Goal: Task Accomplishment & Management: Complete application form

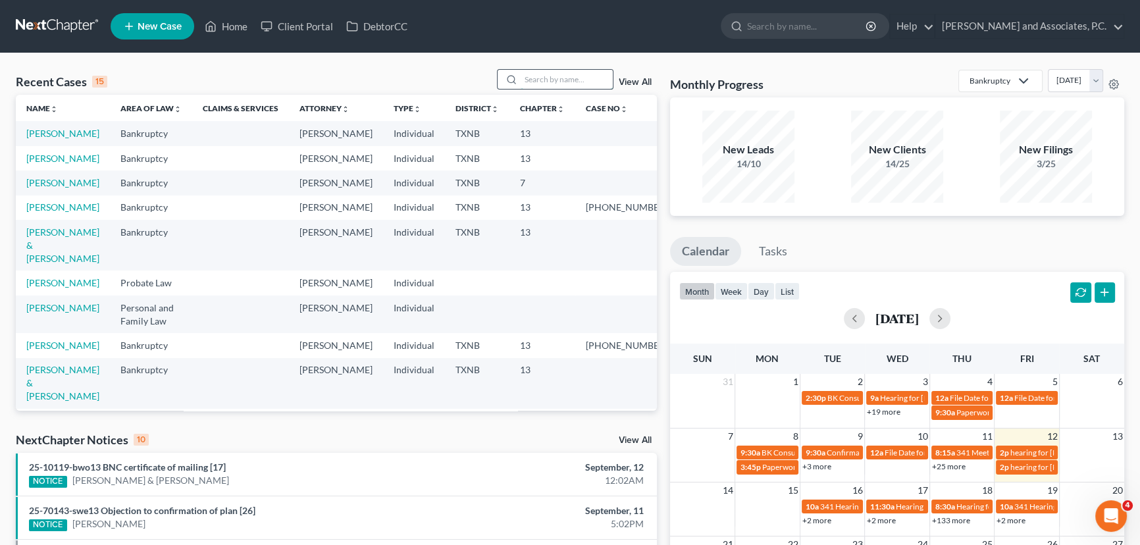
click at [550, 84] on input "search" at bounding box center [566, 79] width 92 height 19
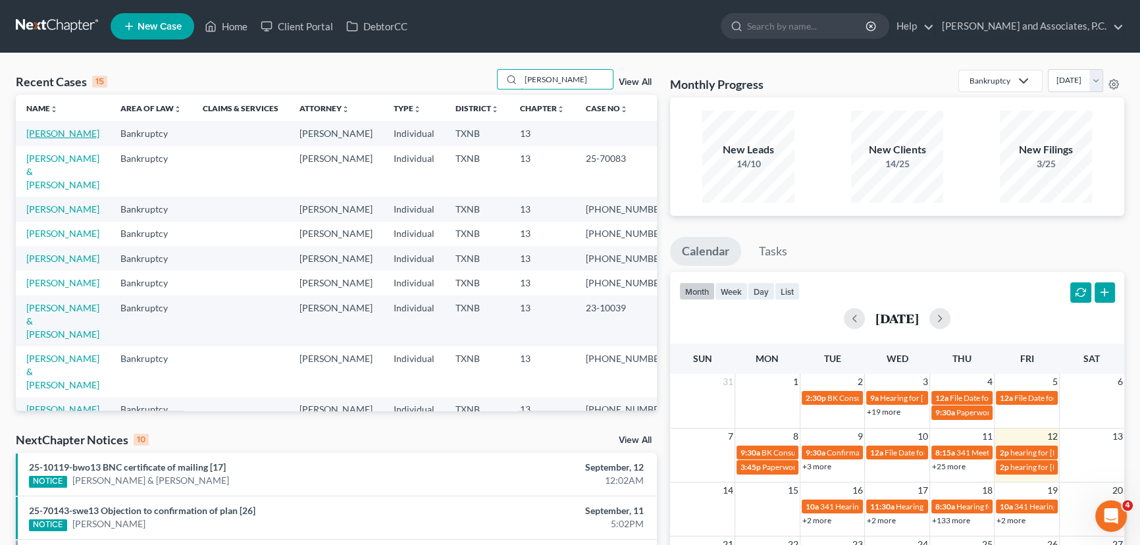
type input "johns"
click at [40, 128] on link "[PERSON_NAME]" at bounding box center [62, 133] width 73 height 11
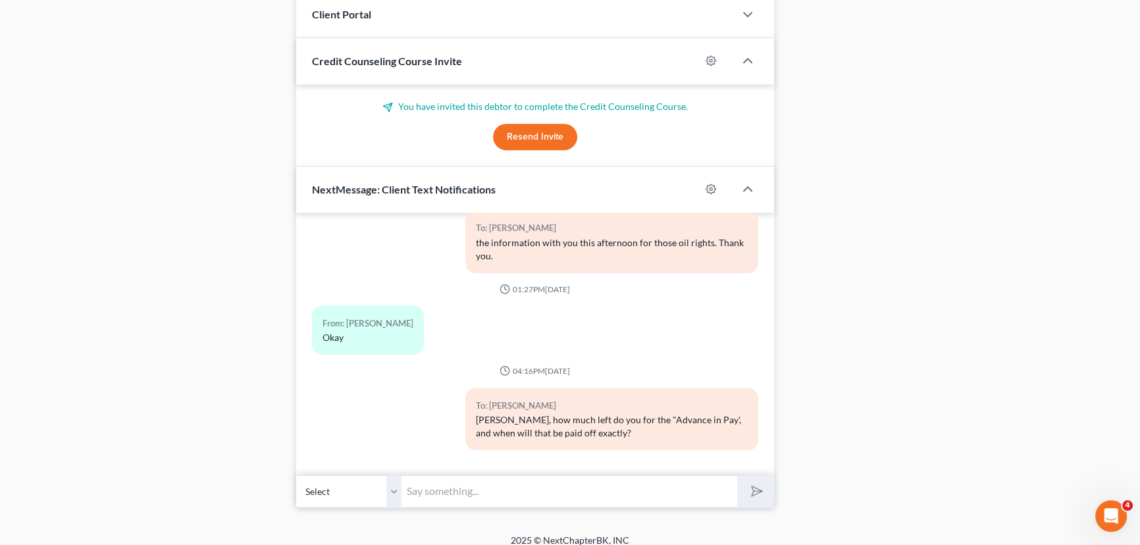
scroll to position [1046, 0]
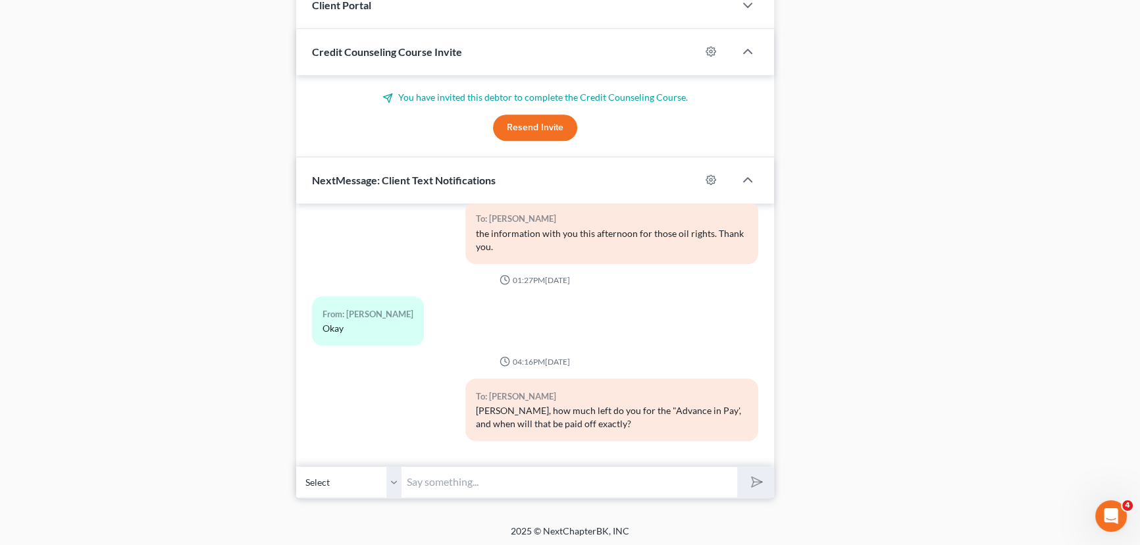
click at [504, 475] on input "text" at bounding box center [569, 482] width 336 height 32
type input "Mr. Johnson, could you please give me a call when you are available?"
click at [737, 467] on button "submit" at bounding box center [755, 482] width 36 height 31
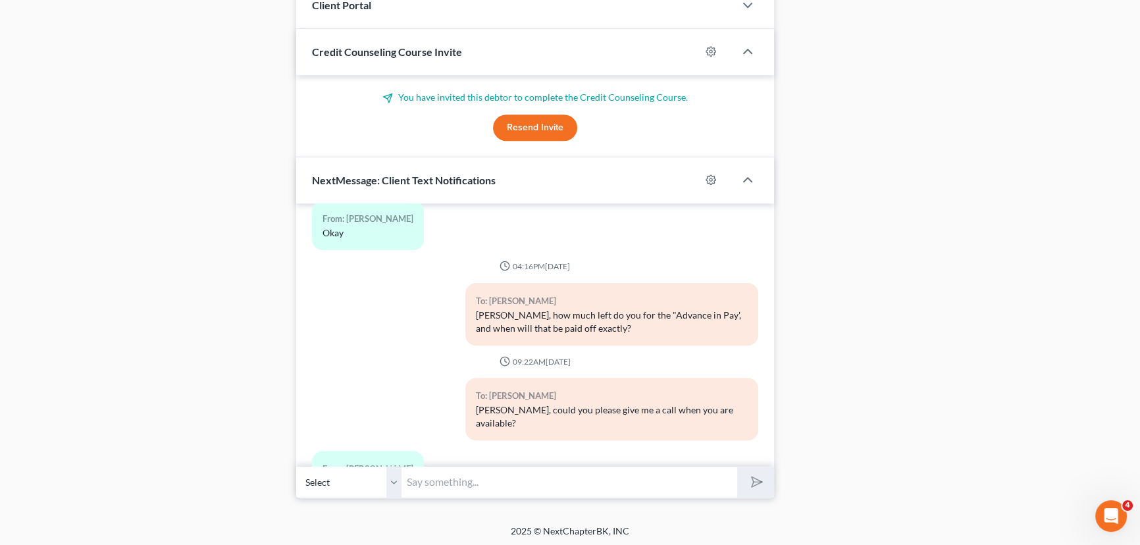
scroll to position [282, 0]
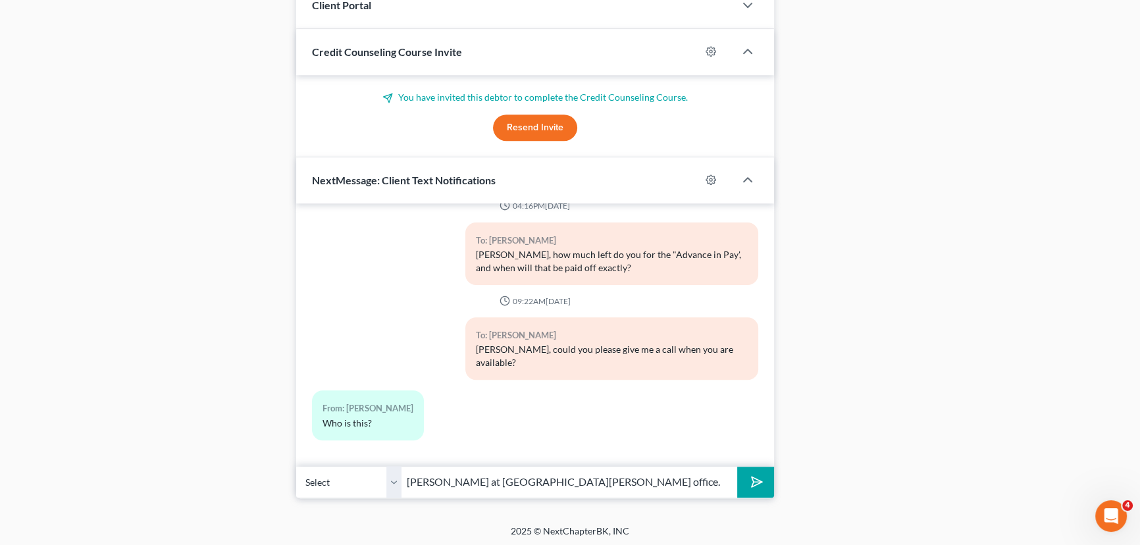
type input "Hayley at Monte White's office."
click at [737, 467] on button "submit" at bounding box center [755, 482] width 36 height 31
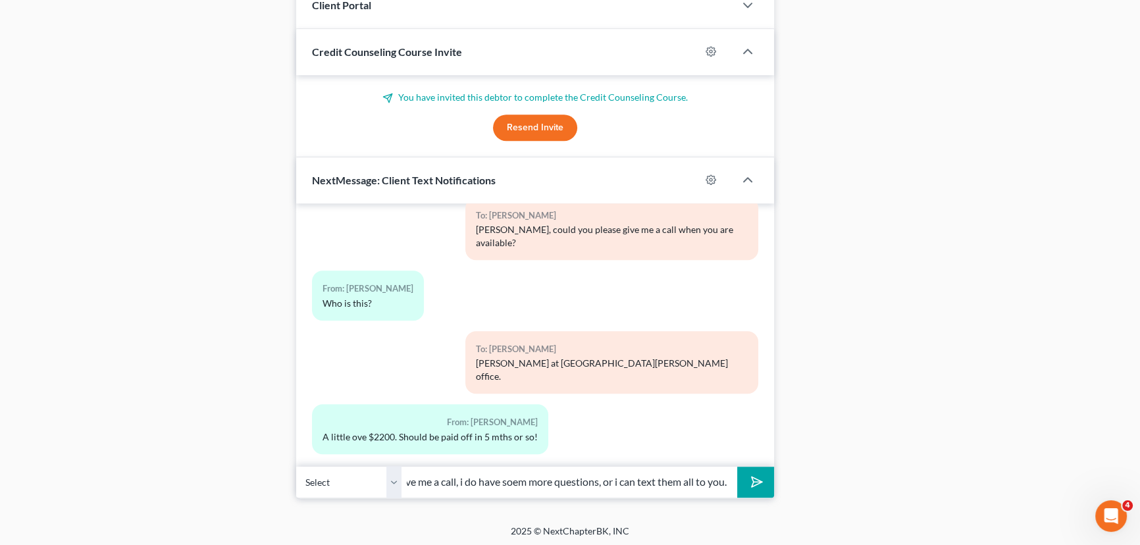
scroll to position [0, 113]
type input "I still will need you to give me a call, i do have soem more questions, or i ca…"
click at [737, 467] on button "submit" at bounding box center [755, 482] width 36 height 31
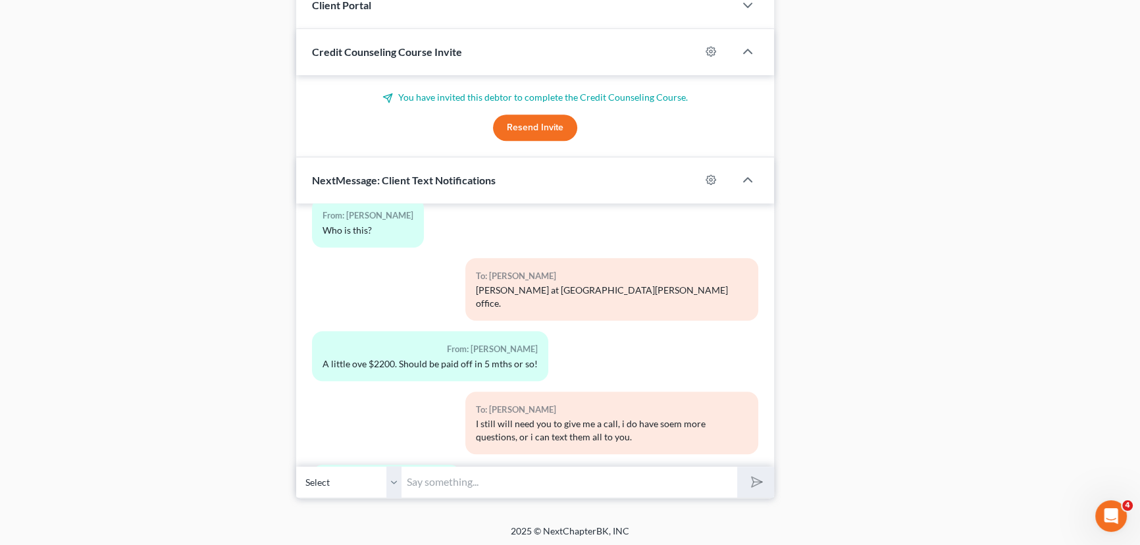
scroll to position [536, 0]
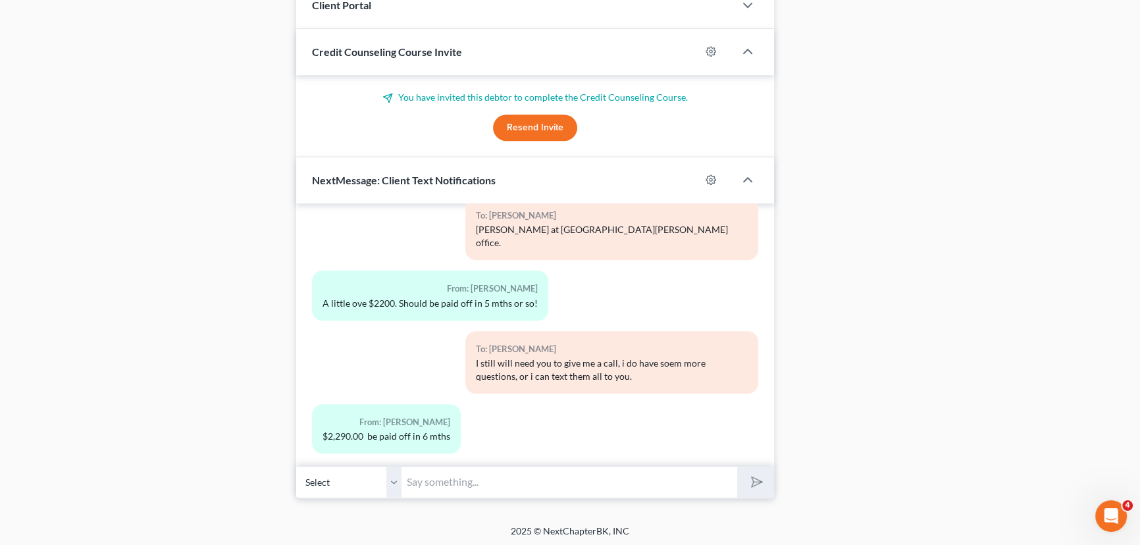
click at [442, 488] on input "text" at bounding box center [569, 482] width 336 height 32
click at [426, 478] on input "So march" at bounding box center [569, 482] width 336 height 32
type input "So March 12th, 2026??"
click at [737, 467] on button "submit" at bounding box center [755, 482] width 36 height 31
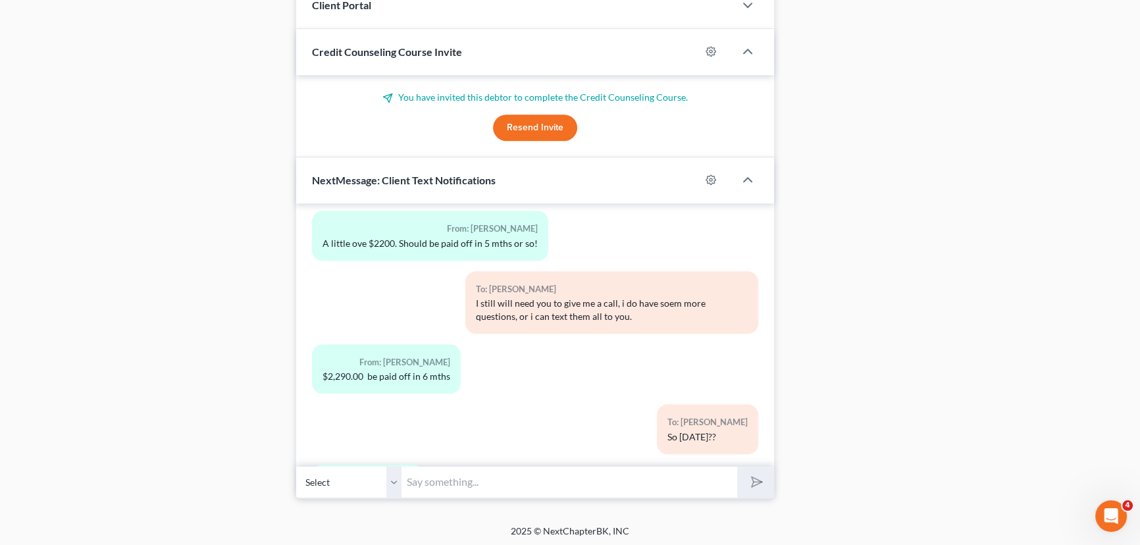
scroll to position [656, 0]
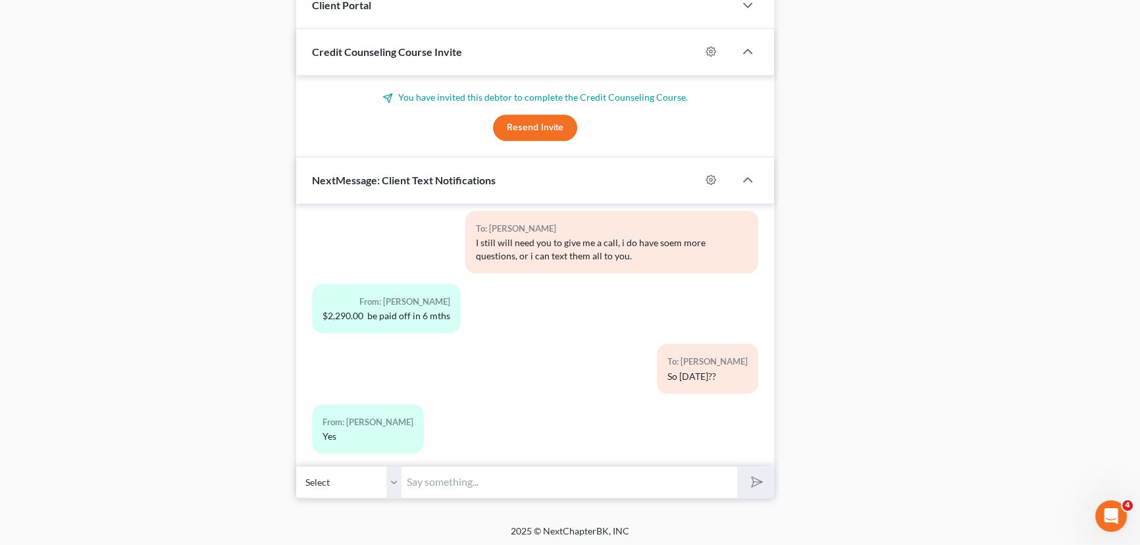
click at [483, 480] on input "text" at bounding box center [569, 482] width 336 height 32
type input "Okay, thank you."
click at [759, 479] on line "submit" at bounding box center [757, 482] width 9 height 9
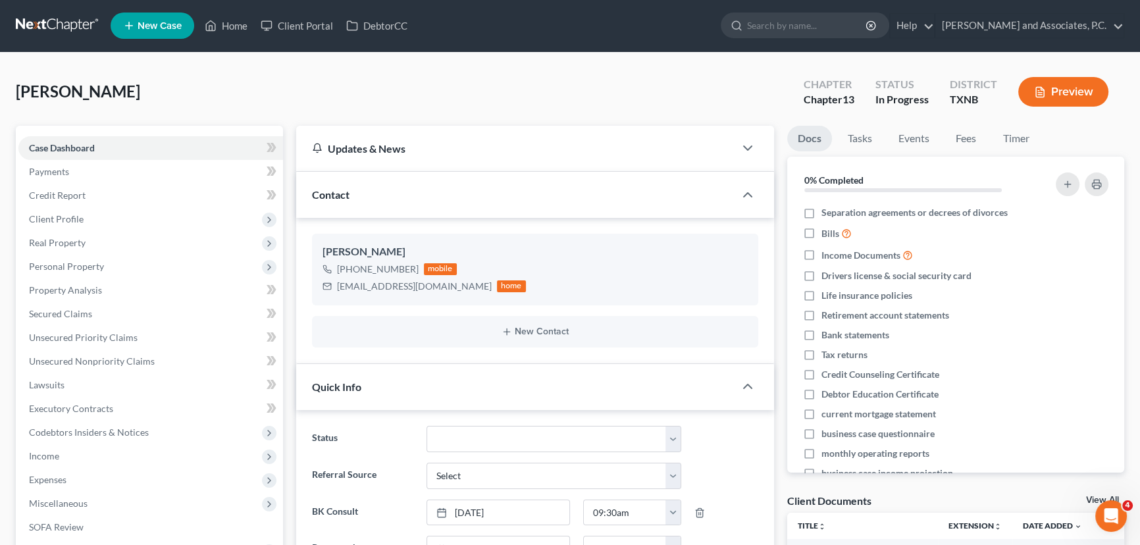
scroll to position [0, 0]
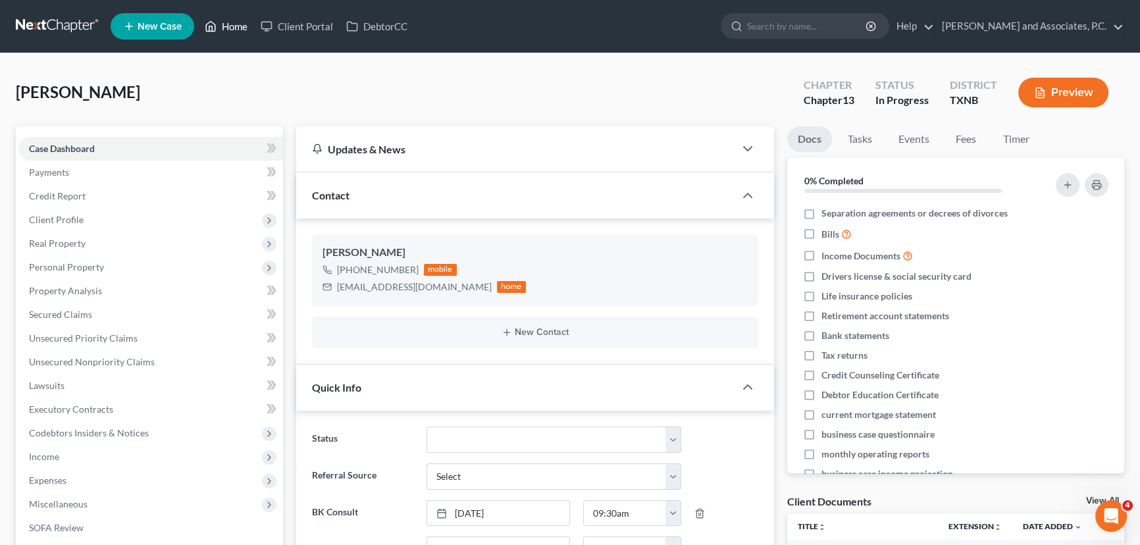
click at [234, 24] on link "Home" at bounding box center [226, 26] width 56 height 24
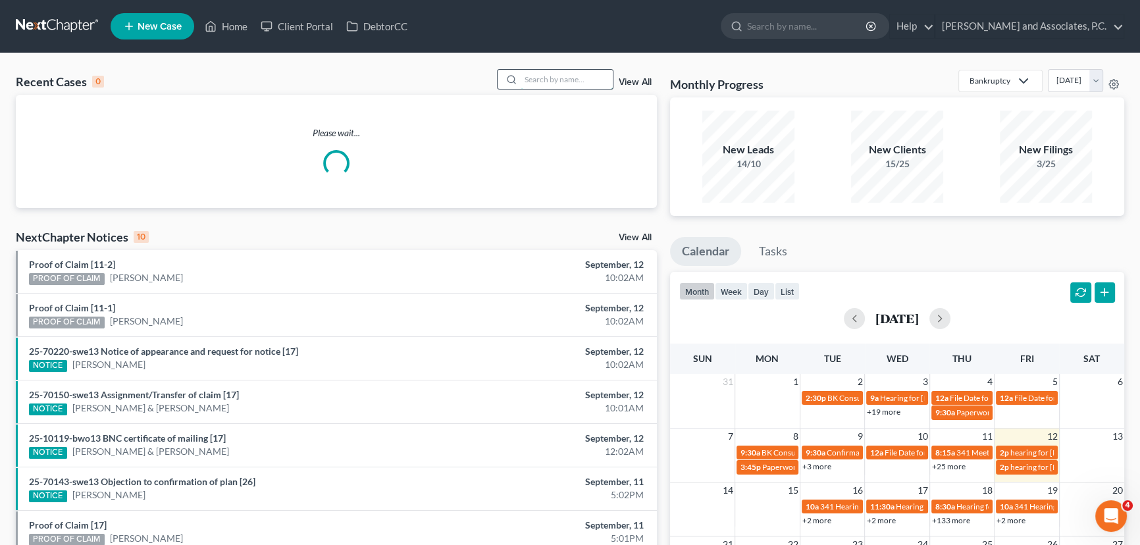
click at [574, 70] on input "search" at bounding box center [566, 79] width 92 height 19
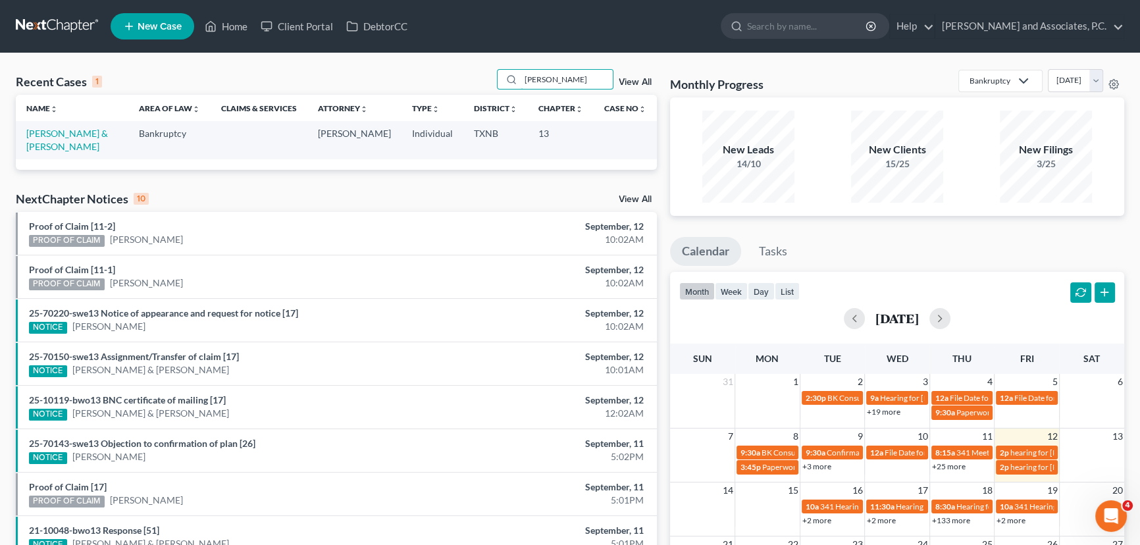
type input "briley"
click at [89, 139] on td "Briley, Larry & Angela" at bounding box center [72, 140] width 113 height 38
click at [92, 132] on link "Briley, Larry & Angela" at bounding box center [67, 140] width 82 height 24
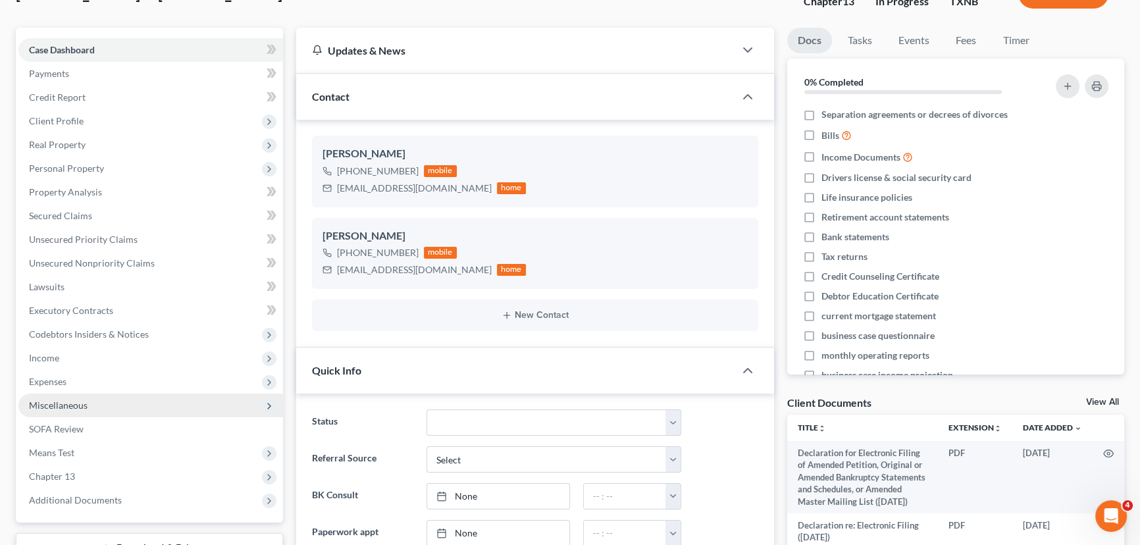
scroll to position [179, 0]
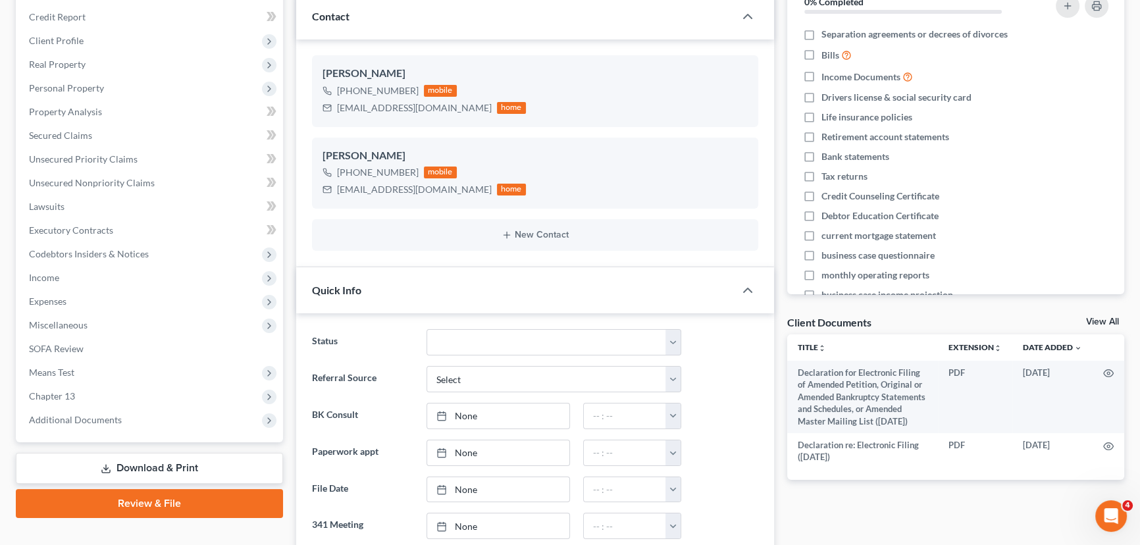
click at [92, 459] on link "Download & Print" at bounding box center [149, 468] width 267 height 31
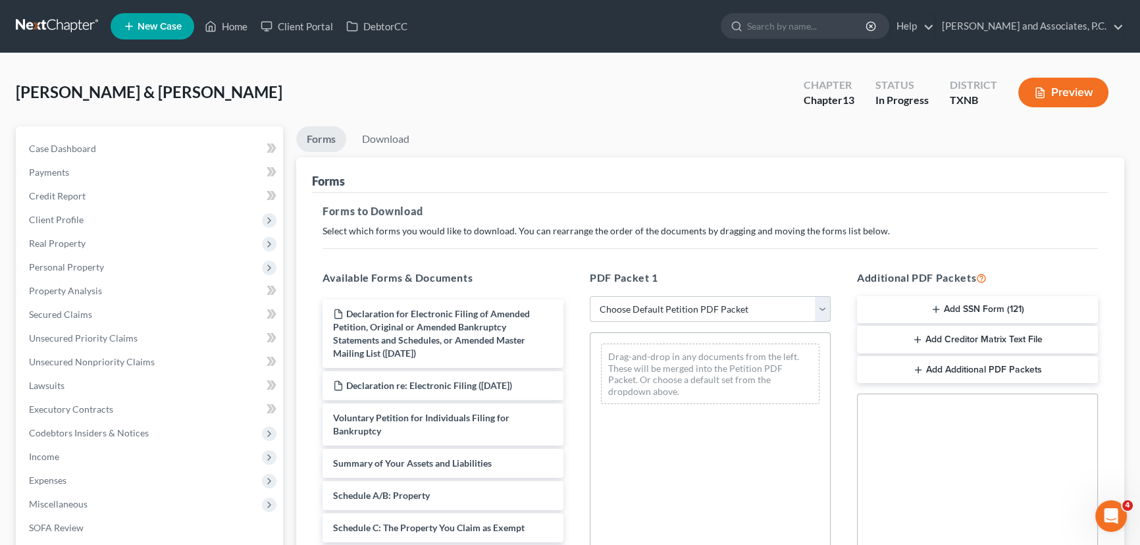
click at [664, 311] on select "Choose Default Petition PDF Packet Complete Bankruptcy Petition (all forms and …" at bounding box center [710, 309] width 241 height 26
select select "3"
click at [590, 296] on select "Choose Default Petition PDF Packet Complete Bankruptcy Petition (all forms and …" at bounding box center [710, 309] width 241 height 26
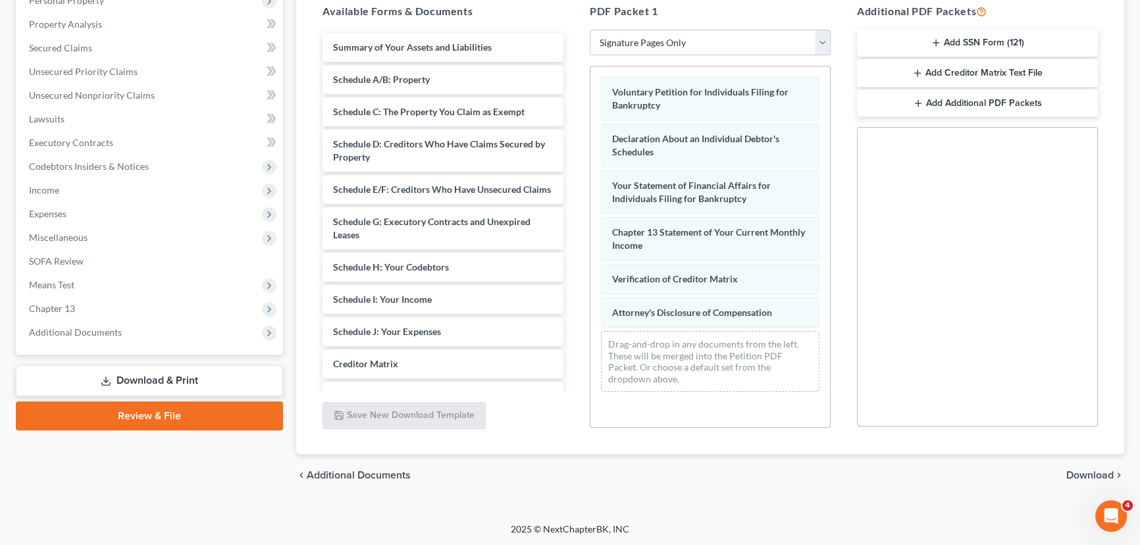
click at [1080, 470] on span "Download" at bounding box center [1089, 475] width 47 height 11
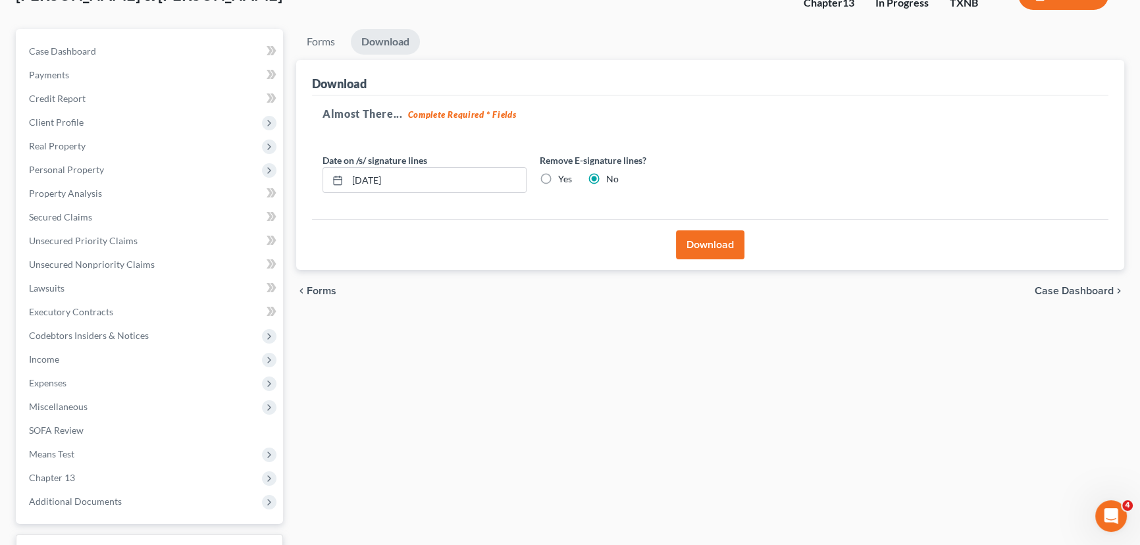
scroll to position [20, 0]
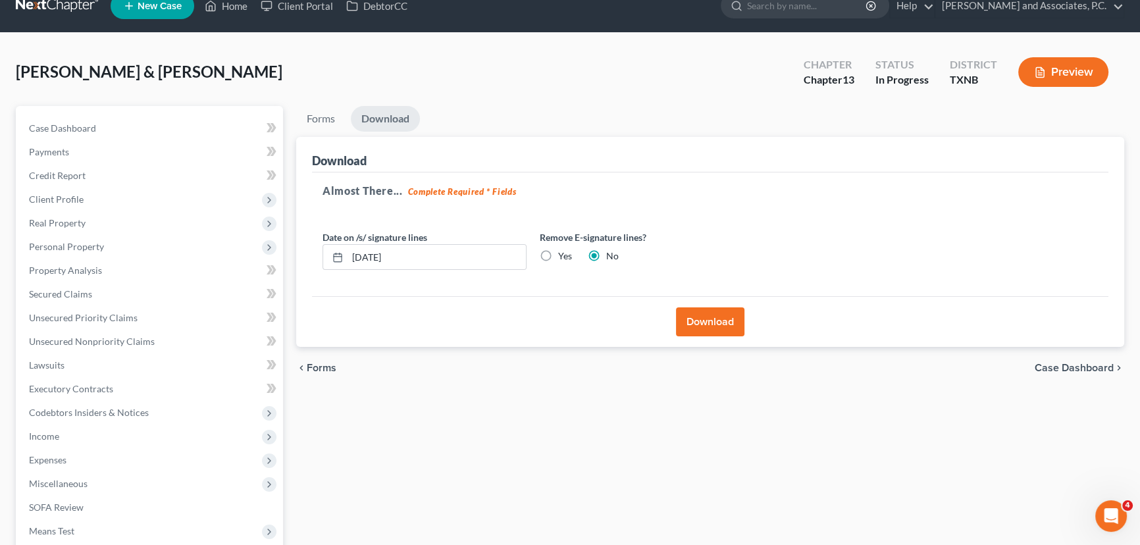
click at [558, 253] on label "Yes" at bounding box center [565, 255] width 14 height 13
click at [563, 253] on input "Yes" at bounding box center [567, 253] width 9 height 9
radio input "true"
radio input "false"
click at [728, 326] on button "Download" at bounding box center [710, 321] width 68 height 29
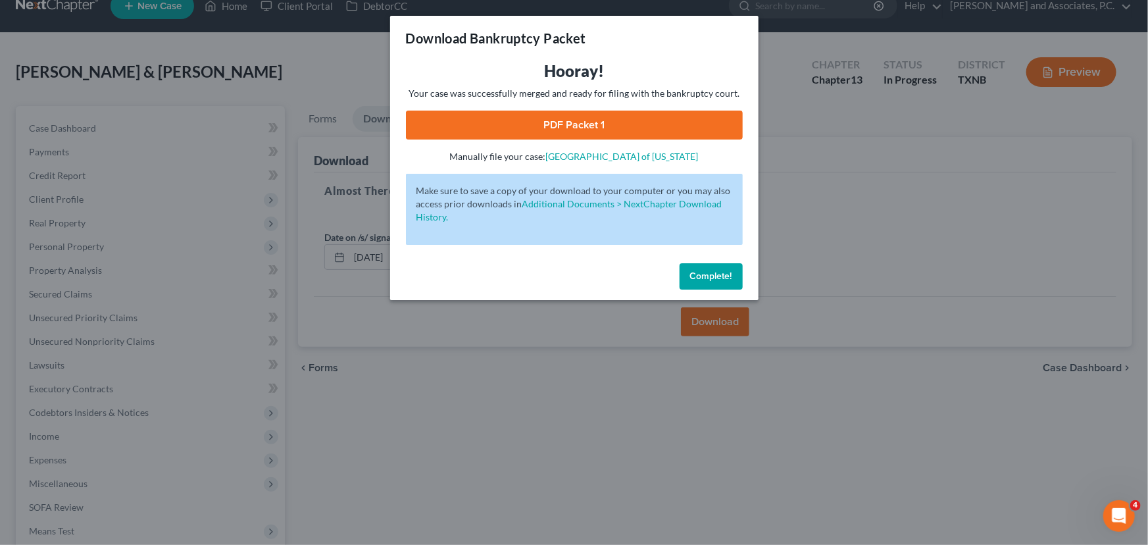
click at [528, 125] on link "PDF Packet 1" at bounding box center [574, 125] width 337 height 29
click at [532, 135] on link "PDF Packet 1" at bounding box center [574, 125] width 337 height 29
click at [711, 266] on button "Complete!" at bounding box center [711, 276] width 63 height 26
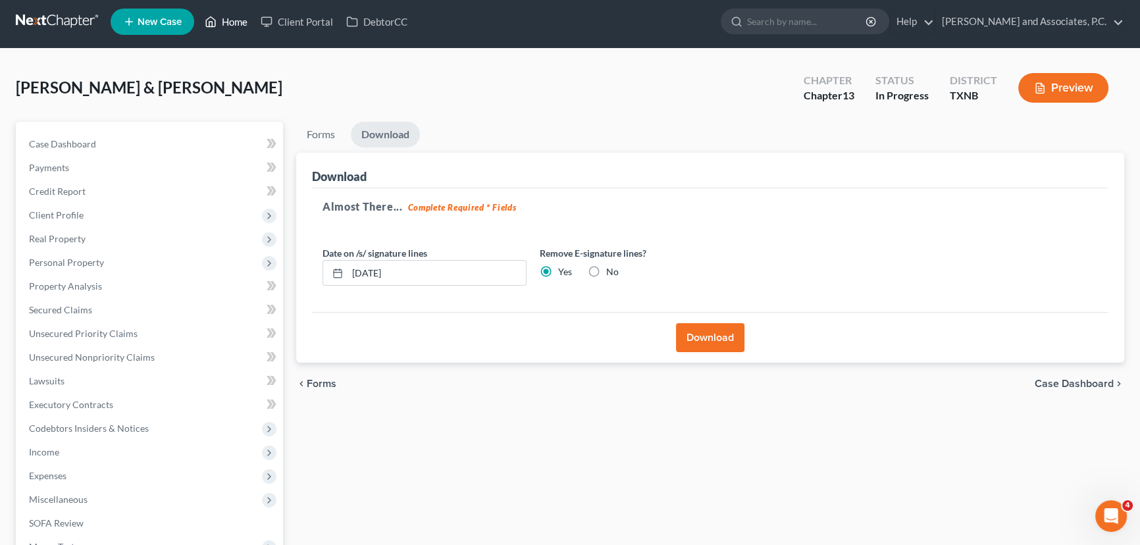
scroll to position [0, 0]
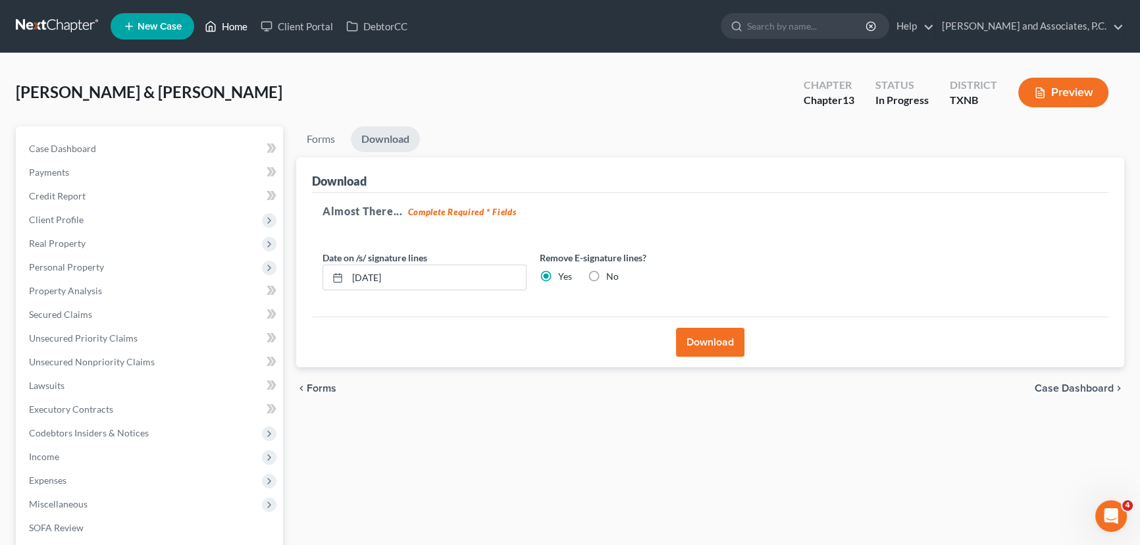
click at [231, 25] on link "Home" at bounding box center [226, 26] width 56 height 24
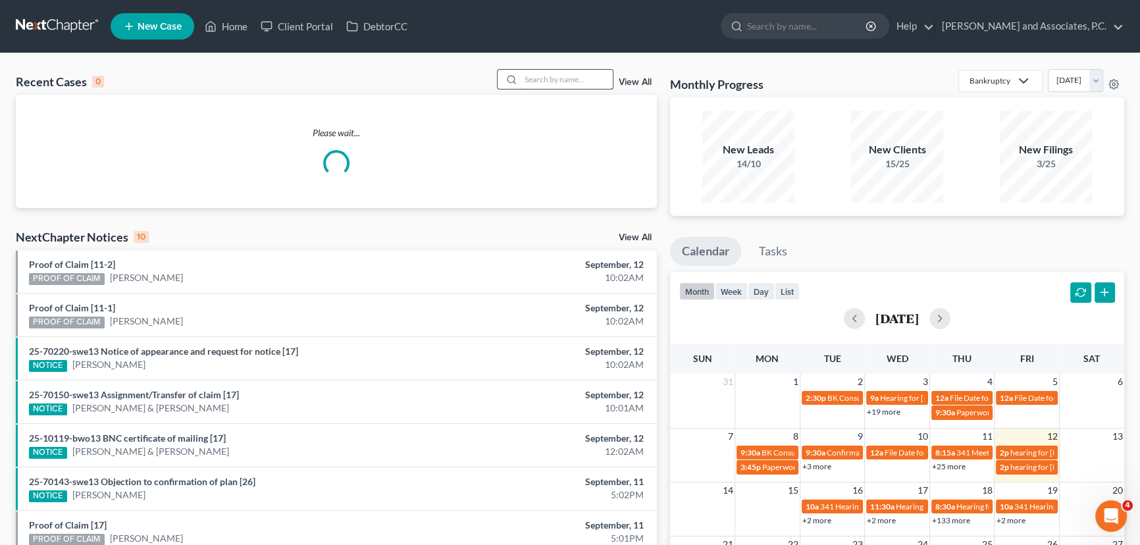
click at [540, 78] on input "search" at bounding box center [566, 79] width 92 height 19
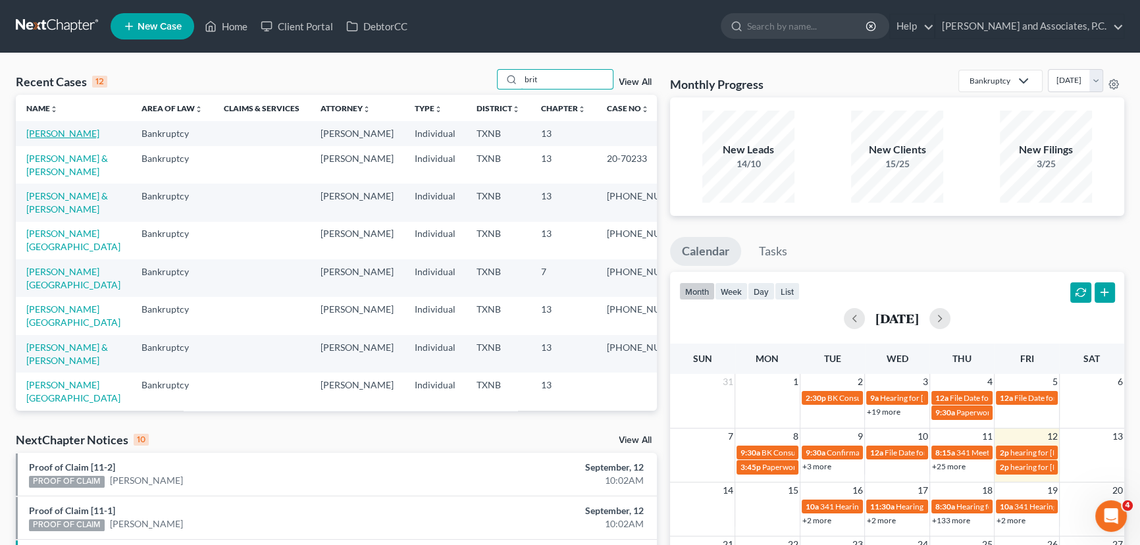
type input "brit"
click at [49, 138] on td "Britt, Brenda" at bounding box center [73, 133] width 115 height 24
click at [49, 135] on link "Britt, Brenda" at bounding box center [62, 133] width 73 height 11
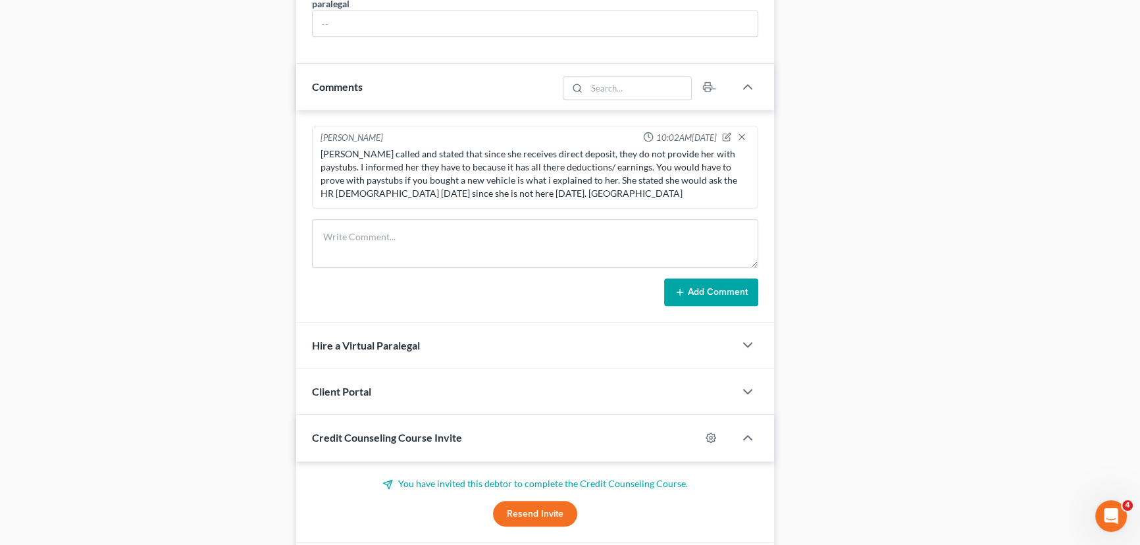
scroll to position [855, 0]
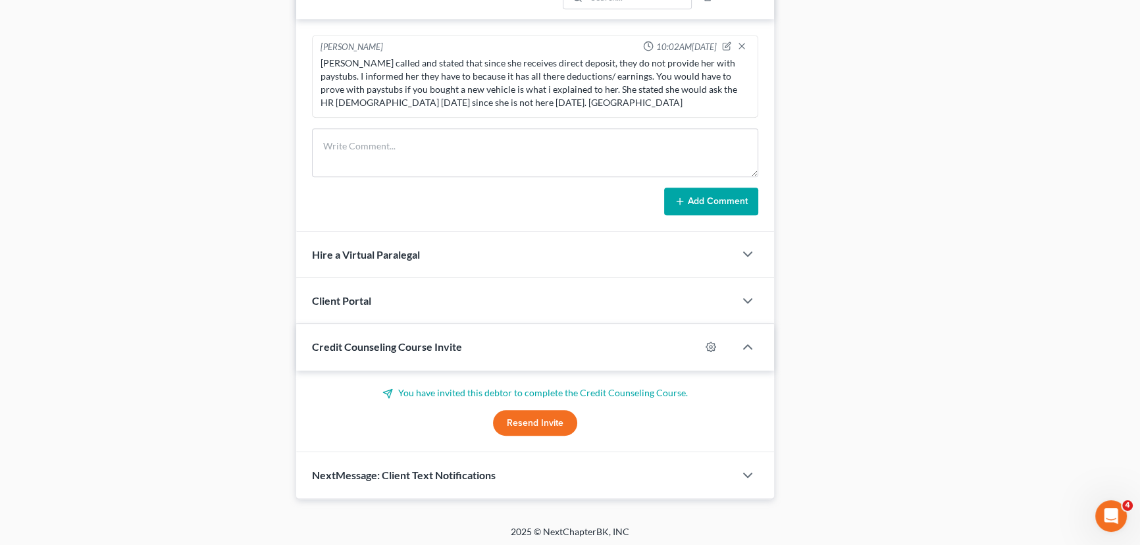
click at [352, 469] on span "NextMessage: Client Text Notifications" at bounding box center [404, 475] width 184 height 13
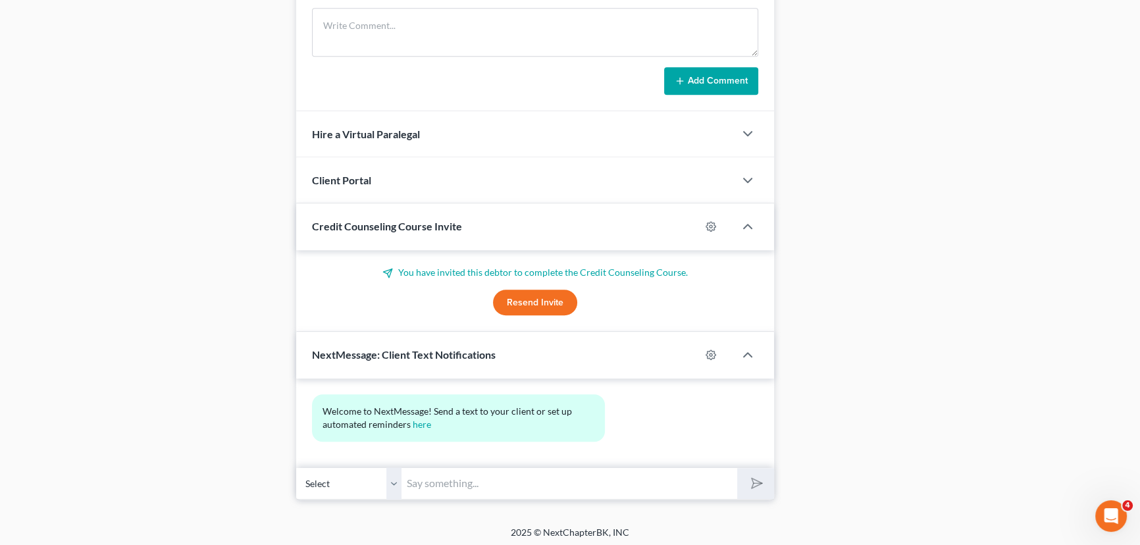
scroll to position [976, 0]
click at [442, 486] on input "text" at bounding box center [569, 483] width 336 height 32
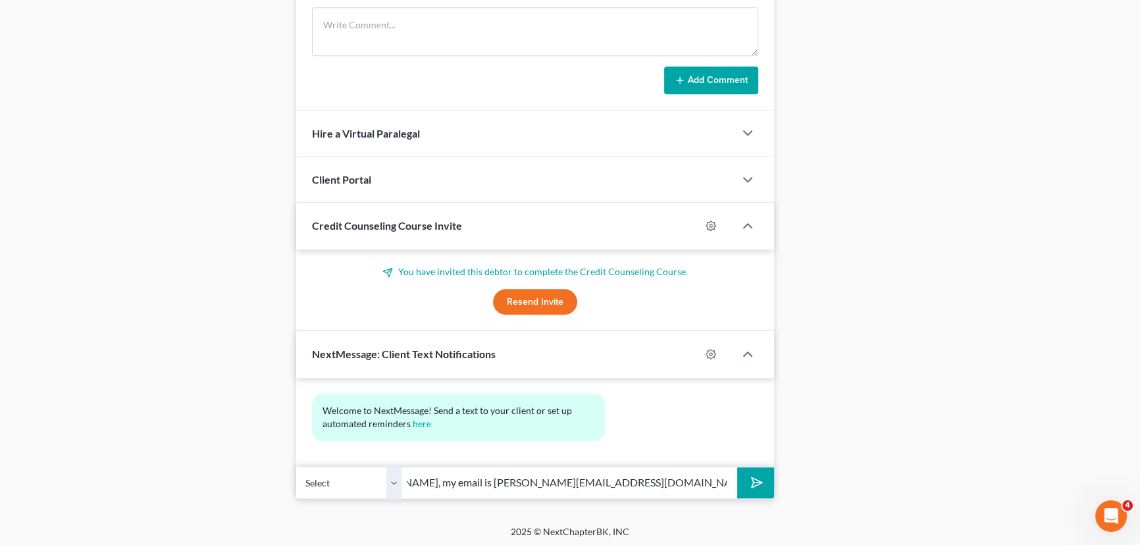
scroll to position [0, 53]
type input "Ms. Britt, my email is Hayley@montejwhite.com or you can send them image here."
click at [737, 467] on button "submit" at bounding box center [755, 482] width 36 height 31
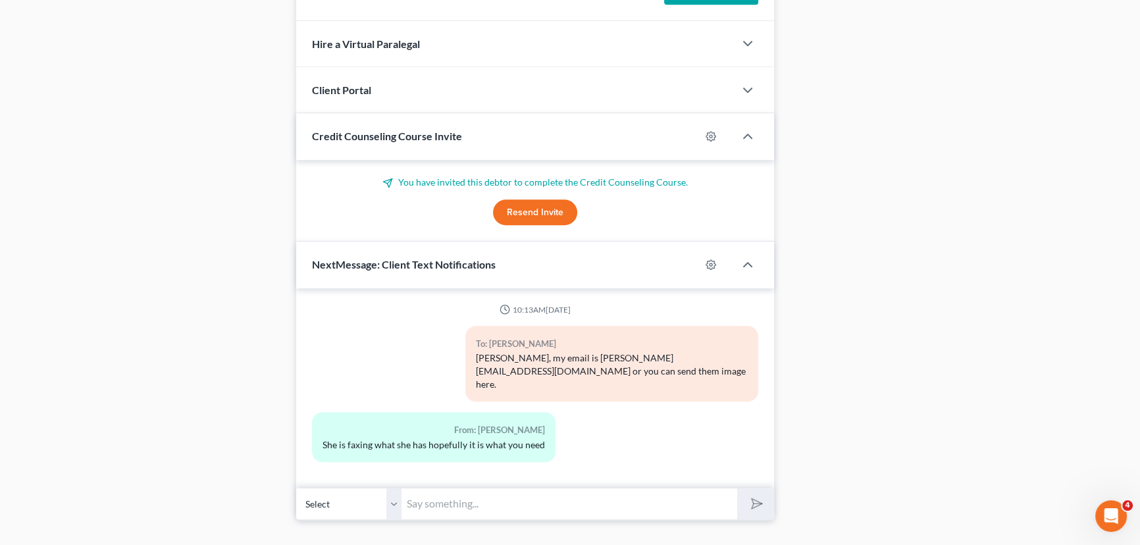
scroll to position [1074, 0]
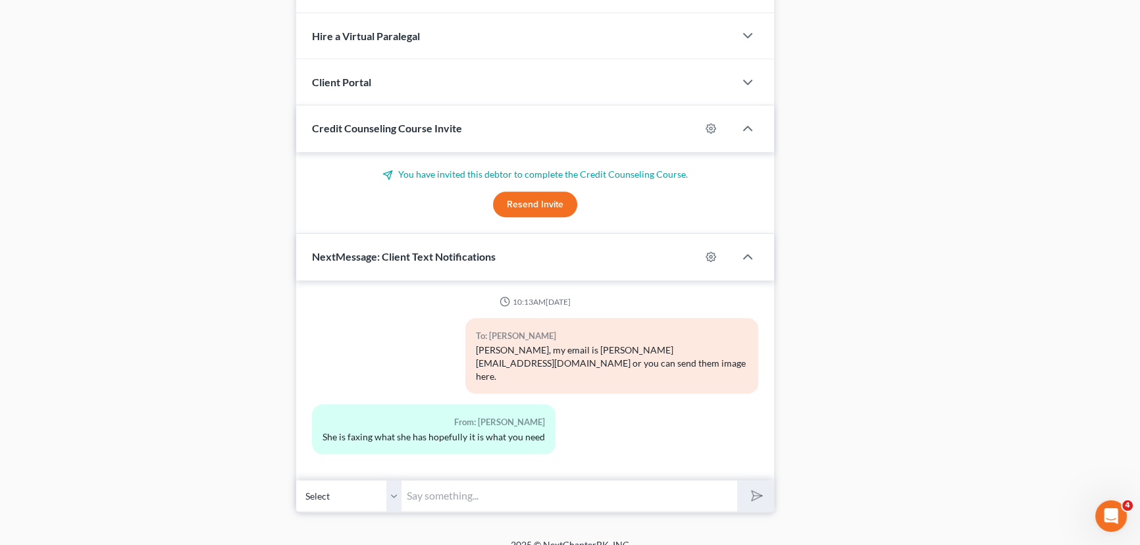
click at [517, 493] on input "text" at bounding box center [569, 496] width 336 height 32
type input "Great, thank you!"
click at [737, 480] on button "submit" at bounding box center [755, 495] width 36 height 31
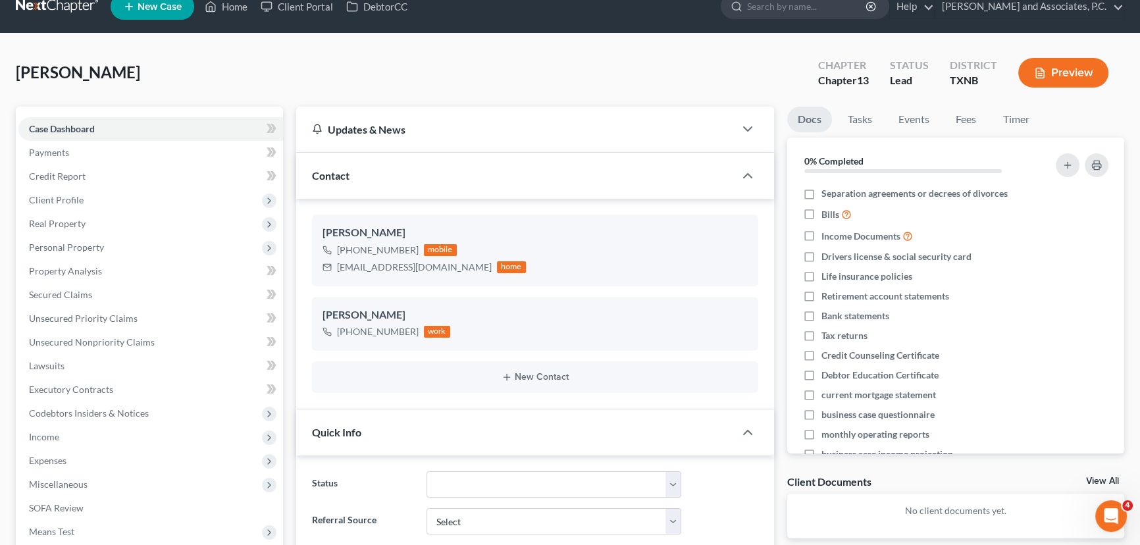
scroll to position [0, 0]
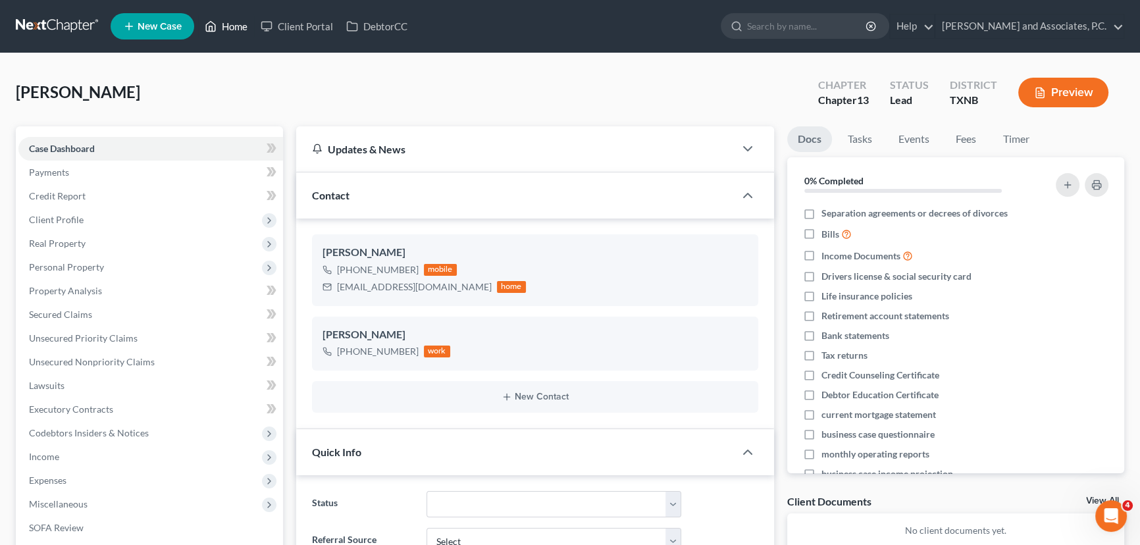
click at [225, 29] on link "Home" at bounding box center [226, 26] width 56 height 24
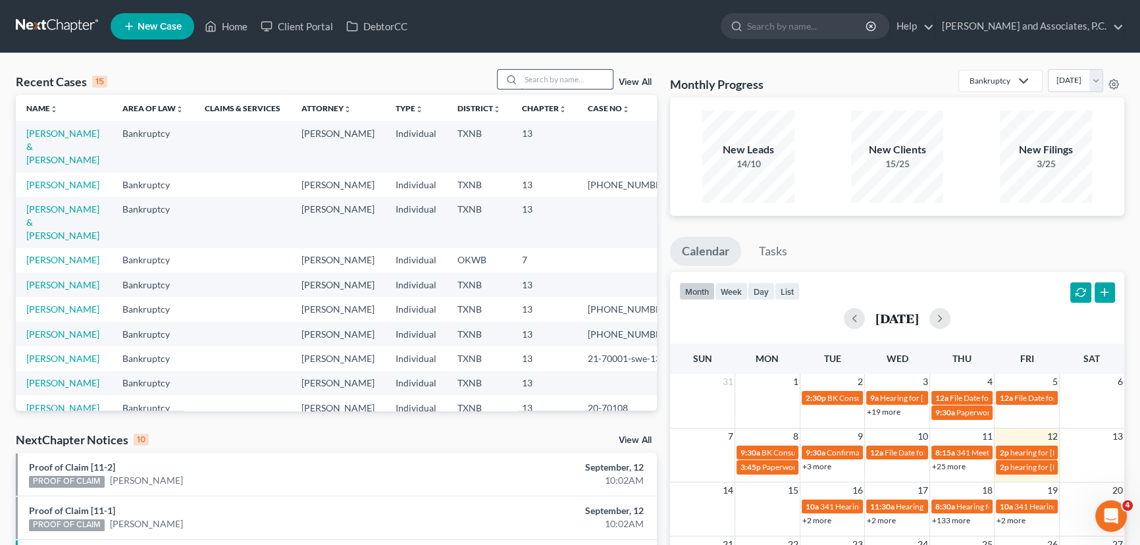
click at [549, 76] on input "search" at bounding box center [566, 79] width 92 height 19
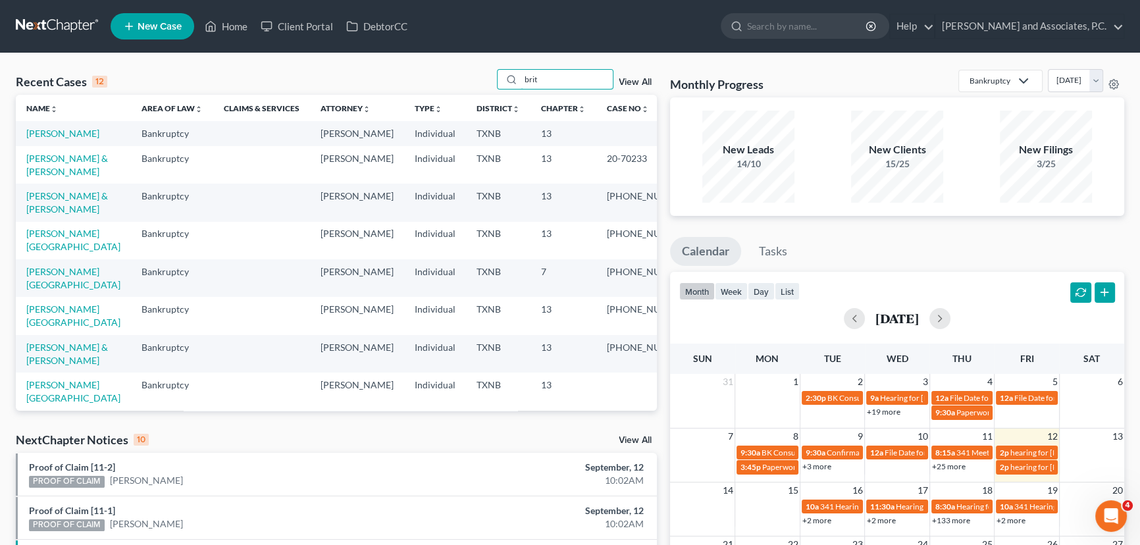
type input "brit"
click at [64, 132] on link "Britt, Brenda" at bounding box center [62, 133] width 73 height 11
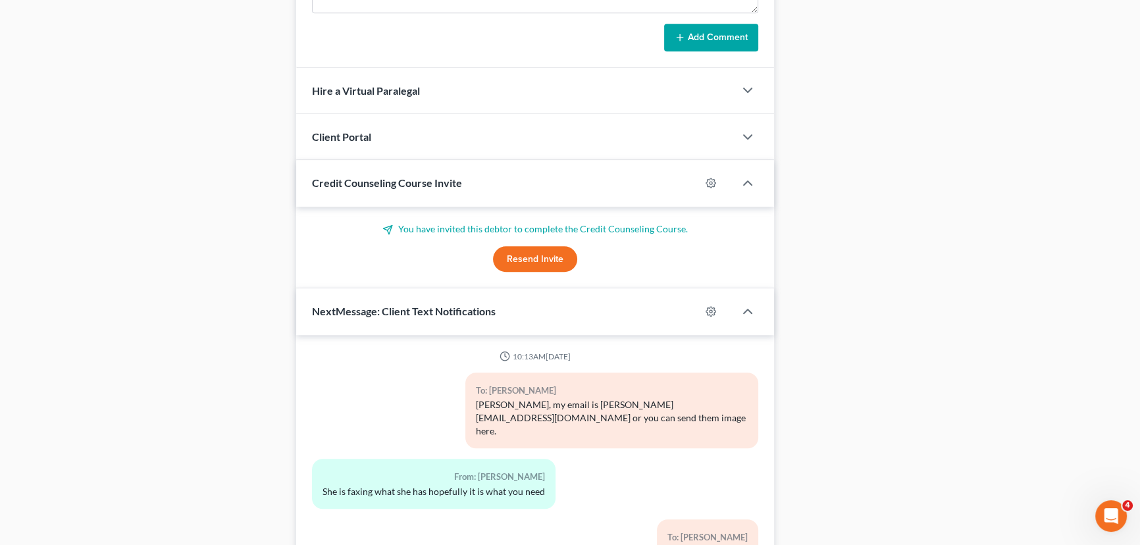
scroll to position [1134, 0]
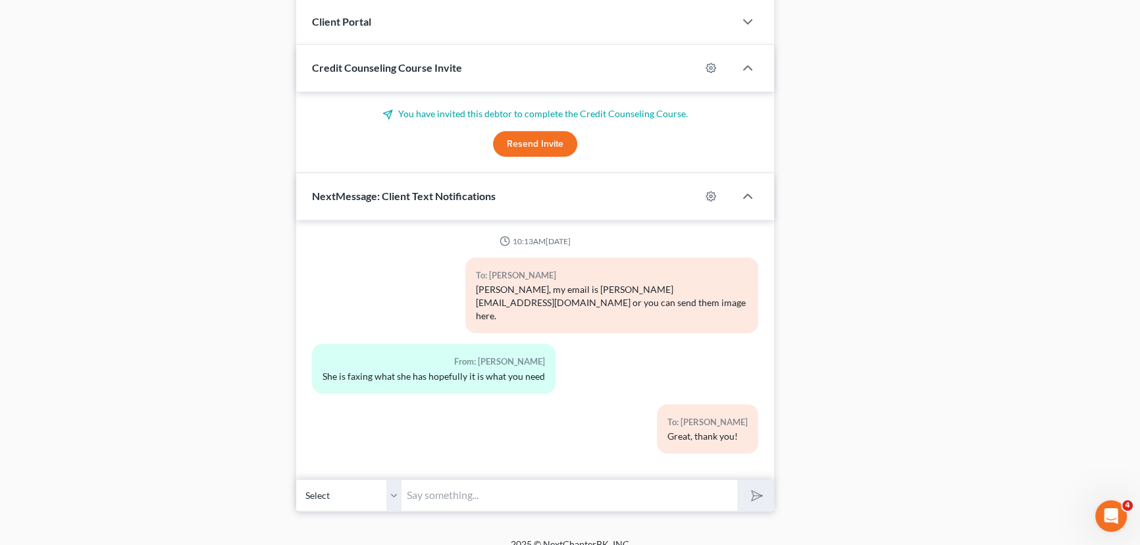
click at [432, 479] on input "text" at bounding box center [569, 495] width 336 height 32
type input "You do have our fax right?"
click at [737, 480] on button "submit" at bounding box center [755, 495] width 36 height 31
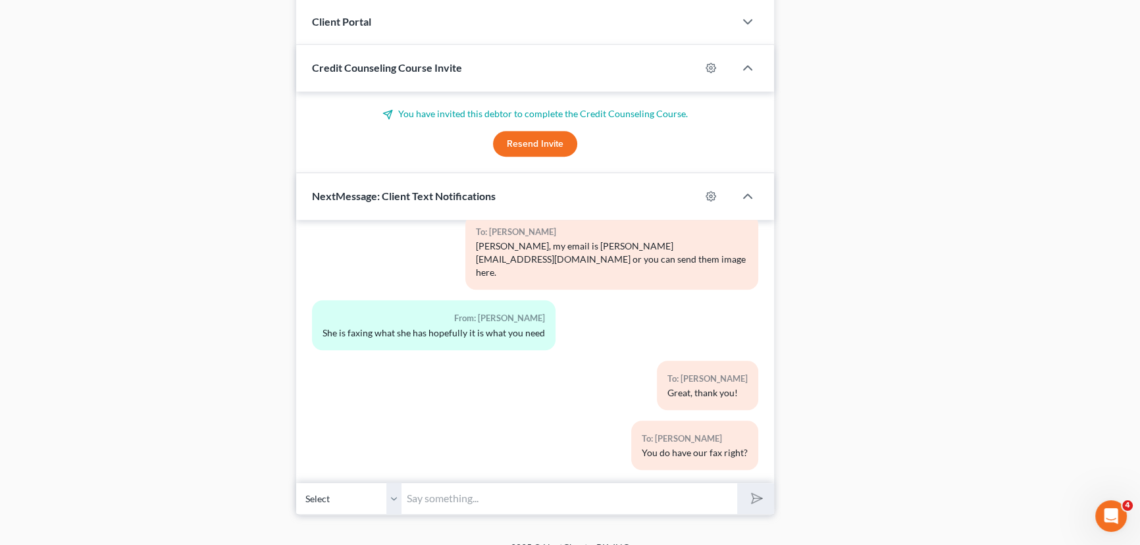
click at [458, 486] on input "text" at bounding box center [569, 498] width 336 height 32
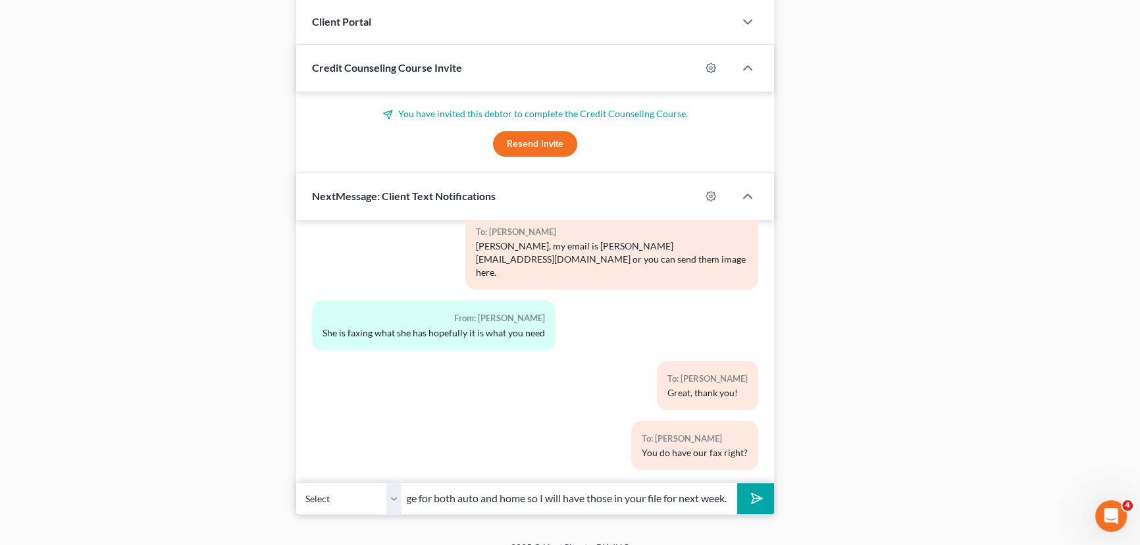
scroll to position [0, 156]
type input "I also received the declaration page for both auto and home so I will have thos…"
click at [737, 483] on button "submit" at bounding box center [755, 498] width 36 height 31
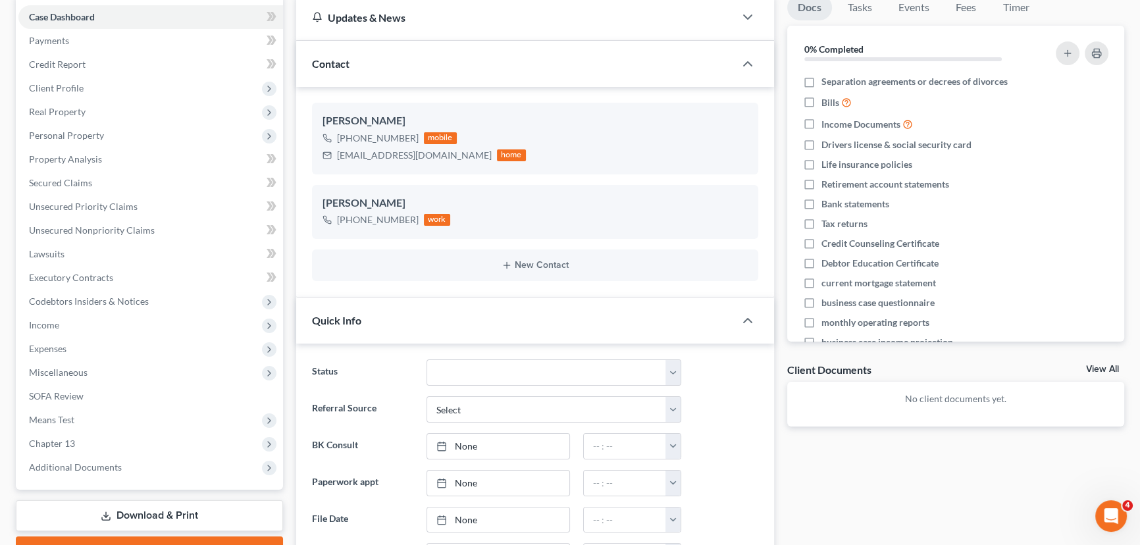
scroll to position [0, 0]
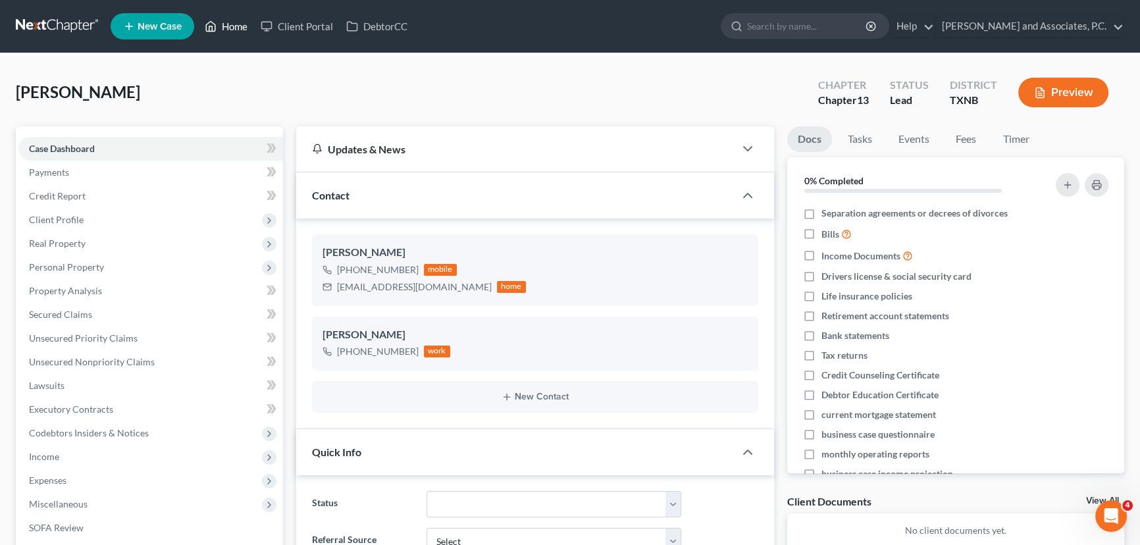
click at [232, 24] on link "Home" at bounding box center [226, 26] width 56 height 24
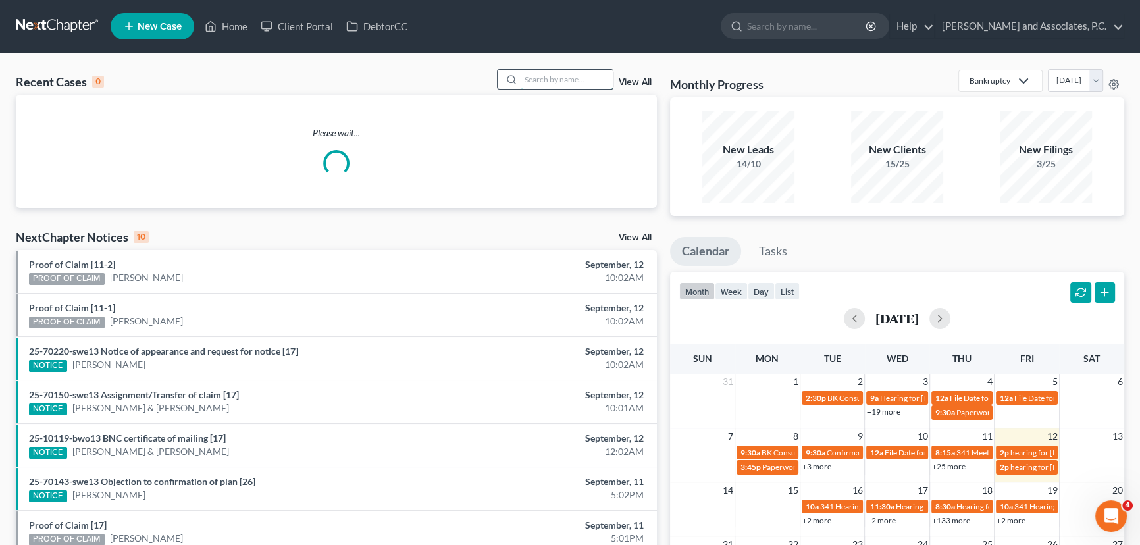
click at [561, 74] on input "search" at bounding box center [566, 79] width 92 height 19
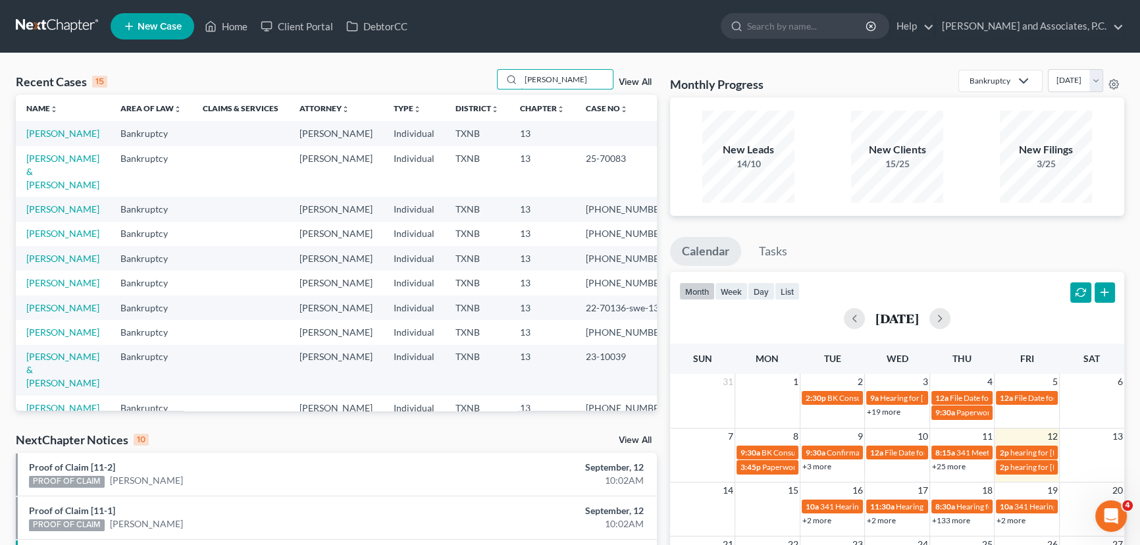
type input "john"
click at [55, 133] on link "[PERSON_NAME]" at bounding box center [62, 133] width 73 height 11
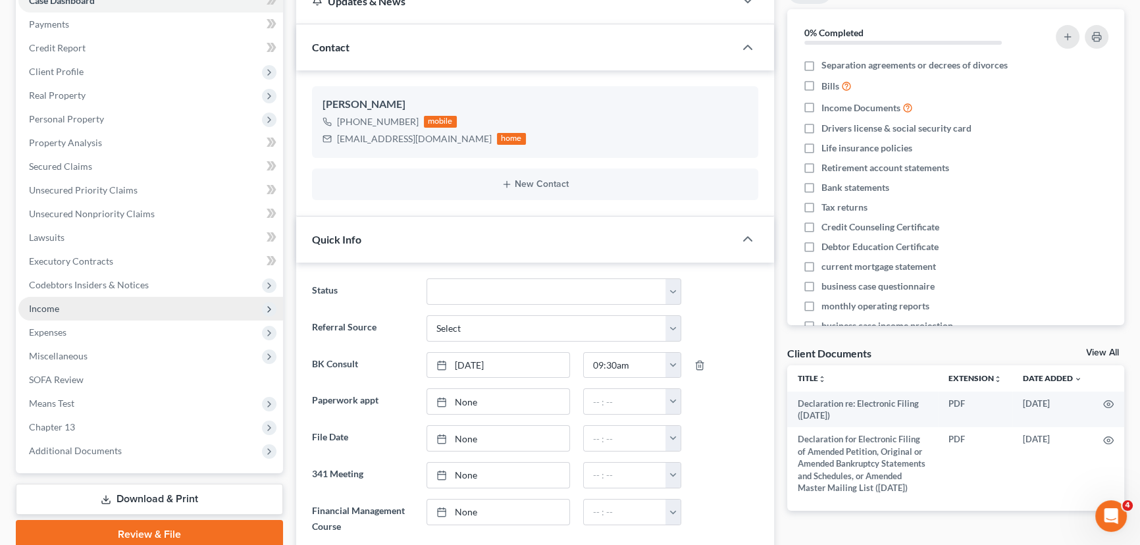
scroll to position [88, 0]
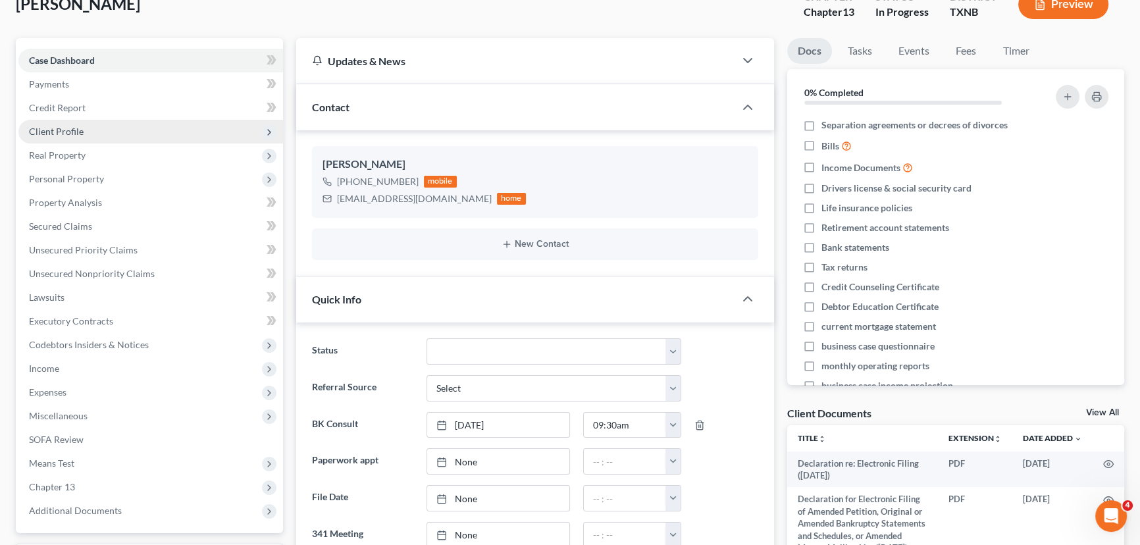
click at [59, 128] on span "Client Profile" at bounding box center [56, 131] width 55 height 11
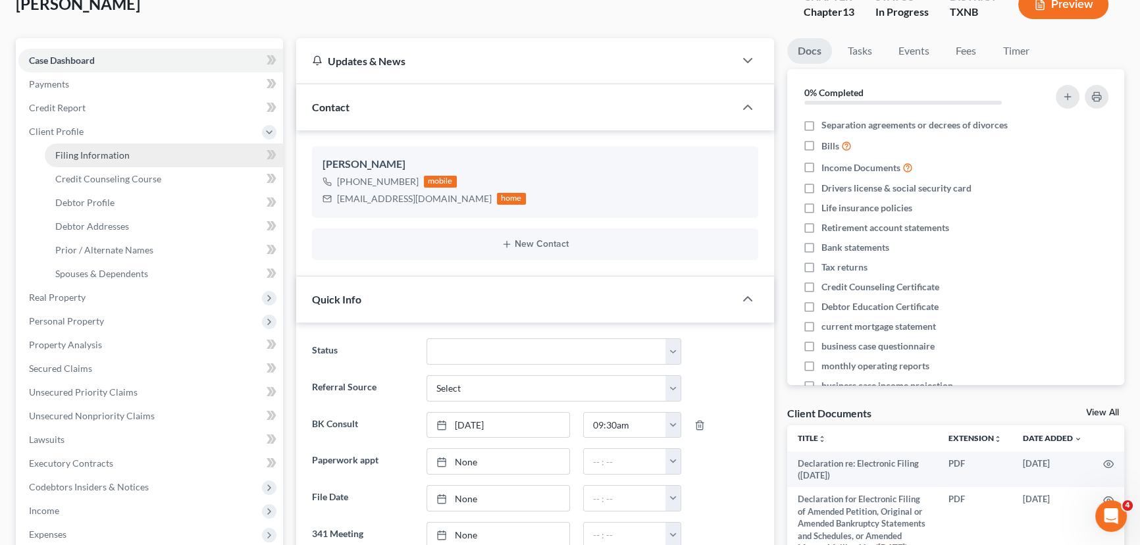
click at [74, 149] on span "Filing Information" at bounding box center [92, 154] width 74 height 11
select select "1"
select select "0"
select select "3"
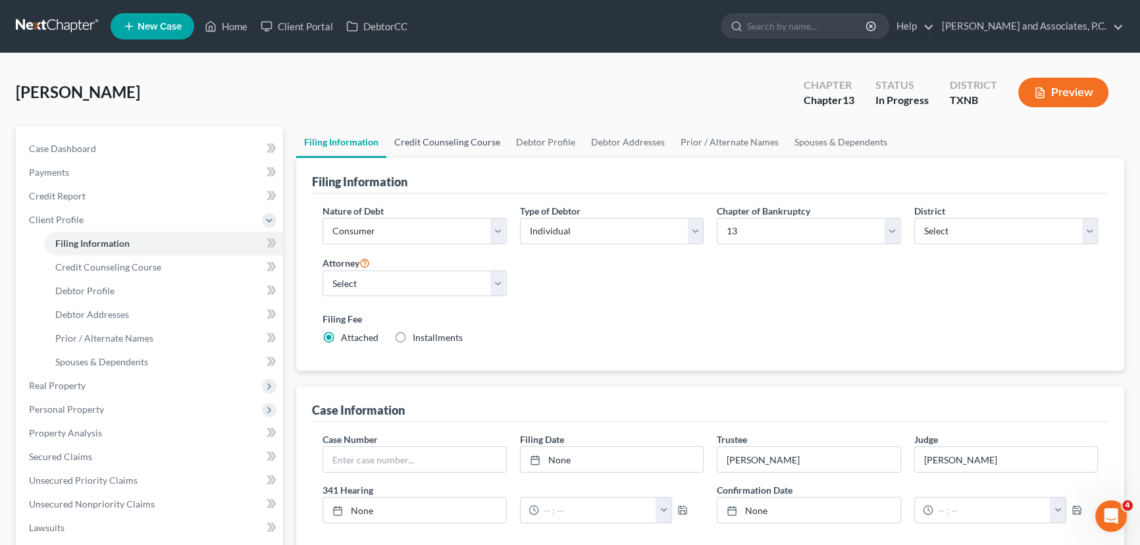
click at [468, 144] on link "Credit Counseling Course" at bounding box center [447, 142] width 122 height 32
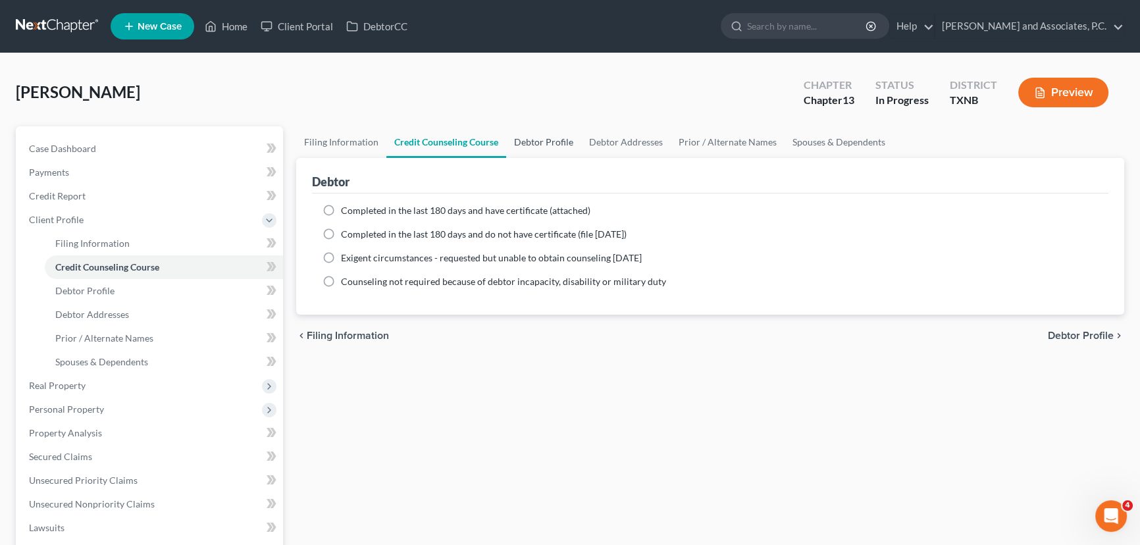
click at [532, 142] on link "Debtor Profile" at bounding box center [543, 142] width 75 height 32
select select "1"
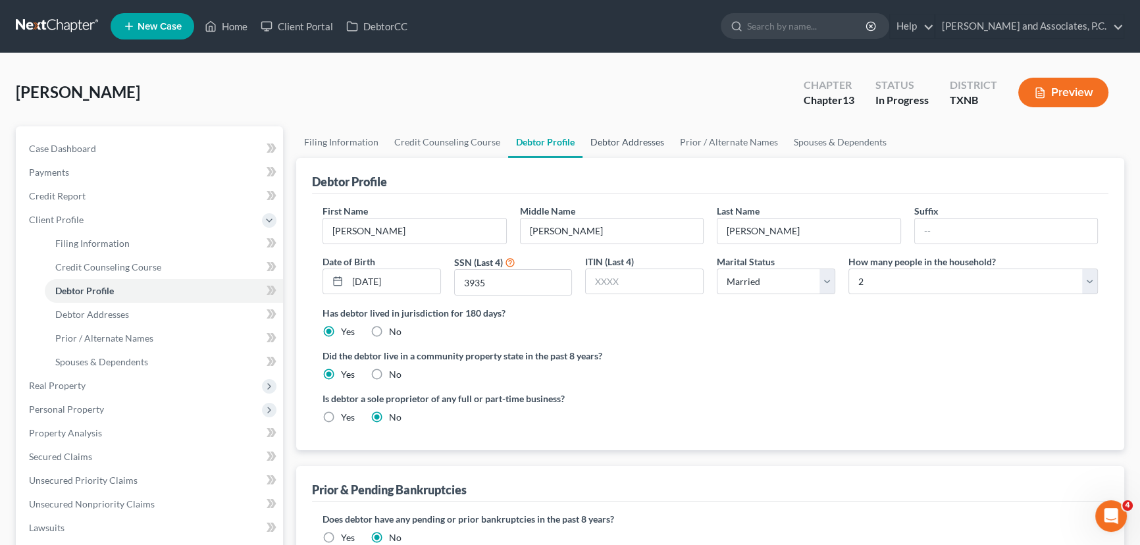
drag, startPoint x: 640, startPoint y: 151, endPoint x: 659, endPoint y: 149, distance: 19.1
click at [640, 151] on link "Debtor Addresses" at bounding box center [626, 142] width 89 height 32
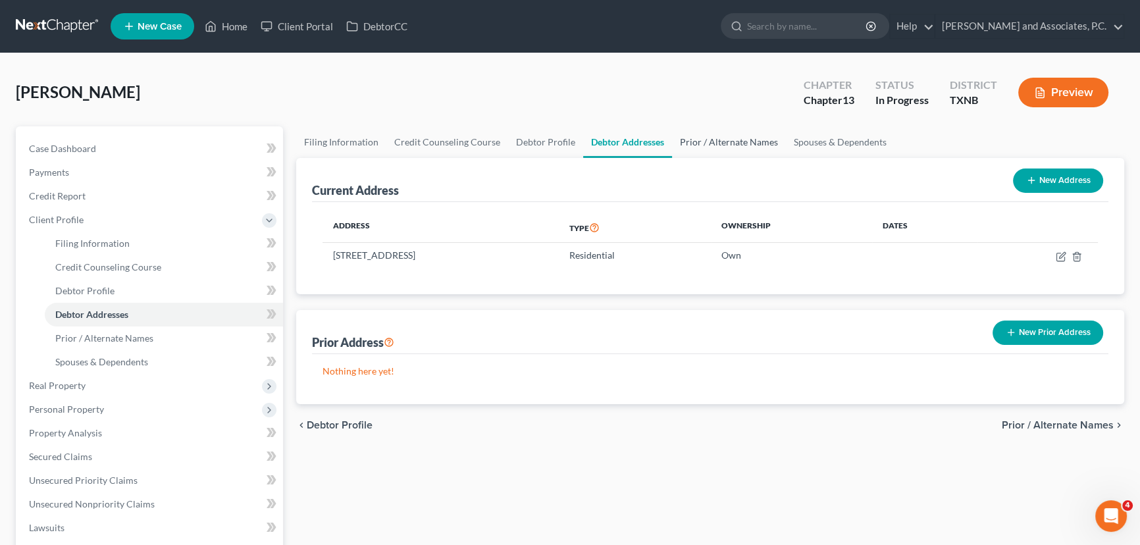
click at [707, 143] on link "Prior / Alternate Names" at bounding box center [729, 142] width 114 height 32
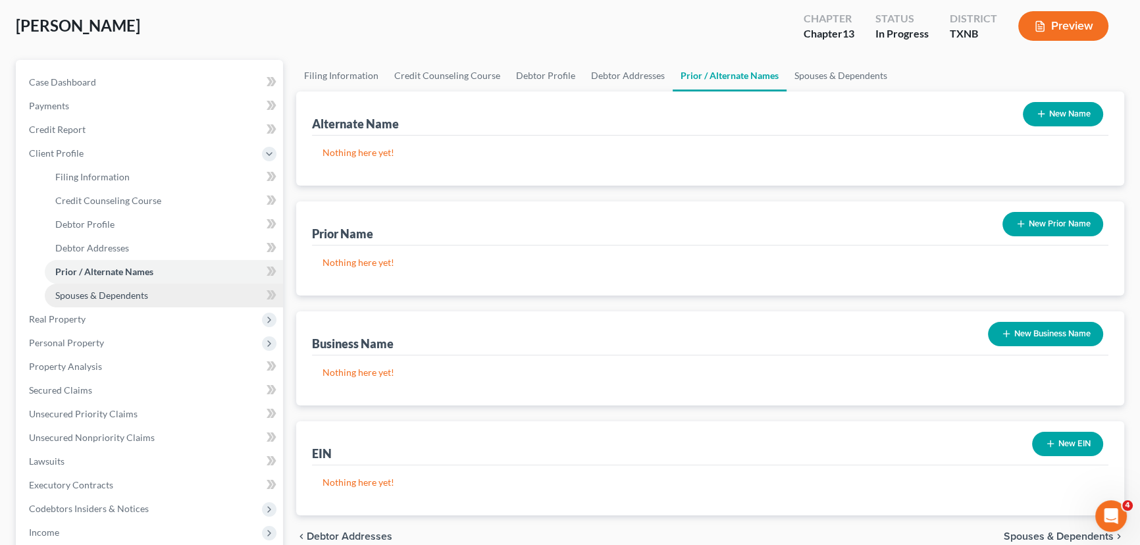
scroll to position [179, 0]
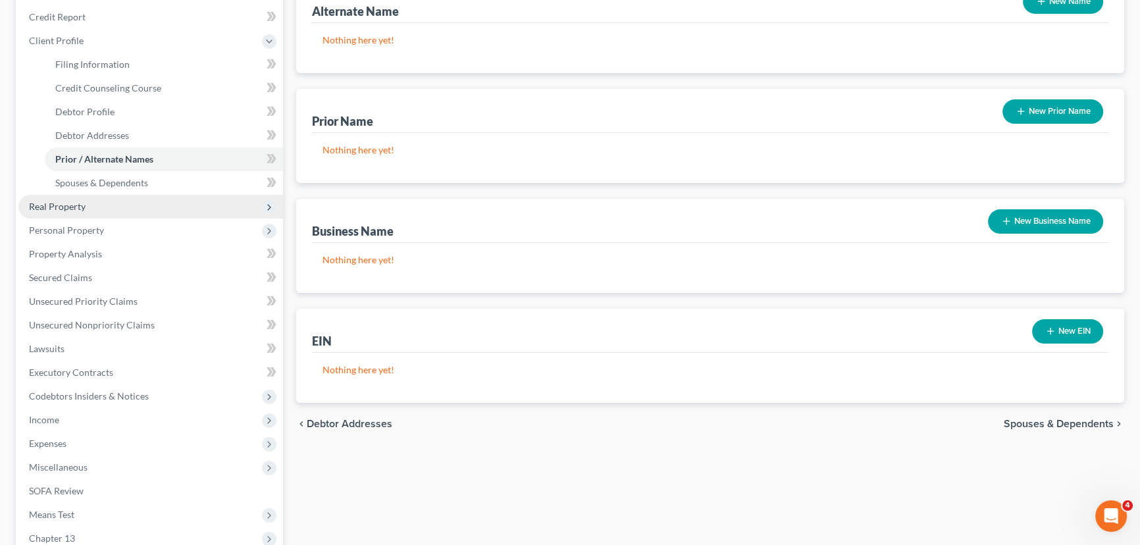
click at [96, 215] on span "Real Property" at bounding box center [150, 207] width 265 height 24
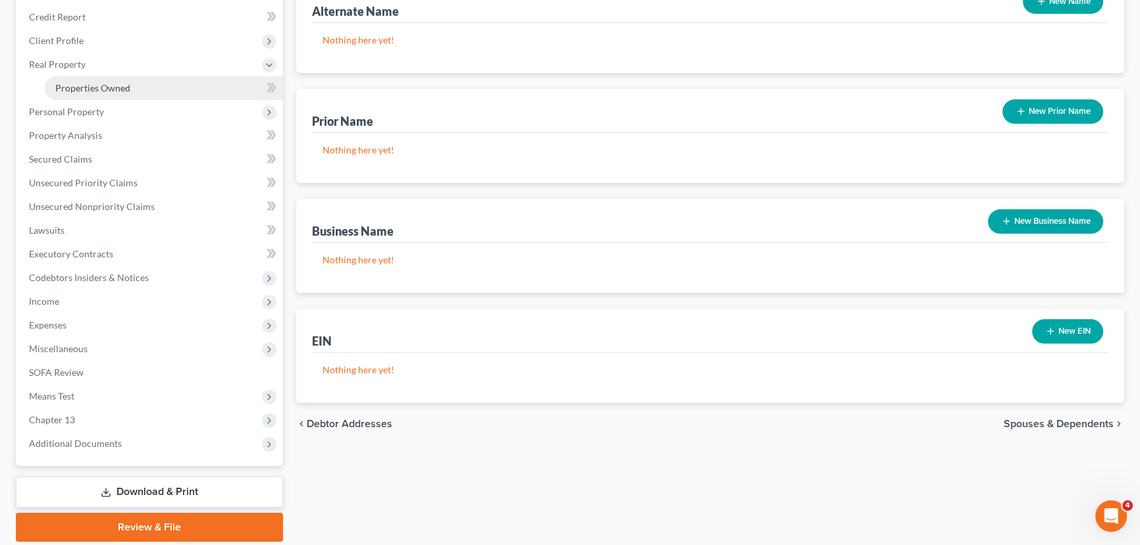
click at [97, 88] on span "Properties Owned" at bounding box center [92, 87] width 75 height 11
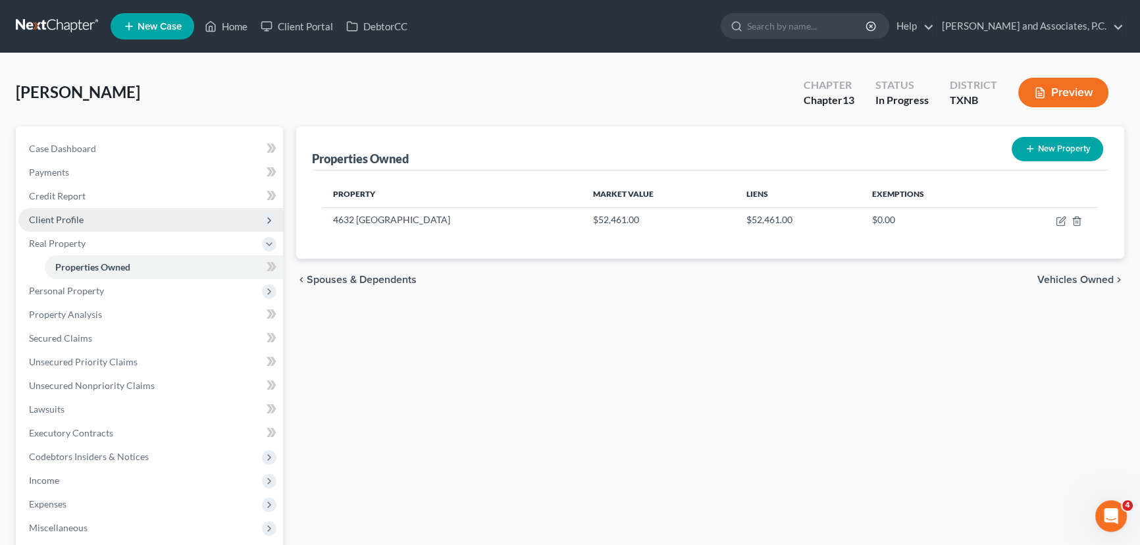
click at [73, 217] on span "Client Profile" at bounding box center [56, 219] width 55 height 11
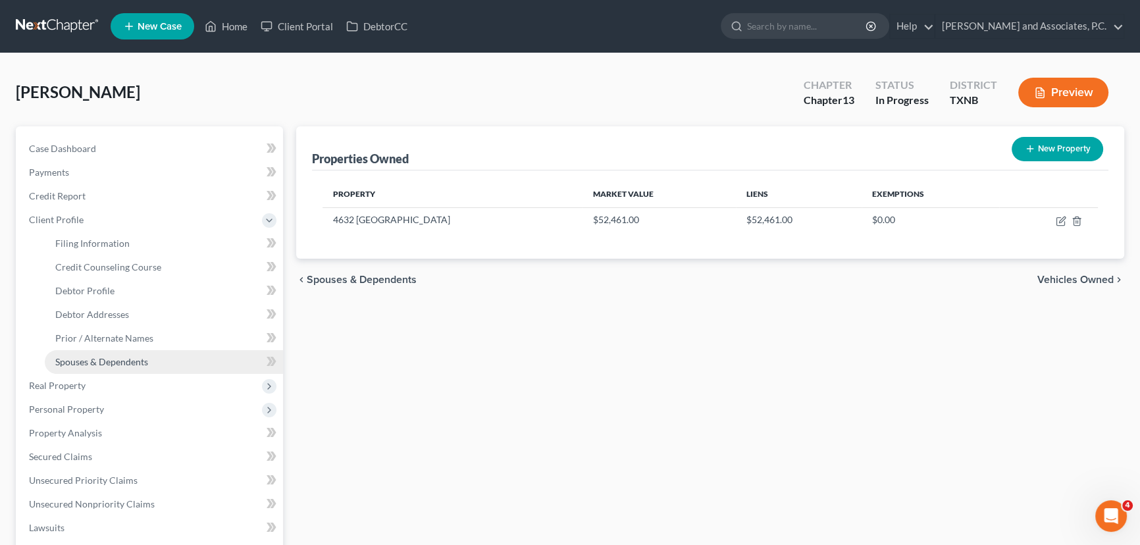
click at [84, 362] on span "Spouses & Dependents" at bounding box center [101, 361] width 93 height 11
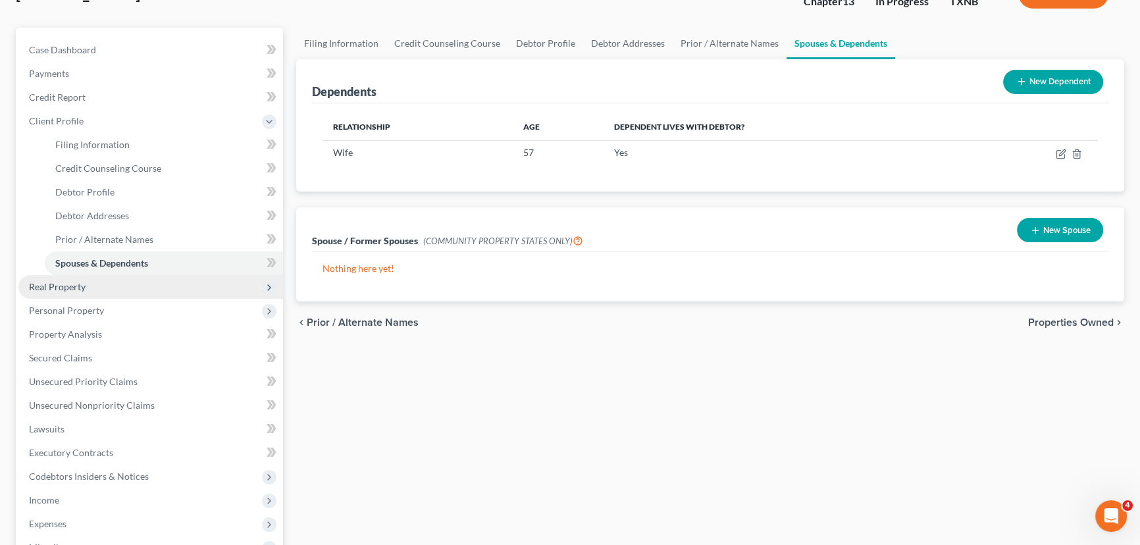
scroll to position [119, 0]
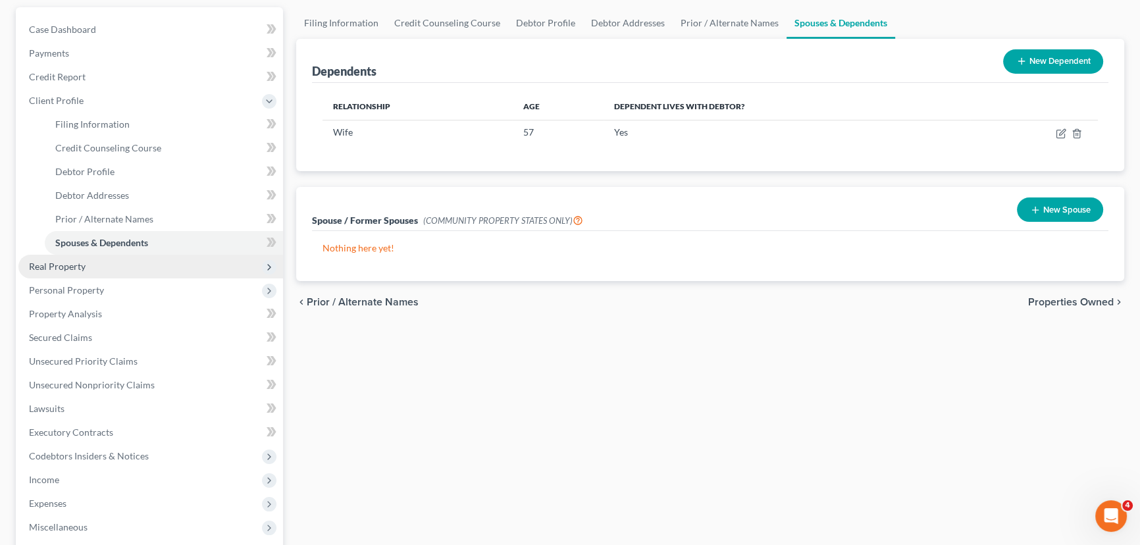
click at [78, 269] on span "Real Property" at bounding box center [57, 266] width 57 height 11
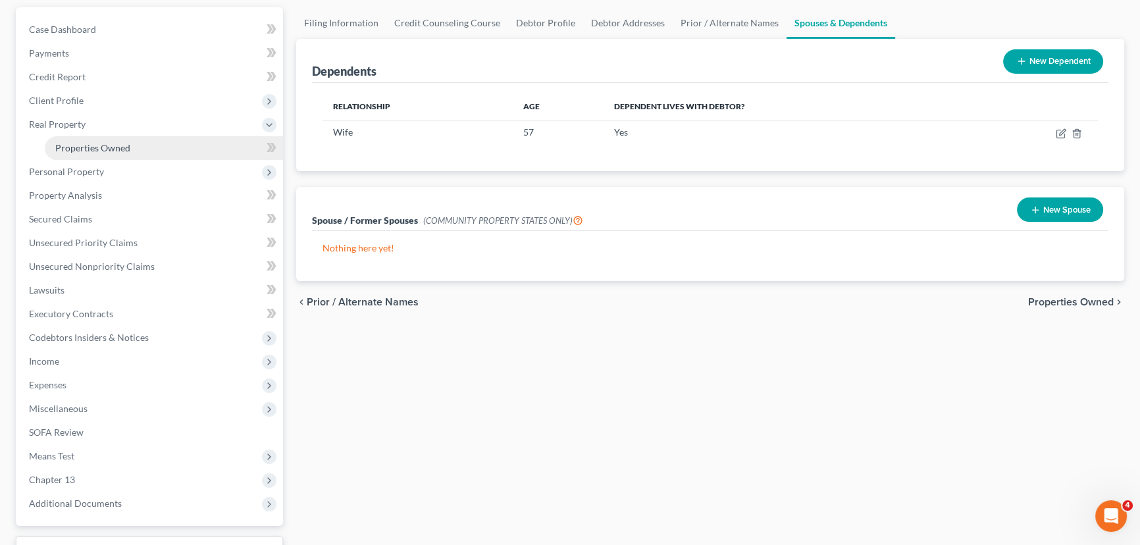
click at [72, 149] on span "Properties Owned" at bounding box center [92, 147] width 75 height 11
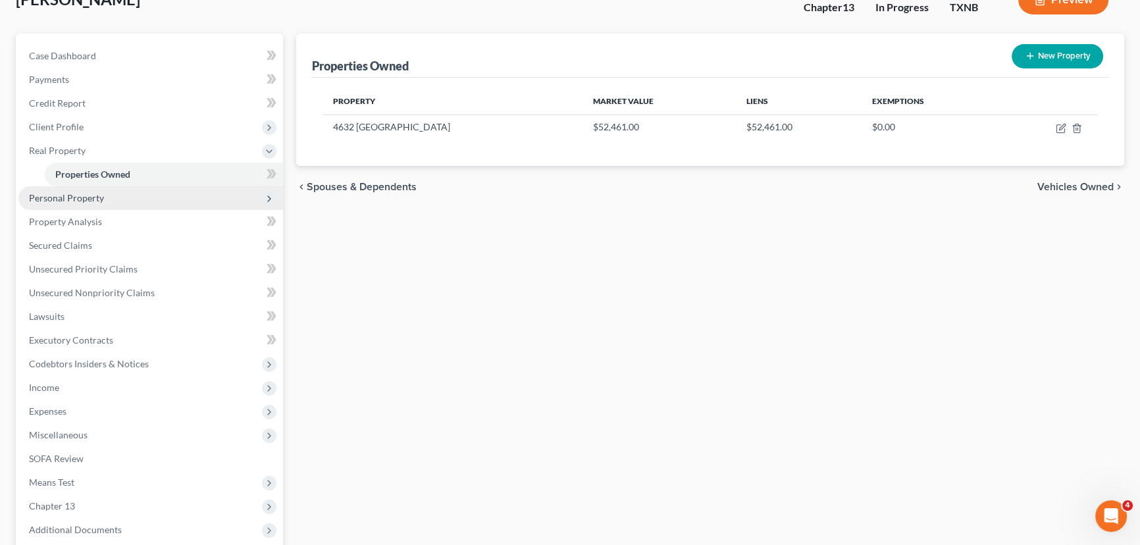
scroll to position [119, 0]
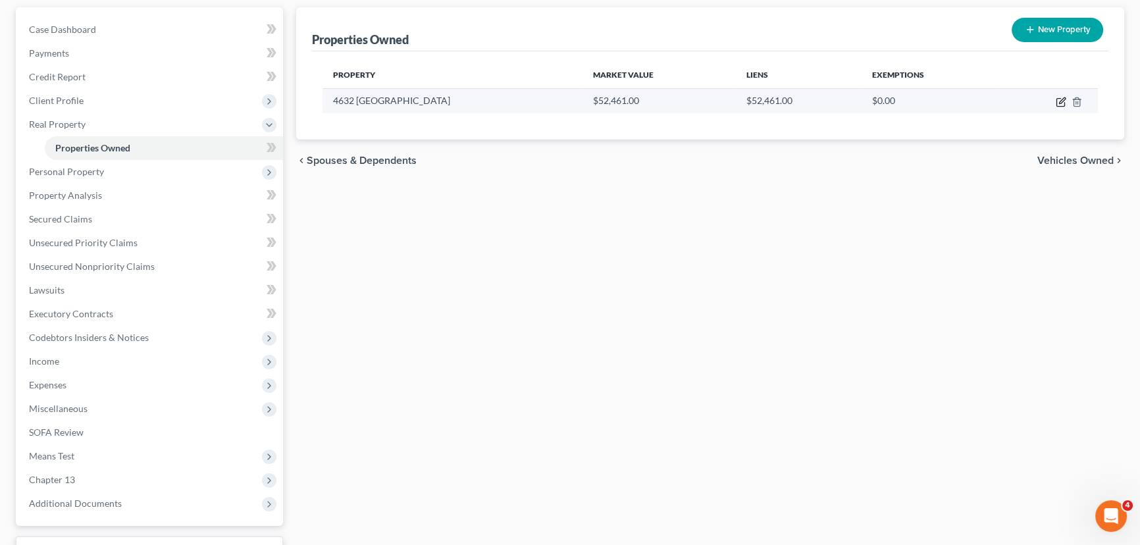
click at [1061, 103] on icon "button" at bounding box center [1060, 102] width 11 height 11
select select "45"
select select "0"
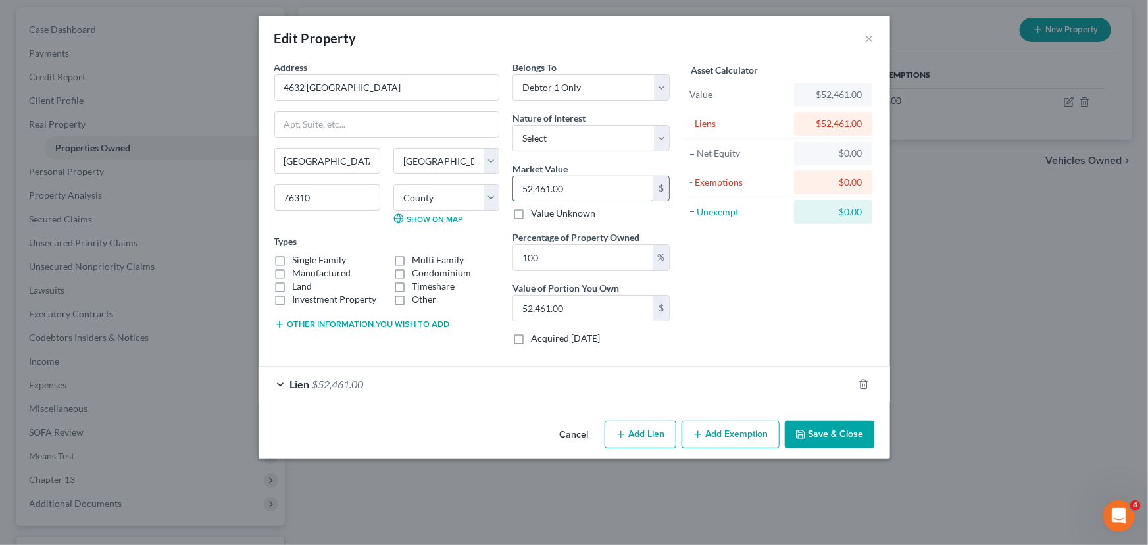
click at [589, 184] on input "52,461.00" at bounding box center [583, 188] width 140 height 25
type input "1"
type input "1.00"
type input "18"
type input "18.00"
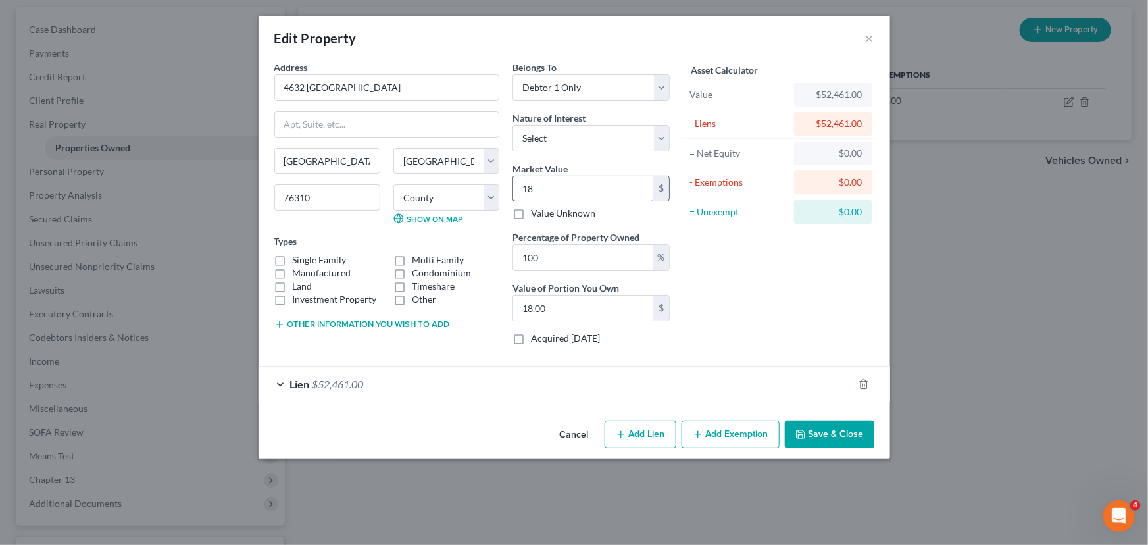
type input "184"
type input "184.00"
type input "1841"
type input "1,841.00"
type input "1,8418"
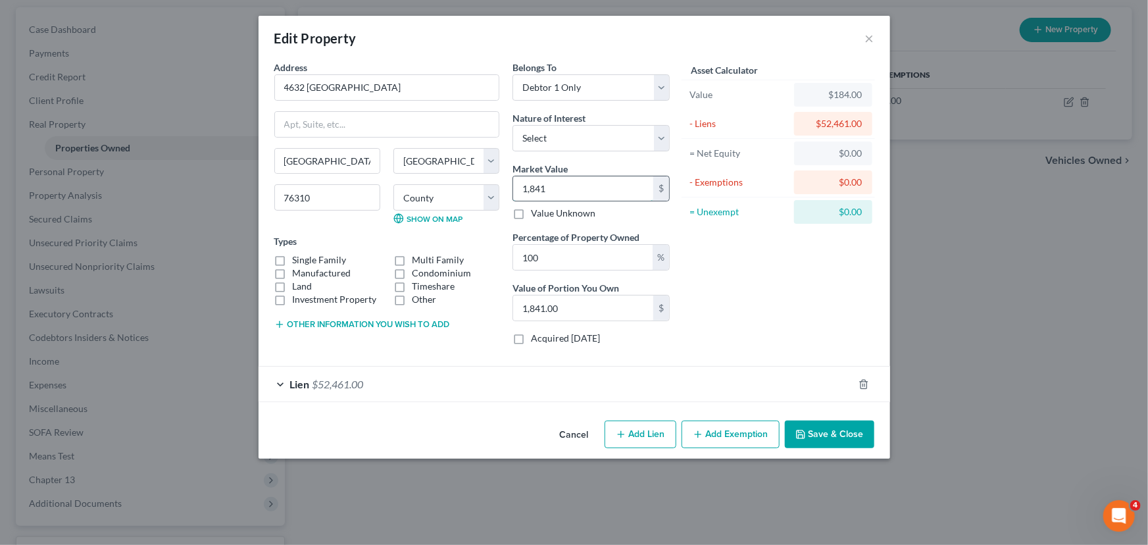
type input "18,418.00"
type input "18,4182"
type input "184,182.00"
click at [786, 357] on form "Address * 4632 Monterey Dr Wichita Falls State AL AK AR AZ CA CO CT DE DC FL GA…" at bounding box center [574, 232] width 600 height 342
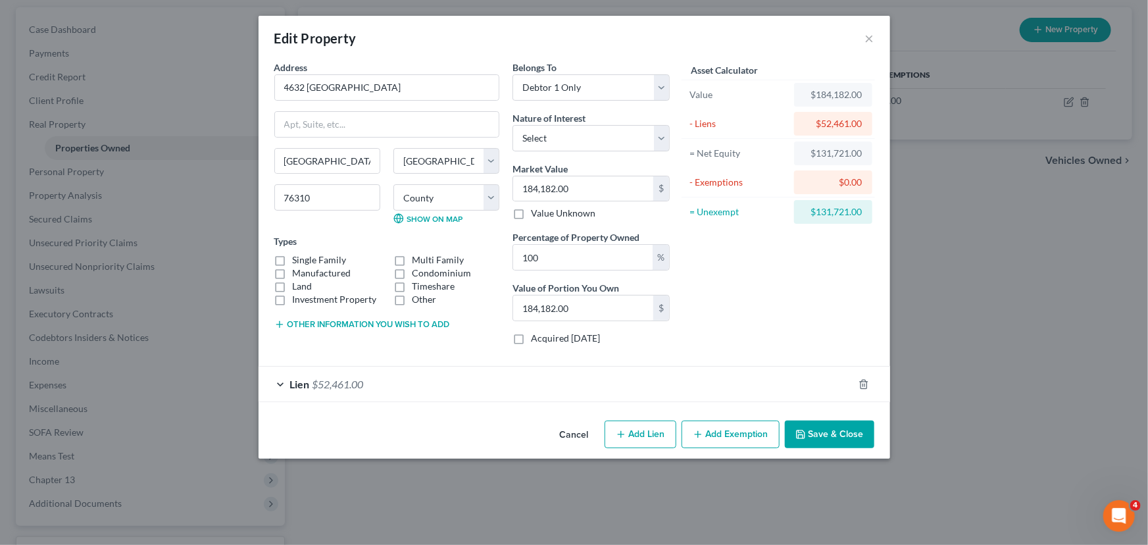
click at [293, 261] on label "Single Family" at bounding box center [320, 259] width 54 height 13
click at [298, 261] on input "Single Family" at bounding box center [302, 257] width 9 height 9
checkbox input "true"
click at [293, 293] on label "Investment Property" at bounding box center [335, 299] width 84 height 13
click at [298, 293] on input "Investment Property" at bounding box center [302, 297] width 9 height 9
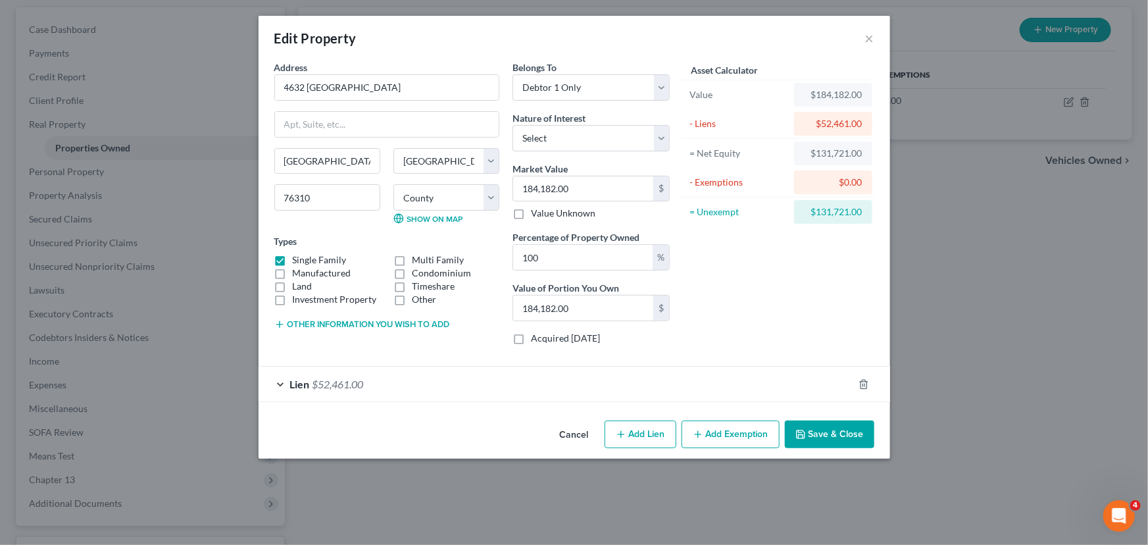
checkbox input "true"
click at [840, 430] on button "Save & Close" at bounding box center [829, 434] width 89 height 28
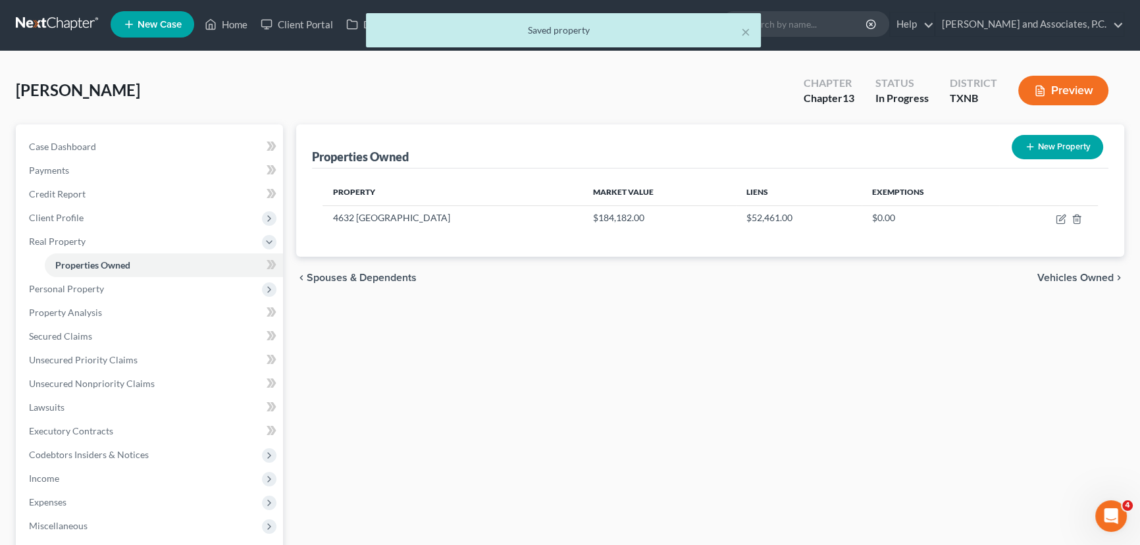
scroll to position [0, 0]
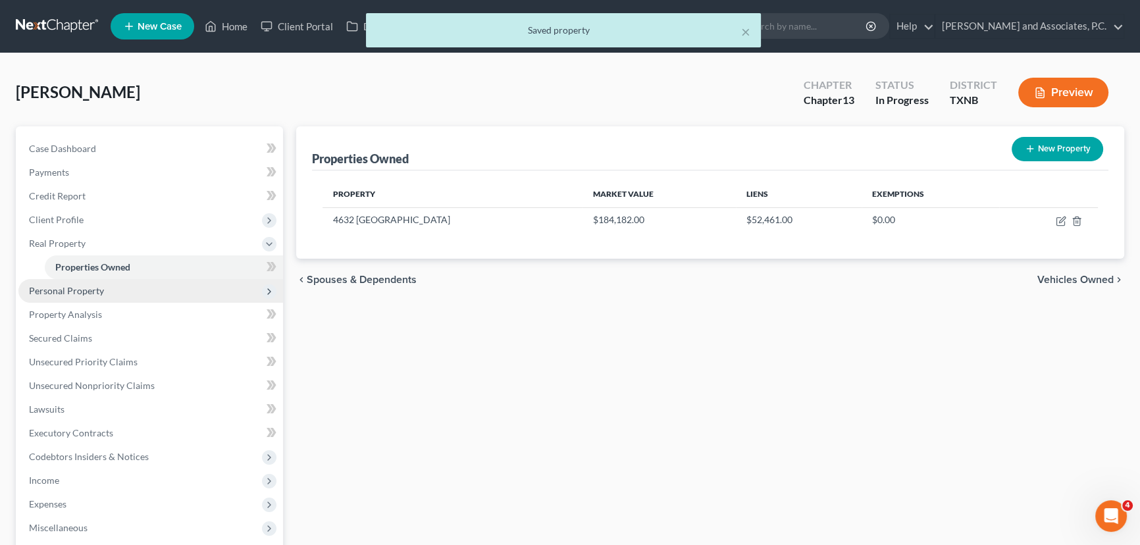
click at [105, 294] on span "Personal Property" at bounding box center [150, 291] width 265 height 24
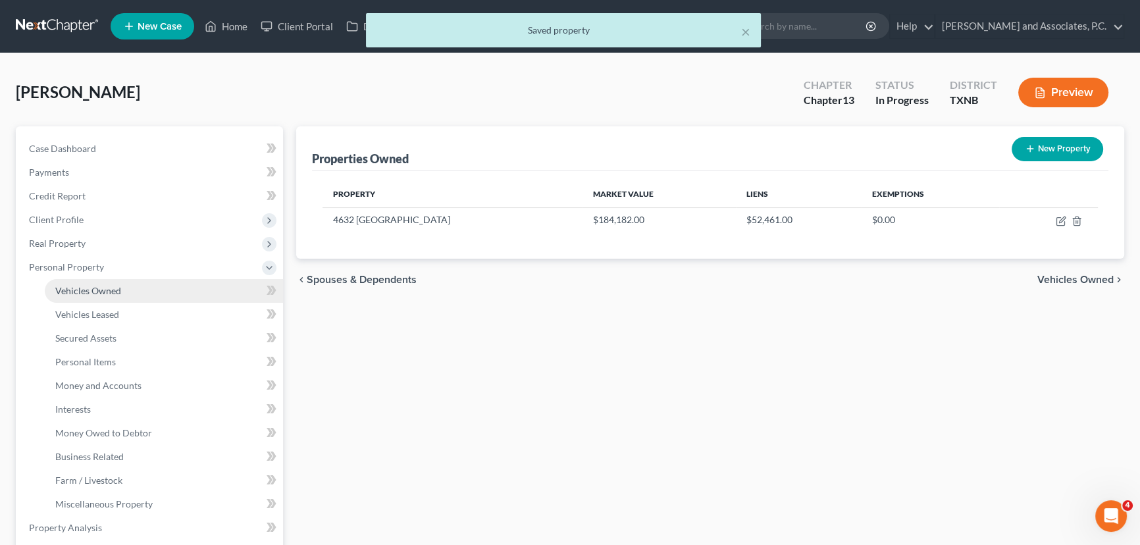
click at [98, 288] on span "Vehicles Owned" at bounding box center [88, 290] width 66 height 11
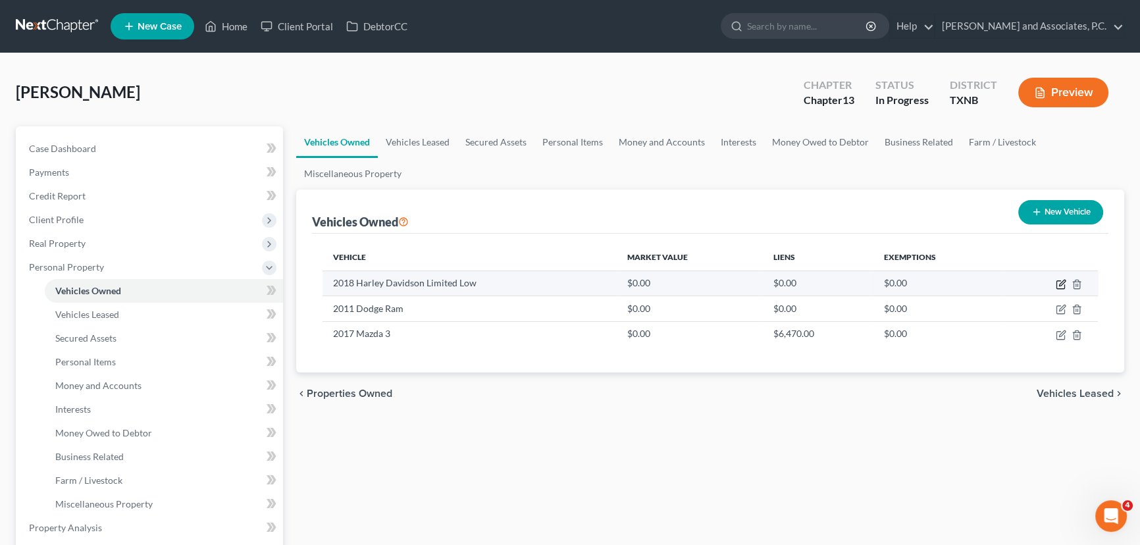
click at [1059, 282] on icon "button" at bounding box center [1062, 283] width 6 height 6
select select "0"
select select "8"
select select "0"
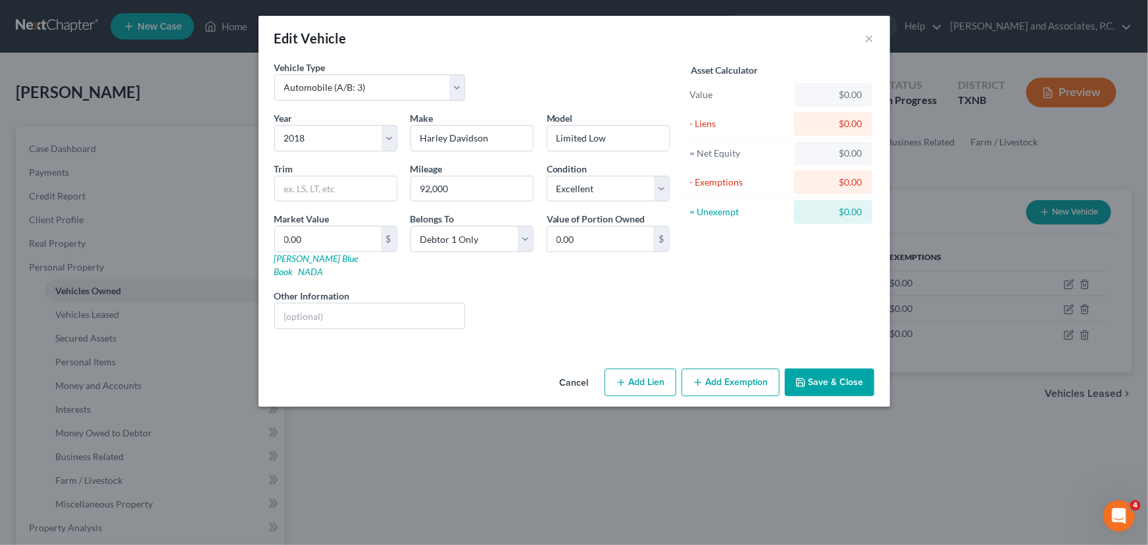
click at [569, 373] on button "Cancel" at bounding box center [574, 383] width 50 height 26
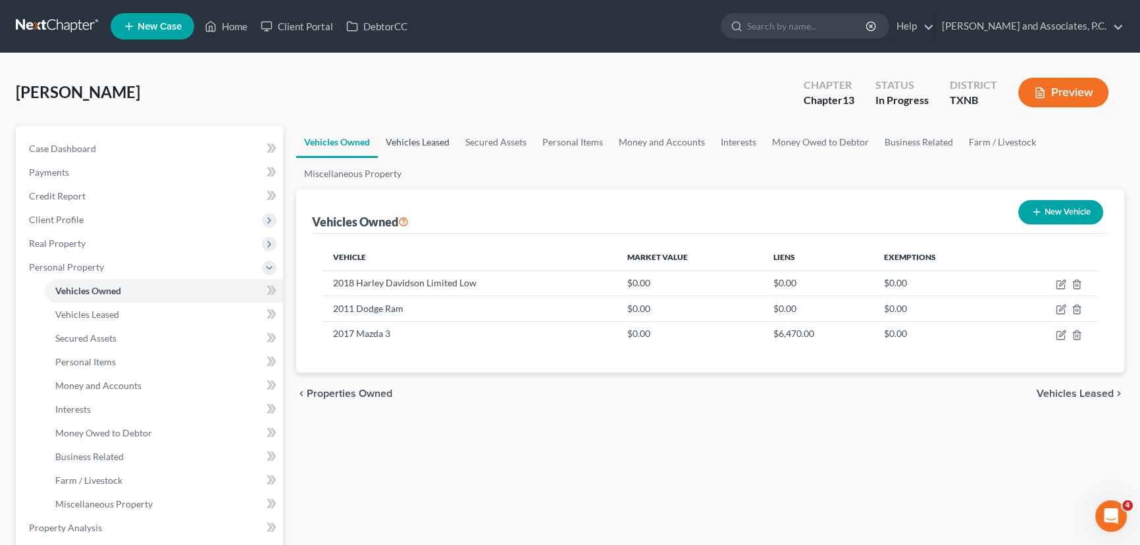
drag, startPoint x: 434, startPoint y: 140, endPoint x: 442, endPoint y: 140, distance: 7.9
click at [434, 140] on link "Vehicles Leased" at bounding box center [418, 142] width 80 height 32
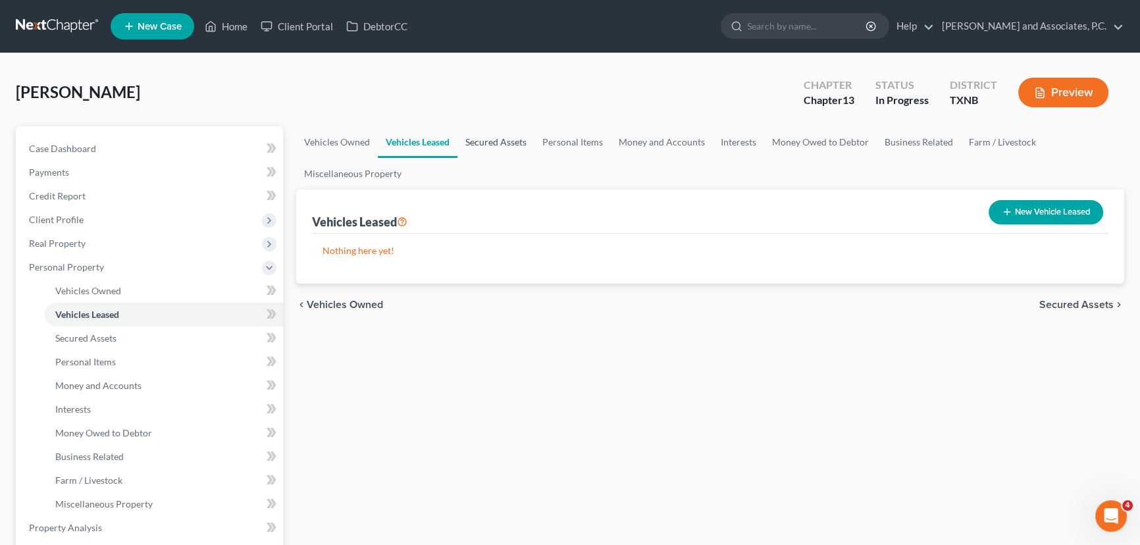
click at [513, 141] on link "Secured Assets" at bounding box center [495, 142] width 77 height 32
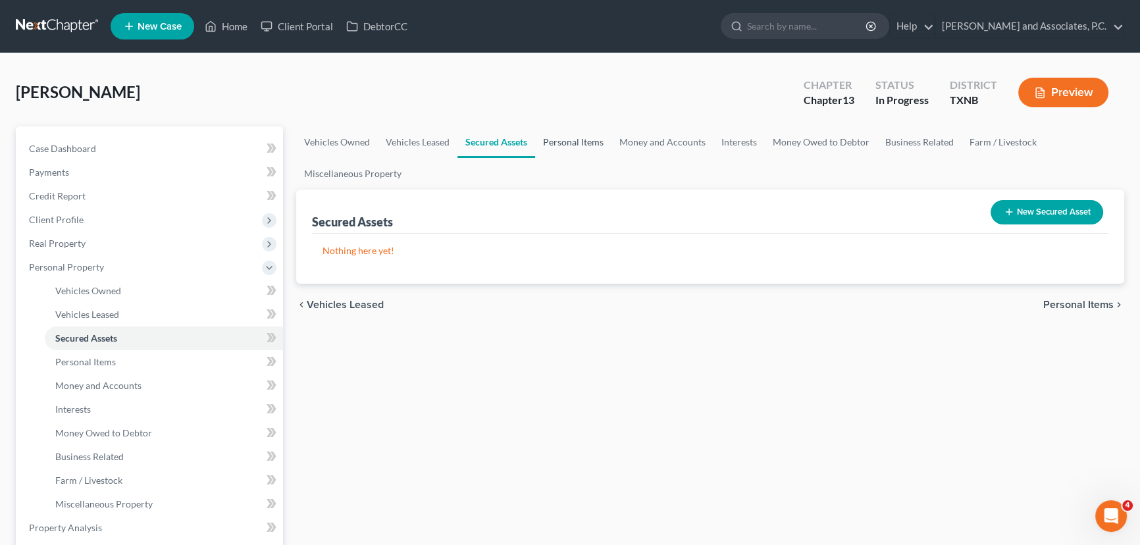
click at [569, 147] on link "Personal Items" at bounding box center [573, 142] width 76 height 32
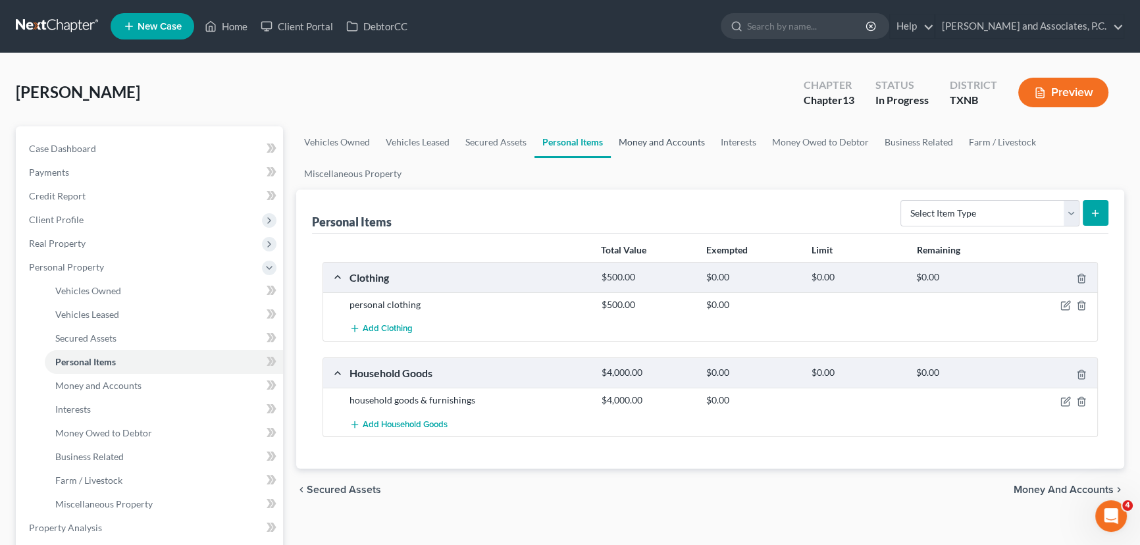
click at [649, 142] on link "Money and Accounts" at bounding box center [662, 142] width 102 height 32
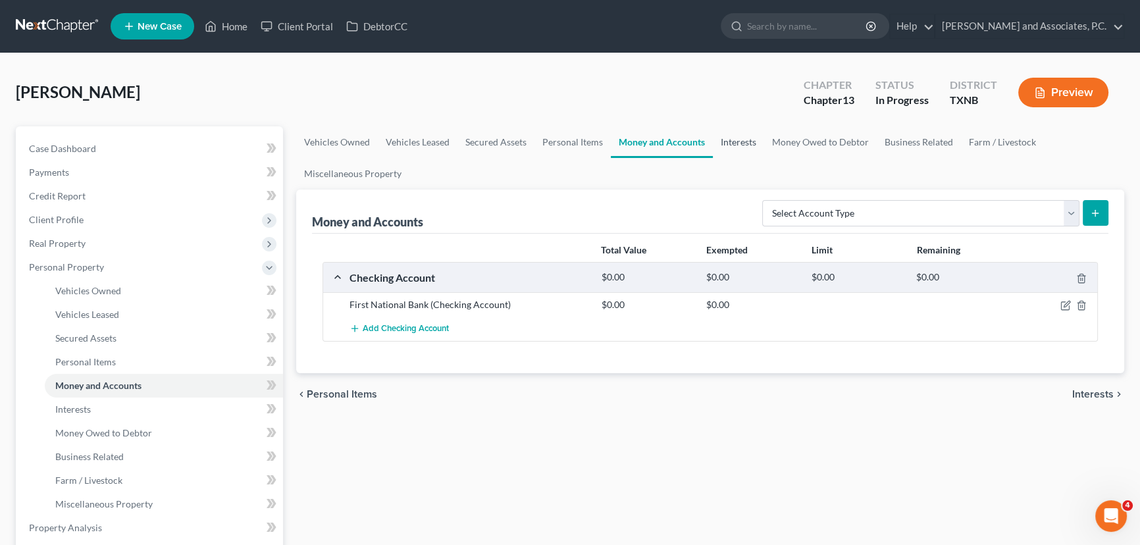
click at [751, 143] on link "Interests" at bounding box center [738, 142] width 51 height 32
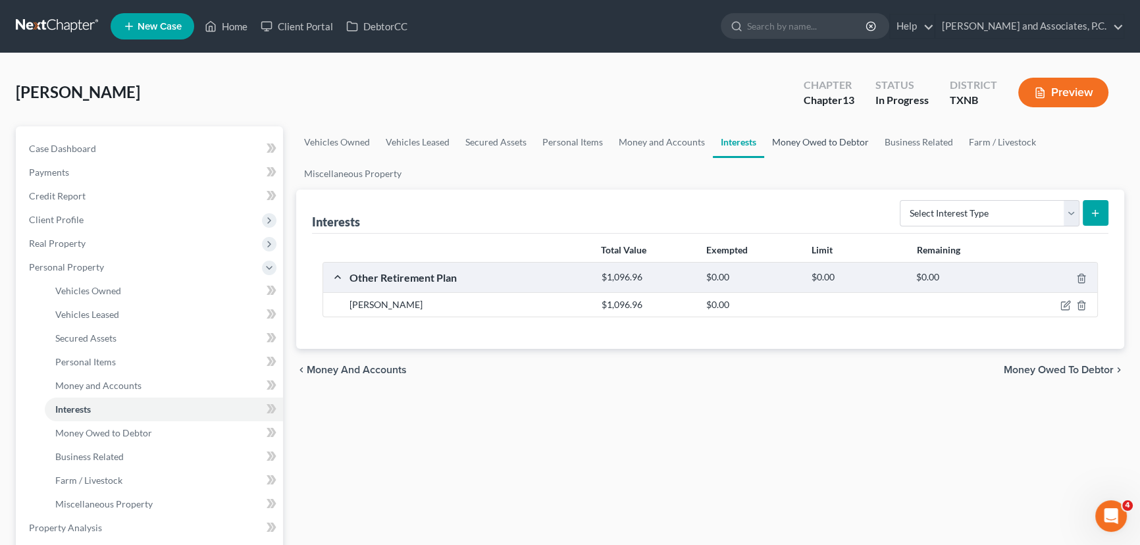
click at [819, 141] on link "Money Owed to Debtor" at bounding box center [820, 142] width 113 height 32
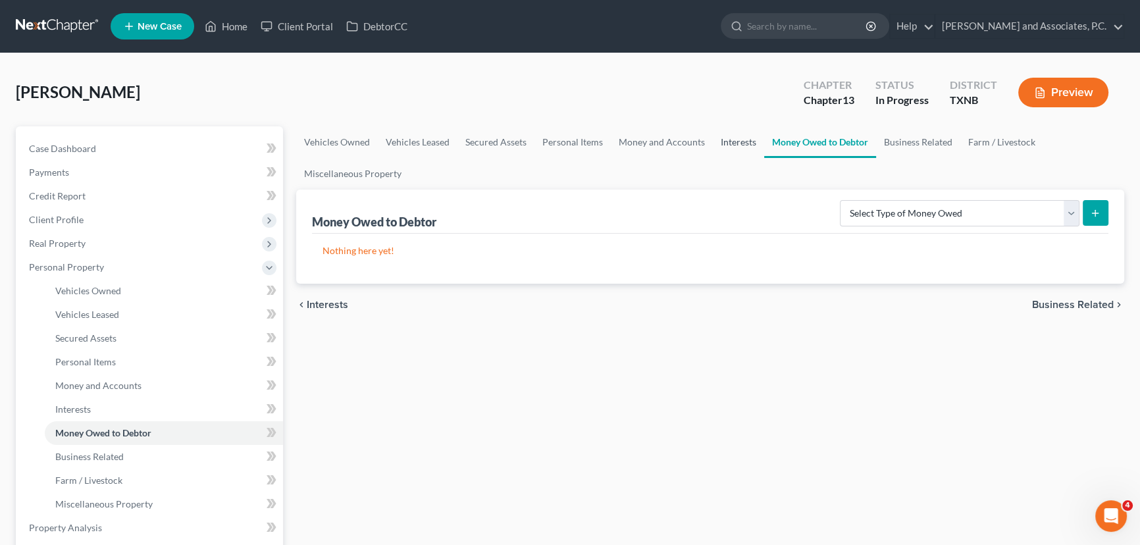
click at [713, 141] on link "Interests" at bounding box center [738, 142] width 51 height 32
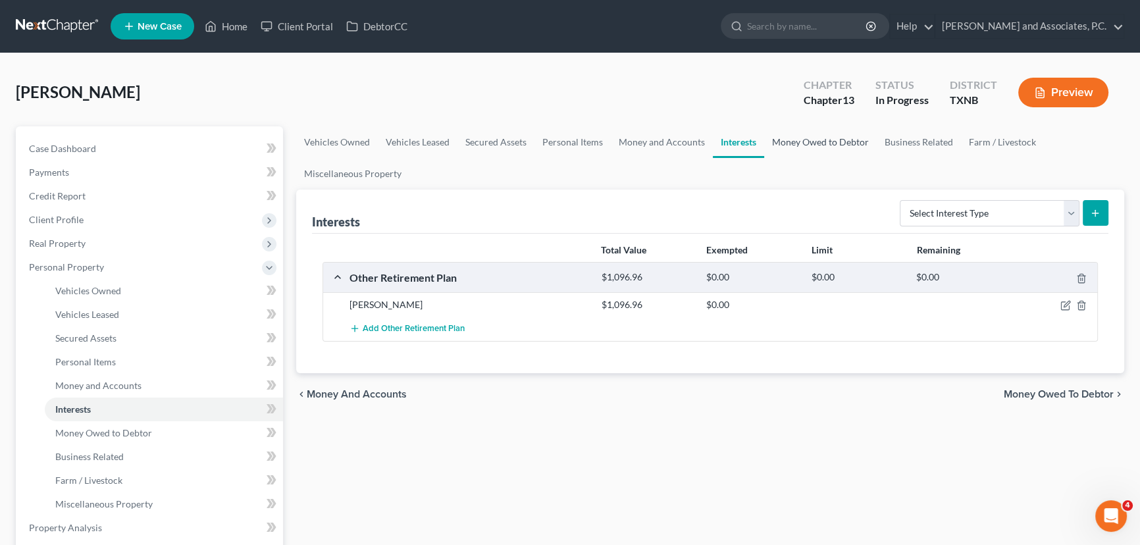
click at [862, 139] on link "Money Owed to Debtor" at bounding box center [820, 142] width 113 height 32
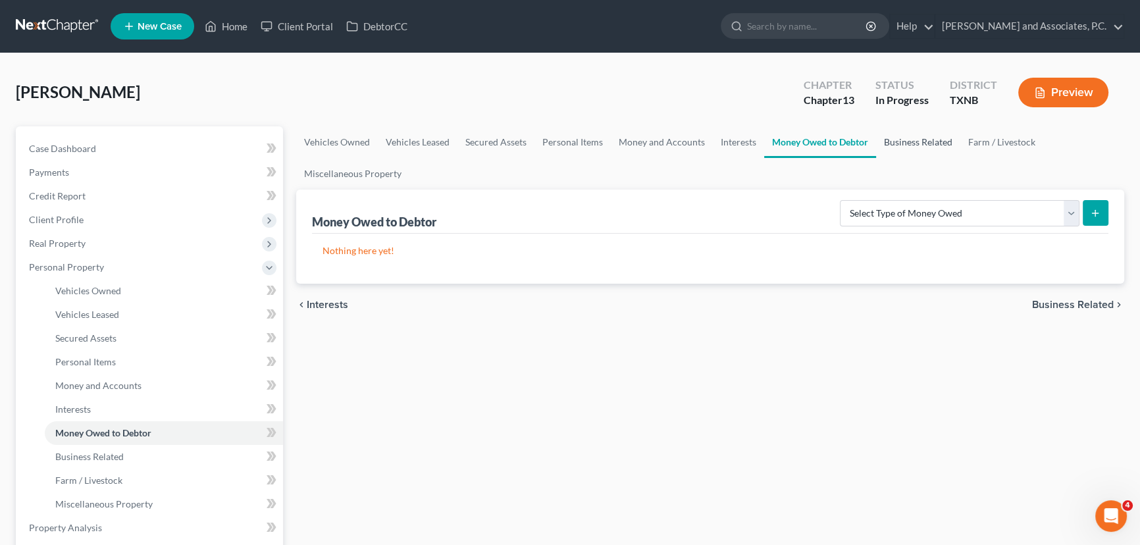
click at [909, 132] on link "Business Related" at bounding box center [918, 142] width 84 height 32
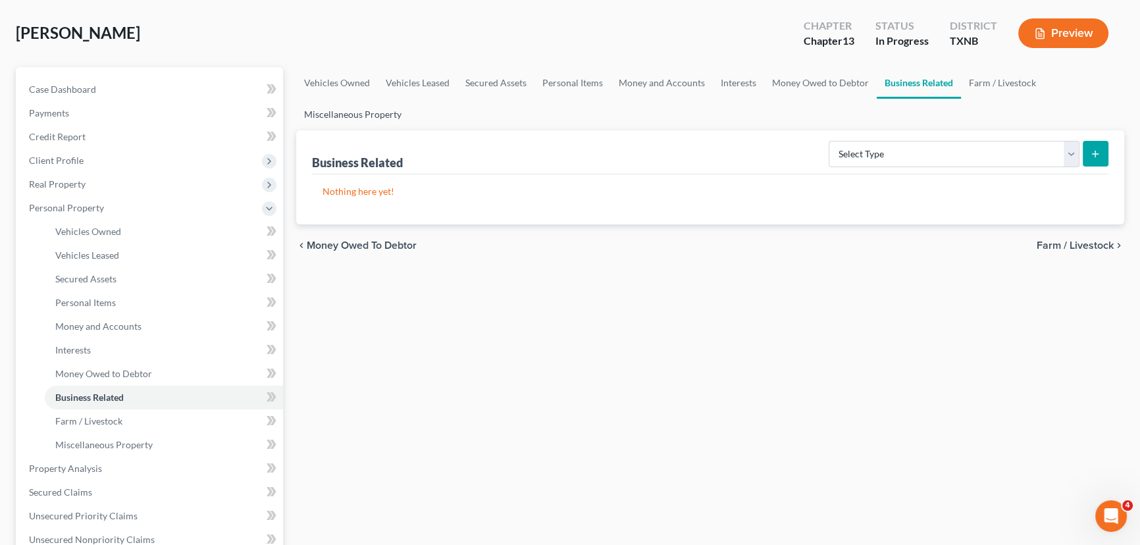
click at [368, 103] on link "Miscellaneous Property" at bounding box center [352, 115] width 113 height 32
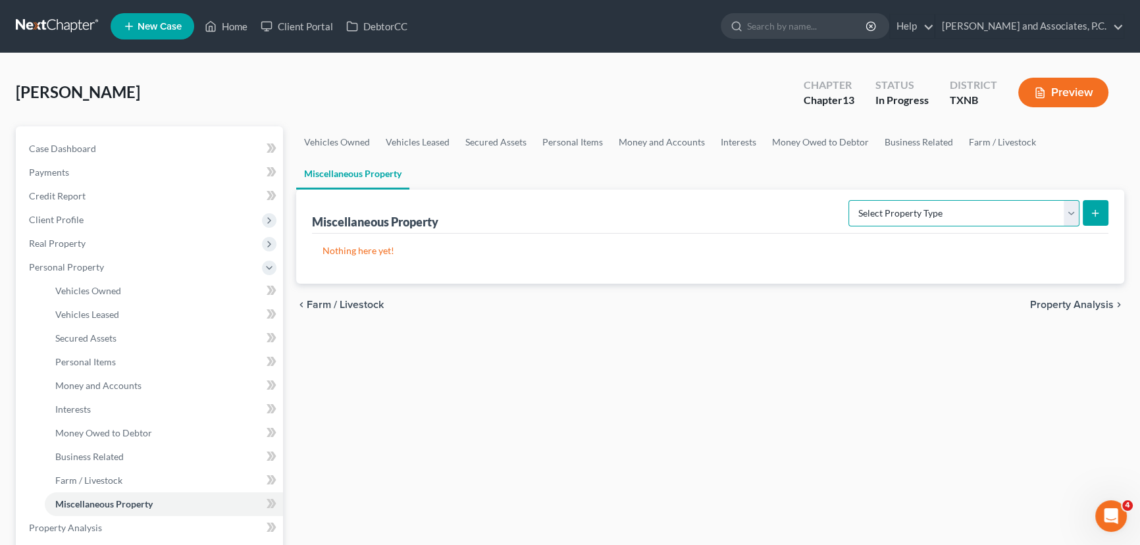
click at [1023, 205] on select "Select Property Type Assigned for Creditor Benefit Within 1 Year (SOFA: 12) Hol…" at bounding box center [963, 213] width 231 height 26
select select "transferred"
click at [848, 200] on select "Select Property Type Assigned for Creditor Benefit Within 1 Year (SOFA: 12) Hol…" at bounding box center [963, 213] width 231 height 26
click at [1084, 205] on button "submit" at bounding box center [1095, 213] width 26 height 26
select select "Ordinary (within 2 years)"
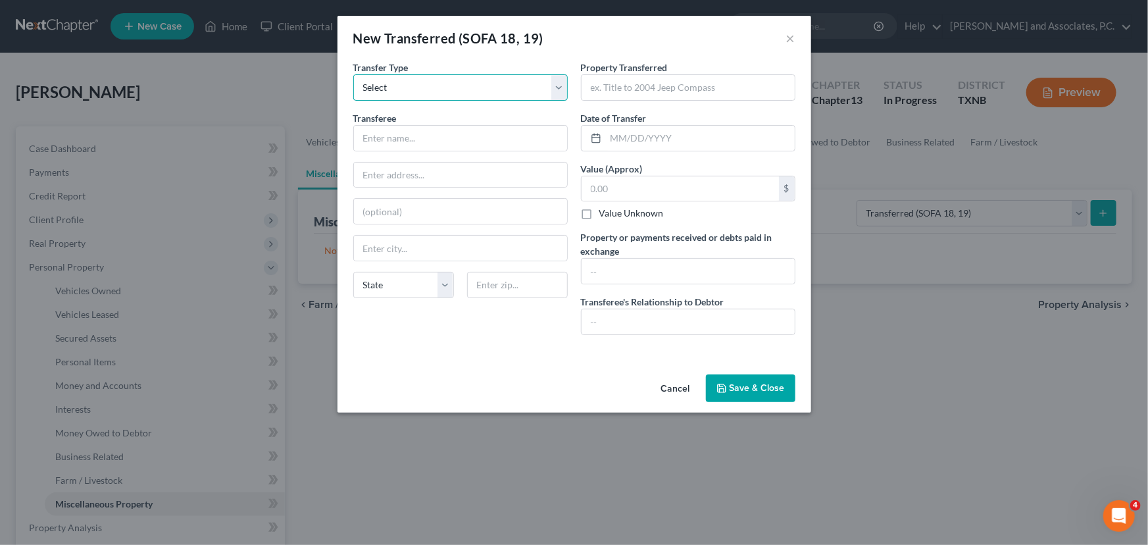
click at [471, 85] on select "Select Ordinary (within 2 years) Within 10 Years" at bounding box center [460, 87] width 215 height 26
click at [416, 138] on input "text" at bounding box center [460, 138] width 213 height 25
type input "Harley Davidson"
click at [613, 88] on input "text" at bounding box center [688, 87] width 213 height 25
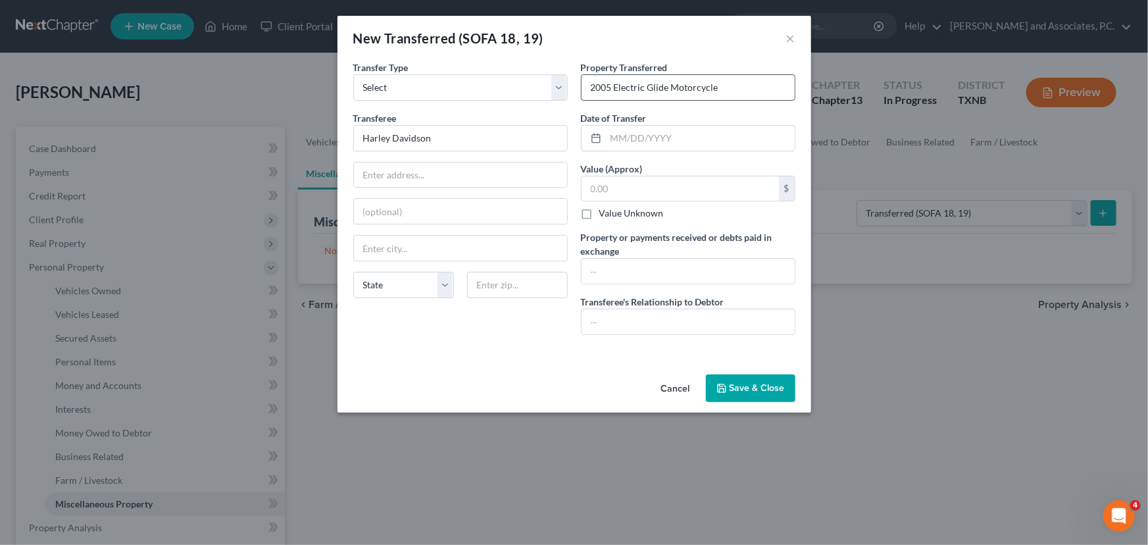
type input "2005 Electric Glide Motorcycle"
type input "07/01/2023"
click at [641, 189] on input "text" at bounding box center [680, 188] width 197 height 25
click at [384, 178] on input "text" at bounding box center [460, 175] width 213 height 25
type input "4514 Northwest Fairway"
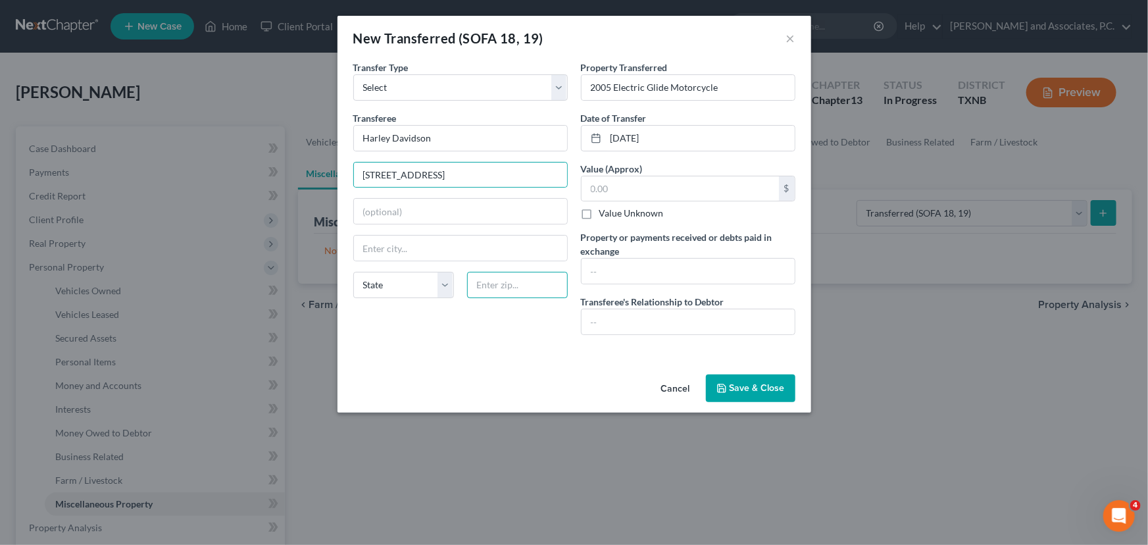
click at [492, 286] on input "text" at bounding box center [517, 285] width 101 height 26
type input "76306"
type input "Wichita Falls"
click at [509, 369] on div "Cancel Save & Close" at bounding box center [575, 390] width 474 height 43
click at [740, 383] on button "Save & Close" at bounding box center [750, 388] width 89 height 28
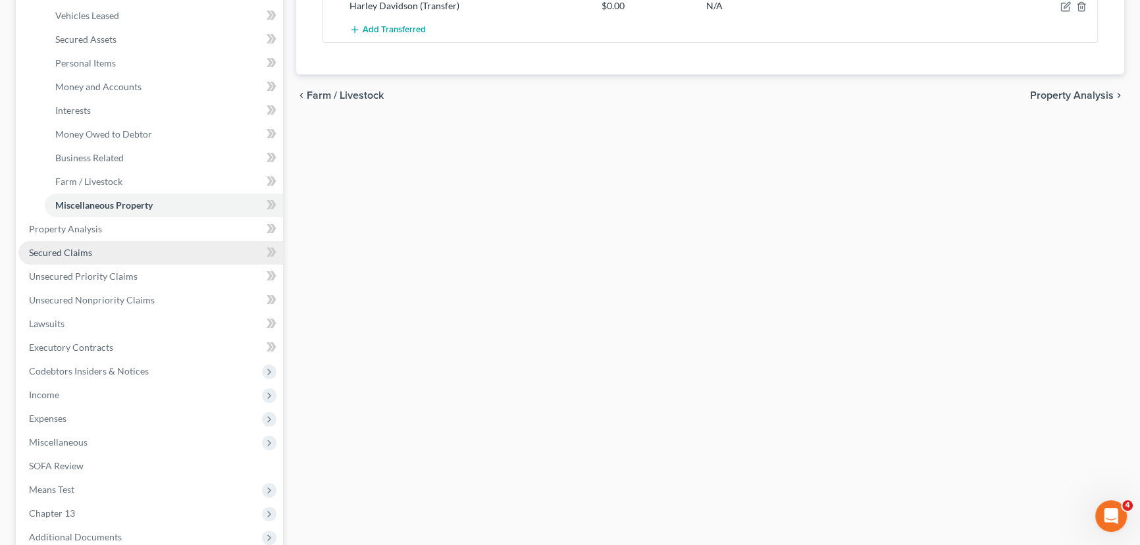
click at [93, 241] on link "Secured Claims" at bounding box center [150, 253] width 265 height 24
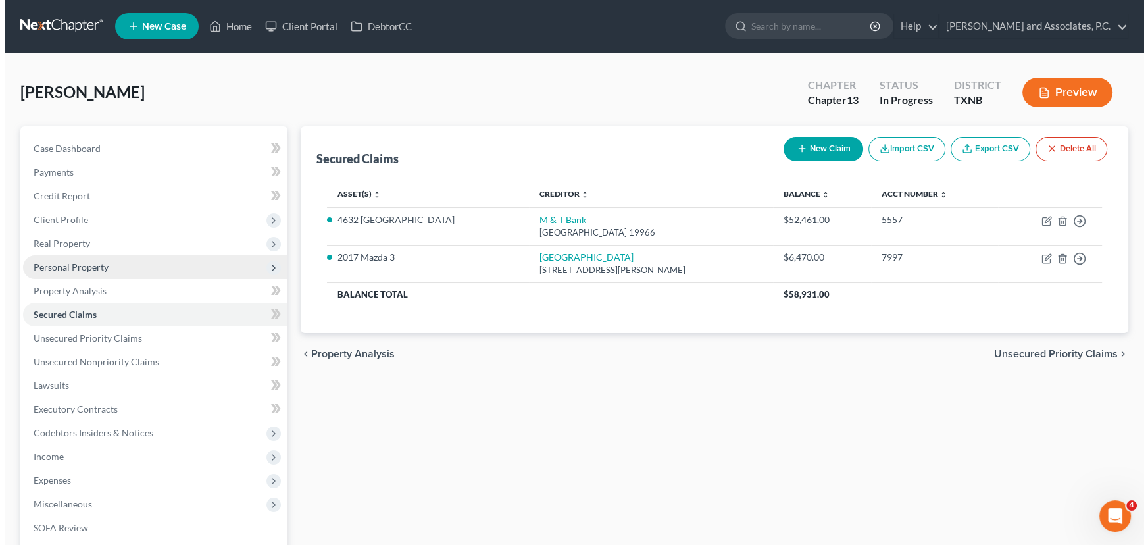
scroll to position [59, 0]
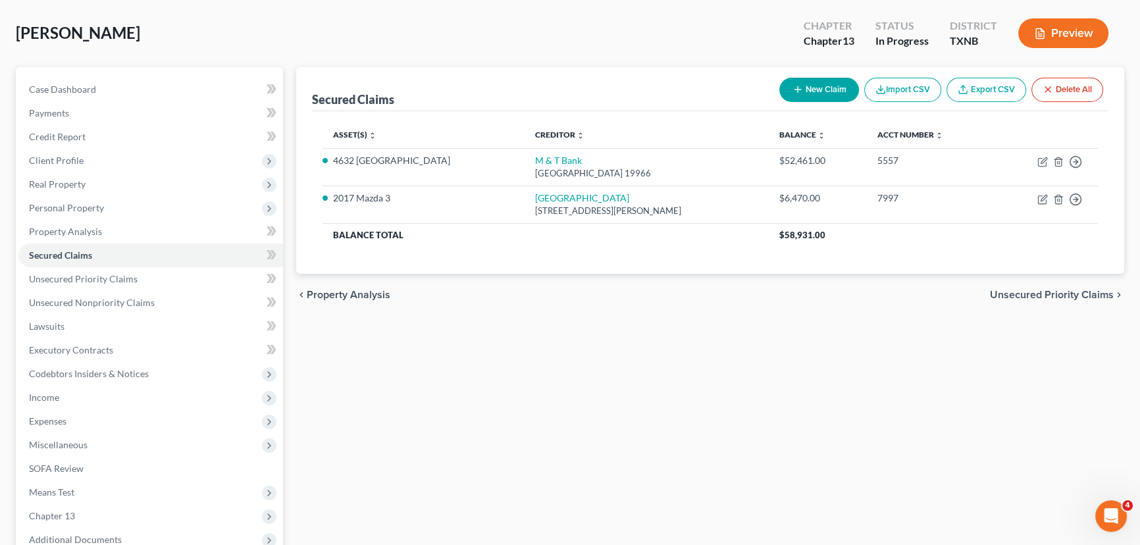
click at [429, 345] on div "Secured Claims New Claim Import CSV Export CSV Delete All Asset(s) expand_more …" at bounding box center [710, 352] width 841 height 570
click at [832, 88] on button "New Claim" at bounding box center [819, 90] width 80 height 24
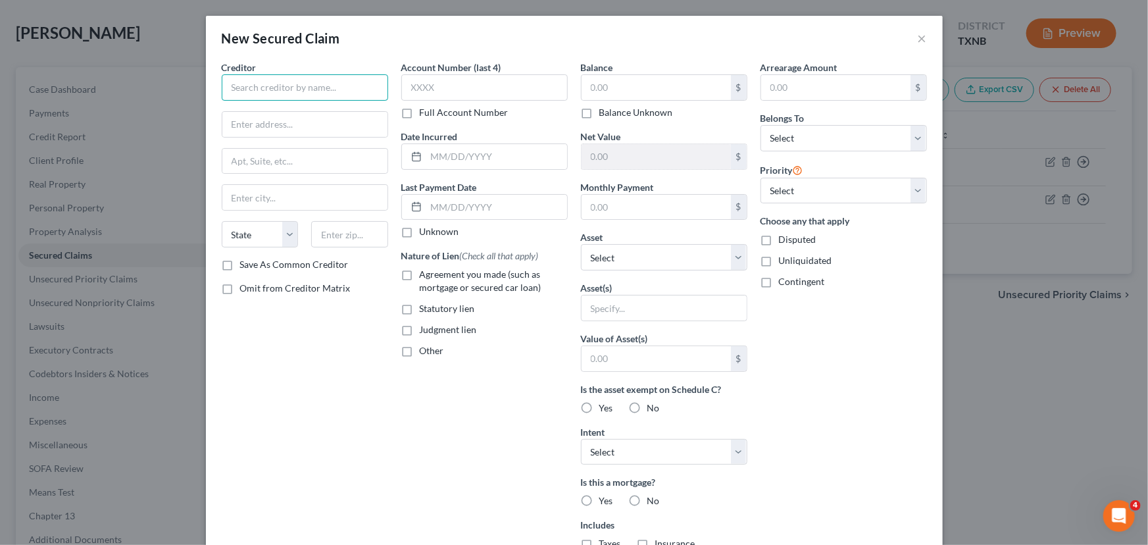
click at [326, 91] on input "text" at bounding box center [305, 87] width 166 height 26
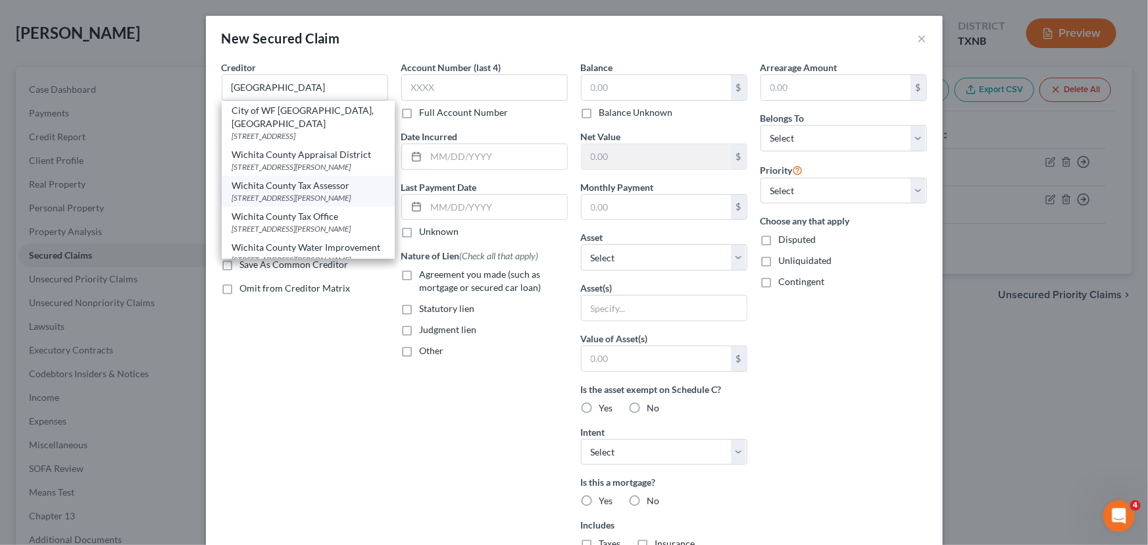
click at [311, 189] on div "Wichita County Tax Assessor" at bounding box center [308, 185] width 152 height 13
type input "Wichita County Tax Assessor"
type input "600 Scott Street, Suite 103"
type input "Wichita Falls"
select select "45"
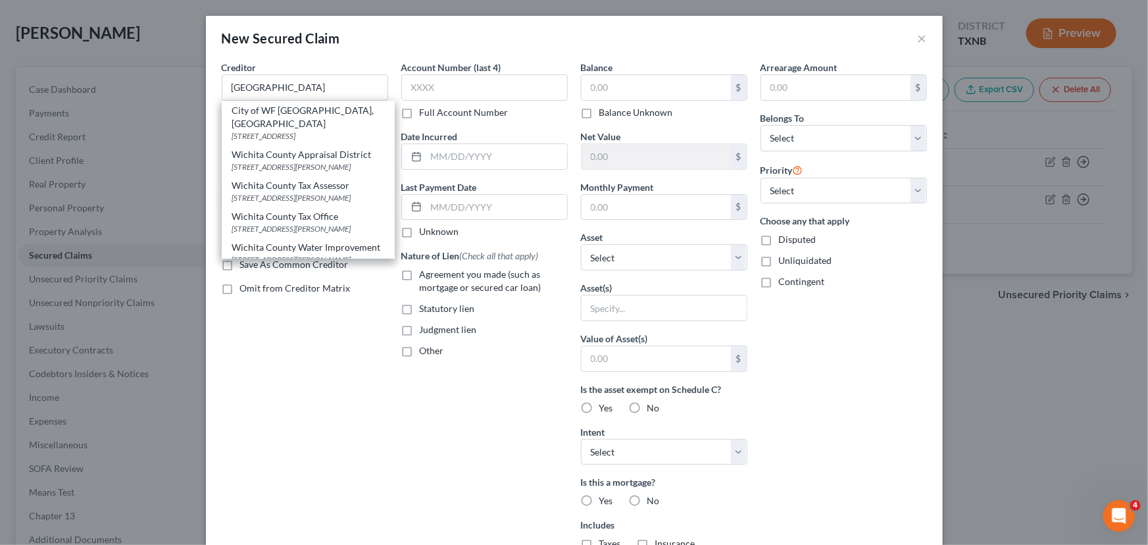
type input "76301"
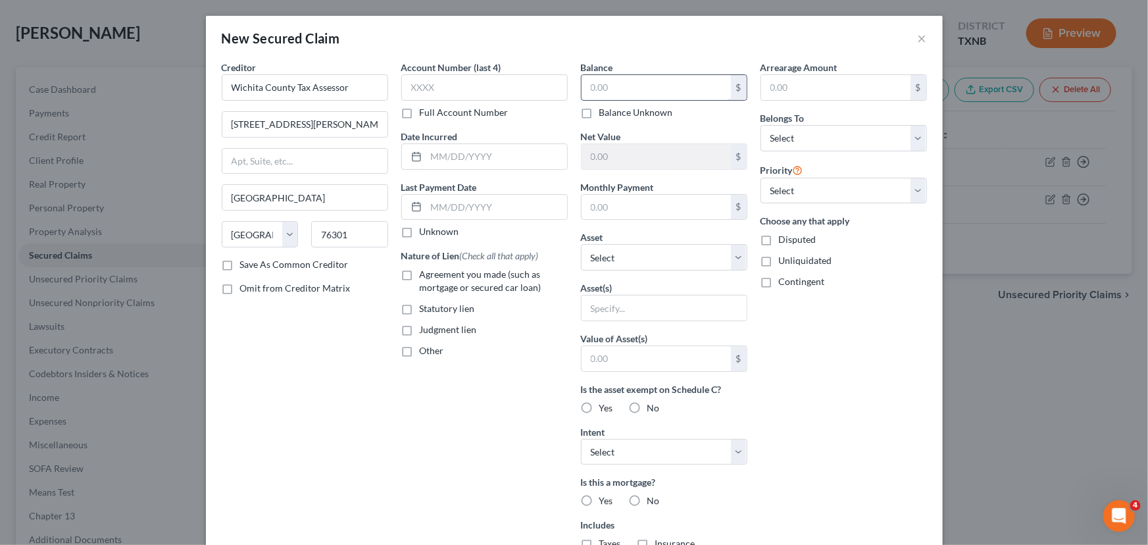
click at [599, 93] on input "text" at bounding box center [656, 87] width 149 height 25
type input "2,532.13"
click at [634, 258] on select "Select Other Multiple Assets Harley Davidson (Transfer) - $0.0 4632 Monterey Dr…" at bounding box center [664, 257] width 166 height 26
select select "3"
click at [581, 244] on select "Select Other Multiple Assets Harley Davidson (Transfer) - $0.0 4632 Monterey Dr…" at bounding box center [664, 257] width 166 height 26
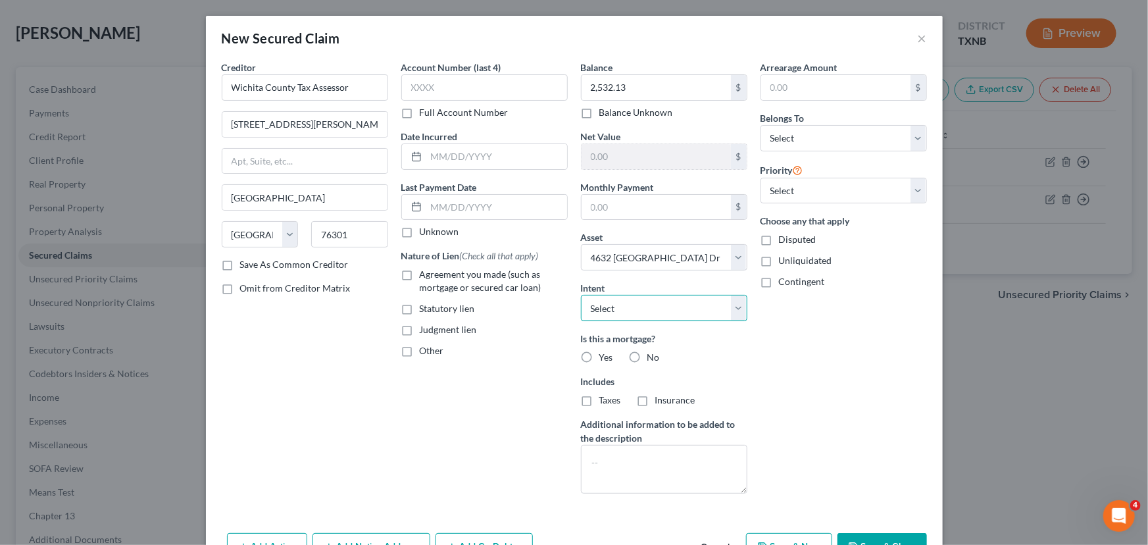
click at [653, 318] on select "Select Surrender Redeem Reaffirm Avoid Other" at bounding box center [664, 308] width 166 height 26
click at [653, 315] on select "Select Surrender Redeem Reaffirm Avoid Other" at bounding box center [664, 308] width 166 height 26
click at [647, 355] on label "No" at bounding box center [653, 357] width 13 height 13
click at [653, 355] on input "No" at bounding box center [657, 355] width 9 height 9
radio input "true"
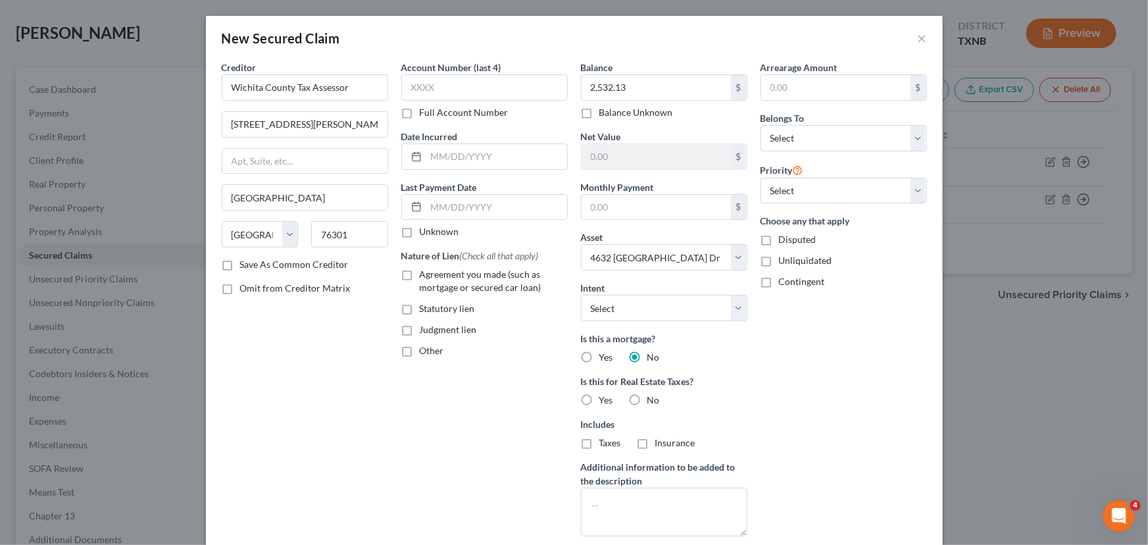
click at [647, 397] on label "No" at bounding box center [653, 399] width 13 height 13
click at [653, 397] on input "No" at bounding box center [657, 397] width 9 height 9
radio input "true"
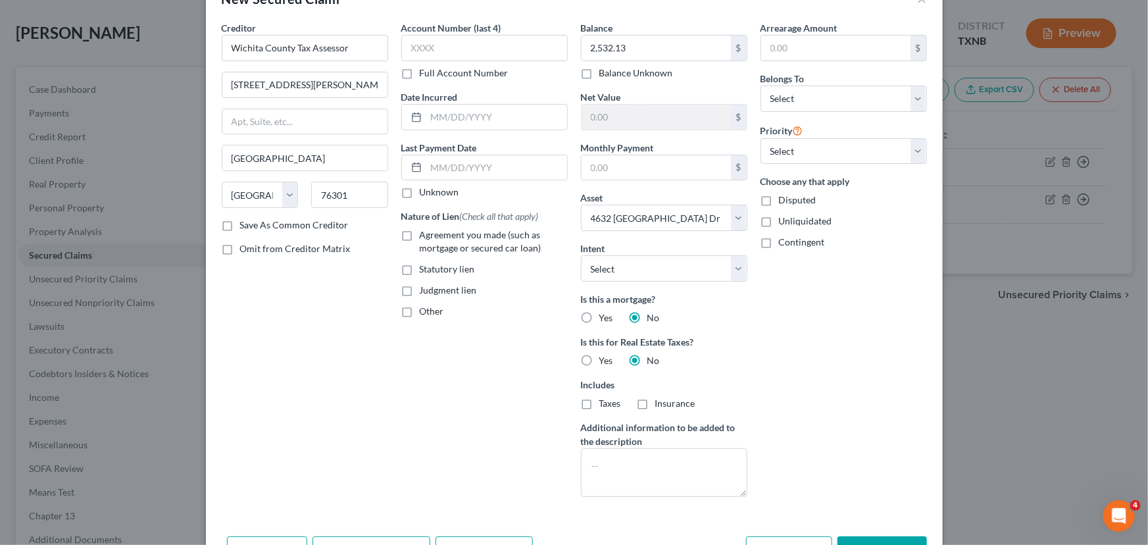
scroll to position [84, 0]
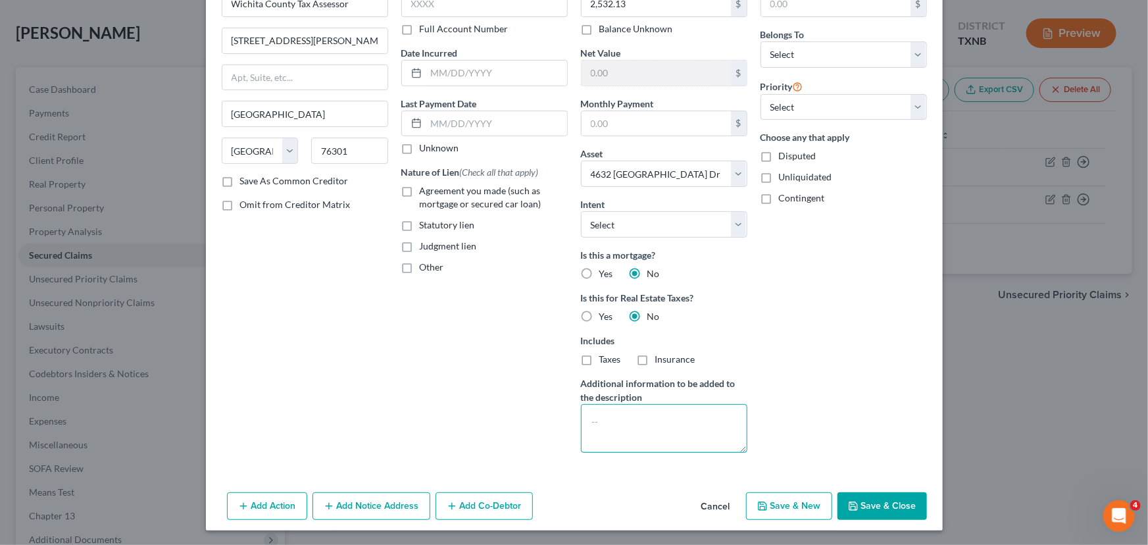
click at [636, 414] on textarea at bounding box center [664, 428] width 166 height 49
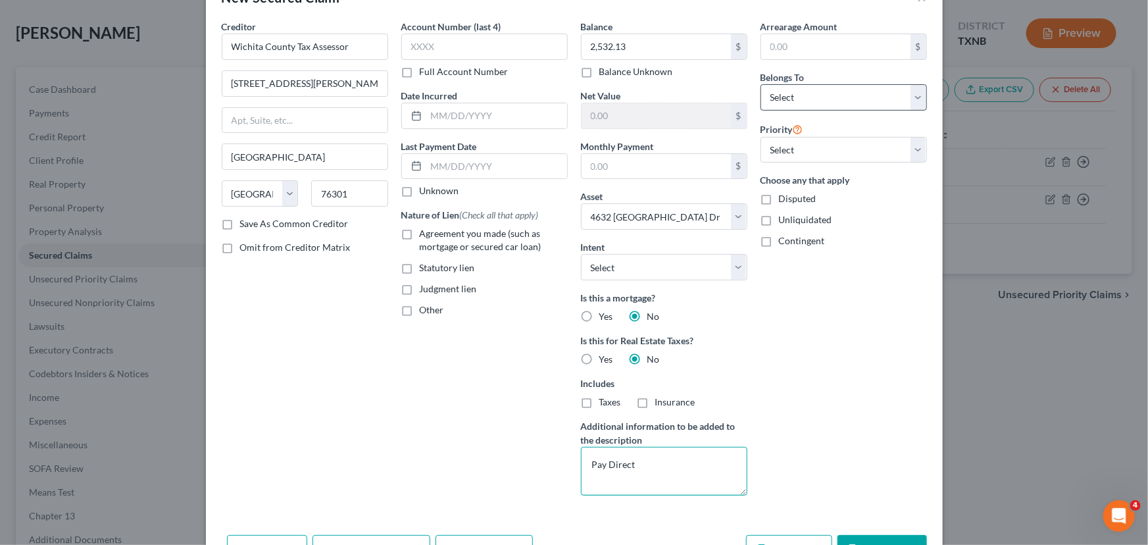
scroll to position [0, 0]
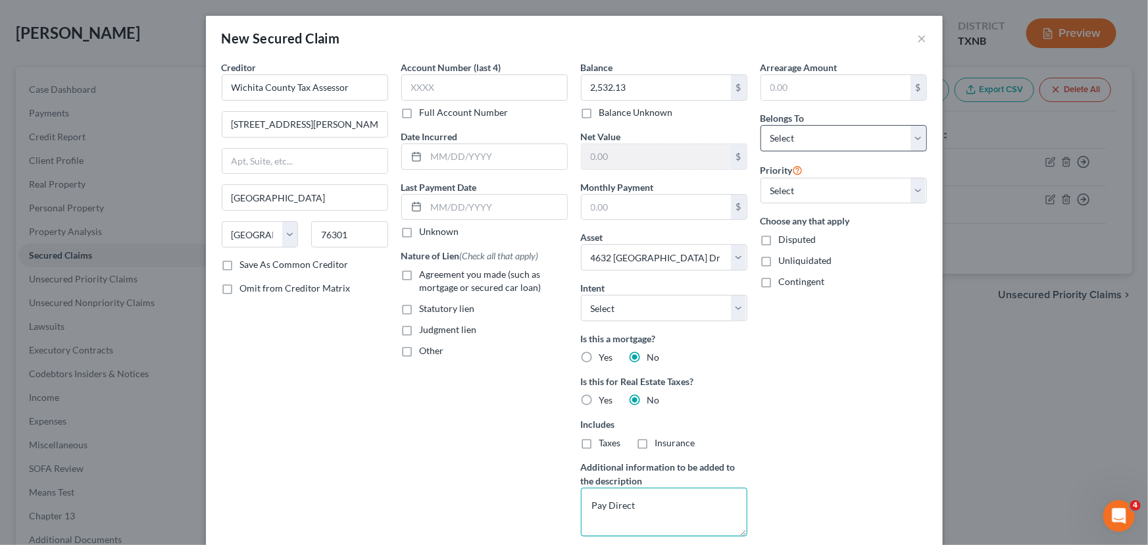
type textarea "Pay Direct"
drag, startPoint x: 832, startPoint y: 130, endPoint x: 826, endPoint y: 143, distance: 14.7
click at [832, 130] on select "Select Debtor 1 Only Debtor 2 Only Debtor 1 And Debtor 2 Only At Least One Of T…" at bounding box center [844, 138] width 166 height 26
drag, startPoint x: 807, startPoint y: 142, endPoint x: 803, endPoint y: 148, distance: 7.1
click at [807, 142] on select "Select Debtor 1 Only Debtor 2 Only Debtor 1 And Debtor 2 Only At Least One Of T…" at bounding box center [844, 138] width 166 height 26
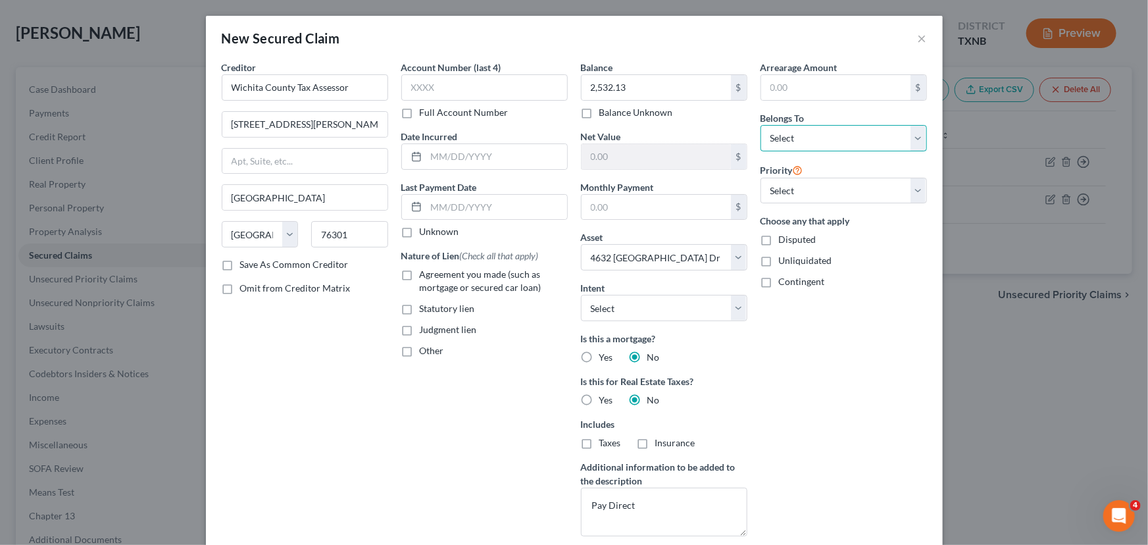
select select "0"
click at [761, 125] on select "Select Debtor 1 Only Debtor 2 Only Debtor 1 And Debtor 2 Only At Least One Of T…" at bounding box center [844, 138] width 166 height 26
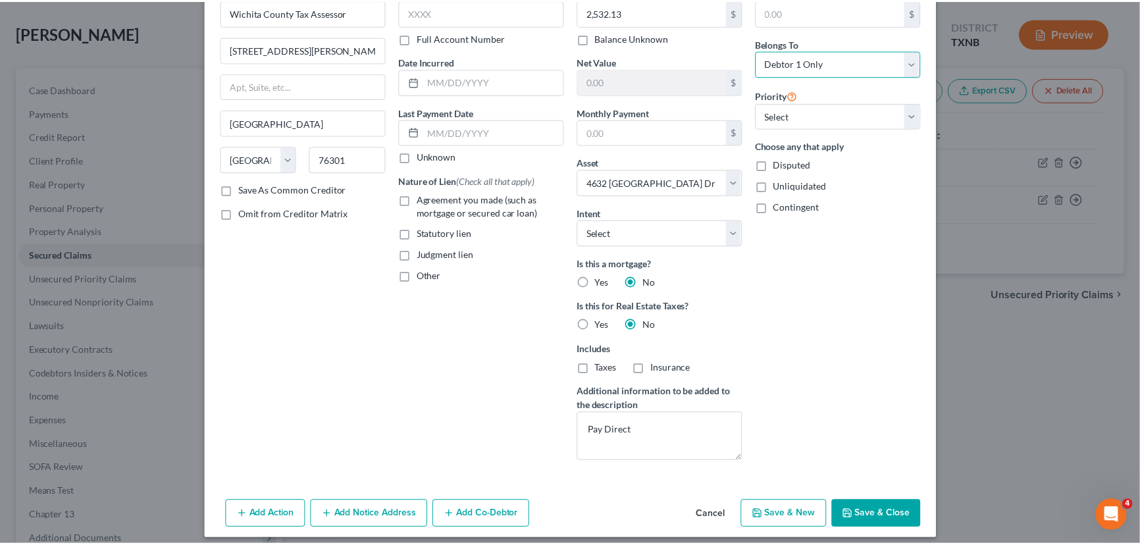
scroll to position [84, 0]
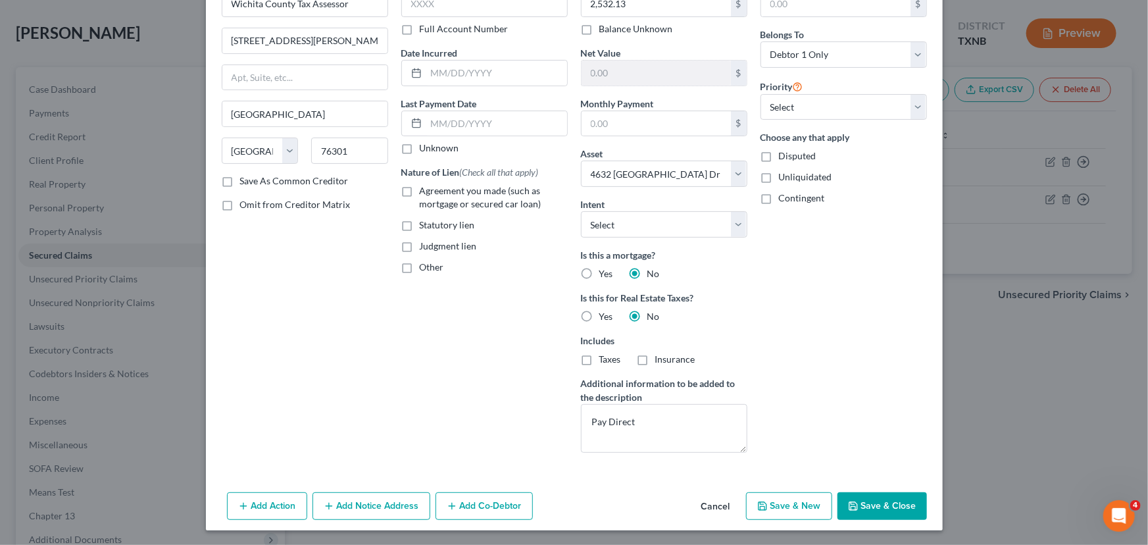
click at [878, 512] on button "Save & Close" at bounding box center [882, 506] width 89 height 28
select select
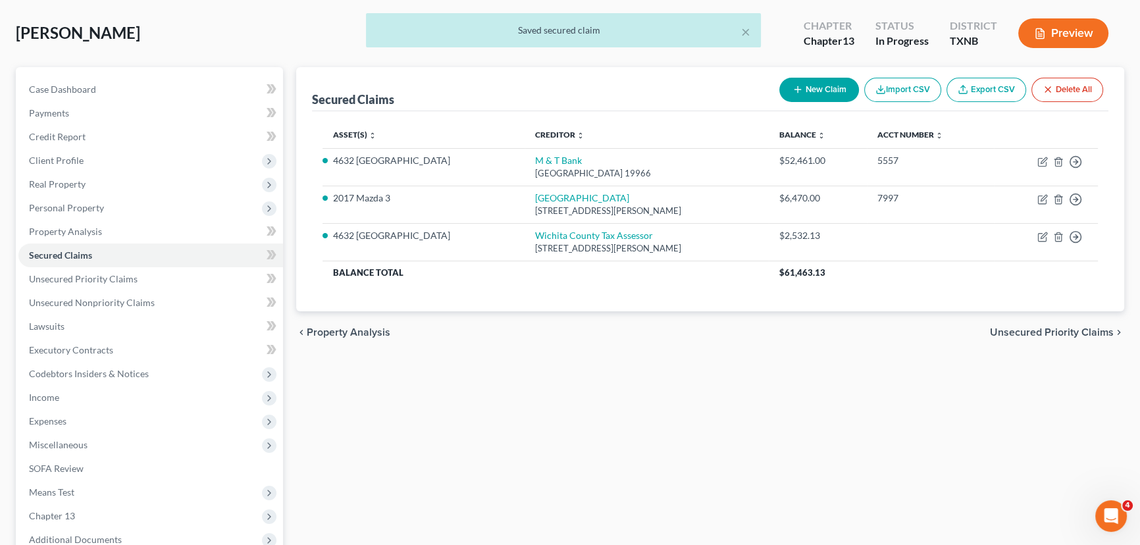
click at [798, 436] on div "Secured Claims New Claim Import CSV Export CSV Delete All Asset(s) expand_more …" at bounding box center [710, 352] width 841 height 570
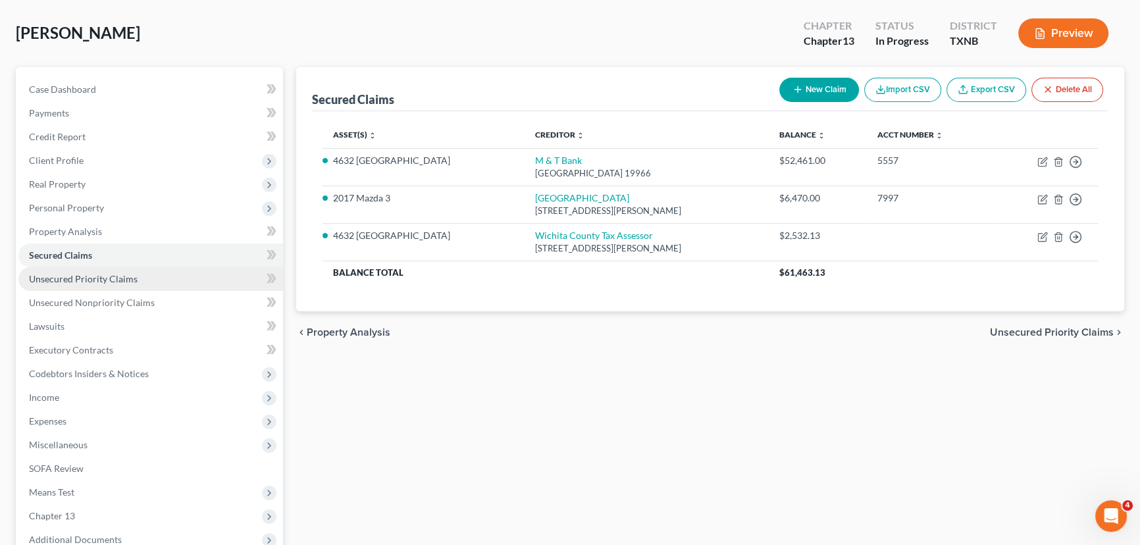
click at [139, 280] on link "Unsecured Priority Claims" at bounding box center [150, 279] width 265 height 24
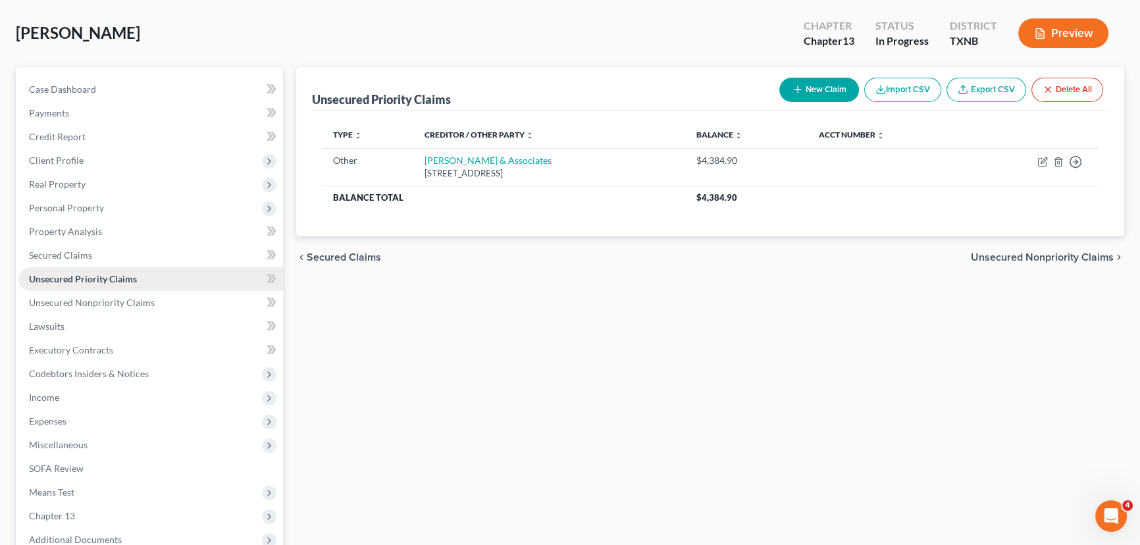
scroll to position [59, 0]
click at [125, 297] on span "Unsecured Nonpriority Claims" at bounding box center [92, 302] width 126 height 11
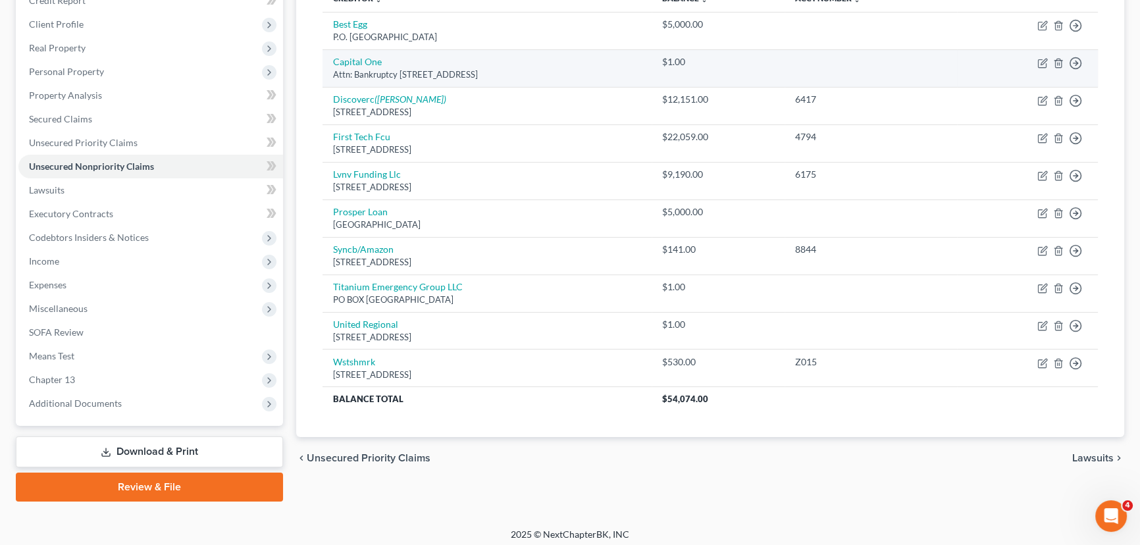
scroll to position [200, 0]
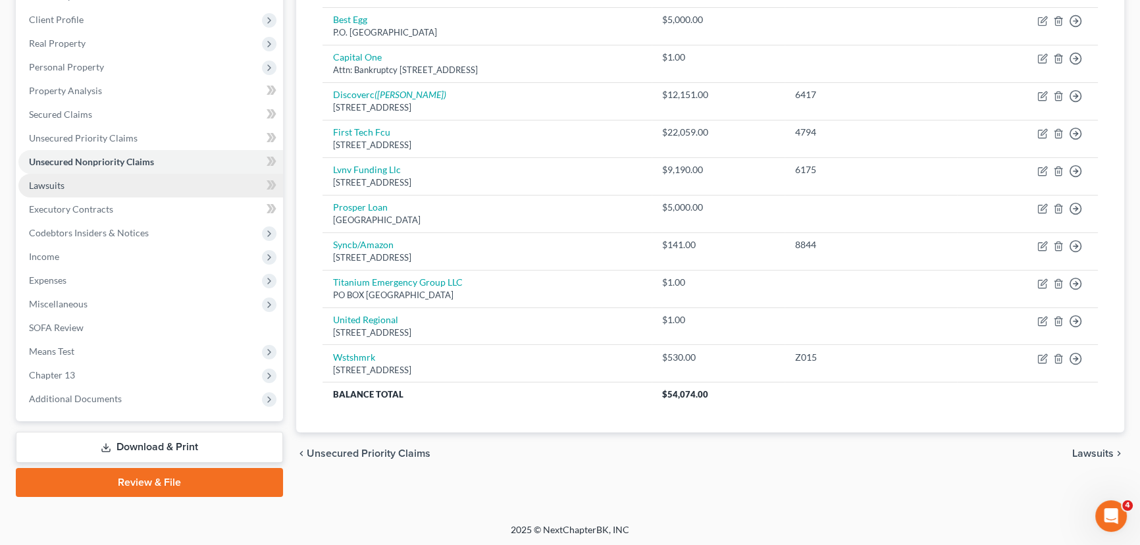
click at [138, 186] on link "Lawsuits" at bounding box center [150, 186] width 265 height 24
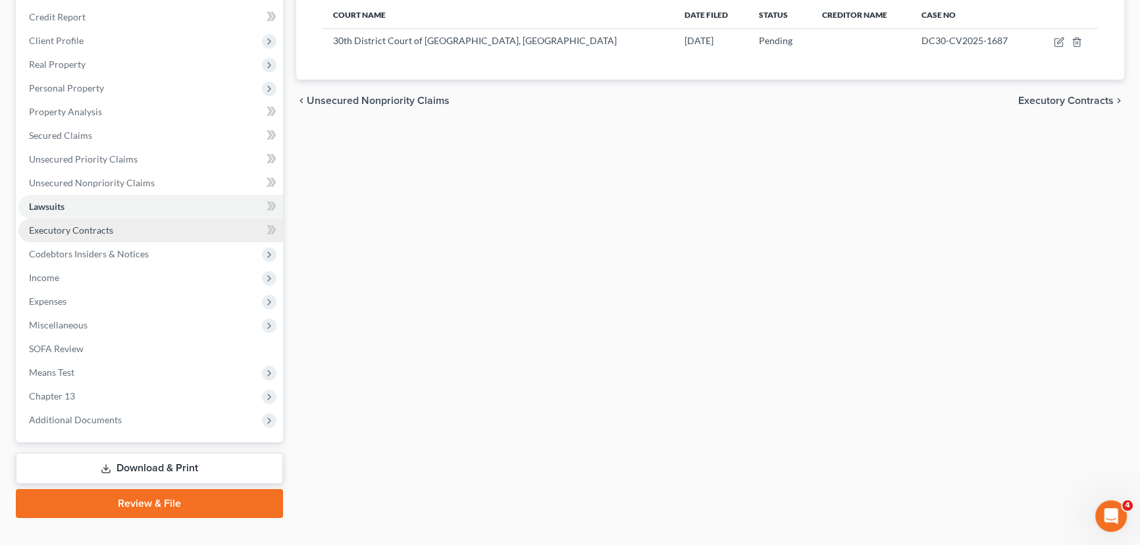
click at [138, 224] on link "Executory Contracts" at bounding box center [150, 230] width 265 height 24
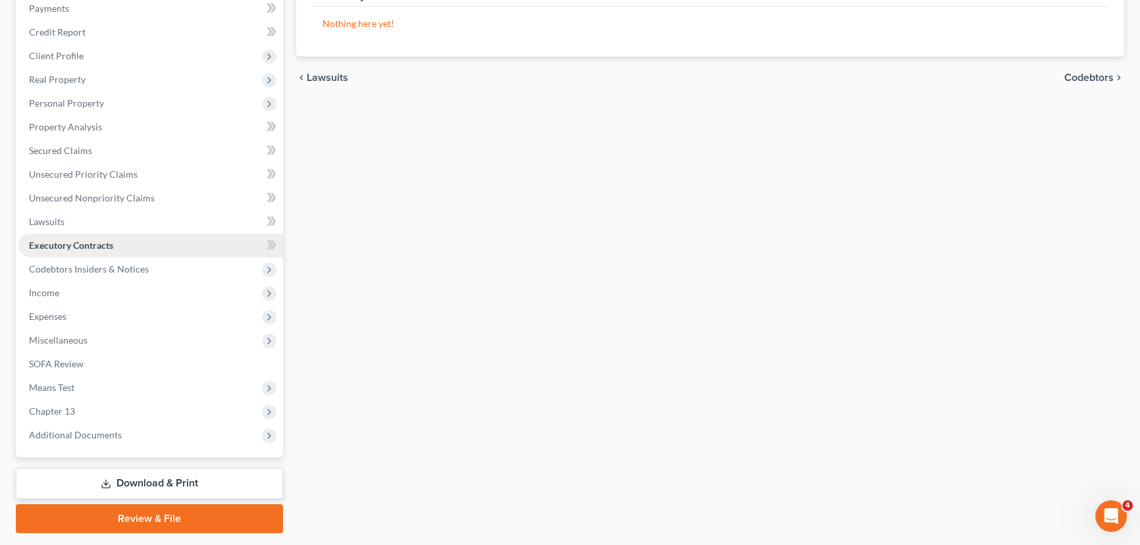
scroll to position [179, 0]
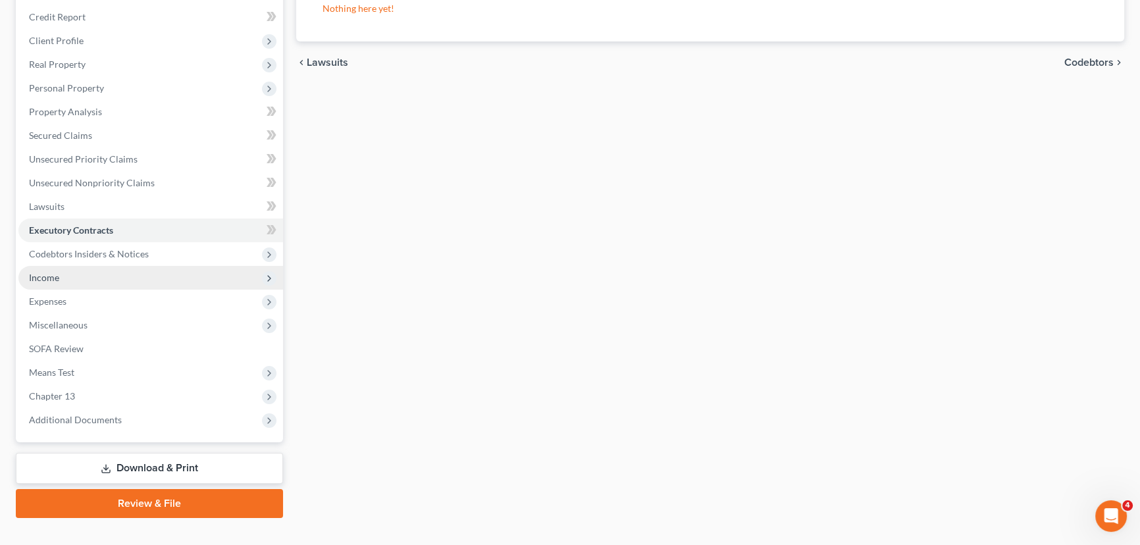
click at [78, 274] on span "Income" at bounding box center [150, 278] width 265 height 24
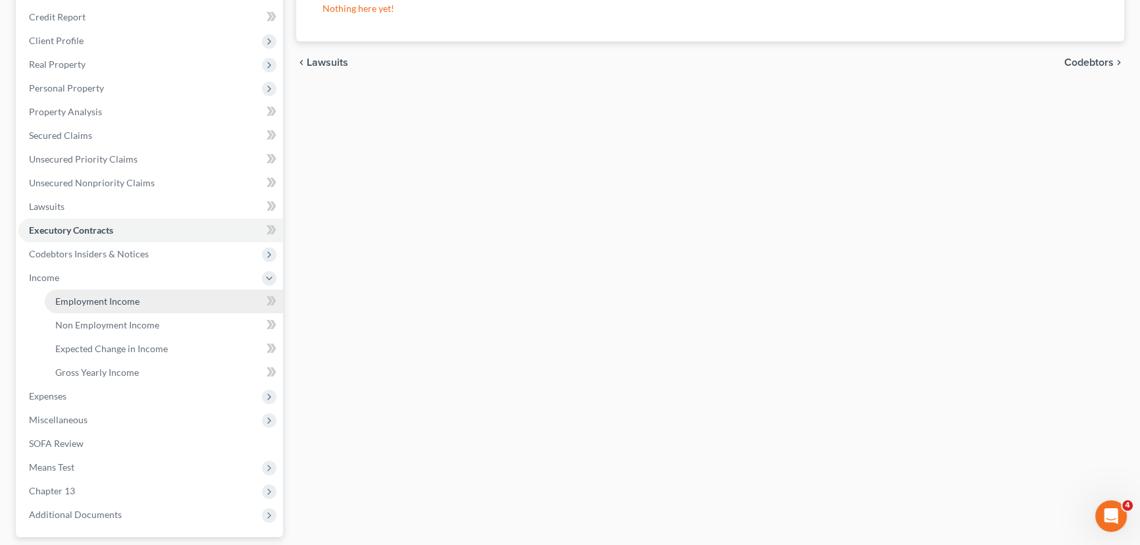
click at [73, 297] on span "Employment Income" at bounding box center [97, 300] width 84 height 11
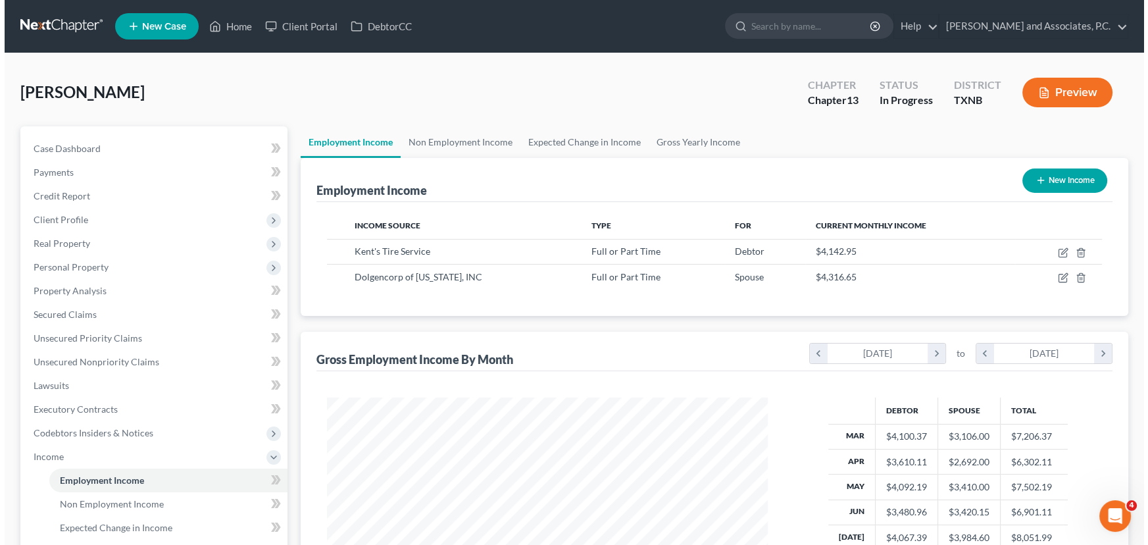
scroll to position [236, 467]
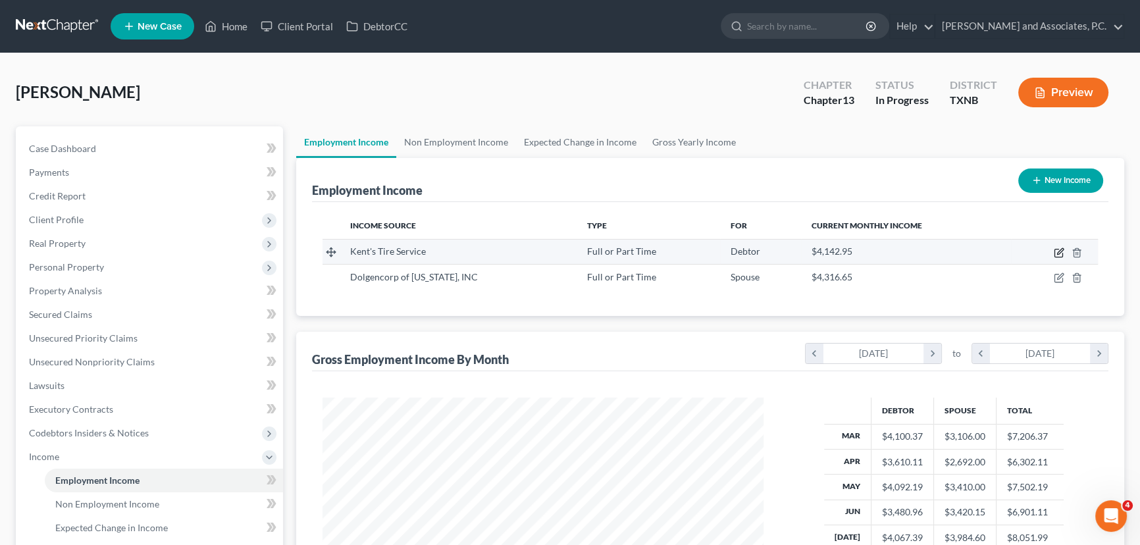
click at [1059, 249] on icon "button" at bounding box center [1060, 251] width 6 height 6
select select "0"
select select "45"
select select "2"
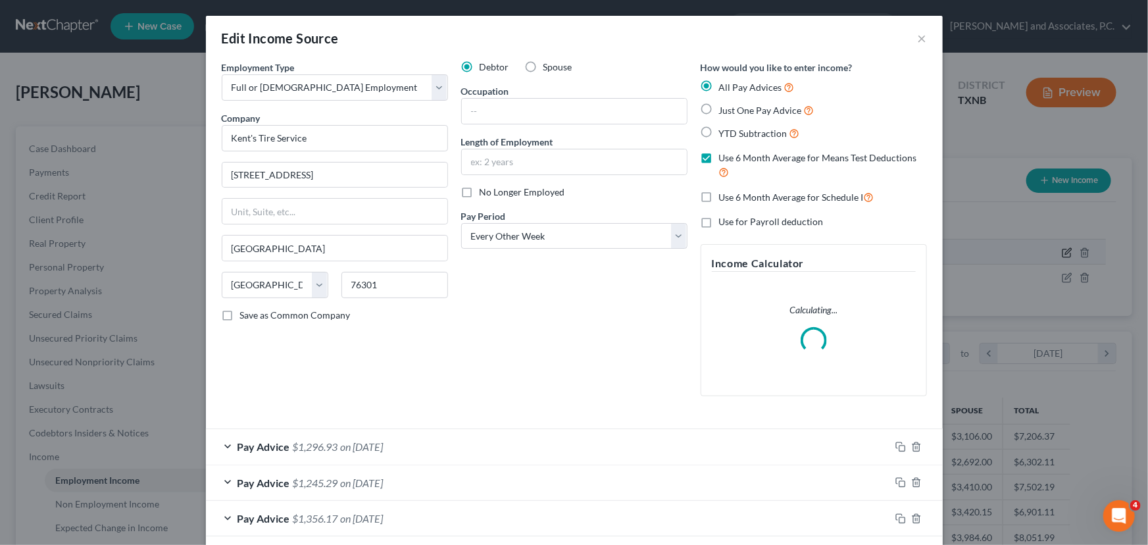
scroll to position [236, 471]
click at [538, 103] on input "text" at bounding box center [574, 111] width 225 height 25
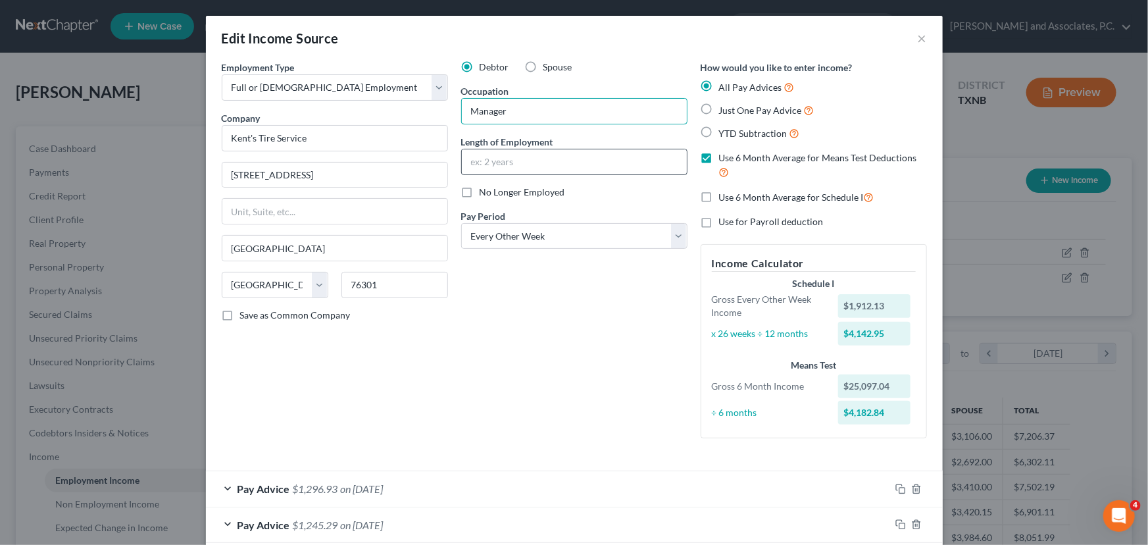
type input "Manager"
click at [513, 161] on input "text" at bounding box center [574, 161] width 225 height 25
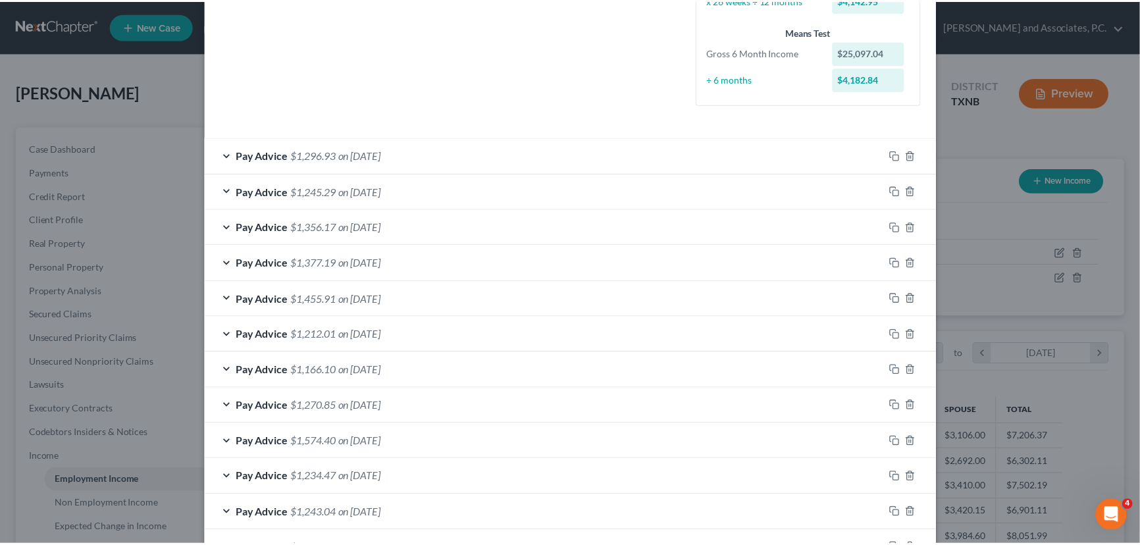
scroll to position [461, 0]
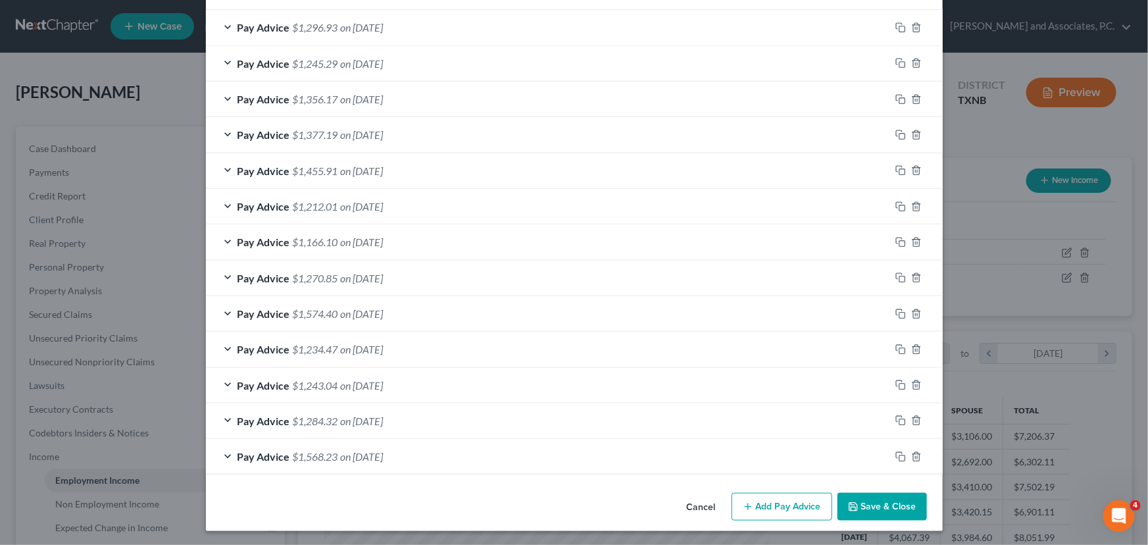
type input "35 years"
click at [871, 505] on button "Save & Close" at bounding box center [882, 507] width 89 height 28
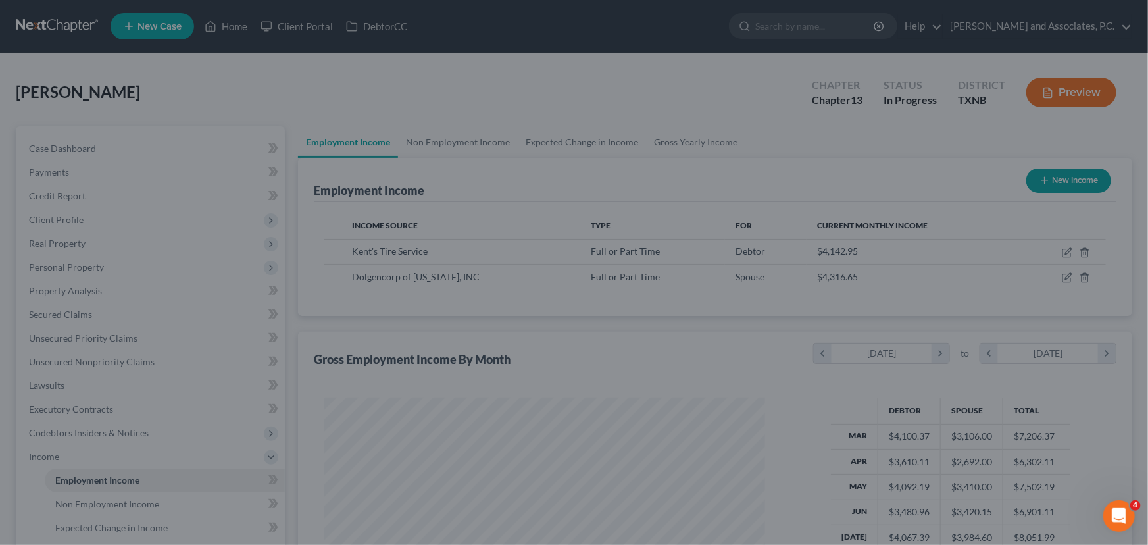
scroll to position [657776, 657545]
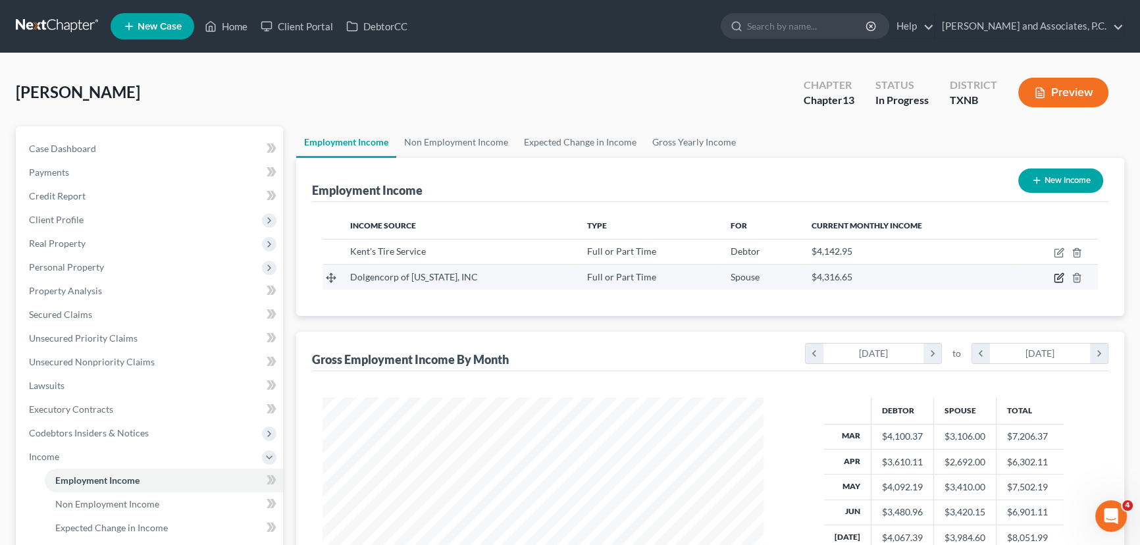
click at [1056, 274] on icon "button" at bounding box center [1058, 277] width 11 height 11
select select "0"
select select "44"
select select "3"
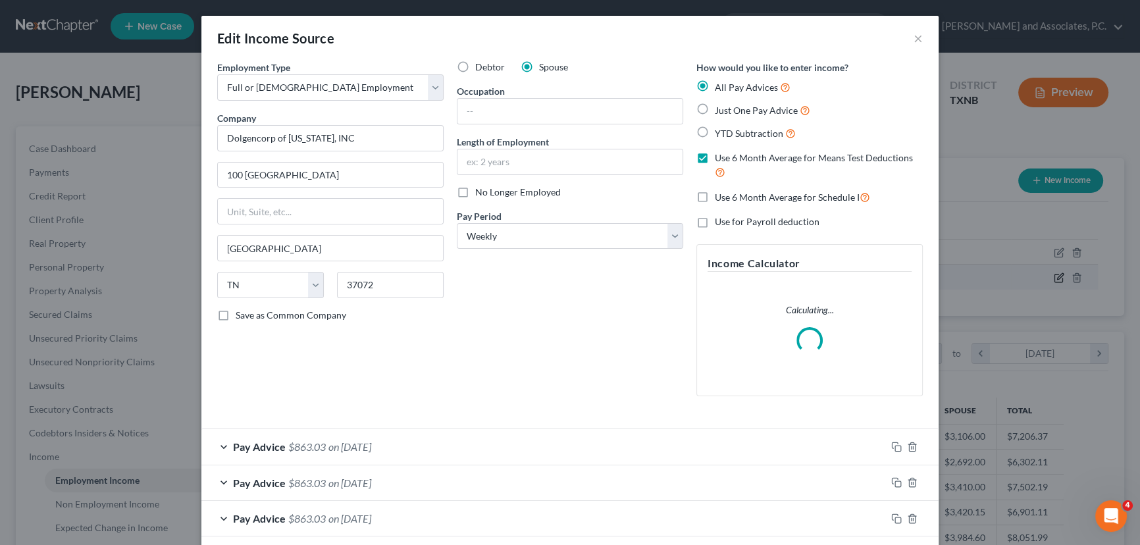
scroll to position [236, 471]
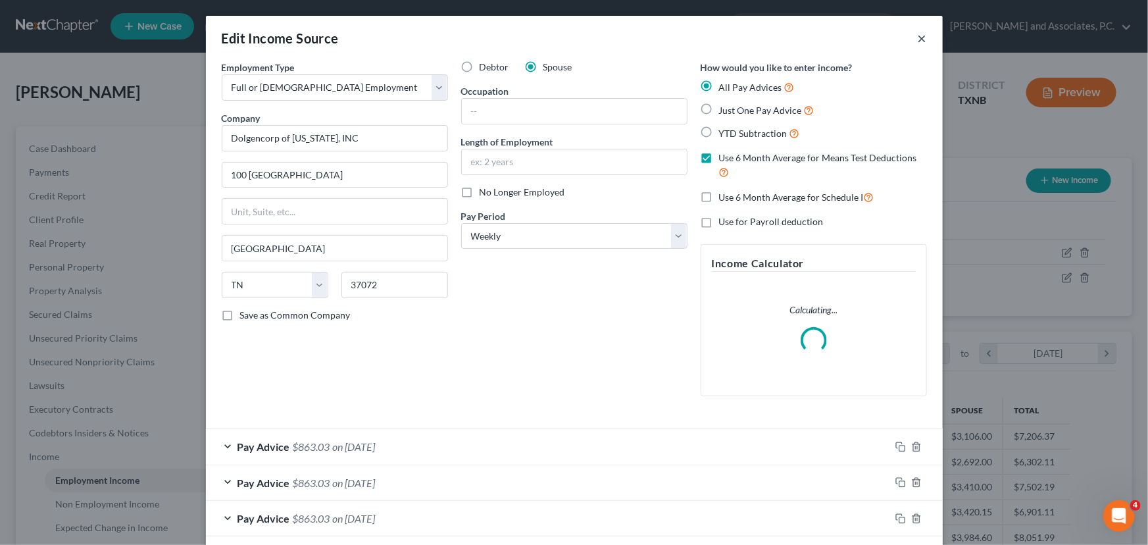
click at [918, 39] on button "×" at bounding box center [922, 38] width 9 height 16
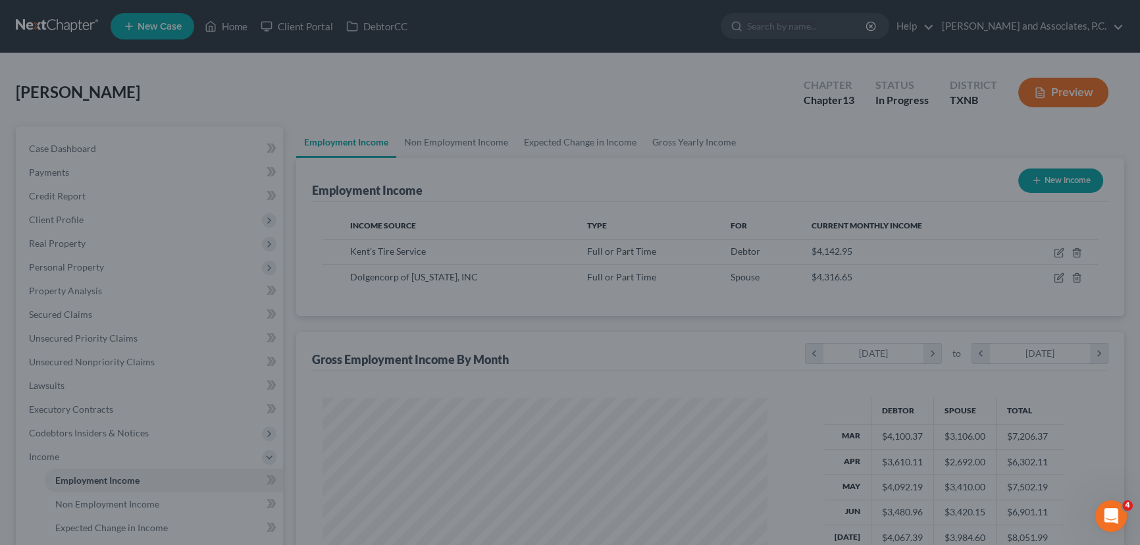
scroll to position [657776, 657545]
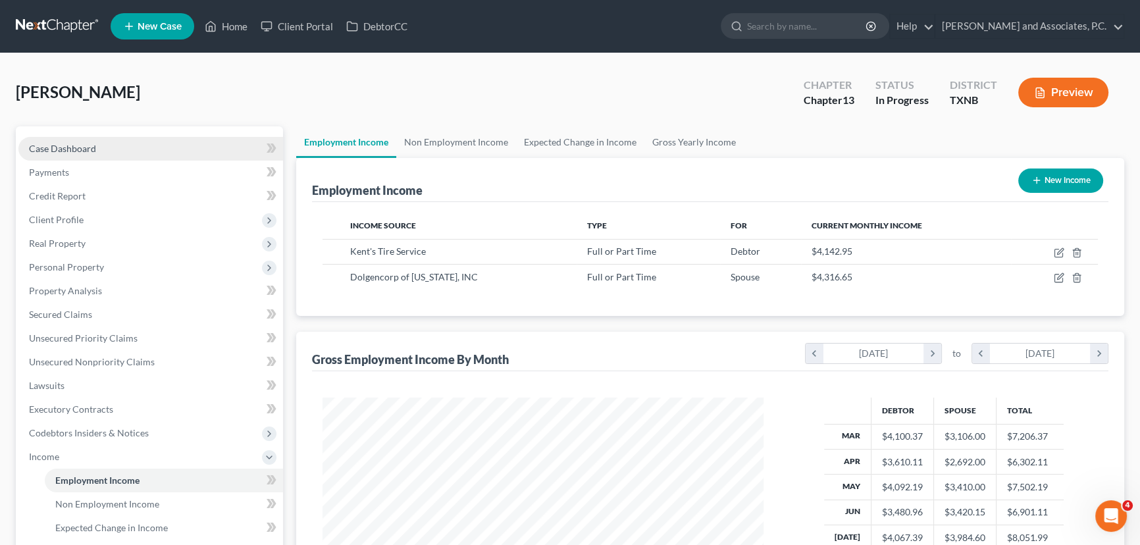
drag, startPoint x: 68, startPoint y: 146, endPoint x: 76, endPoint y: 157, distance: 13.7
click at [68, 146] on span "Case Dashboard" at bounding box center [62, 148] width 67 height 11
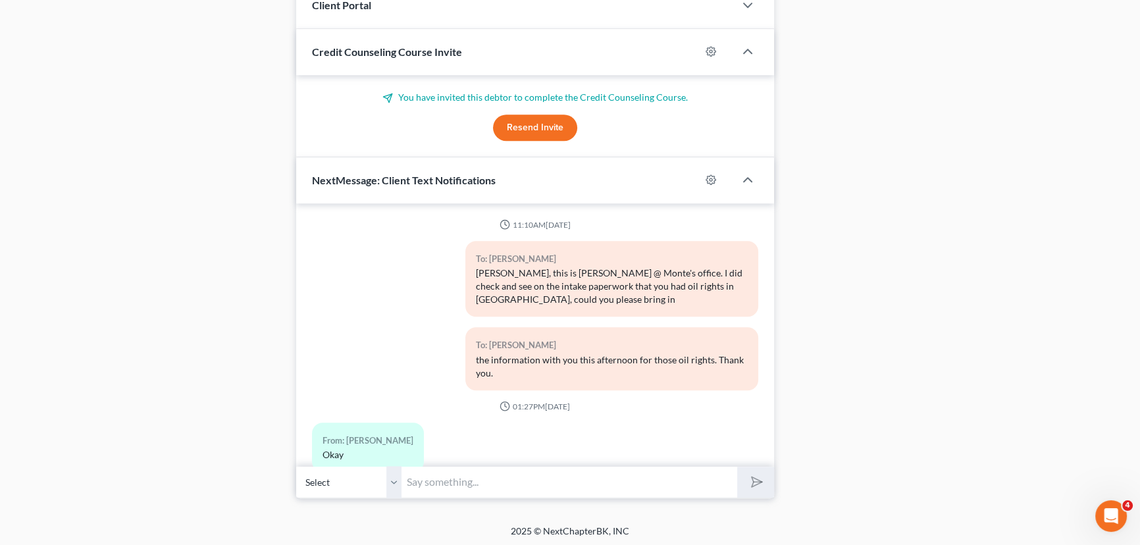
scroll to position [776, 0]
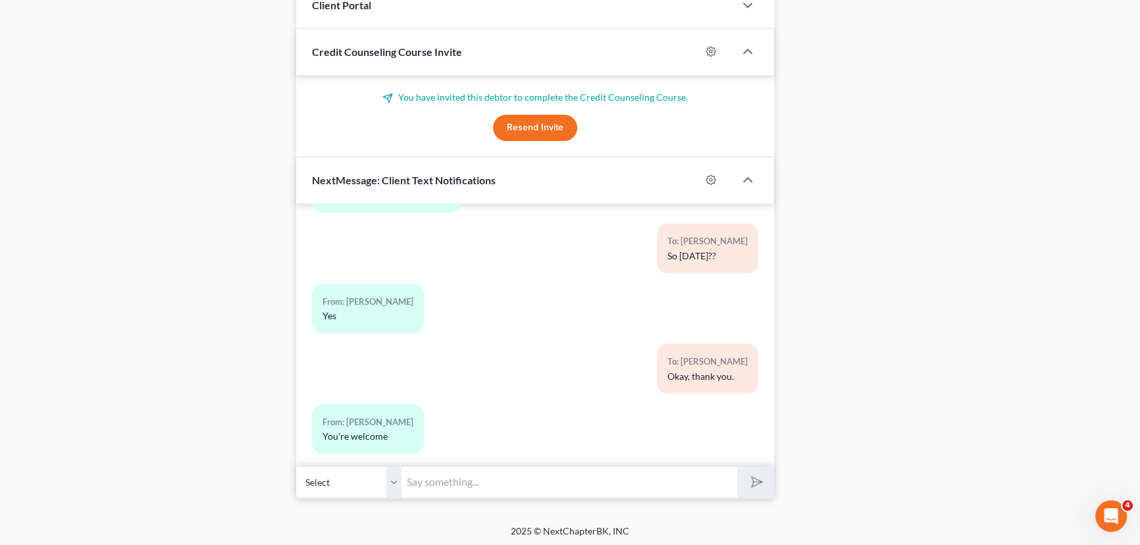
click at [422, 477] on input "text" at bounding box center [569, 482] width 336 height 32
type input "Mr. Johnson, Hayley again. What is your wife's occupation and length of employm…"
click at [737, 467] on button "submit" at bounding box center [755, 482] width 36 height 31
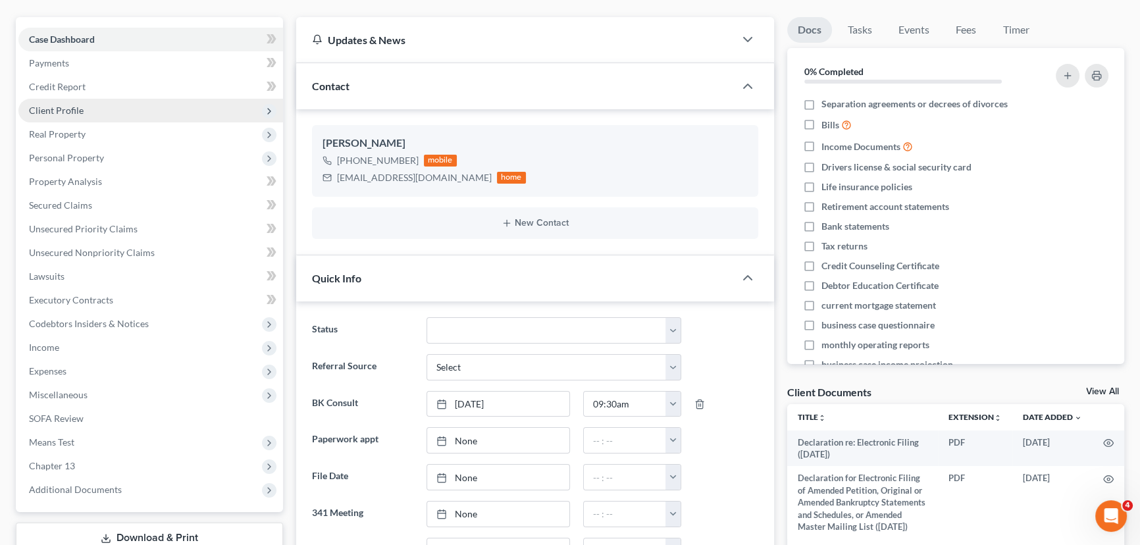
scroll to position [88, 0]
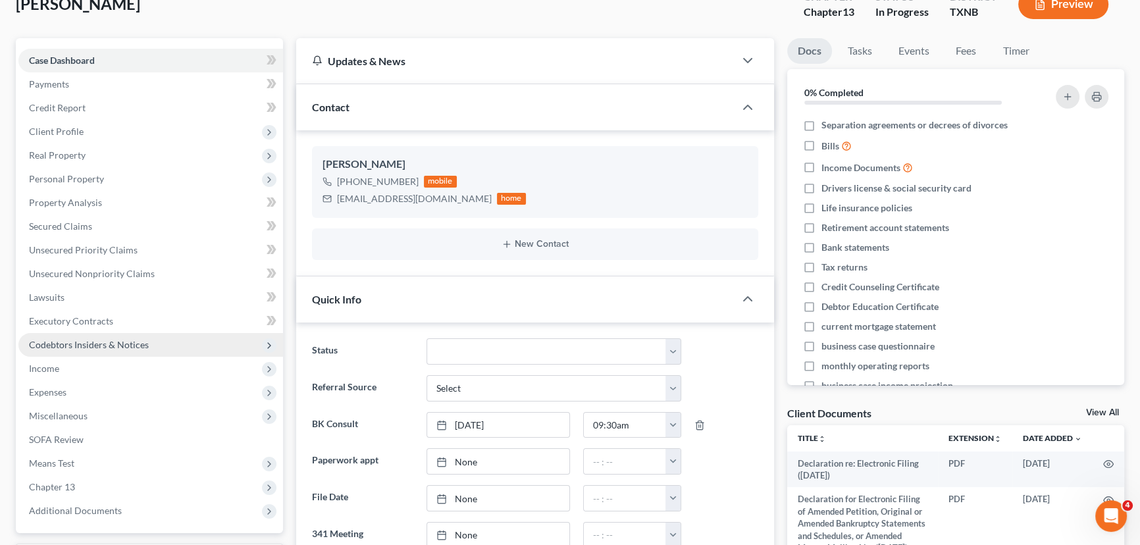
click at [61, 346] on span "Codebtors Insiders & Notices" at bounding box center [89, 344] width 120 height 11
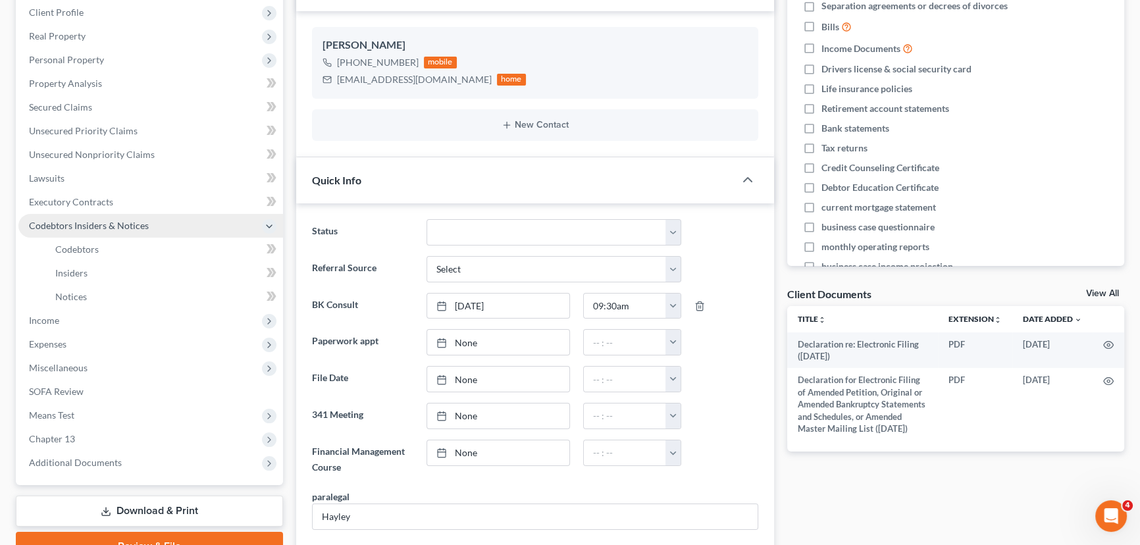
scroll to position [208, 0]
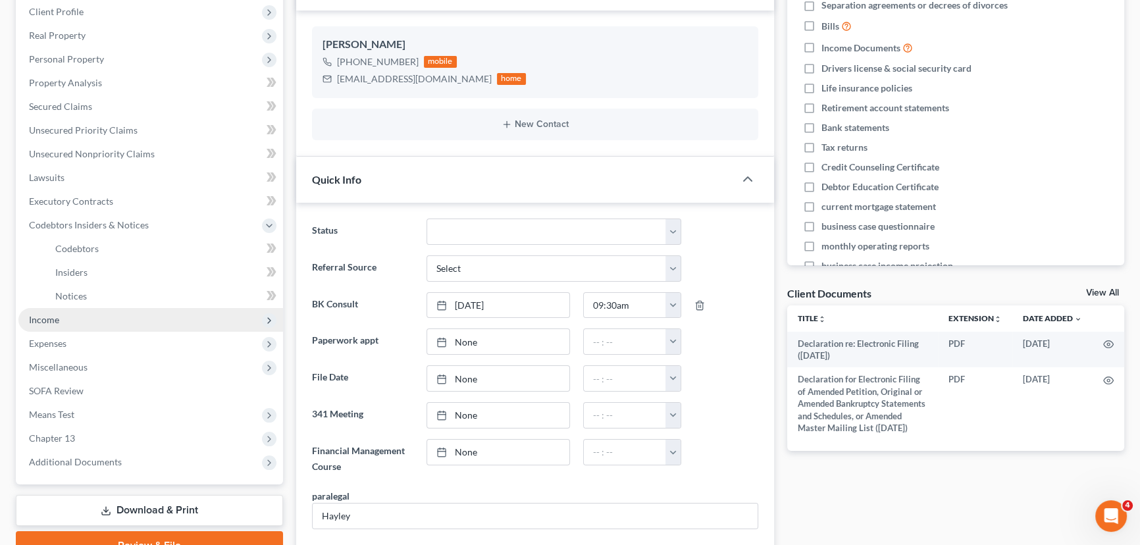
click at [73, 317] on span "Income" at bounding box center [150, 320] width 265 height 24
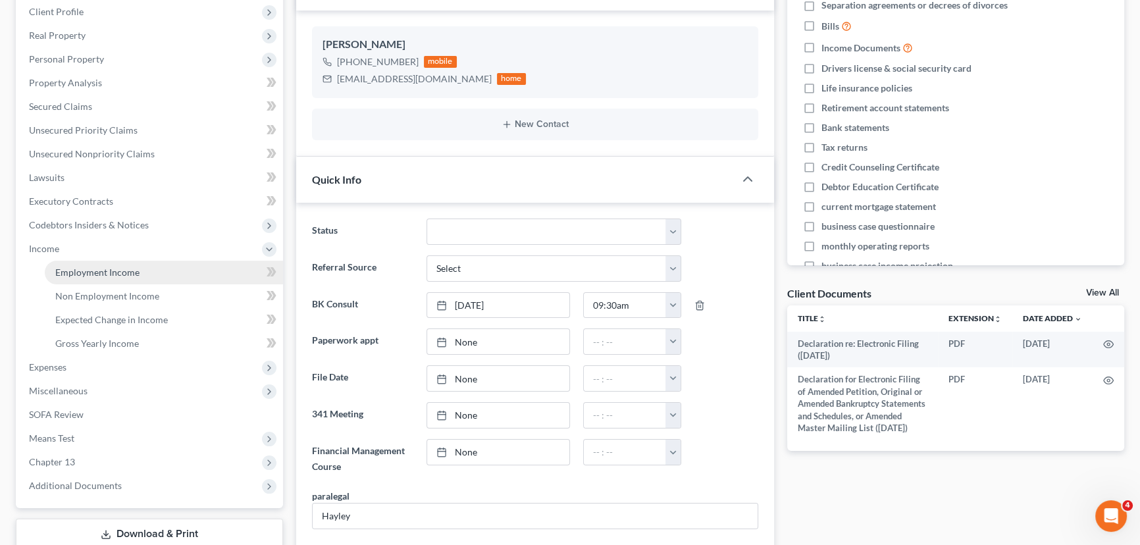
click at [74, 270] on span "Employment Income" at bounding box center [97, 271] width 84 height 11
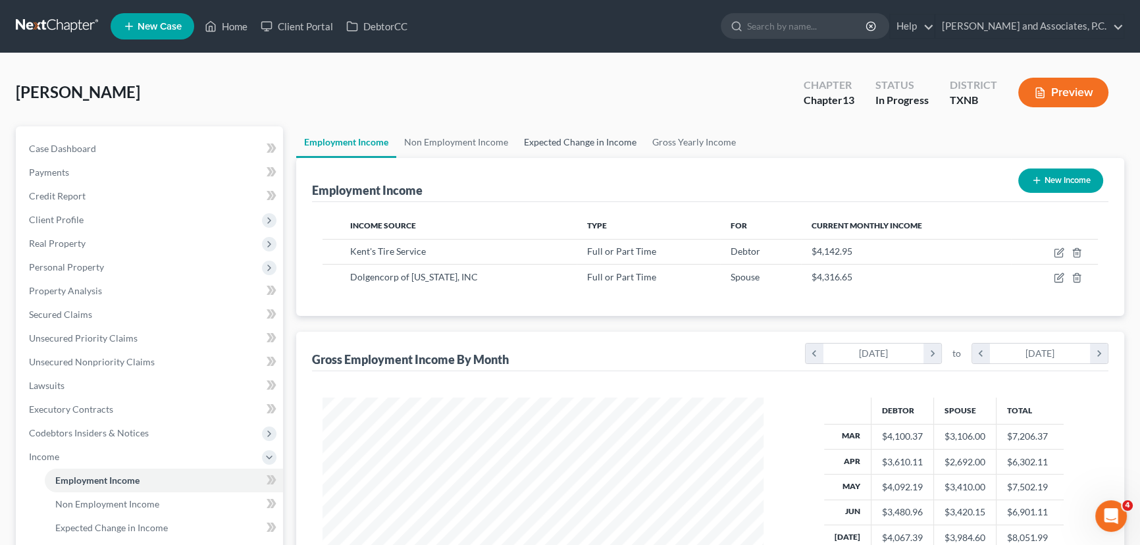
scroll to position [236, 467]
click at [482, 144] on link "Non Employment Income" at bounding box center [456, 142] width 120 height 32
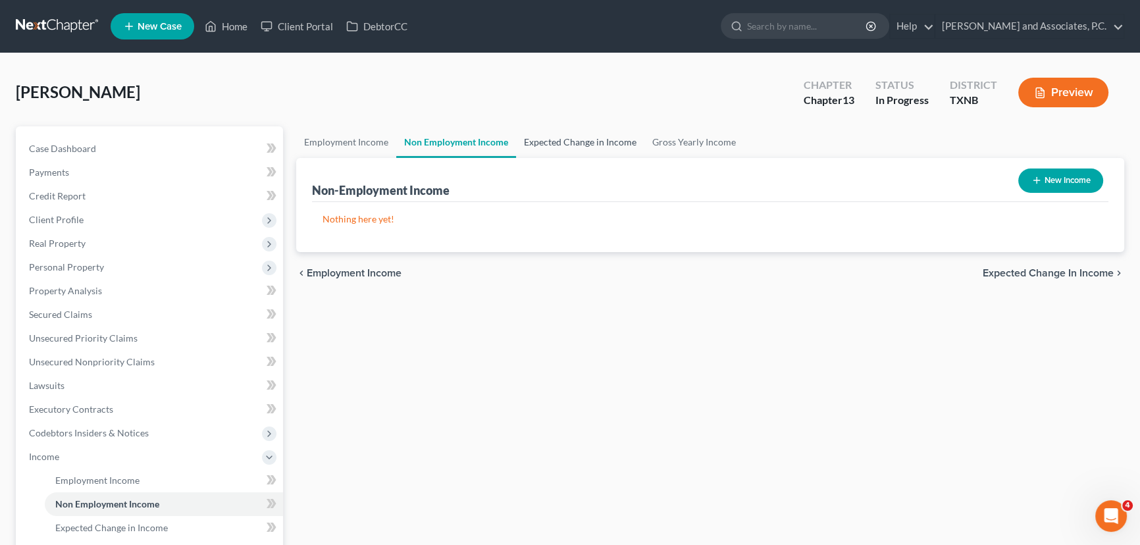
click at [560, 139] on link "Expected Change in Income" at bounding box center [580, 142] width 128 height 32
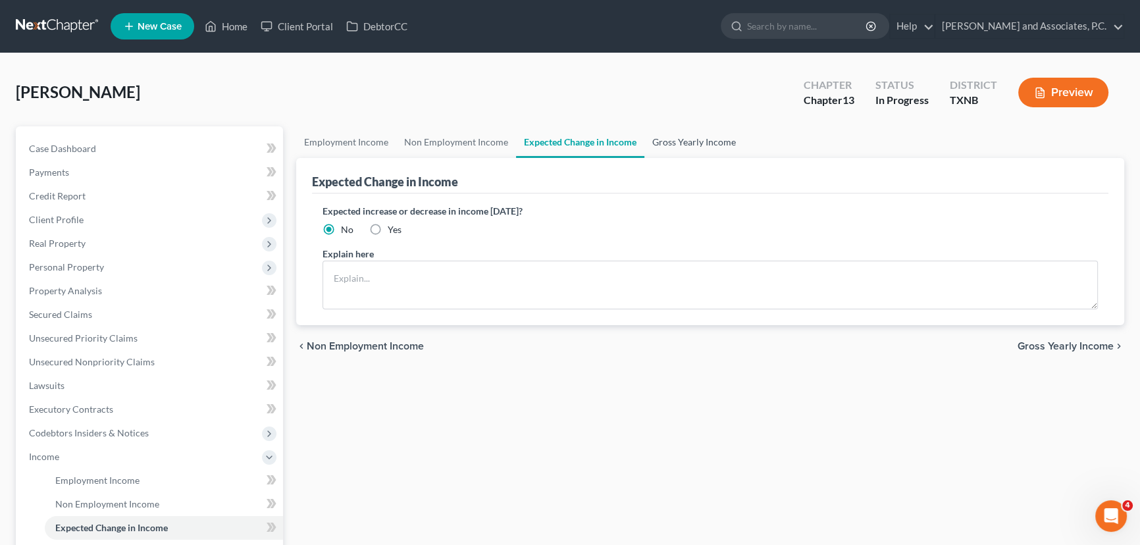
click at [688, 142] on link "Gross Yearly Income" at bounding box center [693, 142] width 99 height 32
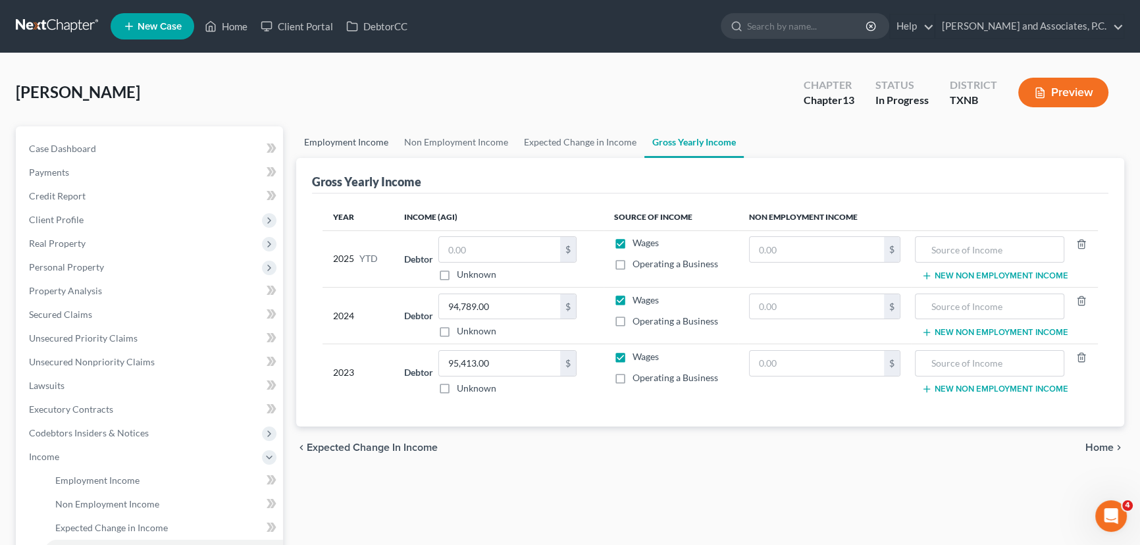
click at [349, 150] on link "Employment Income" at bounding box center [346, 142] width 100 height 32
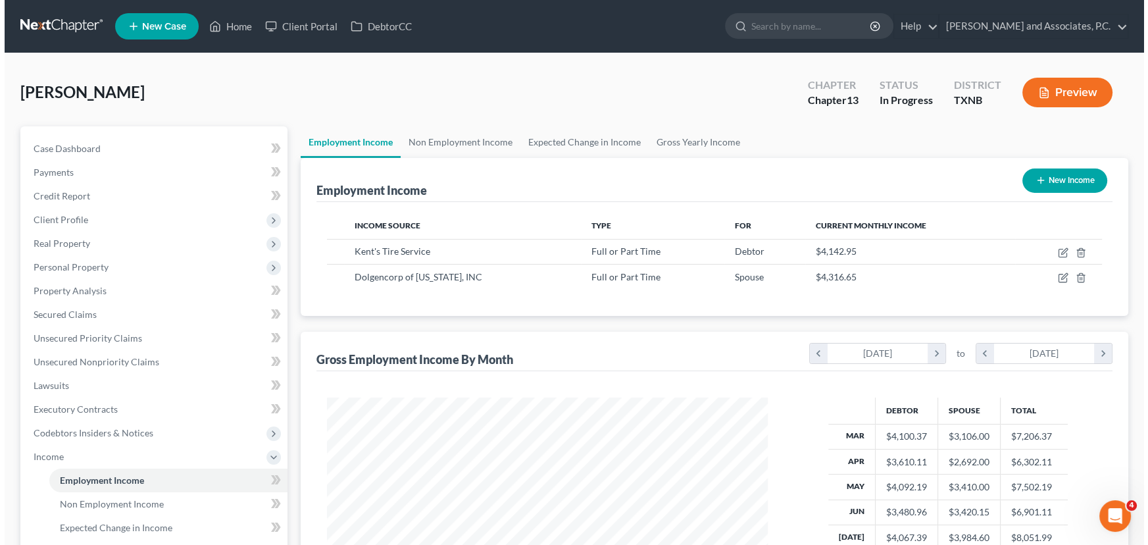
scroll to position [236, 467]
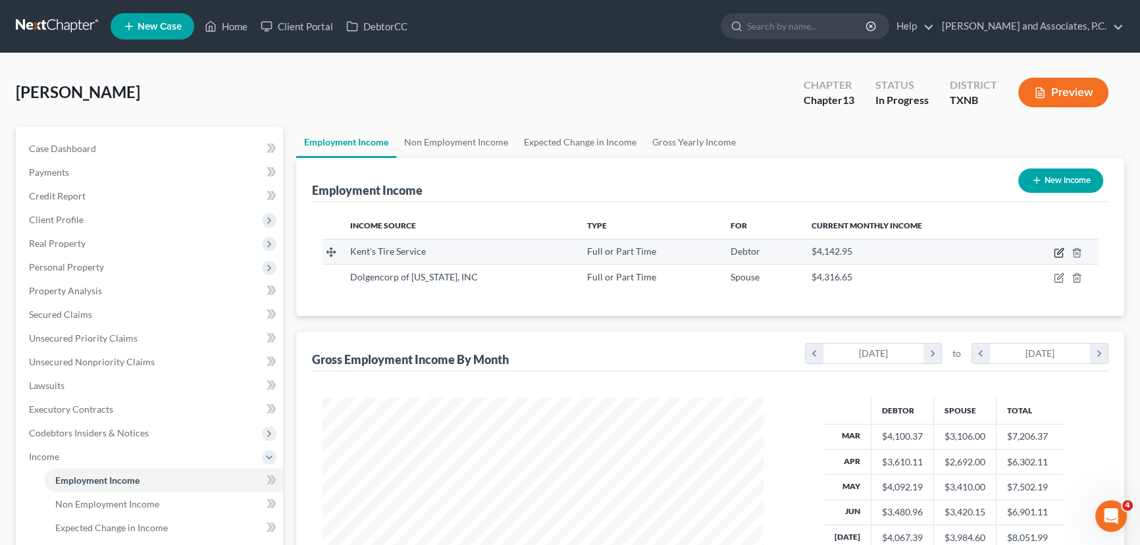
click at [1059, 253] on icon "button" at bounding box center [1058, 252] width 11 height 11
select select "0"
select select "45"
select select "2"
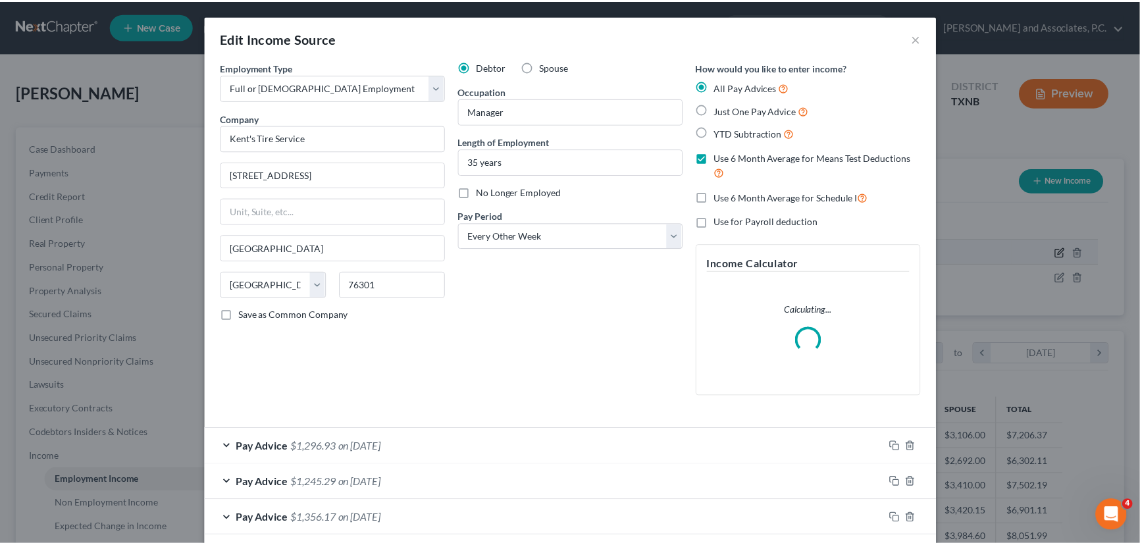
scroll to position [236, 471]
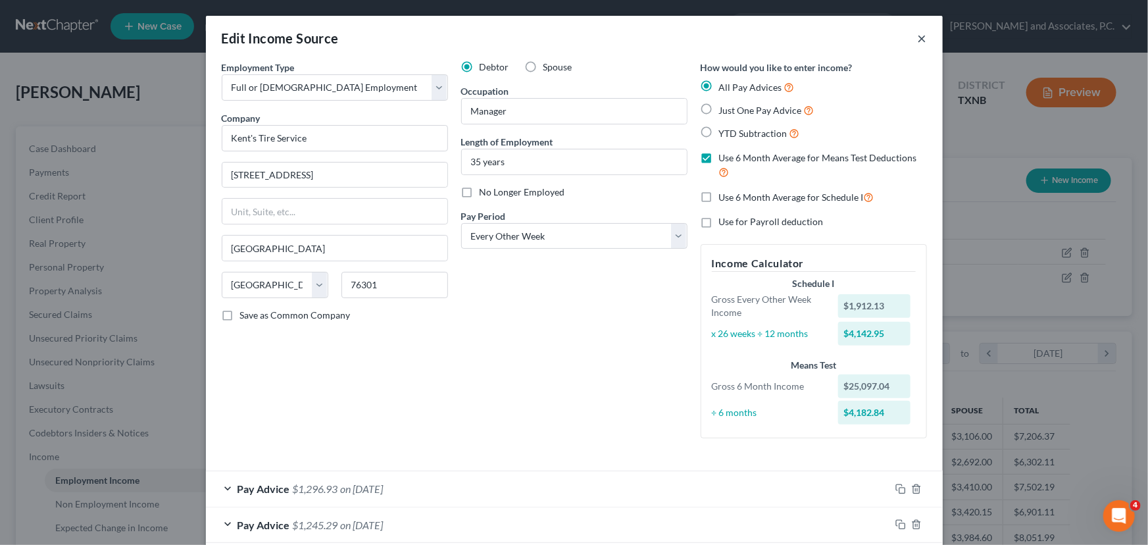
click at [918, 38] on button "×" at bounding box center [922, 38] width 9 height 16
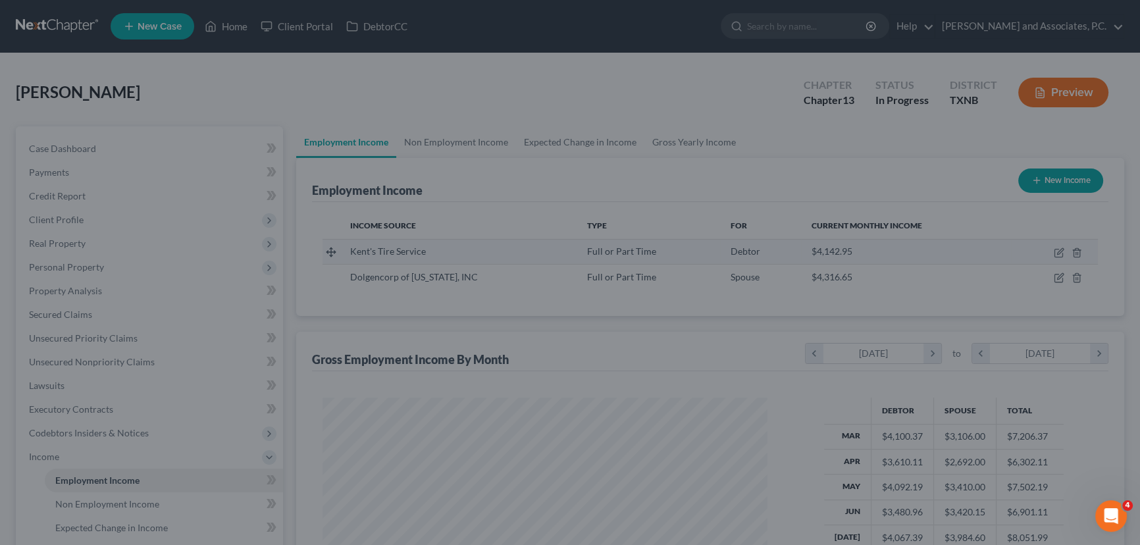
scroll to position [657776, 657545]
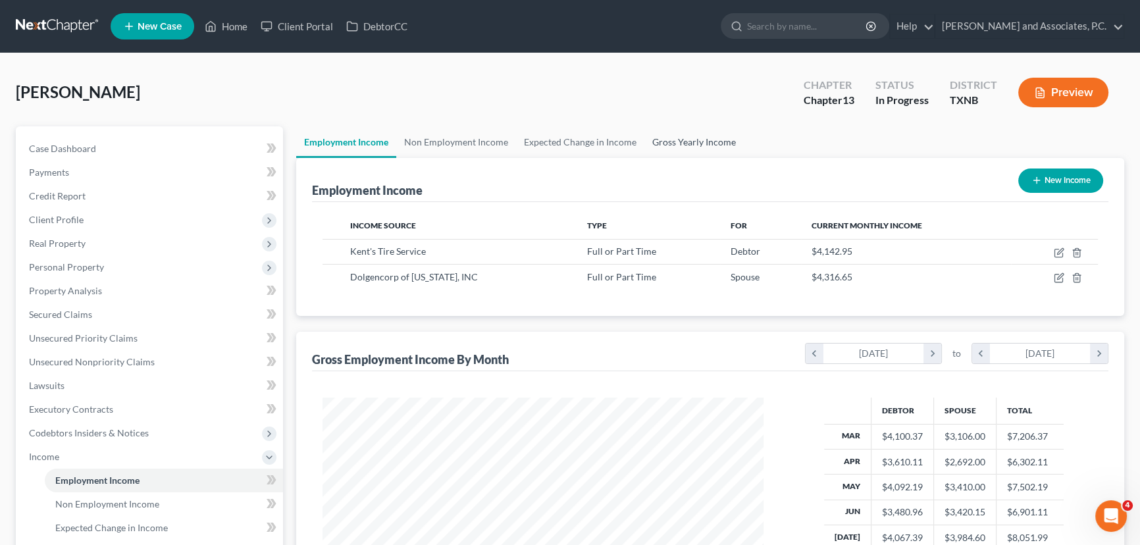
click at [657, 138] on link "Gross Yearly Income" at bounding box center [693, 142] width 99 height 32
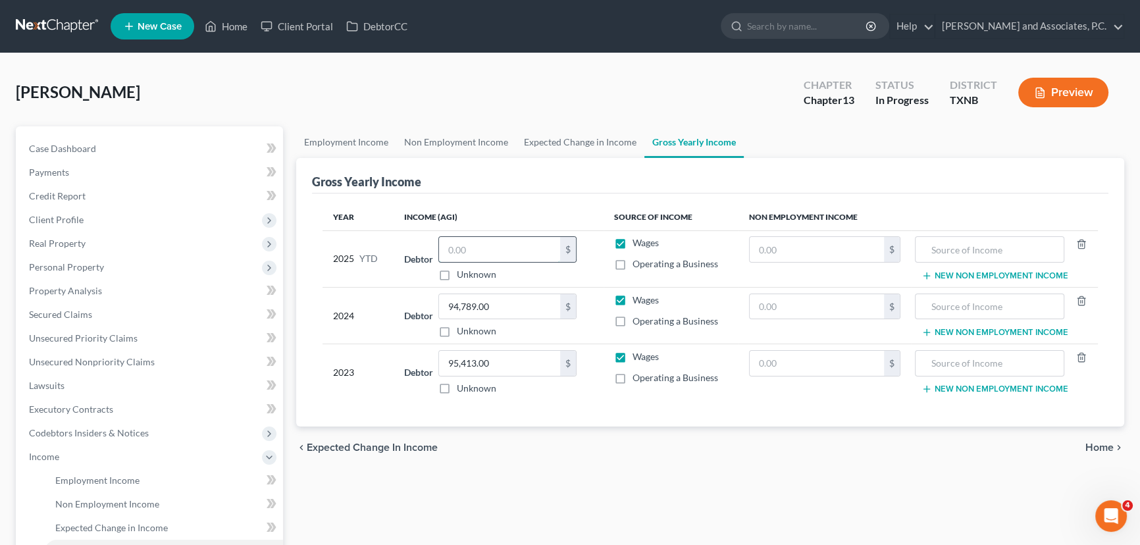
click at [470, 241] on input "text" at bounding box center [499, 249] width 121 height 25
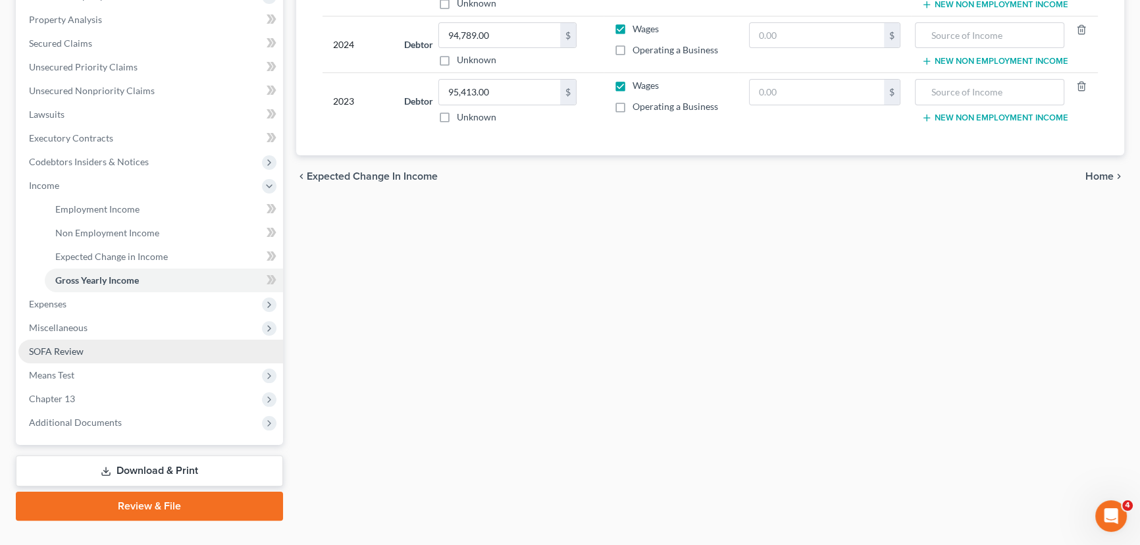
scroll to position [295, 0]
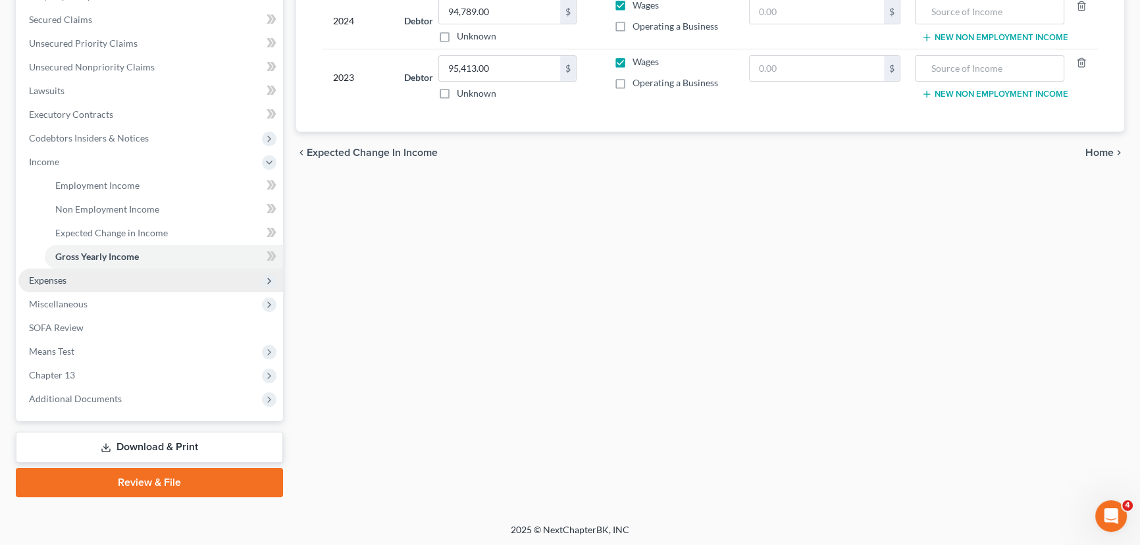
type input "20,744.00"
click at [79, 284] on span "Expenses" at bounding box center [150, 280] width 265 height 24
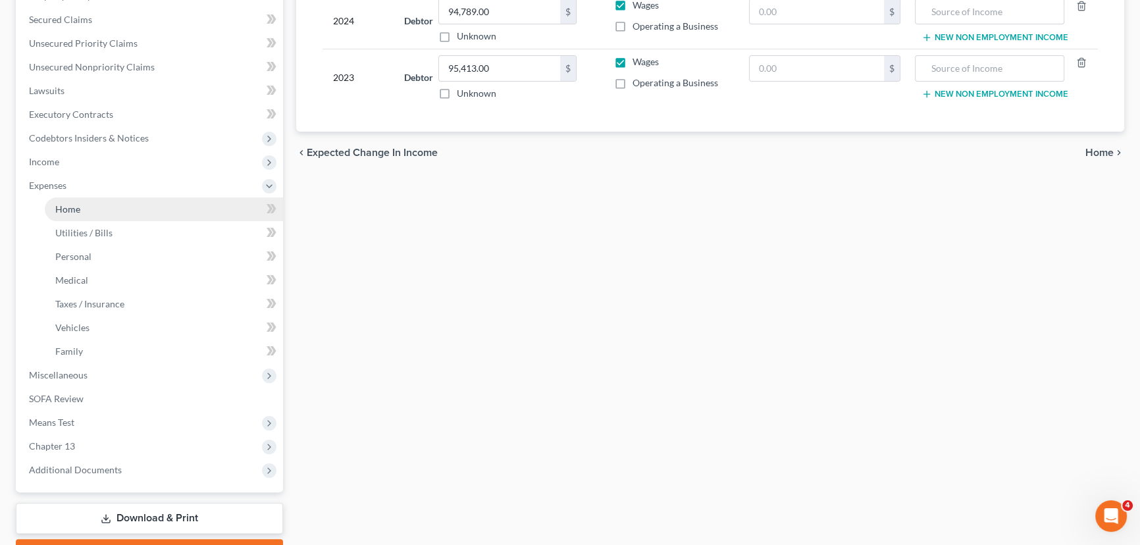
click at [83, 215] on link "Home" at bounding box center [164, 209] width 238 height 24
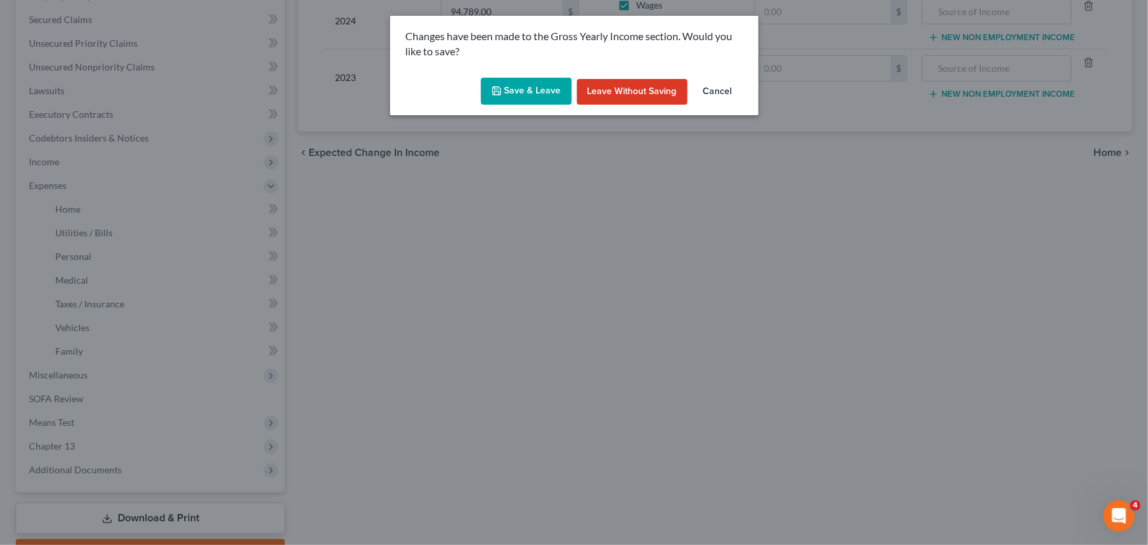
click at [507, 88] on button "Save & Leave" at bounding box center [526, 92] width 91 height 28
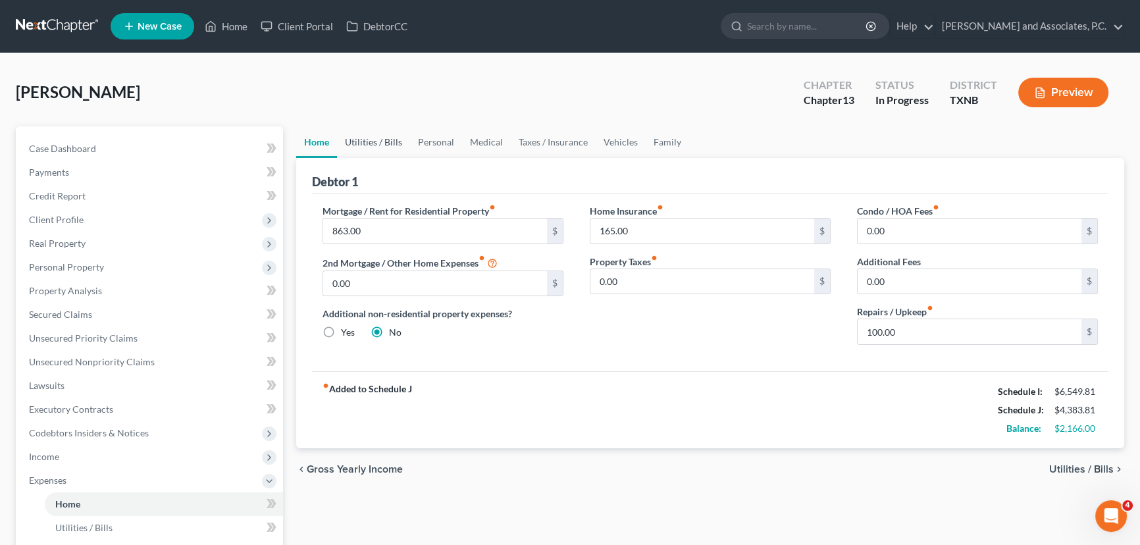
click at [369, 136] on link "Utilities / Bills" at bounding box center [373, 142] width 73 height 32
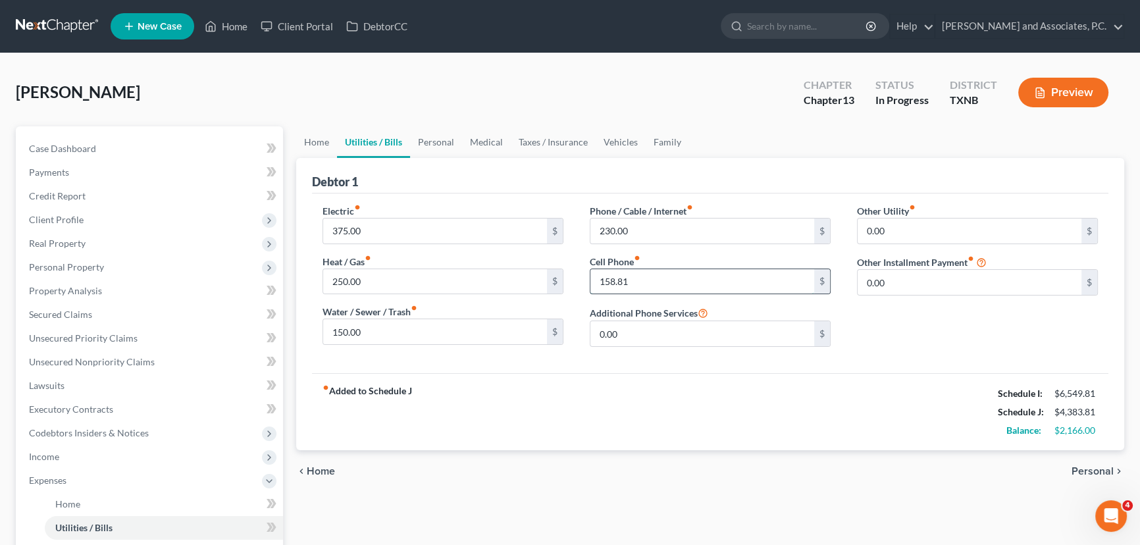
click at [657, 276] on input "158.81" at bounding box center [702, 281] width 224 height 25
type input "200.81"
click at [164, 149] on link "Case Dashboard" at bounding box center [150, 149] width 265 height 24
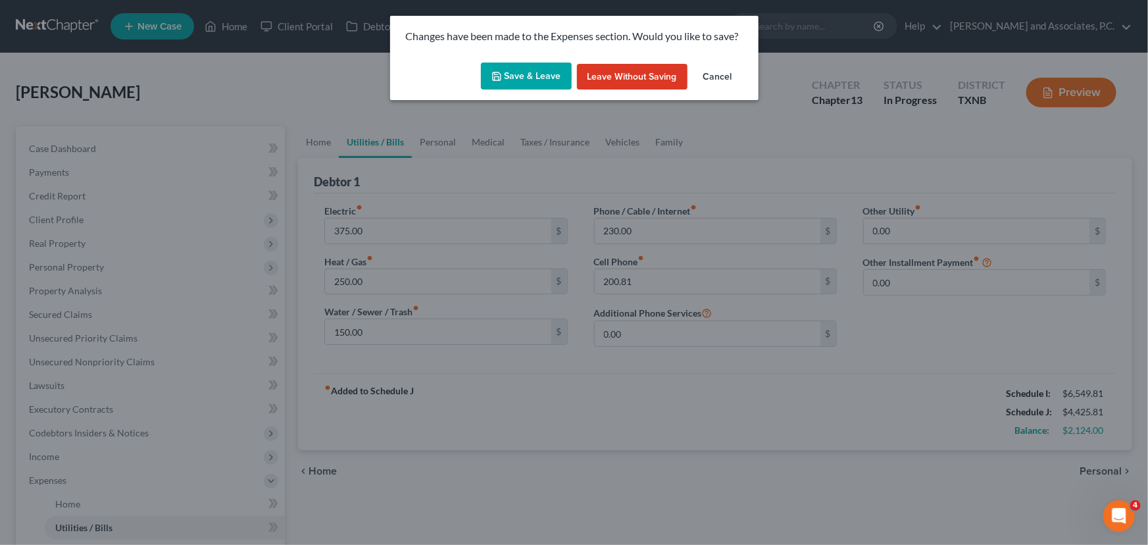
click at [560, 71] on button "Save & Leave" at bounding box center [526, 77] width 91 height 28
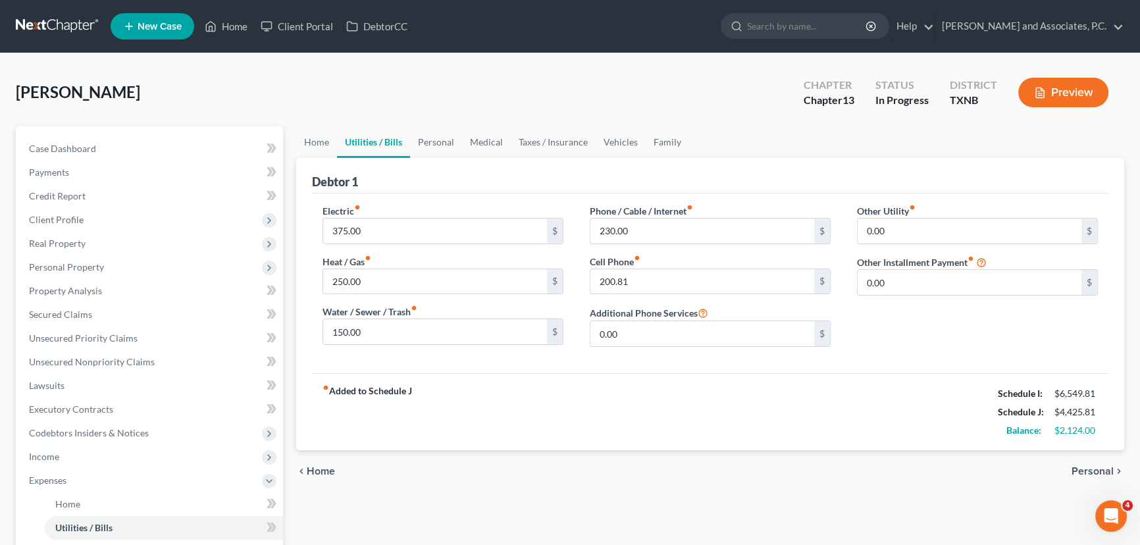
select select "7"
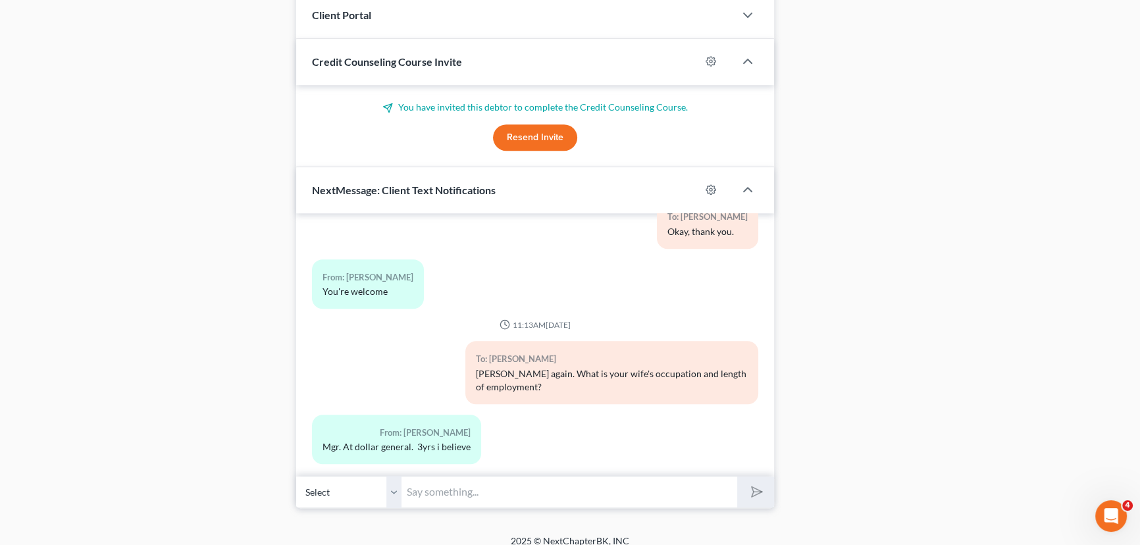
scroll to position [1046, 0]
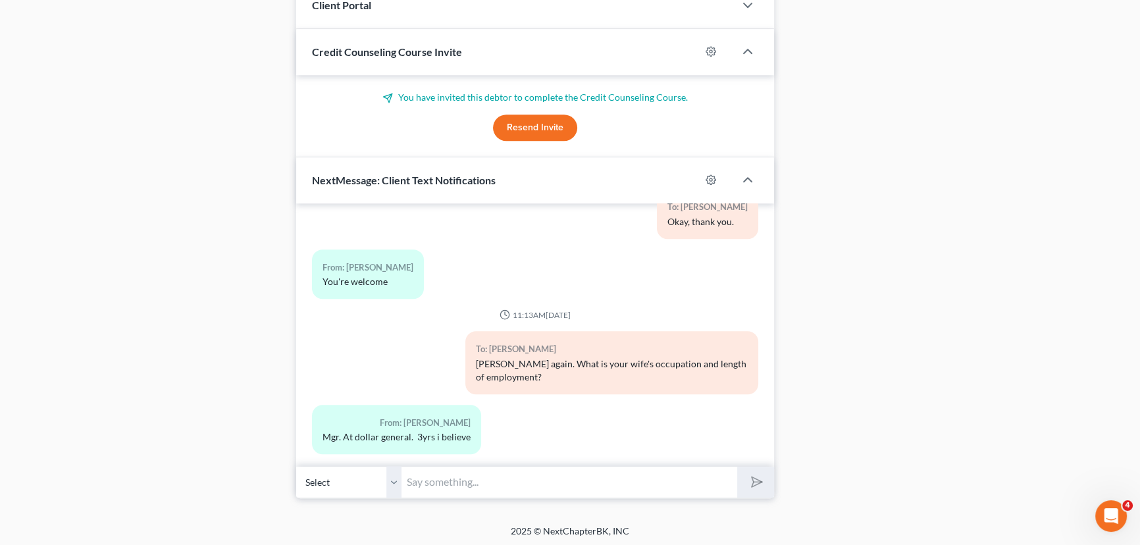
click at [472, 473] on input "text" at bounding box center [569, 482] width 336 height 32
type input "Great, thank you!!"
click at [737, 467] on button "submit" at bounding box center [755, 482] width 36 height 31
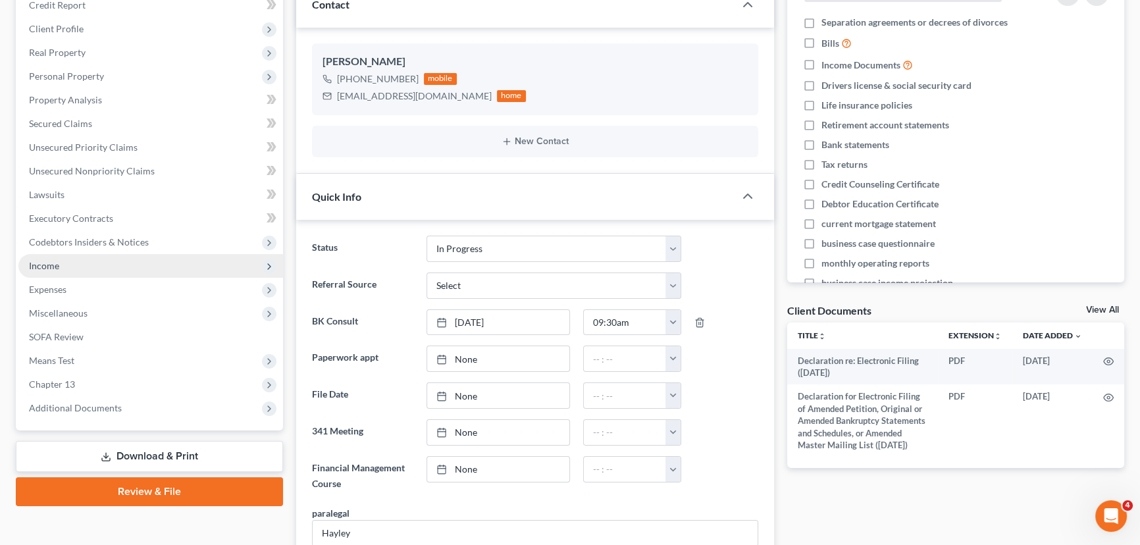
scroll to position [208, 0]
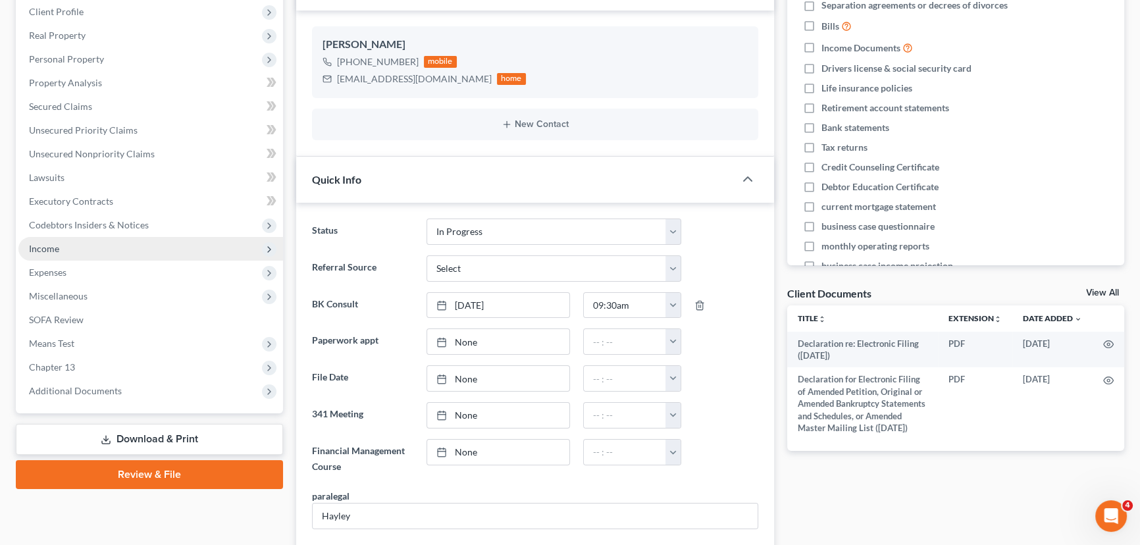
click at [84, 250] on span "Income" at bounding box center [150, 249] width 265 height 24
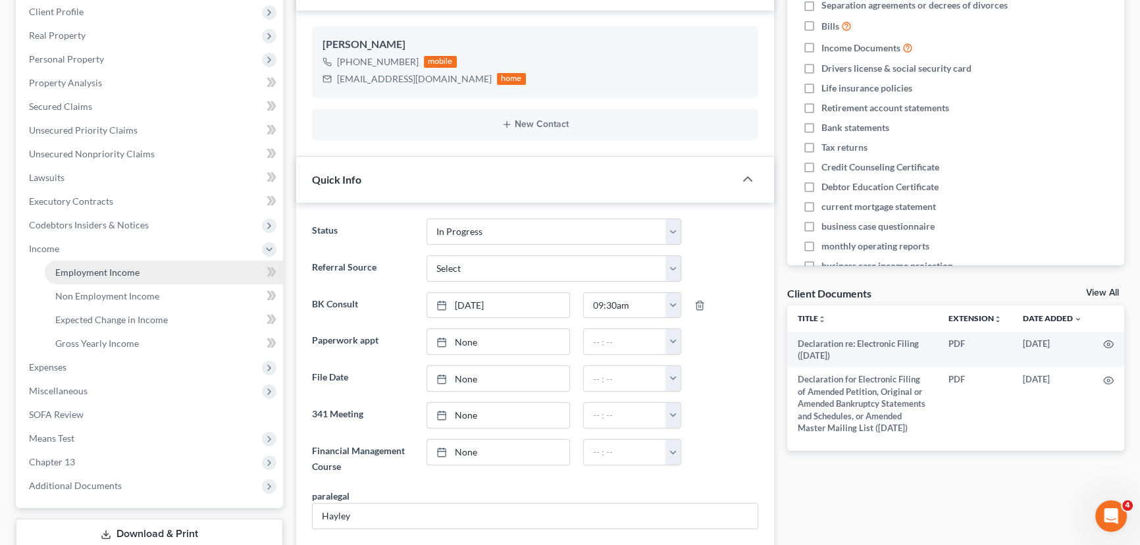
click at [79, 268] on span "Employment Income" at bounding box center [97, 271] width 84 height 11
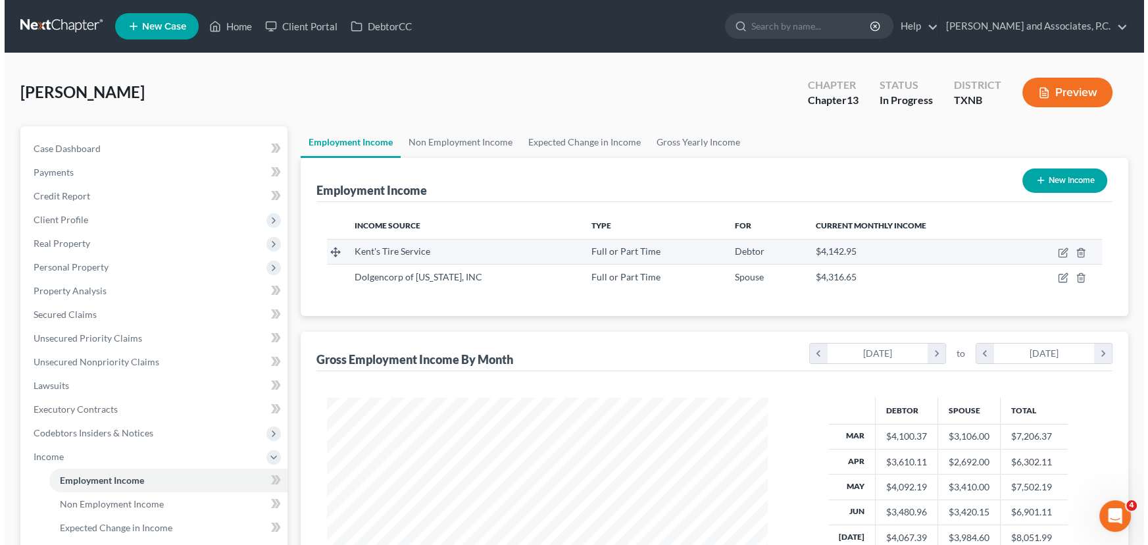
scroll to position [236, 467]
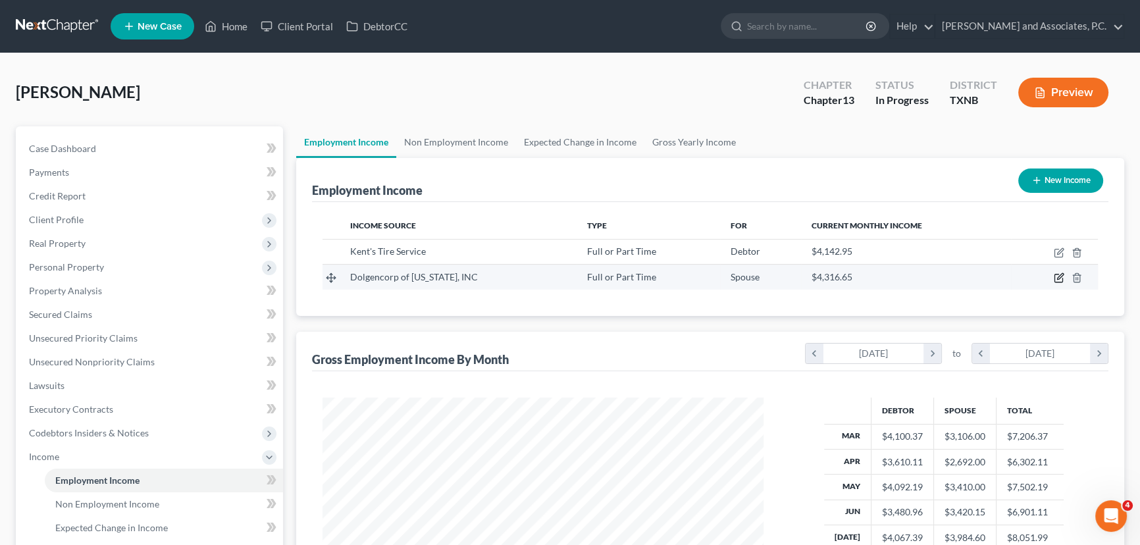
click at [1057, 278] on icon "button" at bounding box center [1060, 277] width 6 height 6
select select "0"
select select "44"
select select "3"
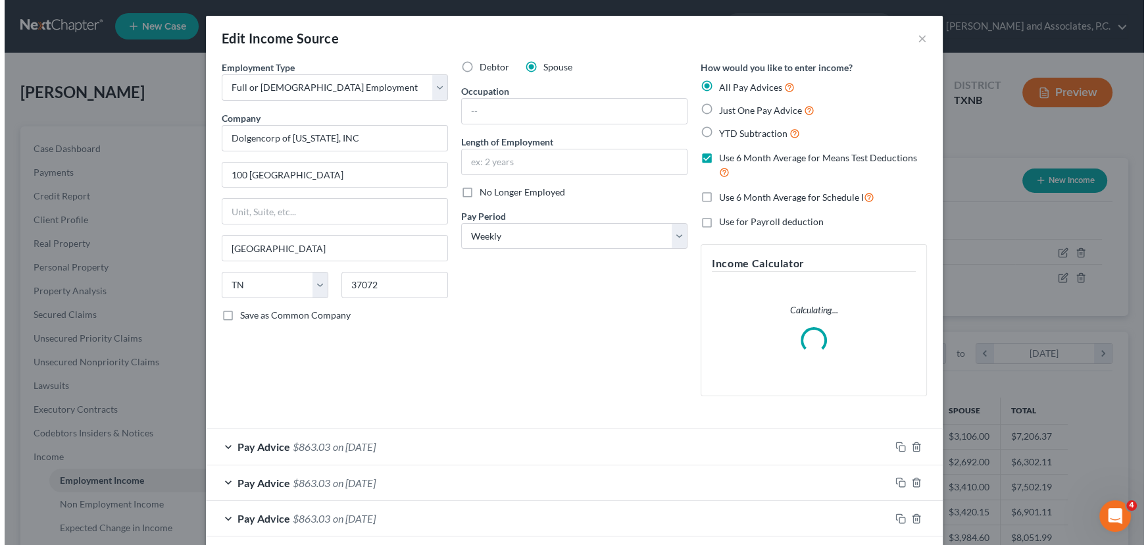
scroll to position [236, 471]
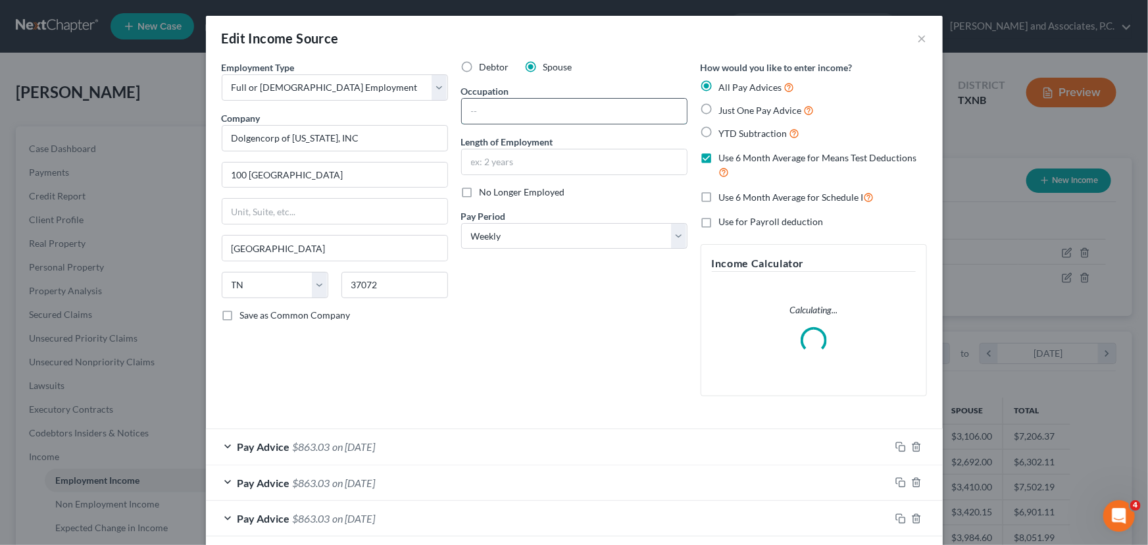
click at [504, 108] on input "text" at bounding box center [574, 111] width 225 height 25
type input "Manager"
click at [503, 161] on input "text" at bounding box center [574, 161] width 225 height 25
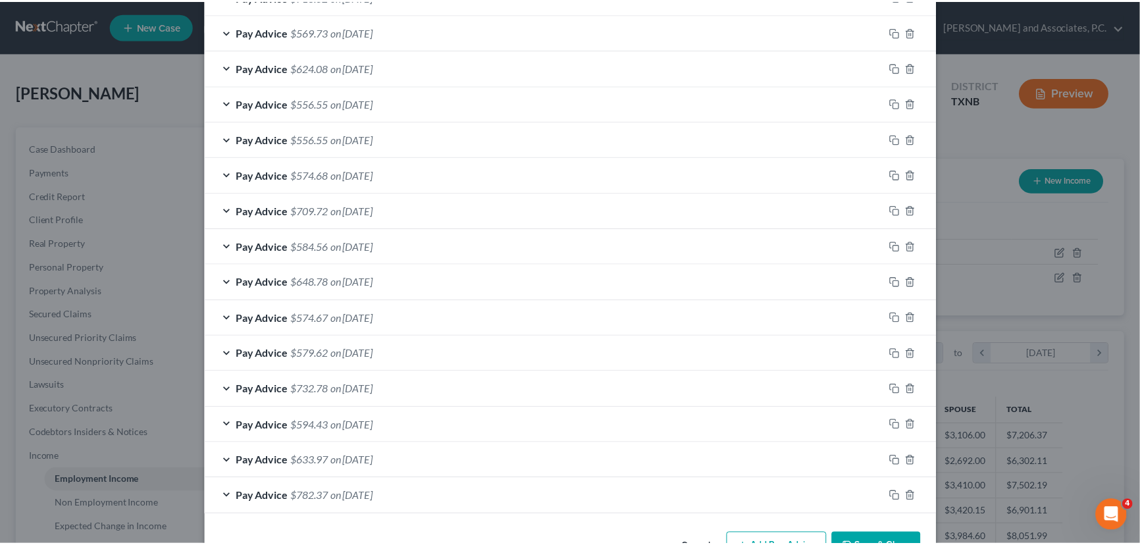
scroll to position [923, 0]
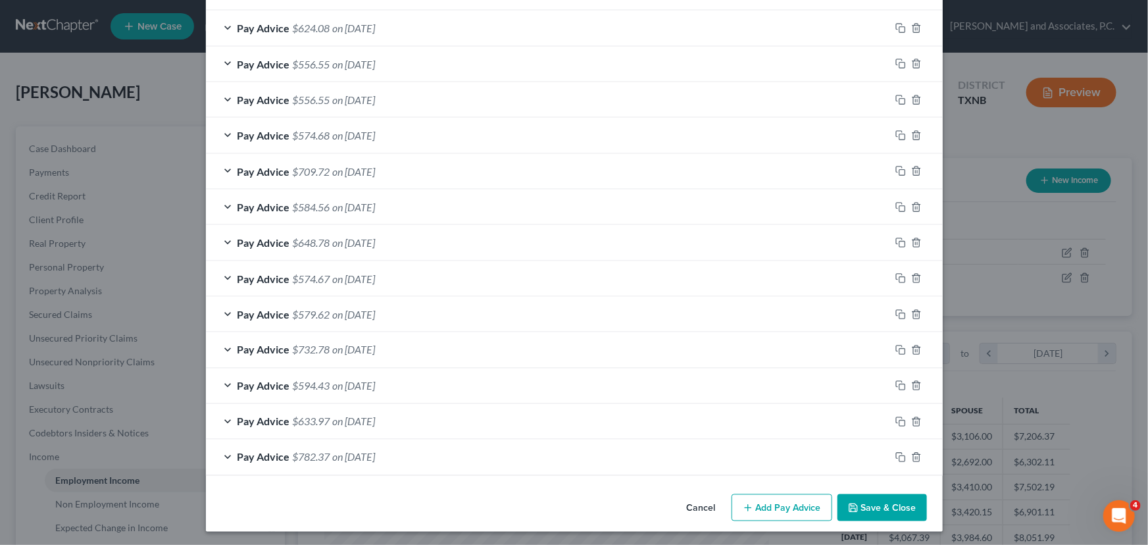
type input "3 years"
click at [880, 507] on button "Save & Close" at bounding box center [882, 508] width 89 height 28
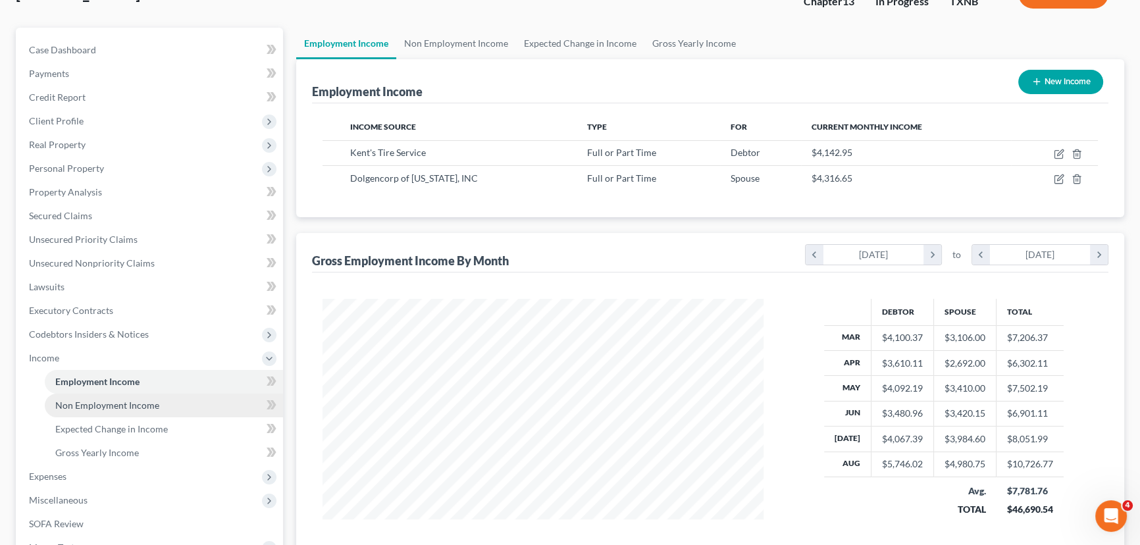
scroll to position [295, 0]
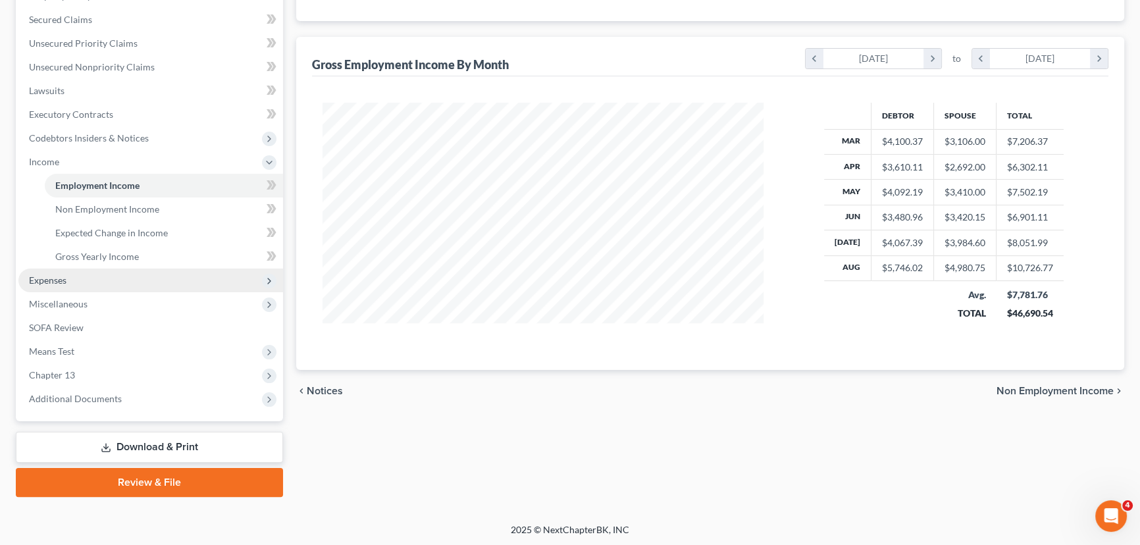
click at [122, 281] on span "Expenses" at bounding box center [150, 280] width 265 height 24
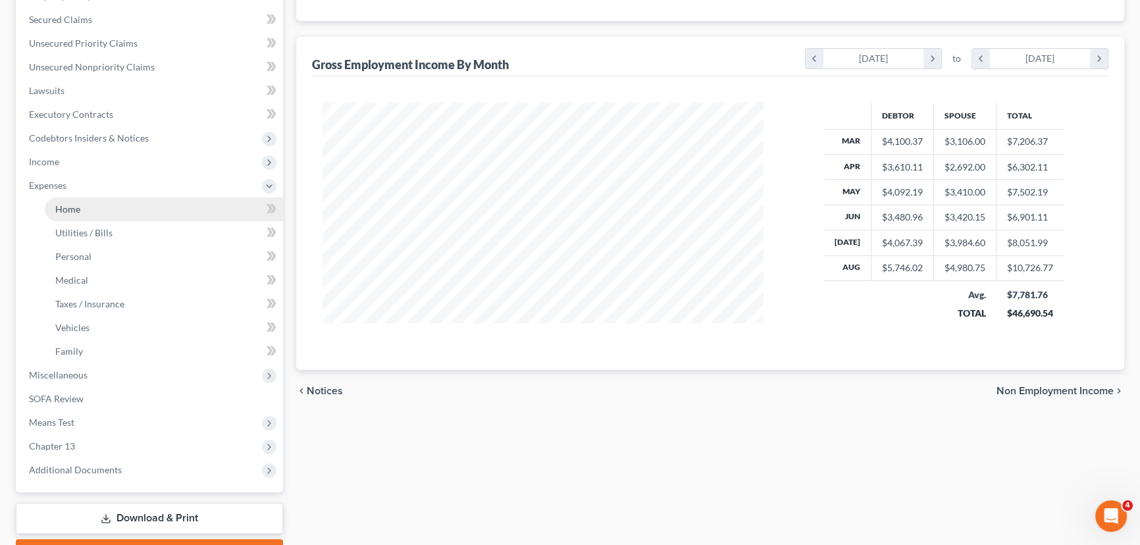
click at [105, 213] on link "Home" at bounding box center [164, 209] width 238 height 24
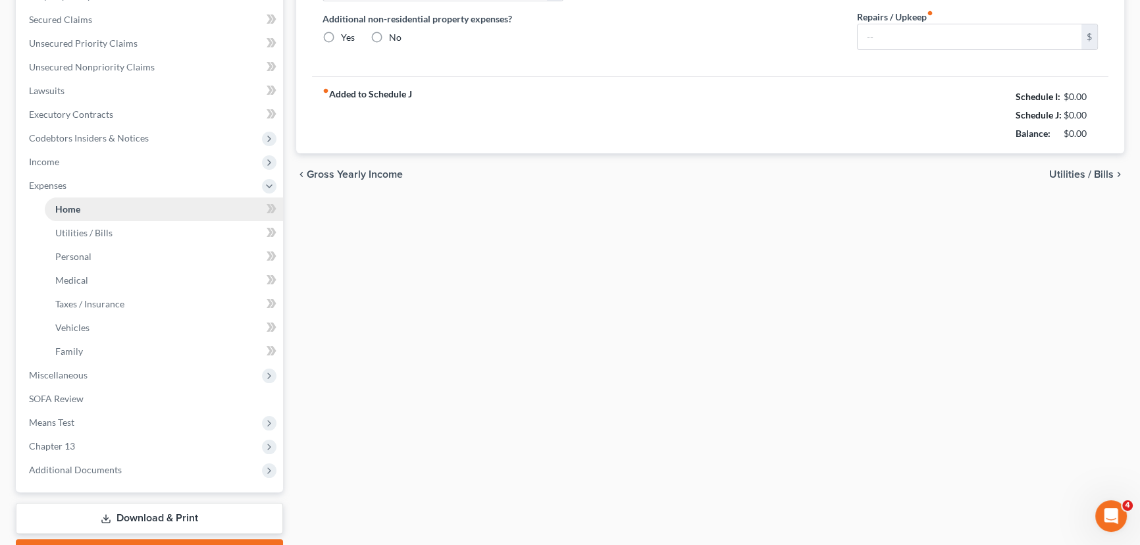
type input "863.00"
type input "0.00"
radio input "true"
type input "165.00"
type input "0.00"
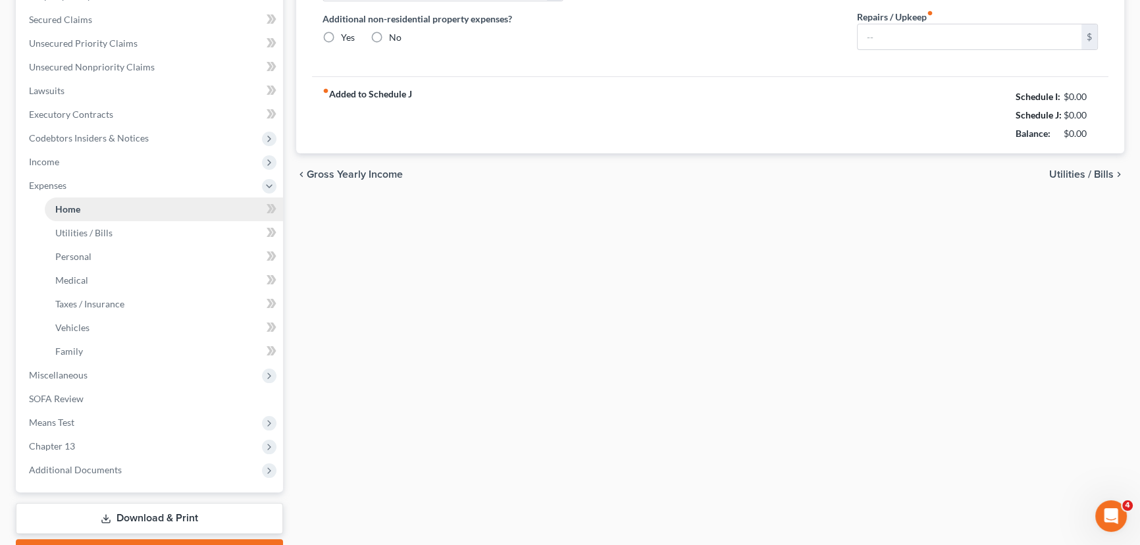
type input "0.00"
type input "100.00"
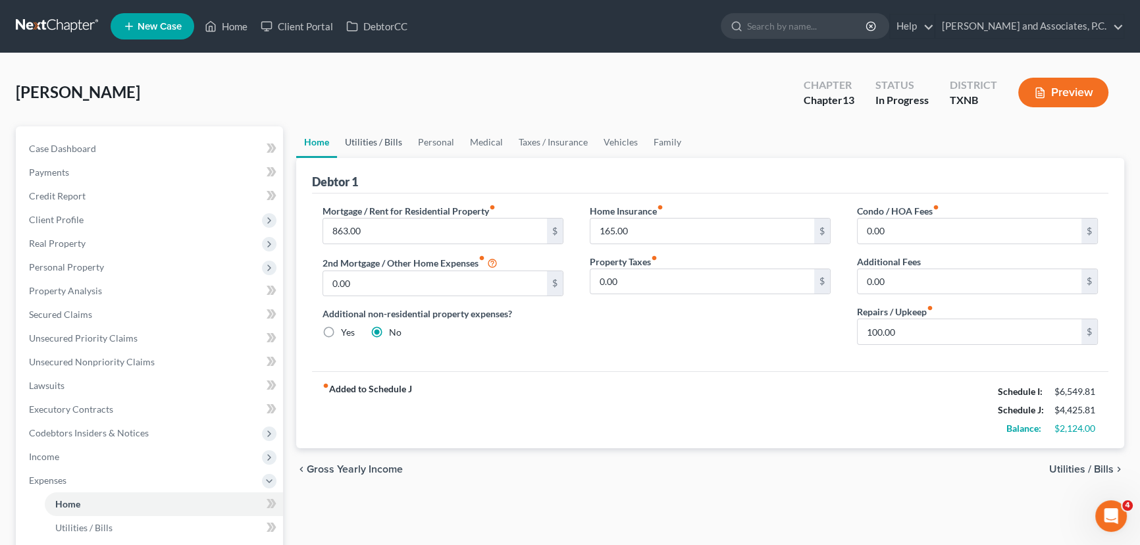
click at [361, 144] on link "Utilities / Bills" at bounding box center [373, 142] width 73 height 32
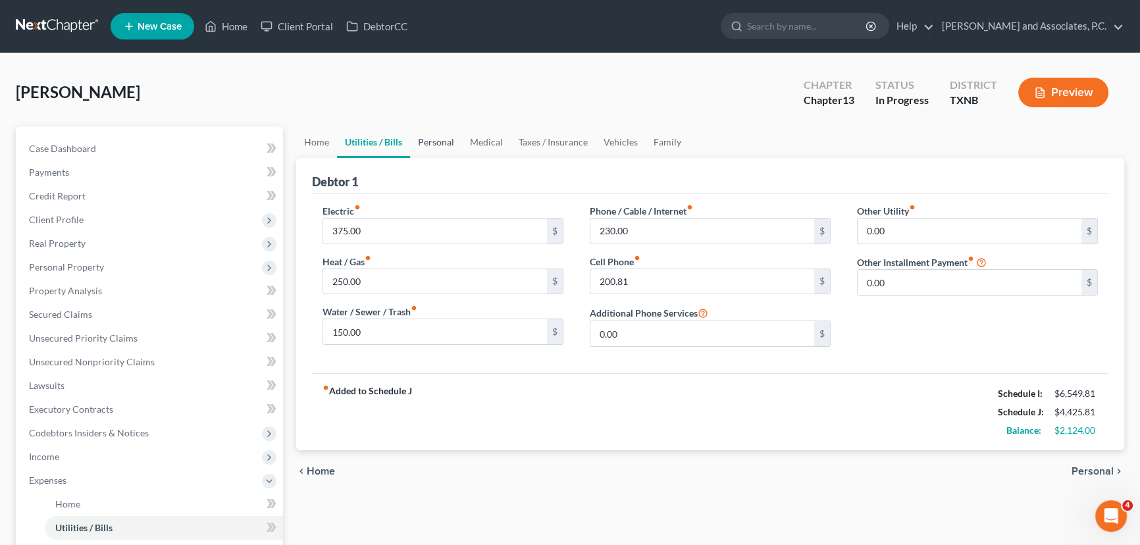
click at [441, 139] on link "Personal" at bounding box center [436, 142] width 52 height 32
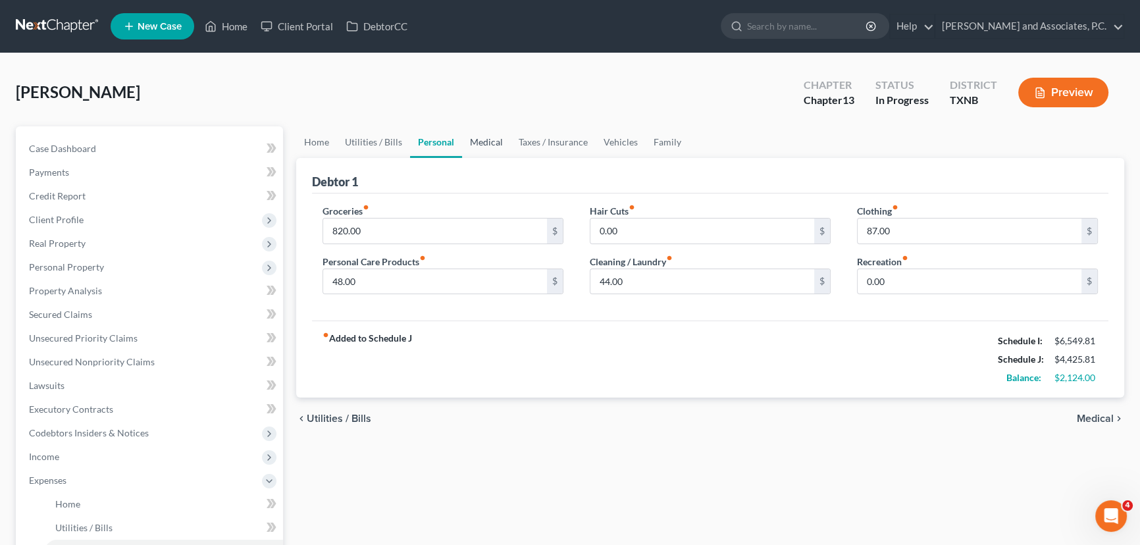
click at [490, 148] on link "Medical" at bounding box center [486, 142] width 49 height 32
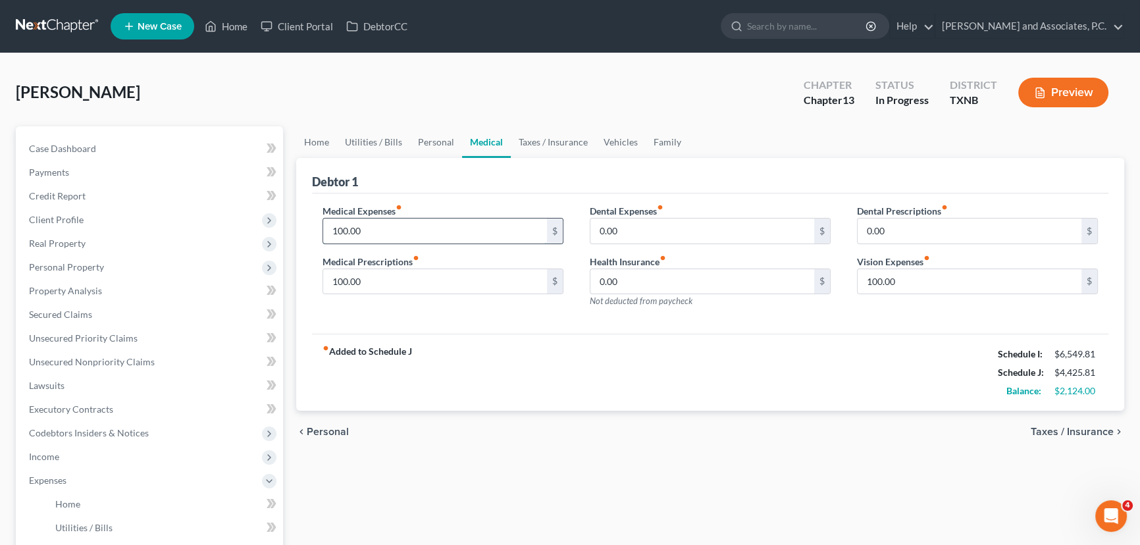
click at [400, 228] on input "100.00" at bounding box center [435, 230] width 224 height 25
type input "120.00"
click at [405, 277] on input "100.00" at bounding box center [435, 281] width 224 height 25
type input "120.00"
click at [946, 278] on input "100.00" at bounding box center [969, 281] width 224 height 25
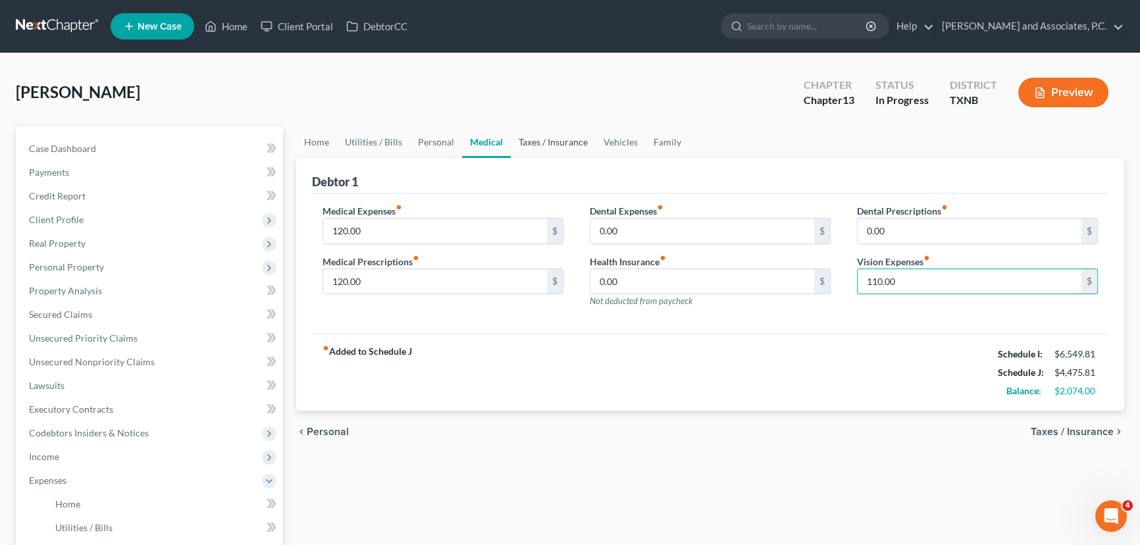
type input "110.00"
click at [538, 141] on link "Taxes / Insurance" at bounding box center [553, 142] width 85 height 32
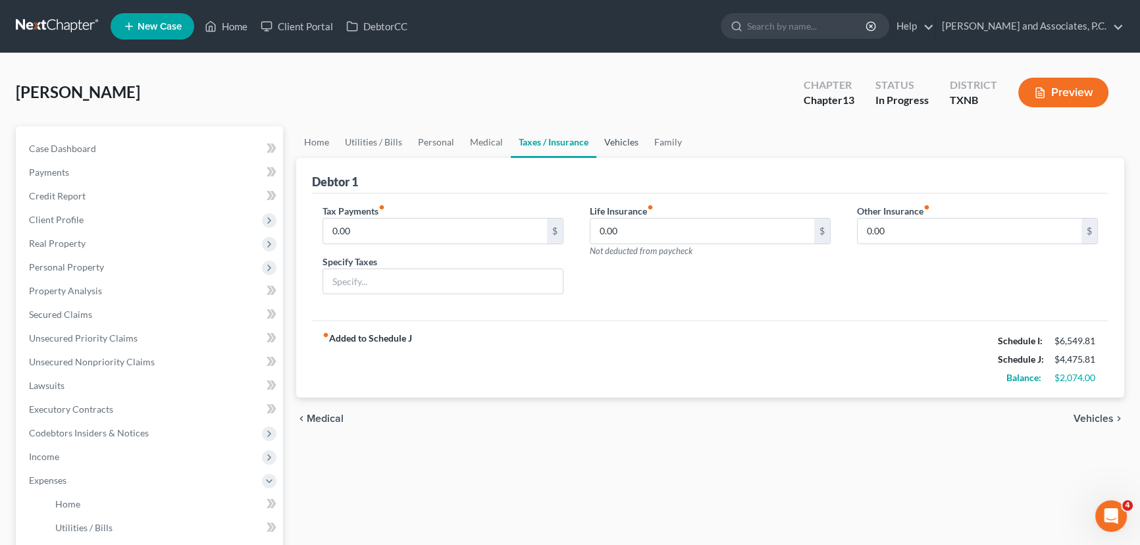
click at [599, 142] on link "Vehicles" at bounding box center [621, 142] width 50 height 32
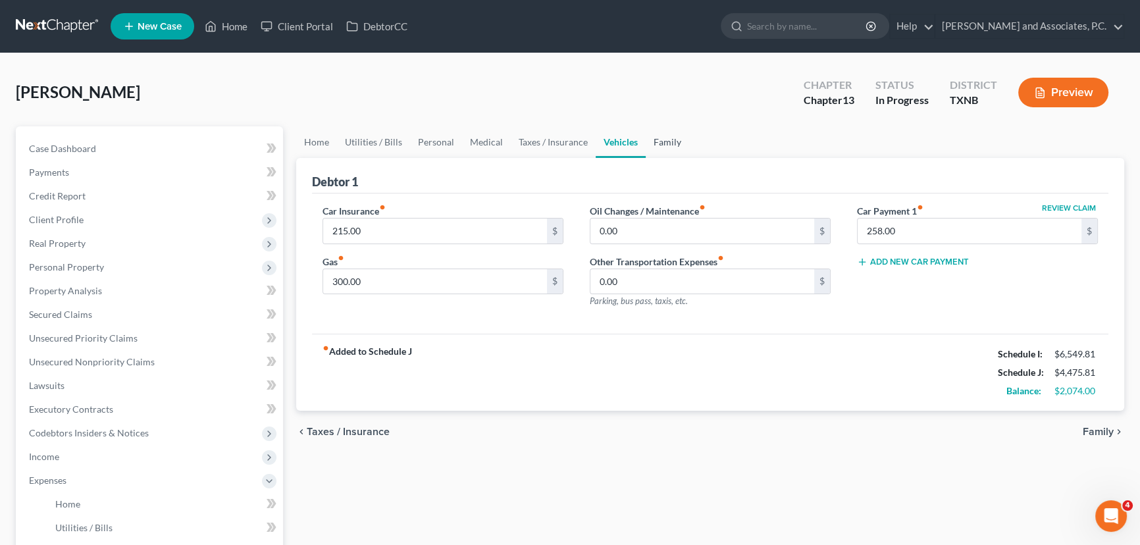
click at [673, 141] on link "Family" at bounding box center [667, 142] width 43 height 32
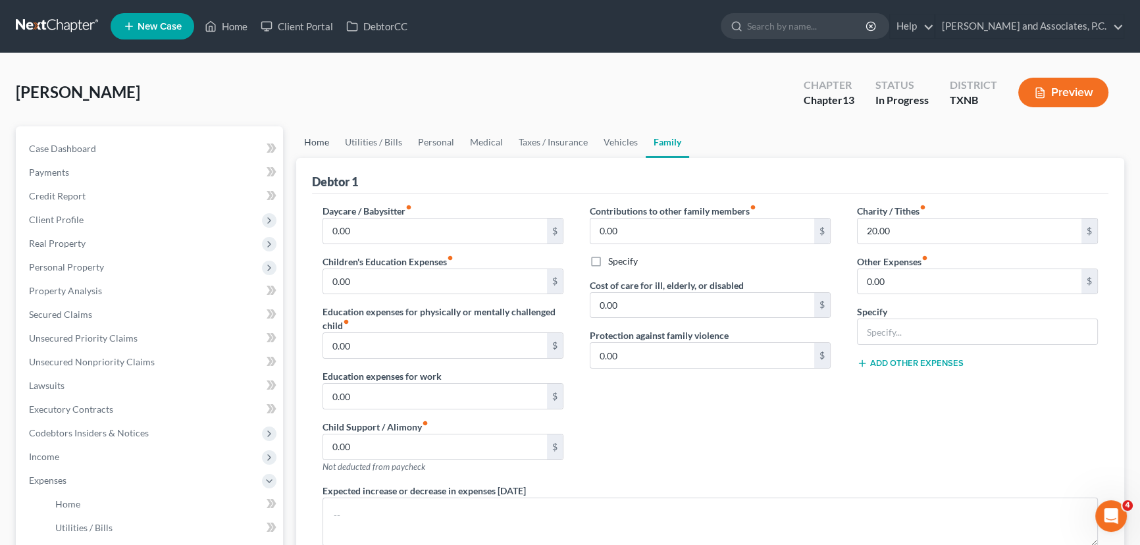
click at [319, 142] on link "Home" at bounding box center [316, 142] width 41 height 32
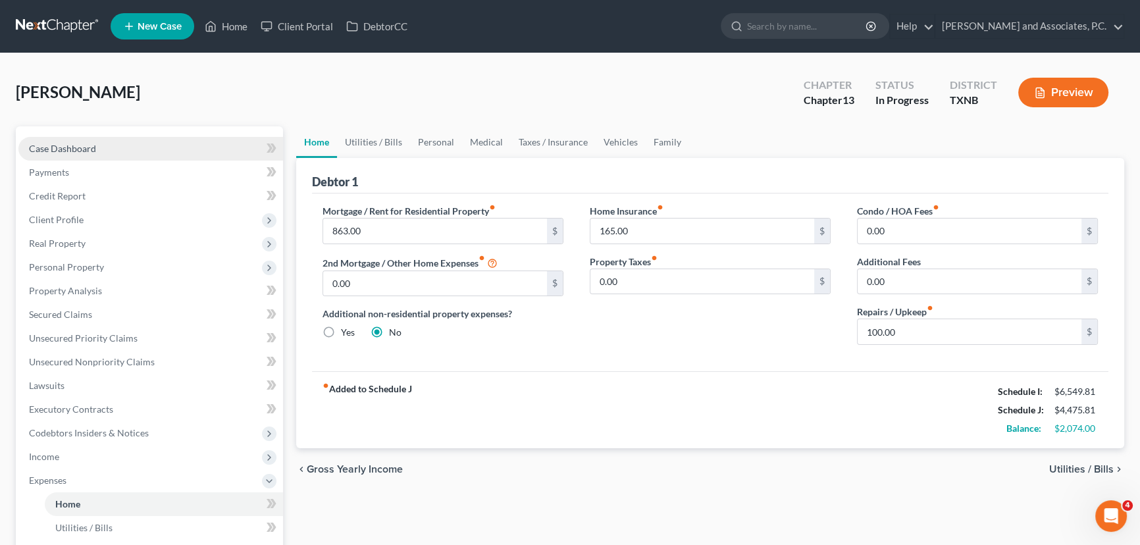
click at [92, 147] on span "Case Dashboard" at bounding box center [62, 148] width 67 height 11
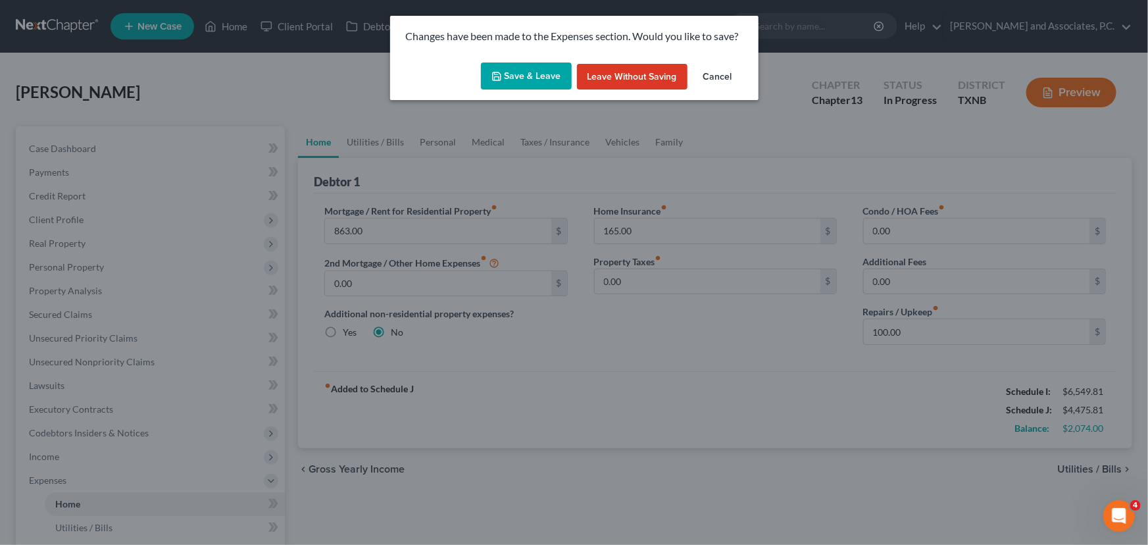
click at [532, 69] on button "Save & Leave" at bounding box center [526, 77] width 91 height 28
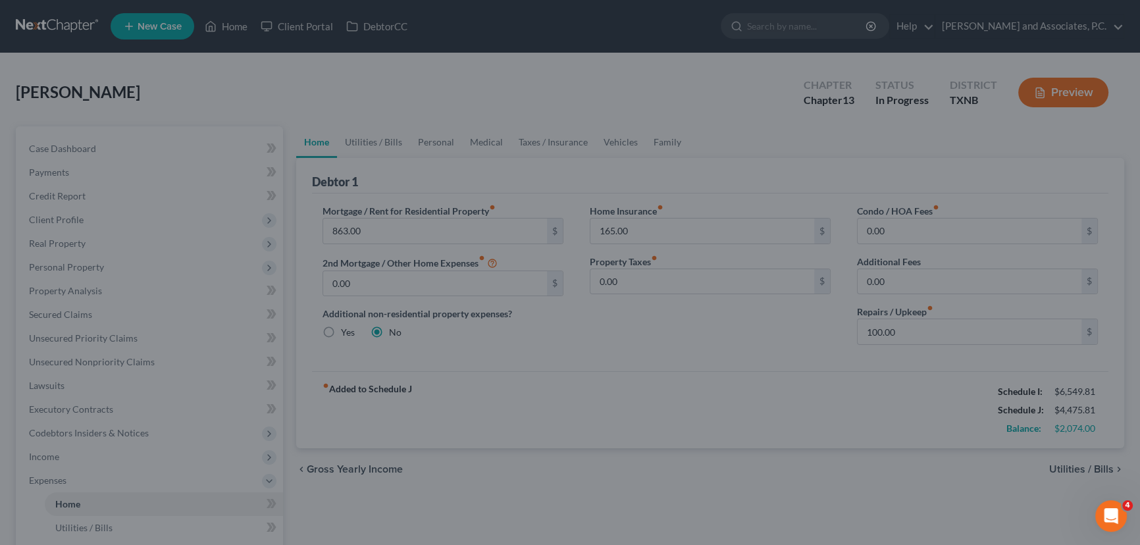
select select "7"
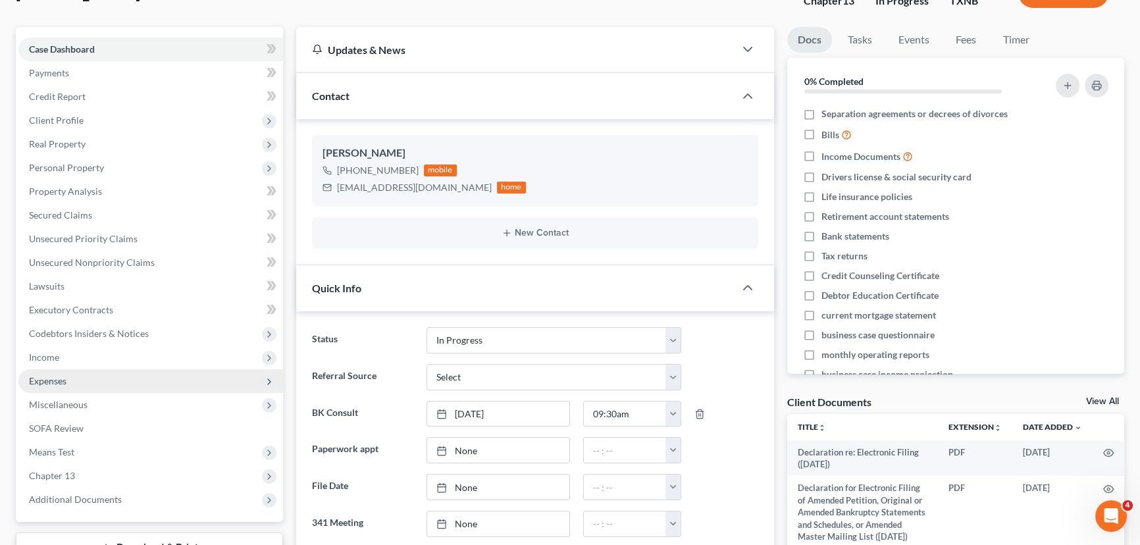
scroll to position [179, 0]
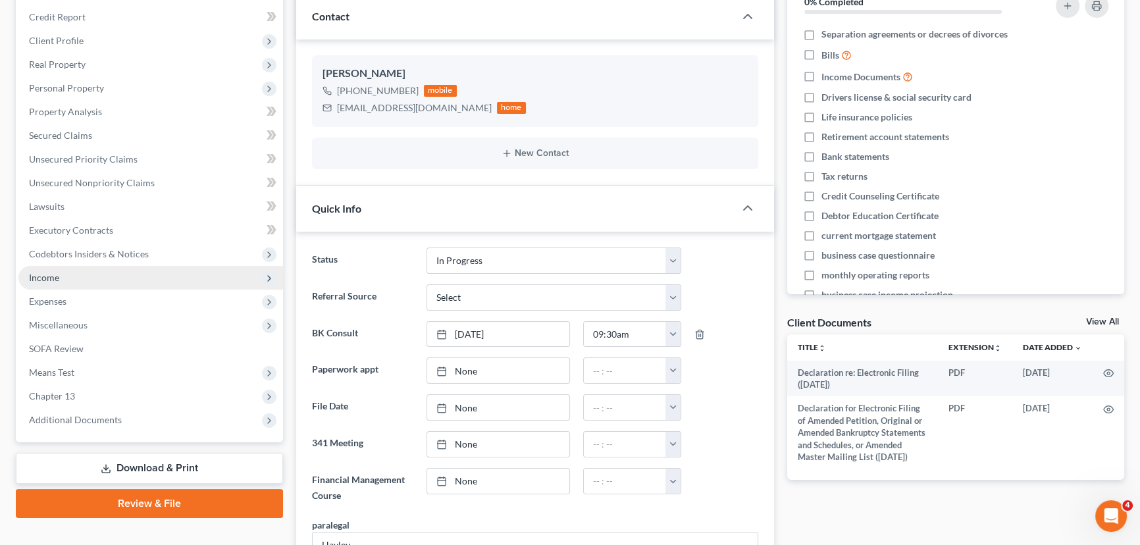
click at [61, 278] on span "Income" at bounding box center [150, 278] width 265 height 24
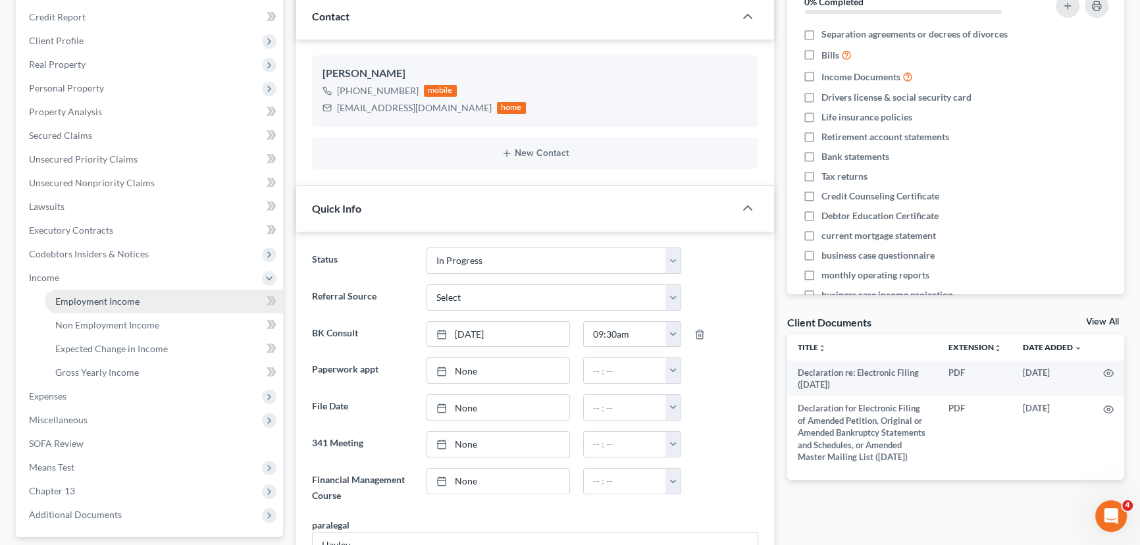
click at [59, 301] on span "Employment Income" at bounding box center [97, 300] width 84 height 11
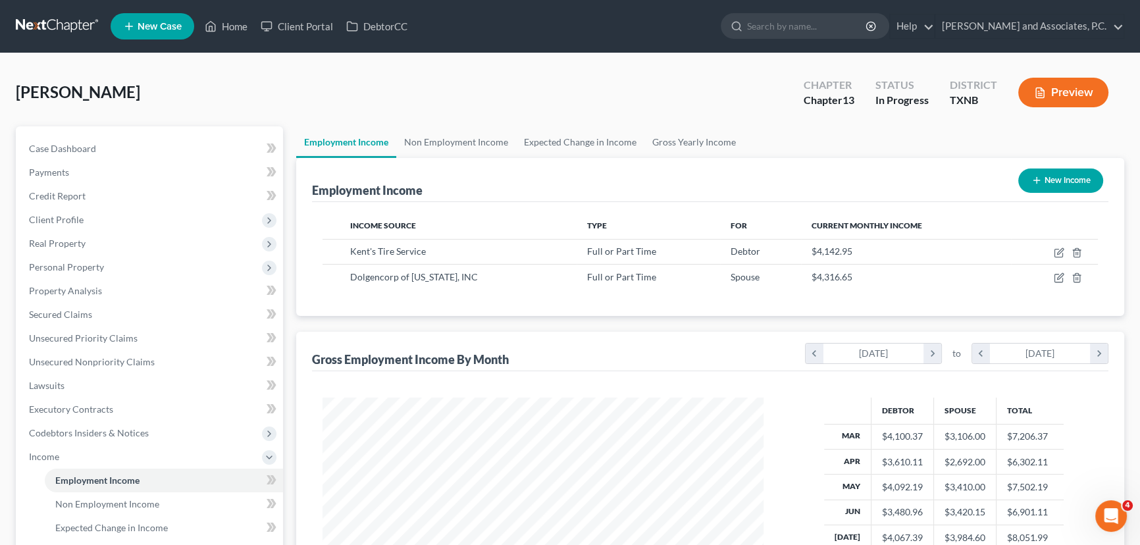
scroll to position [59, 0]
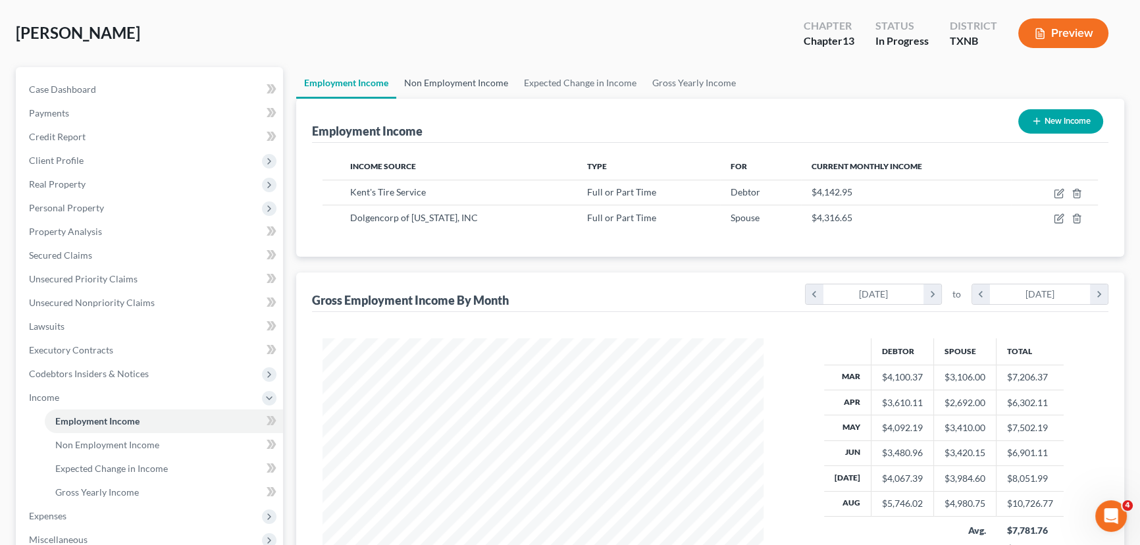
click at [458, 79] on link "Non Employment Income" at bounding box center [456, 83] width 120 height 32
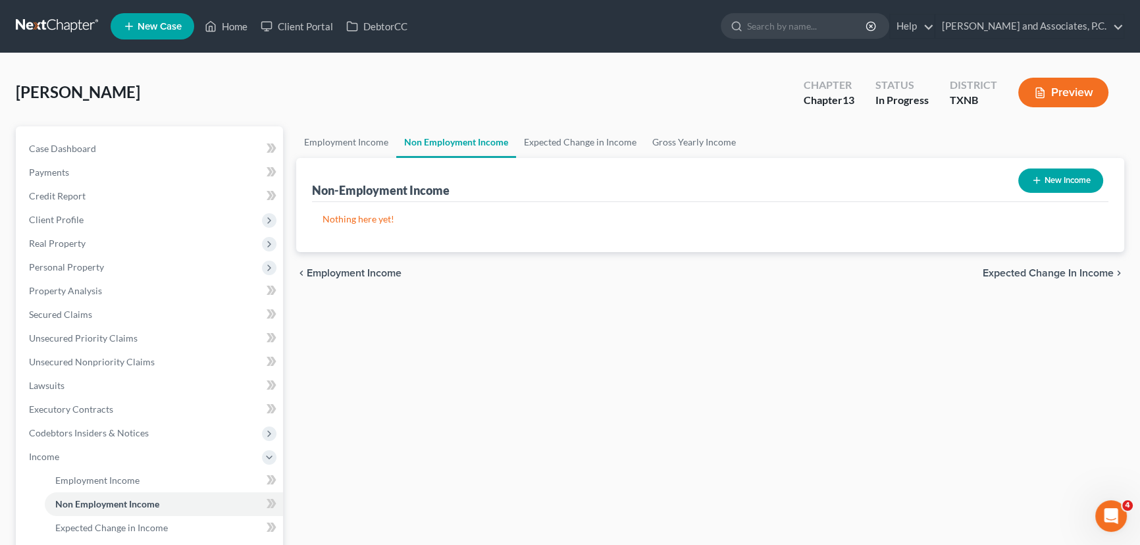
scroll to position [59, 0]
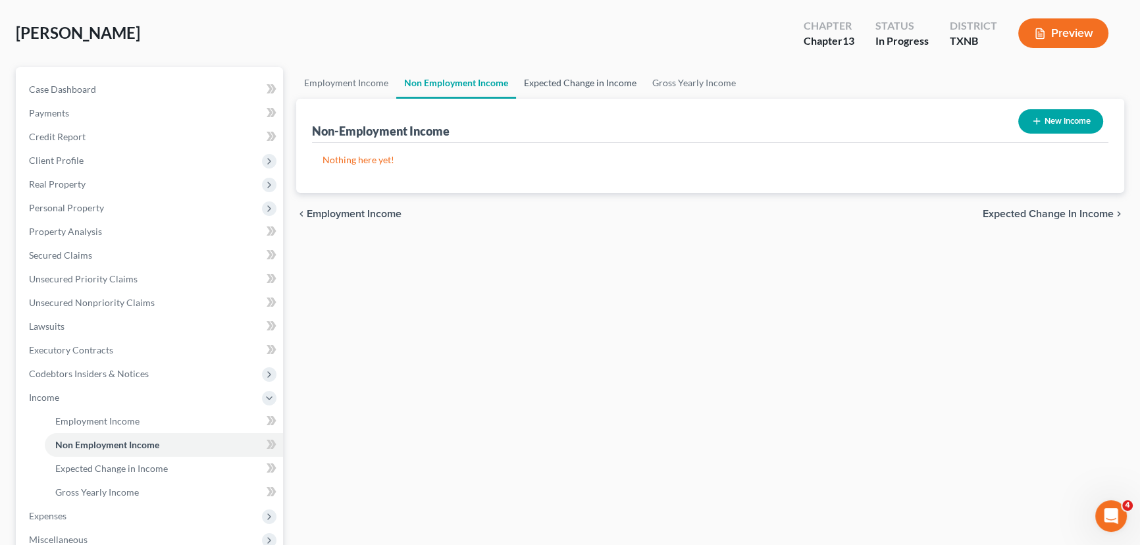
click at [523, 83] on link "Expected Change in Income" at bounding box center [580, 83] width 128 height 32
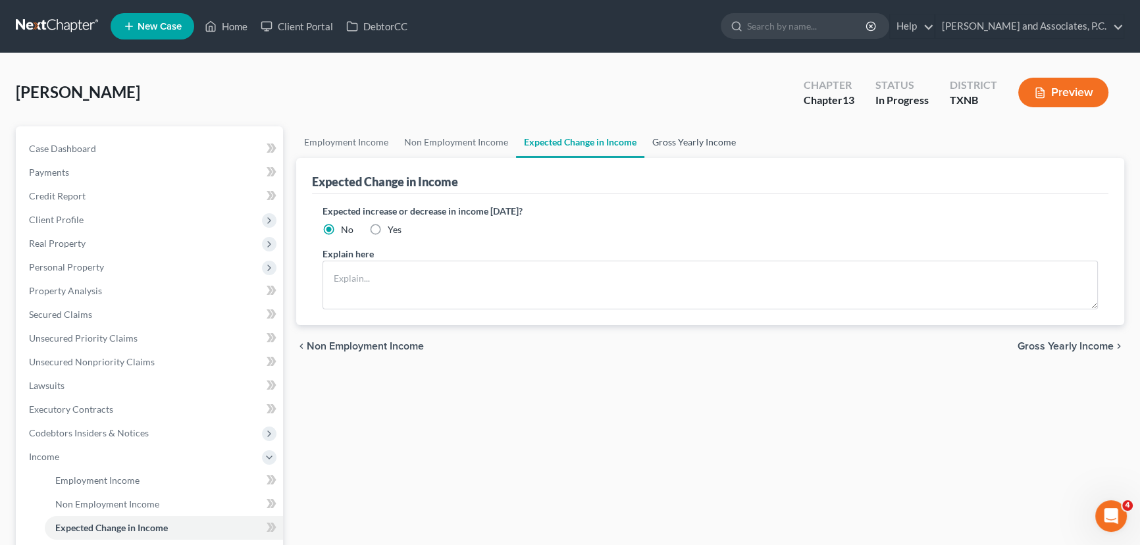
click at [679, 136] on link "Gross Yearly Income" at bounding box center [693, 142] width 99 height 32
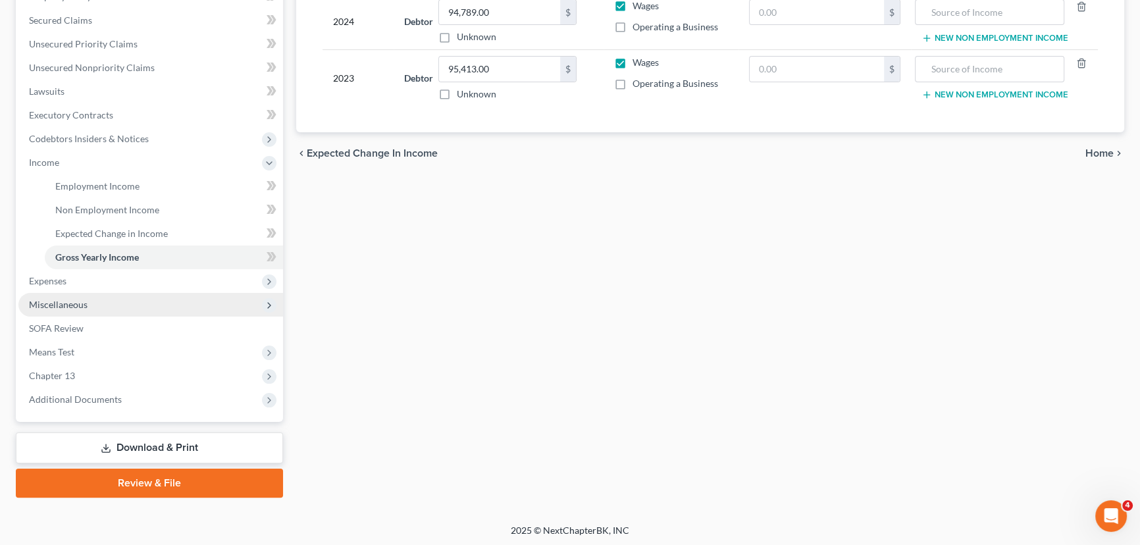
scroll to position [295, 0]
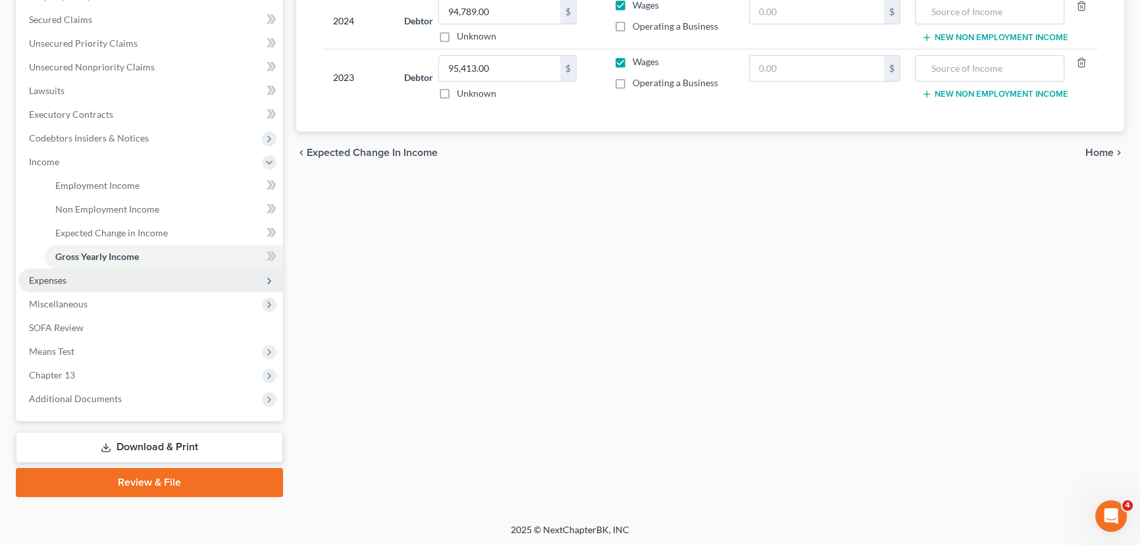
click at [49, 285] on span "Expenses" at bounding box center [150, 280] width 265 height 24
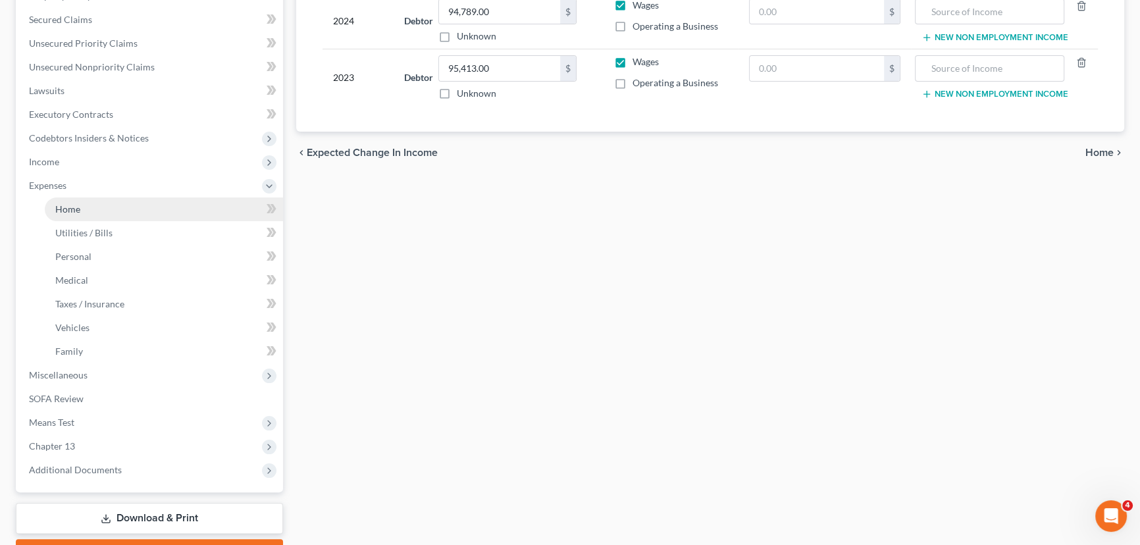
click at [56, 210] on span "Home" at bounding box center [67, 208] width 25 height 11
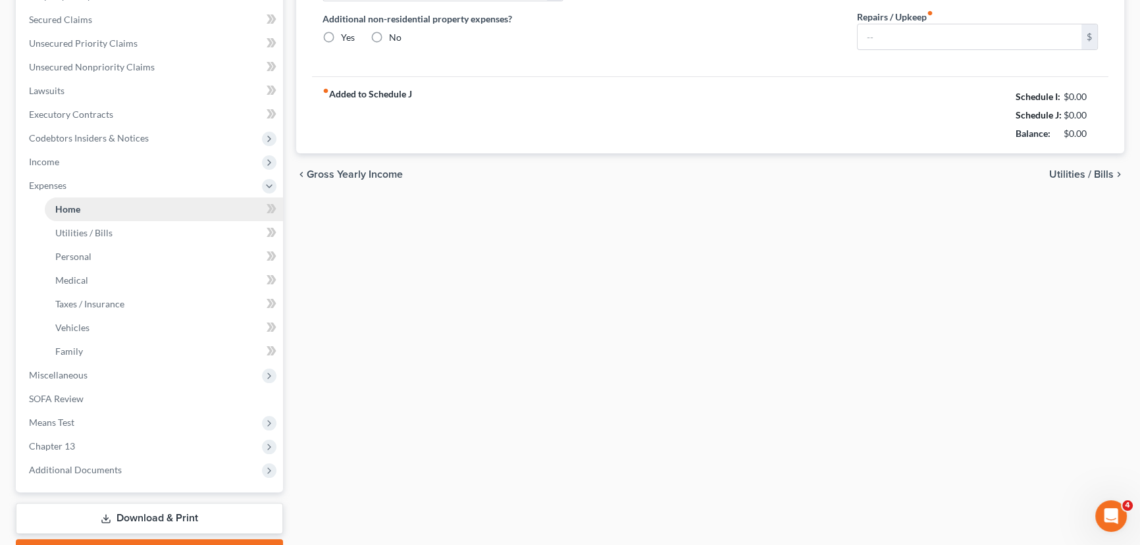
type input "863.00"
type input "0.00"
radio input "true"
type input "165.00"
type input "0.00"
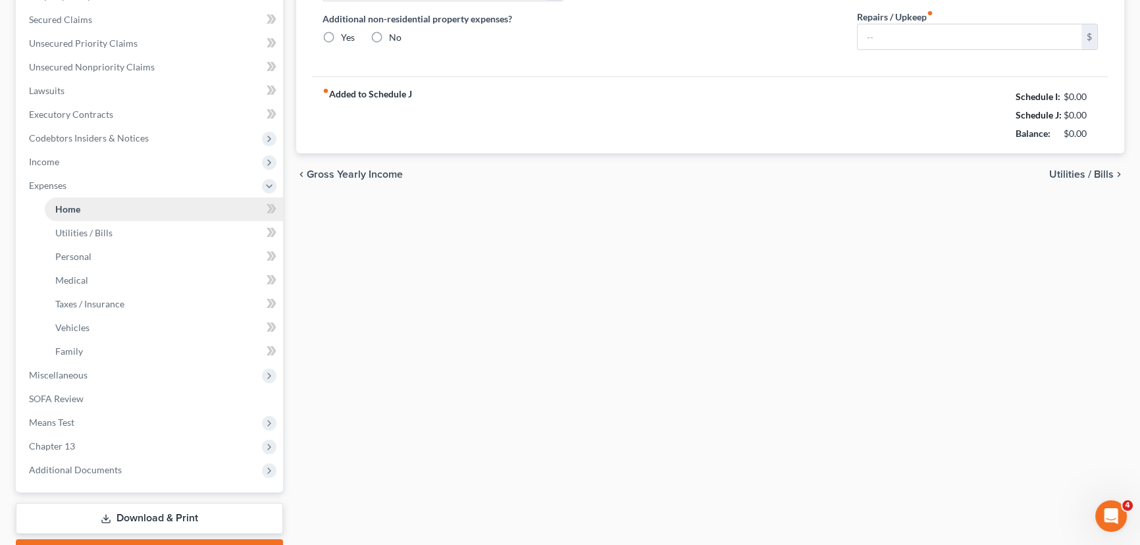
type input "0.00"
type input "100.00"
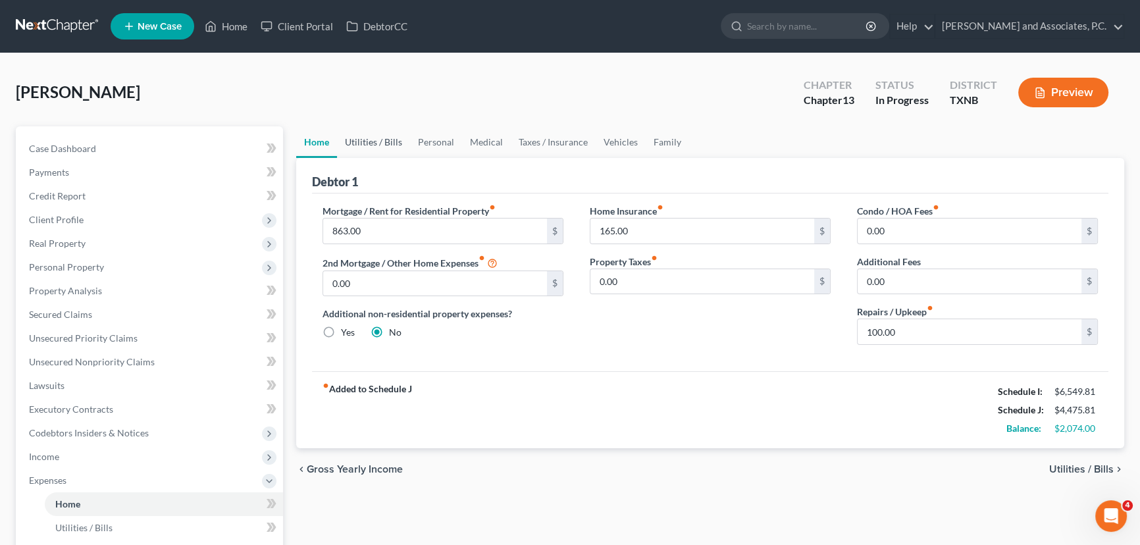
click at [368, 141] on link "Utilities / Bills" at bounding box center [373, 142] width 73 height 32
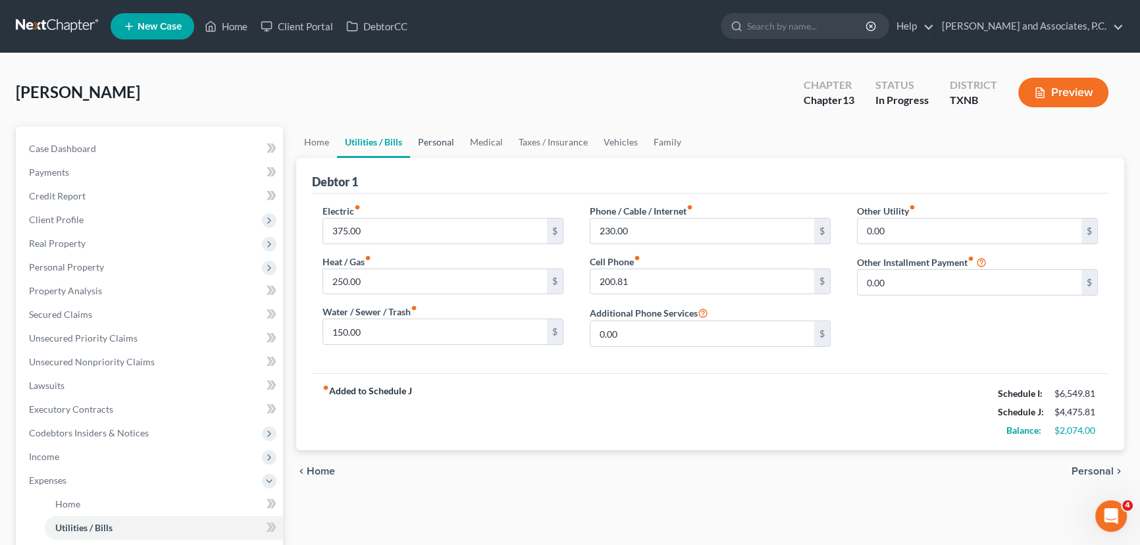
click at [429, 143] on link "Personal" at bounding box center [436, 142] width 52 height 32
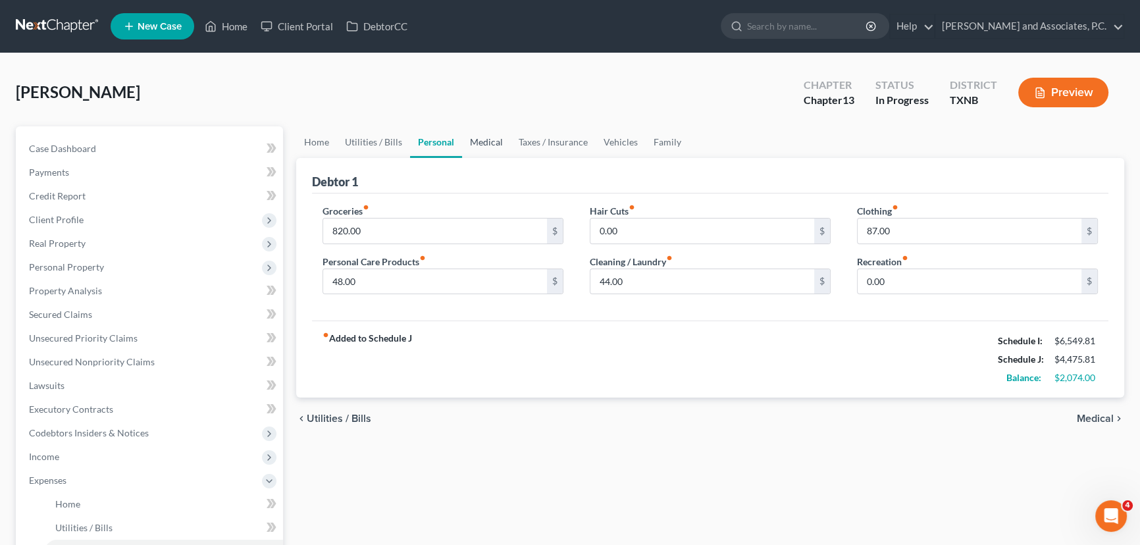
click at [502, 139] on link "Medical" at bounding box center [486, 142] width 49 height 32
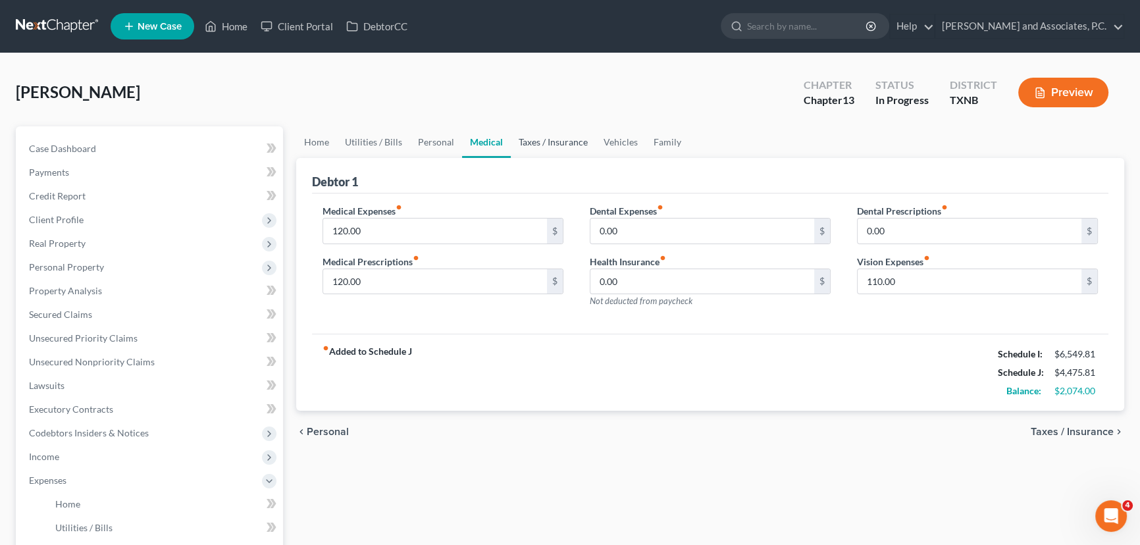
click at [557, 146] on link "Taxes / Insurance" at bounding box center [553, 142] width 85 height 32
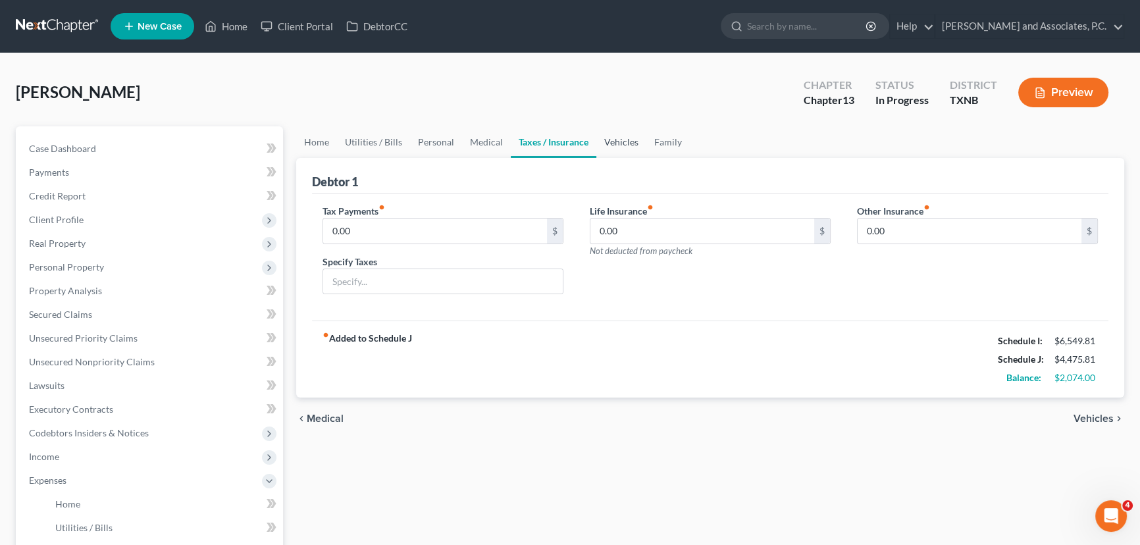
click at [627, 141] on link "Vehicles" at bounding box center [621, 142] width 50 height 32
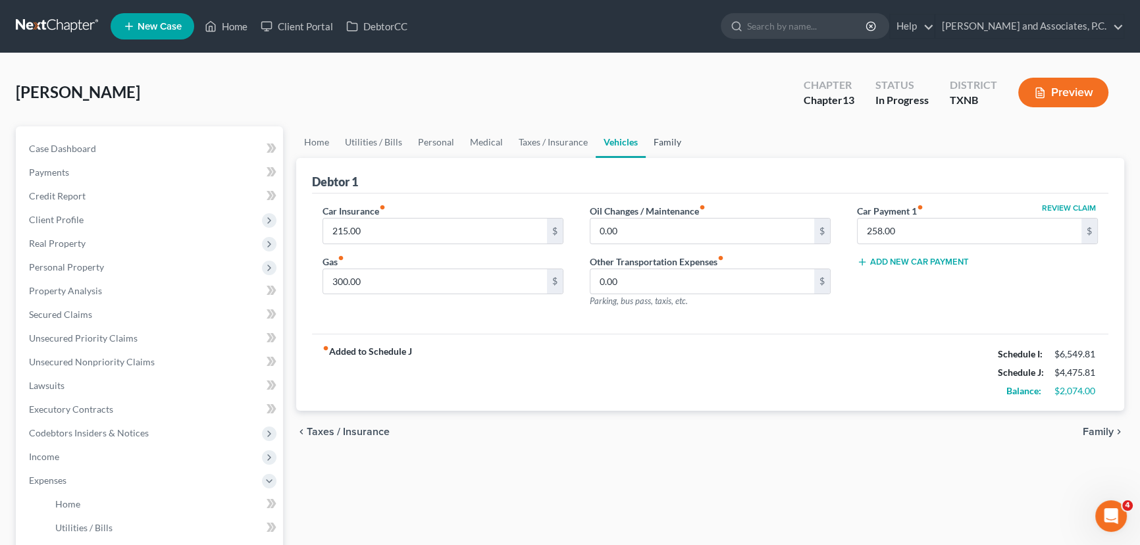
click at [676, 147] on link "Family" at bounding box center [667, 142] width 43 height 32
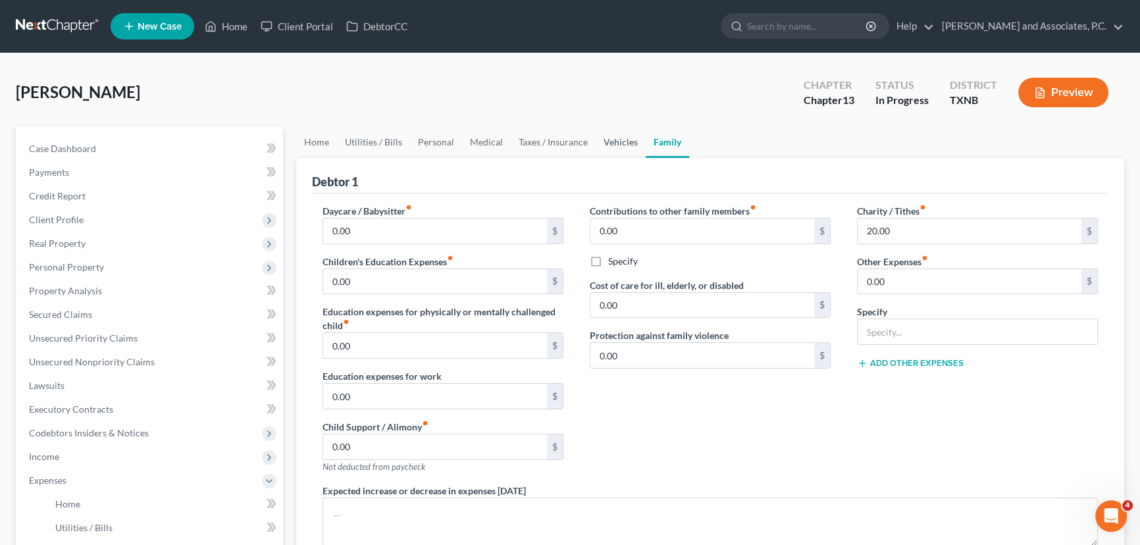
click at [614, 140] on link "Vehicles" at bounding box center [621, 142] width 50 height 32
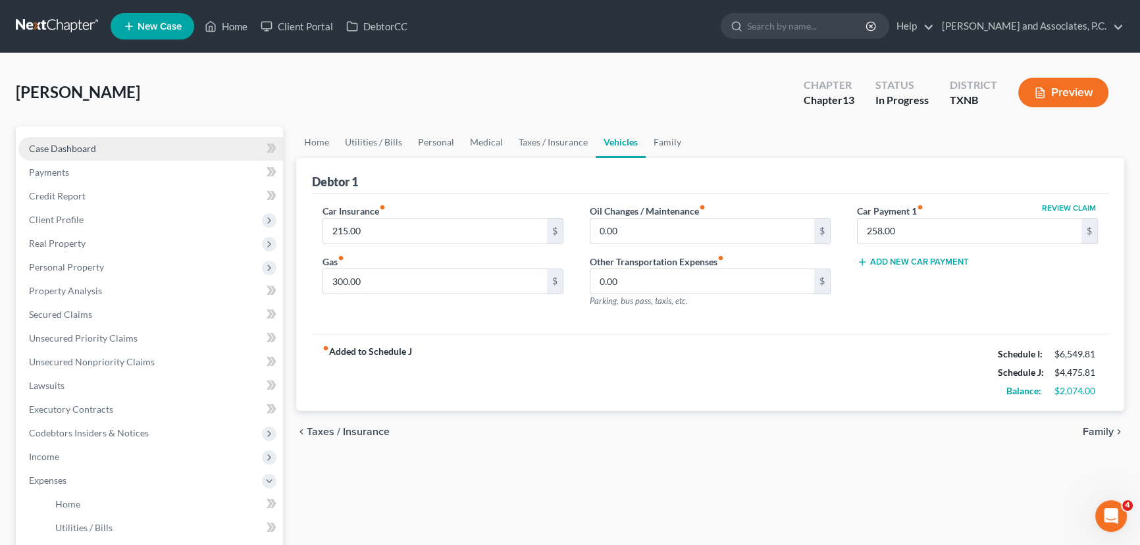
click at [107, 155] on link "Case Dashboard" at bounding box center [150, 149] width 265 height 24
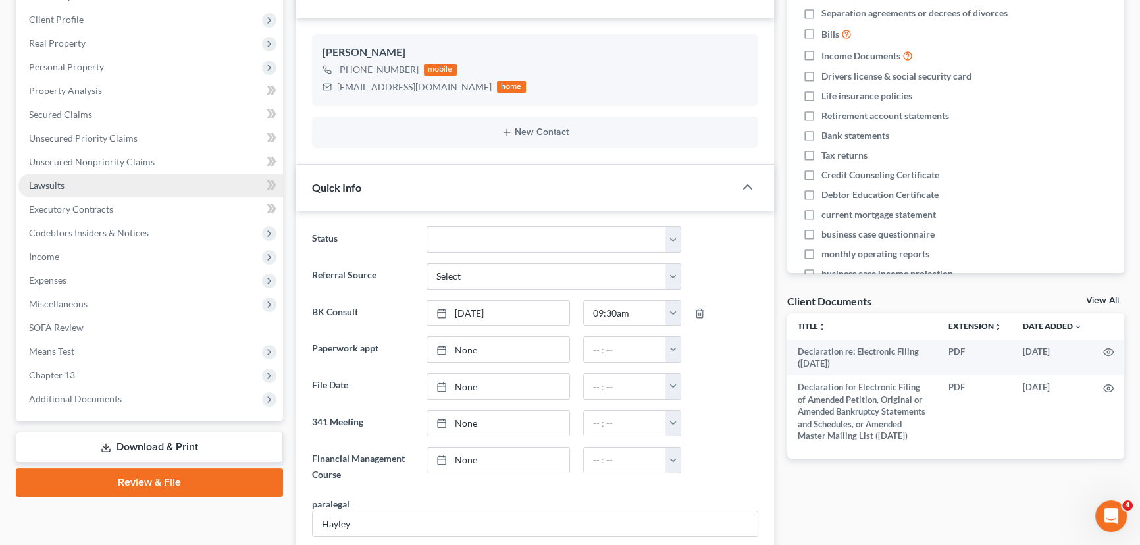
scroll to position [179, 0]
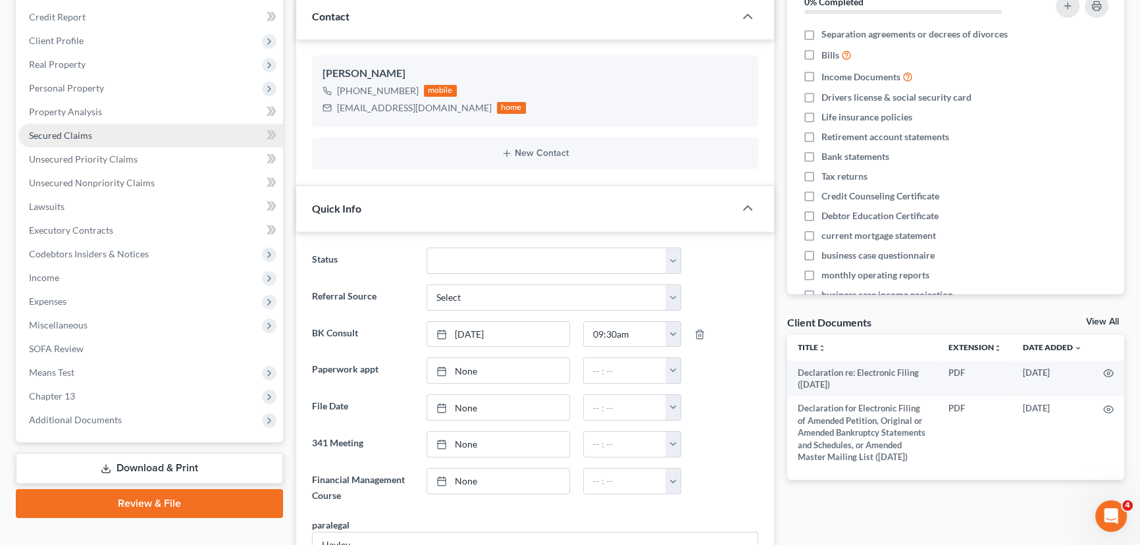
click at [68, 130] on span "Secured Claims" at bounding box center [60, 135] width 63 height 11
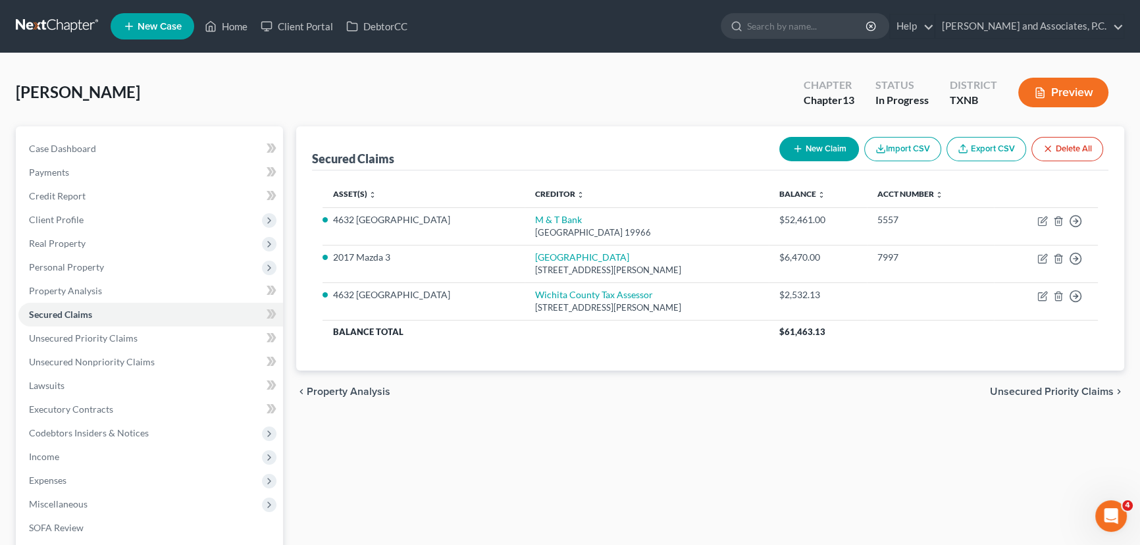
scroll to position [59, 0]
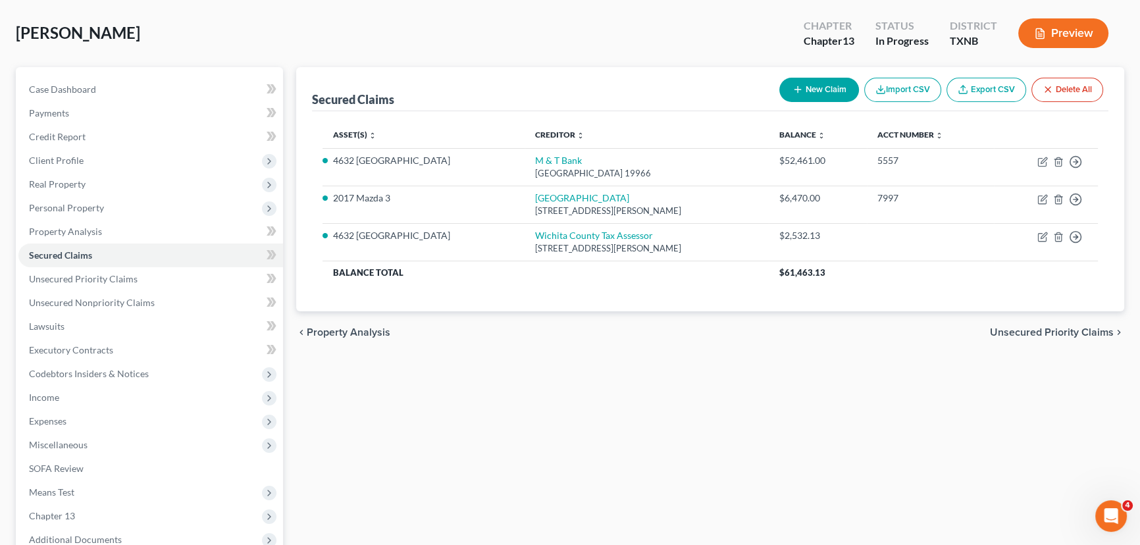
click at [501, 414] on div "Secured Claims New Claim Import CSV Export CSV Delete All Asset(s) expand_more …" at bounding box center [710, 352] width 841 height 570
click at [179, 84] on link "Case Dashboard" at bounding box center [150, 90] width 265 height 24
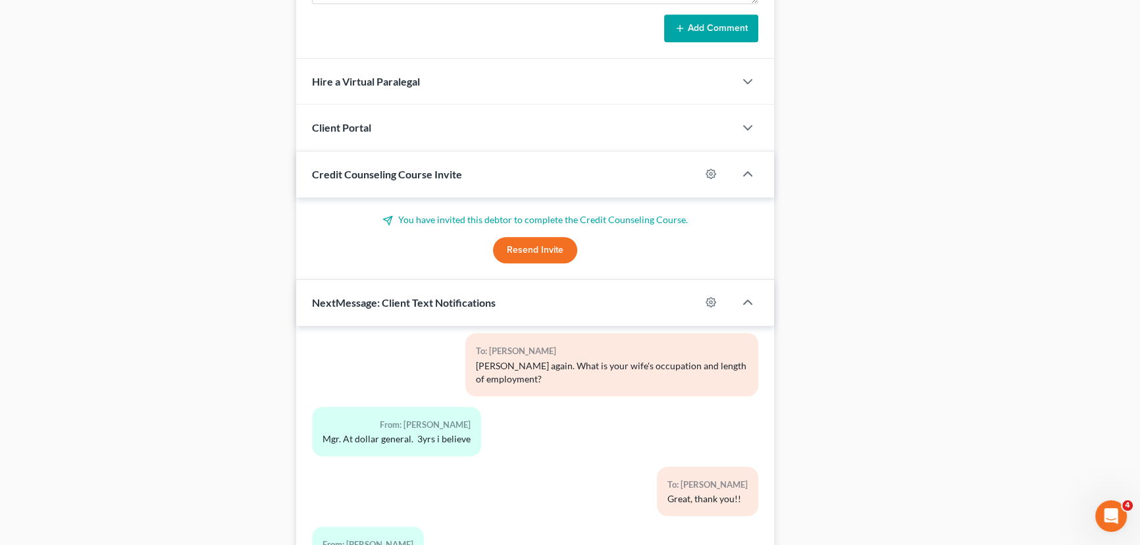
scroll to position [1046, 0]
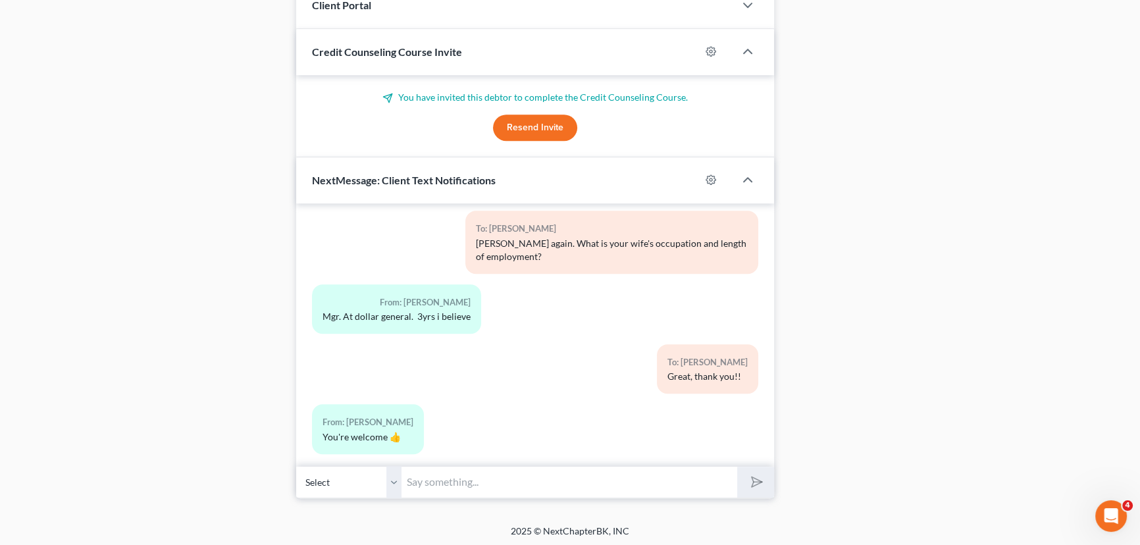
click at [446, 481] on input "text" at bounding box center [569, 482] width 336 height 32
type input "Hey Mr. Johnson, one last one where is your mineral rights? What county?"
click at [737, 467] on button "submit" at bounding box center [755, 482] width 36 height 31
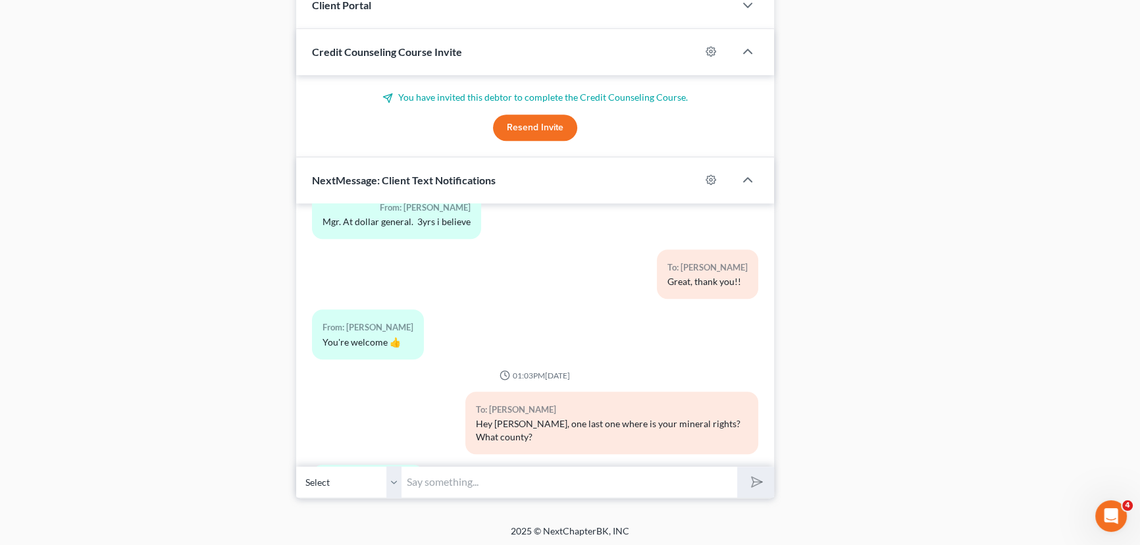
scroll to position [1207, 0]
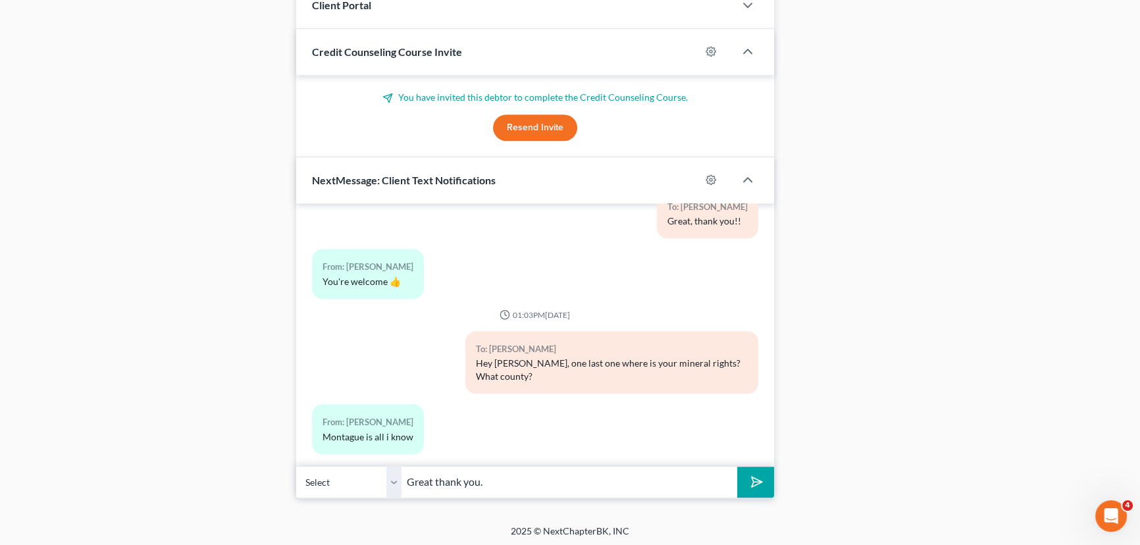
type input "Great thank you."
click at [737, 467] on button "submit" at bounding box center [755, 482] width 36 height 31
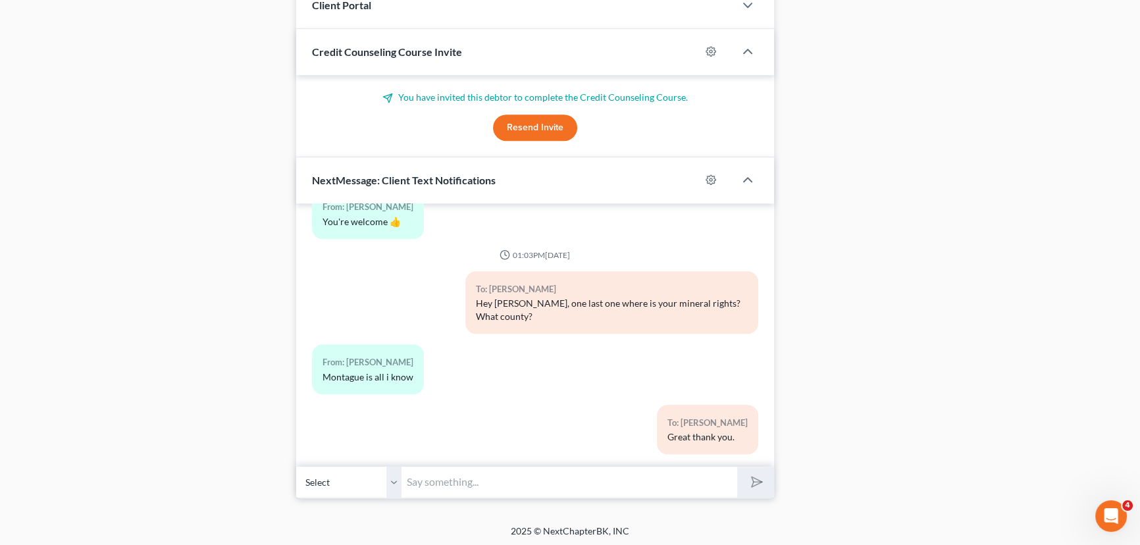
click at [455, 476] on input "text" at bounding box center [569, 482] width 336 height 32
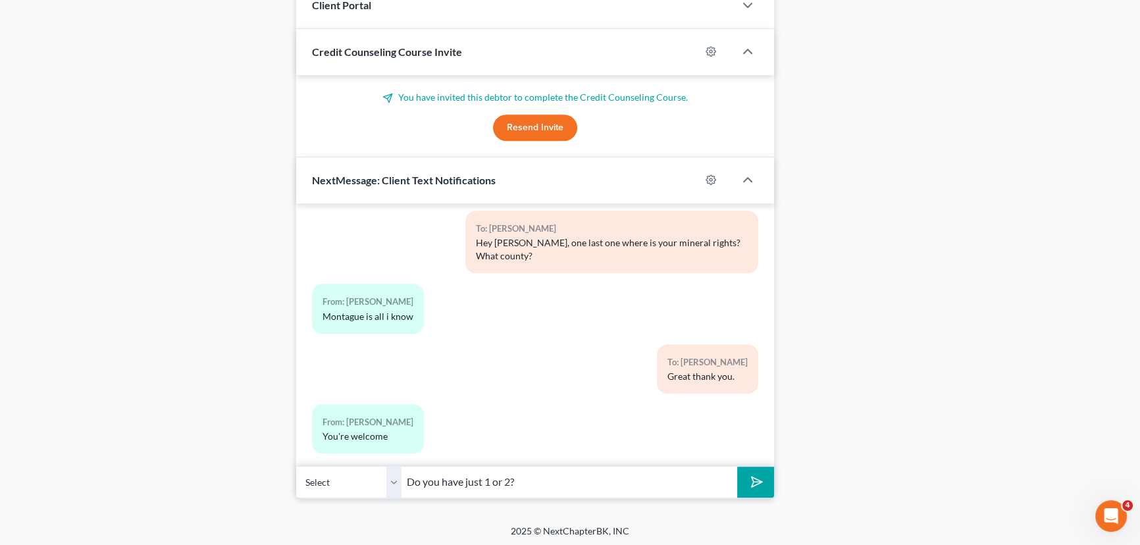
type input "Do you have just 1 or 2?"
click at [737, 467] on button "submit" at bounding box center [755, 482] width 36 height 31
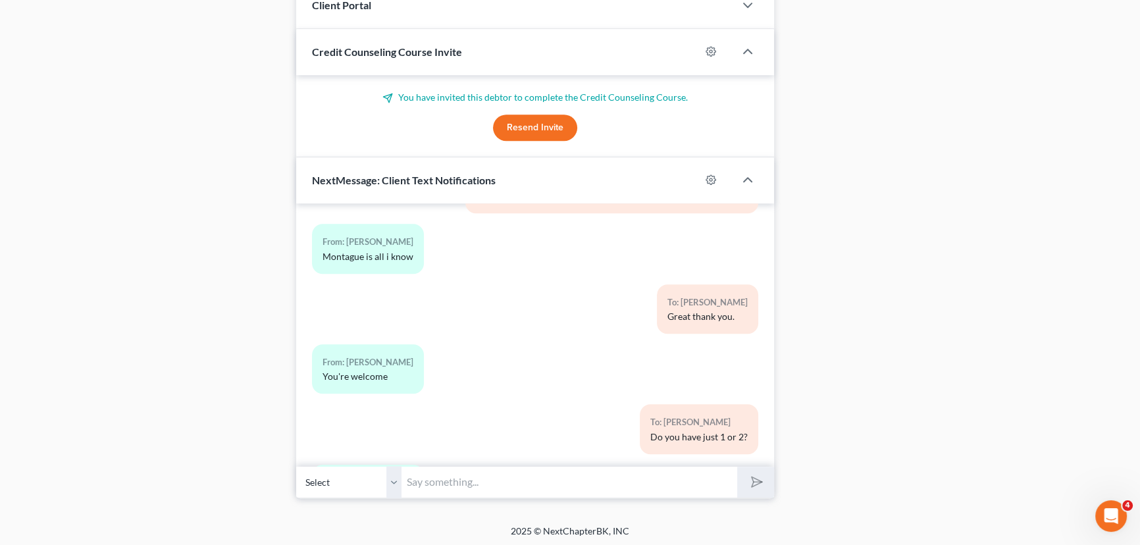
scroll to position [1448, 0]
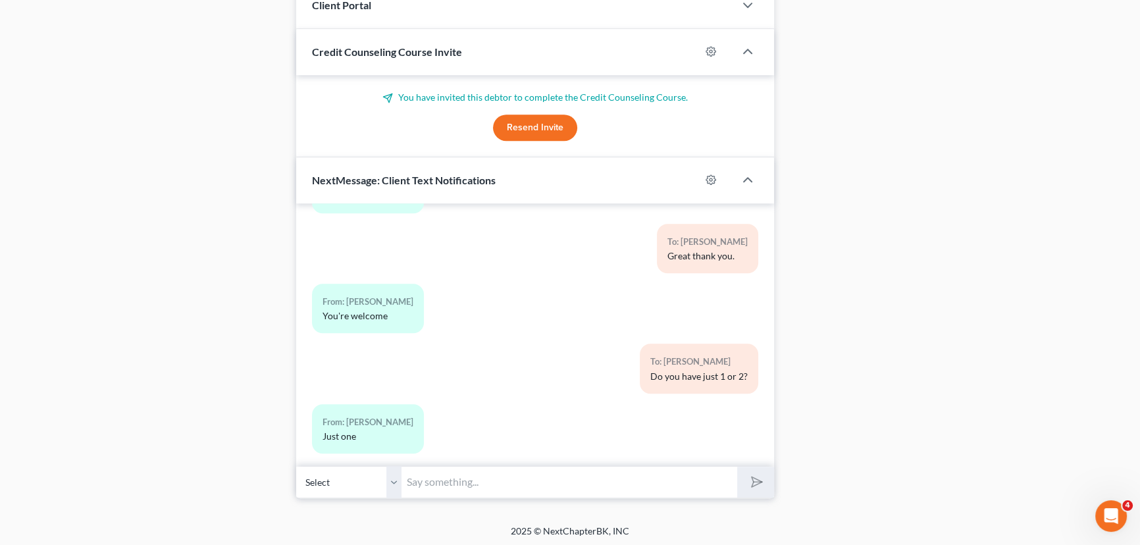
click at [428, 482] on input "text" at bounding box center [569, 482] width 336 height 32
type input "How much are your taxes on the mineral rights?"
click at [737, 467] on button "submit" at bounding box center [755, 482] width 36 height 31
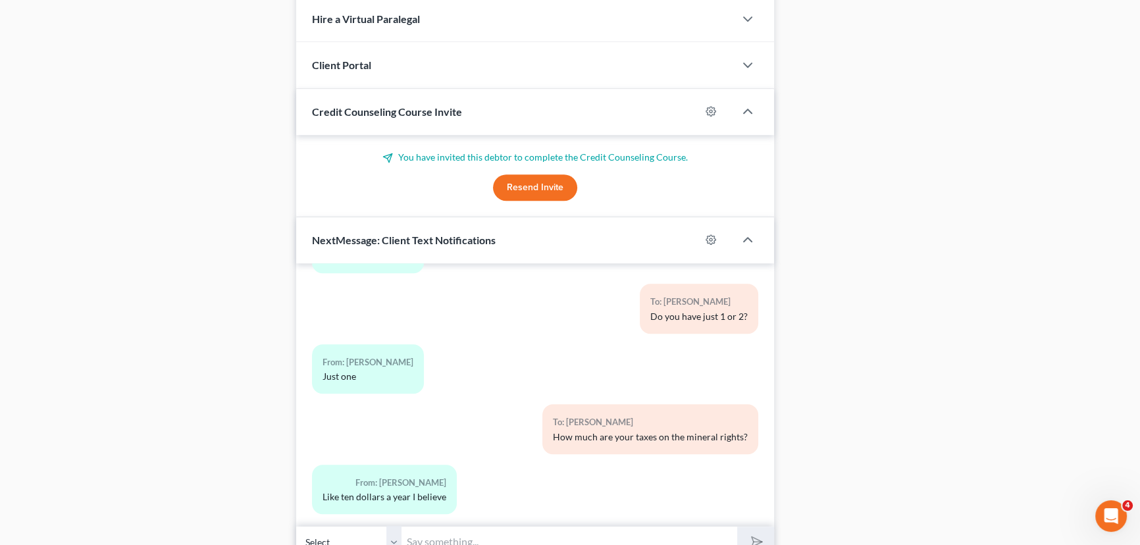
scroll to position [1046, 0]
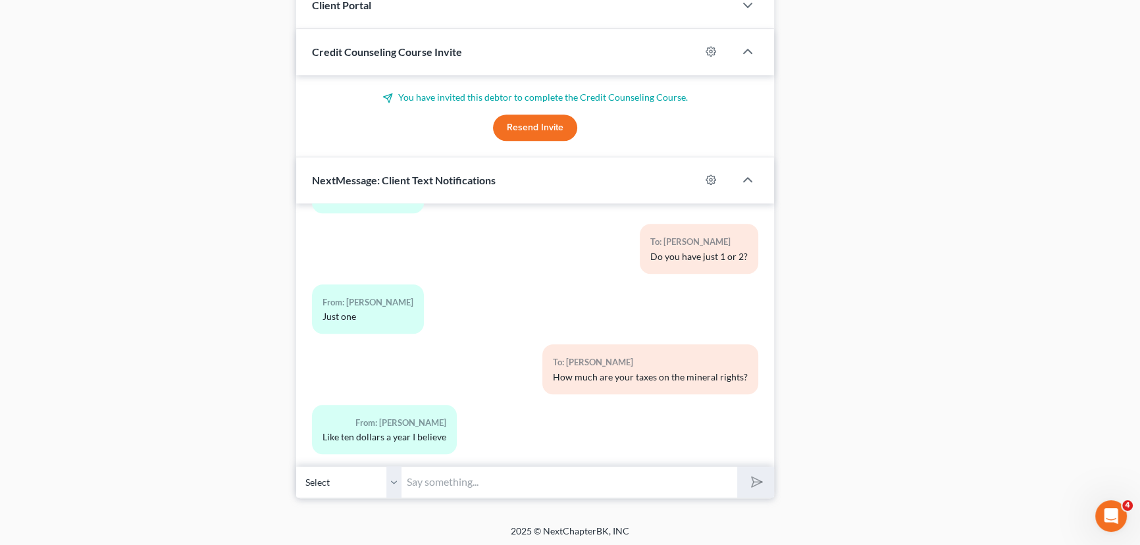
click at [482, 473] on input "text" at bounding box center [569, 482] width 336 height 32
type input "Okay and about how much did you make on the mineral rights, last year? rough es…"
click at [737, 467] on button "submit" at bounding box center [755, 482] width 36 height 31
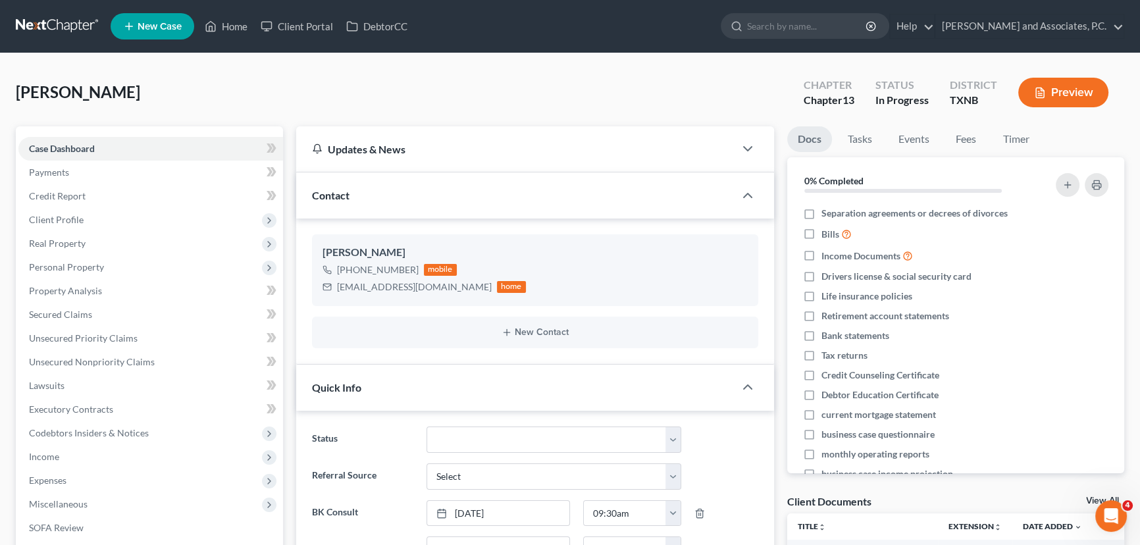
scroll to position [59, 0]
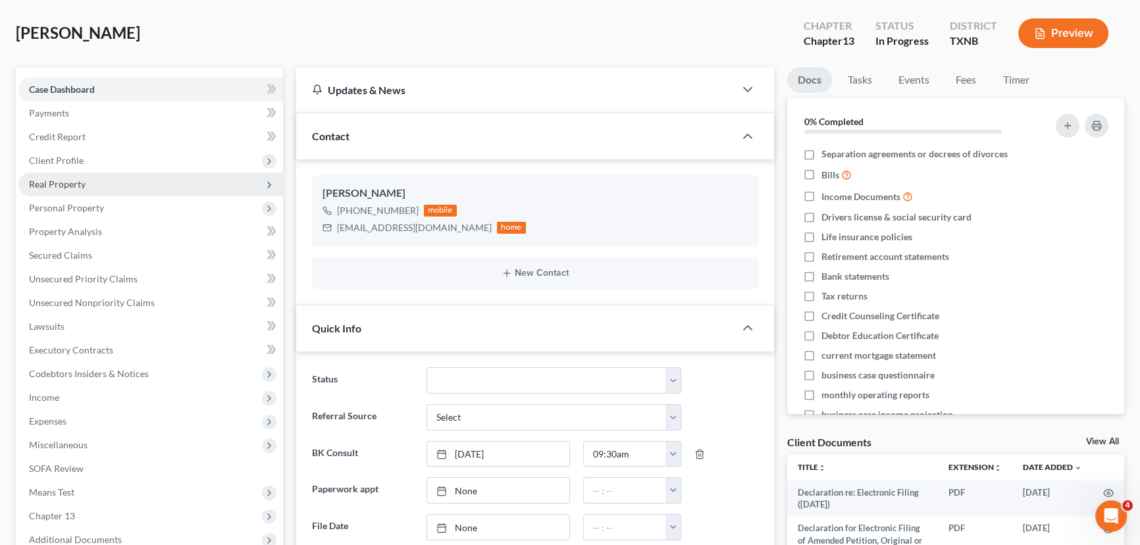
drag, startPoint x: 78, startPoint y: 188, endPoint x: 72, endPoint y: 182, distance: 8.4
click at [78, 188] on span "Real Property" at bounding box center [57, 183] width 57 height 11
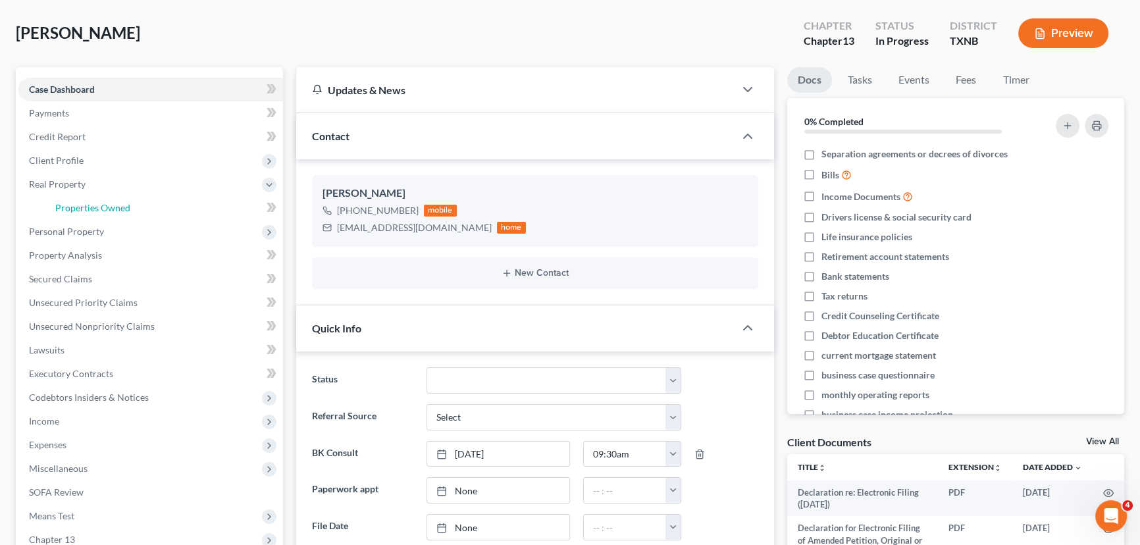
click at [75, 205] on span "Properties Owned" at bounding box center [92, 207] width 75 height 11
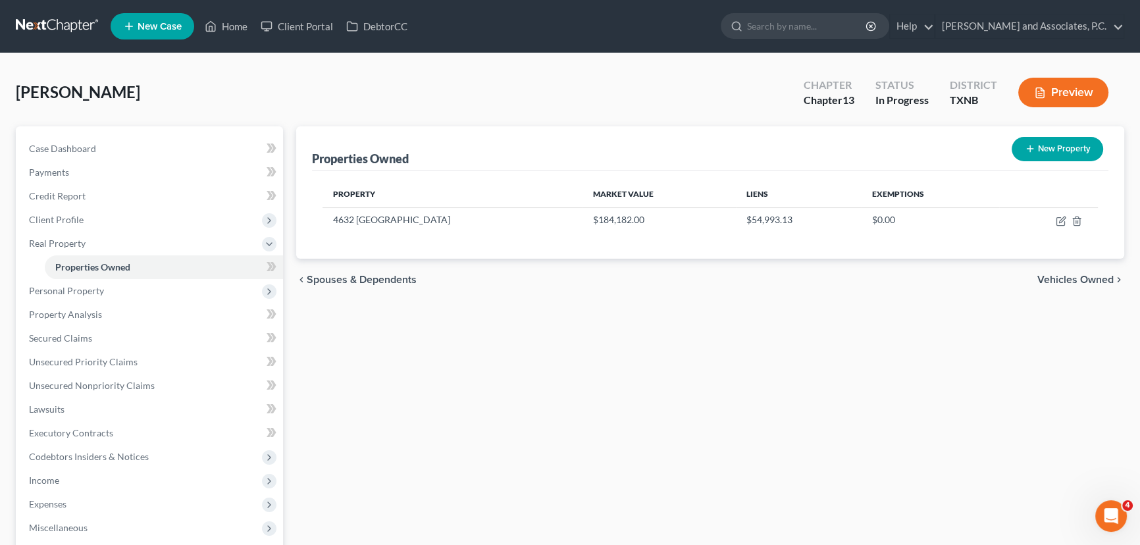
click at [1076, 147] on button "New Property" at bounding box center [1056, 149] width 91 height 24
select select "45"
select select "242"
select select "0"
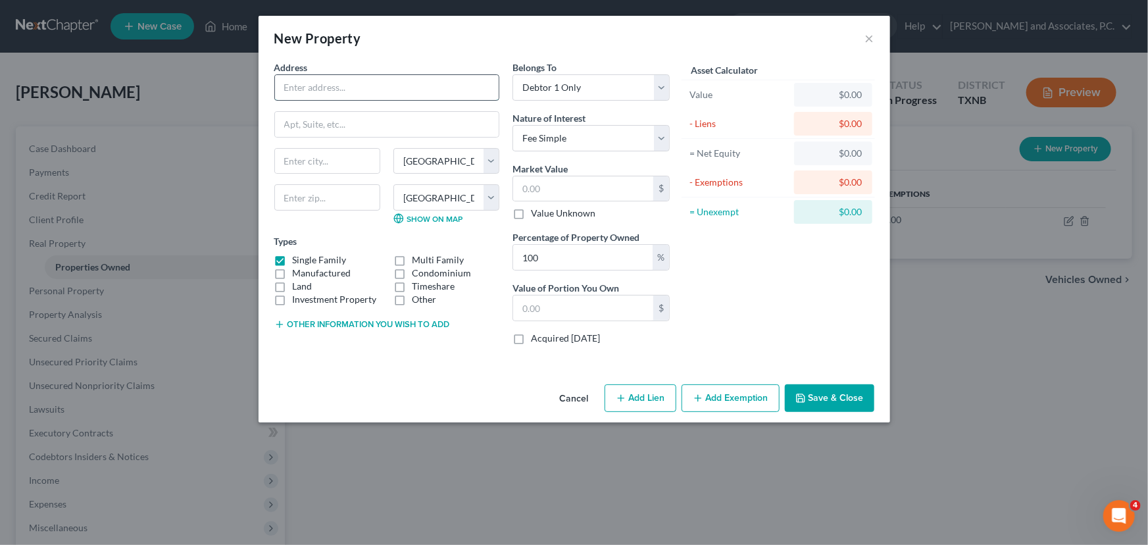
click at [408, 92] on input "text" at bounding box center [387, 87] width 224 height 25
type input "179.080, Pacific "A" unit, EOG Resources Inc, A-319 Hill CSL, RRC 31896 API 42-…"
click at [392, 119] on input "text" at bounding box center [387, 124] width 224 height 25
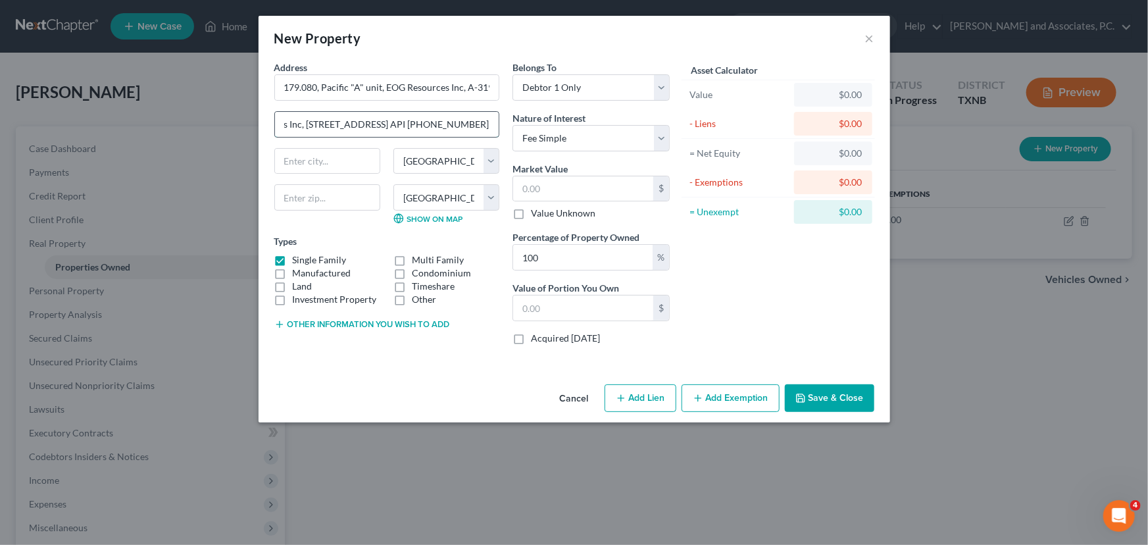
scroll to position [0, 170]
type input "192.520, Pacific "B" Unit, EOG Resources Inc, A-319 Hill CSL, RRC 31897 API 42-…"
click at [293, 259] on label "Single Family" at bounding box center [320, 259] width 54 height 13
click at [298, 259] on input "Single Family" at bounding box center [302, 257] width 9 height 9
checkbox input "false"
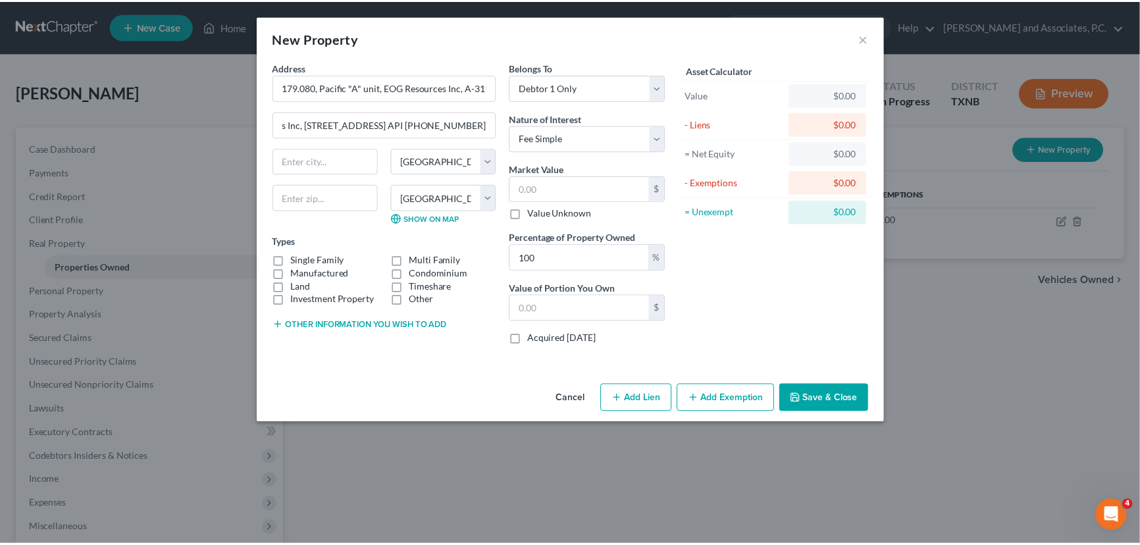
scroll to position [0, 0]
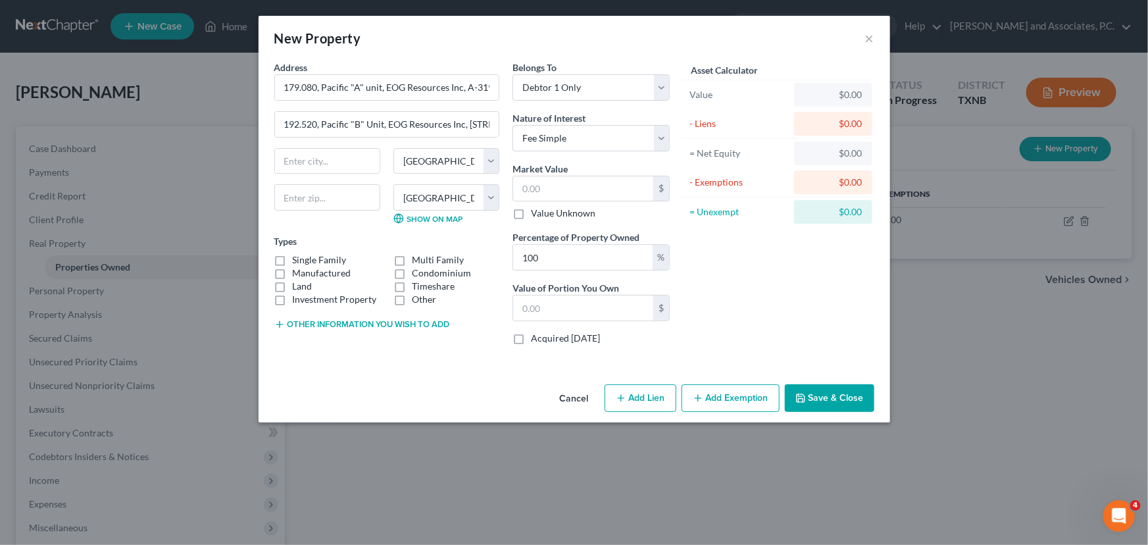
click at [412, 298] on label "Other" at bounding box center [424, 299] width 24 height 13
click at [417, 298] on input "Other" at bounding box center [421, 297] width 9 height 9
checkbox input "true"
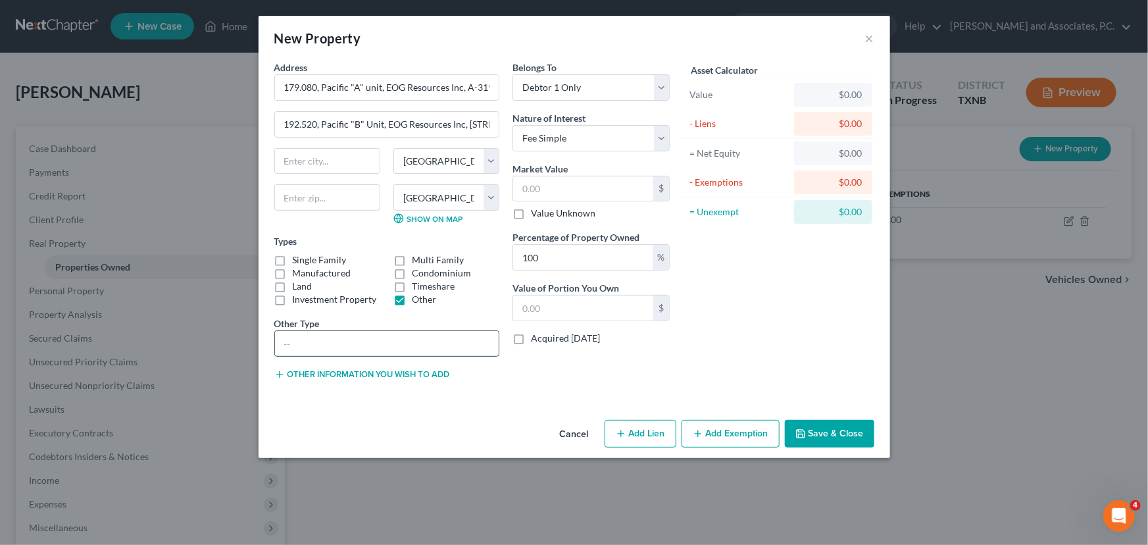
click at [299, 349] on input "text" at bounding box center [387, 343] width 224 height 25
type input "Mineral Rights"
click at [428, 199] on select "County Anderson County Andrews County Angelina County Aransas County Archer Cou…" at bounding box center [446, 197] width 106 height 26
select select "168"
click at [393, 184] on select "County Anderson County Andrews County Angelina County Aransas County Archer Cou…" at bounding box center [446, 197] width 106 height 26
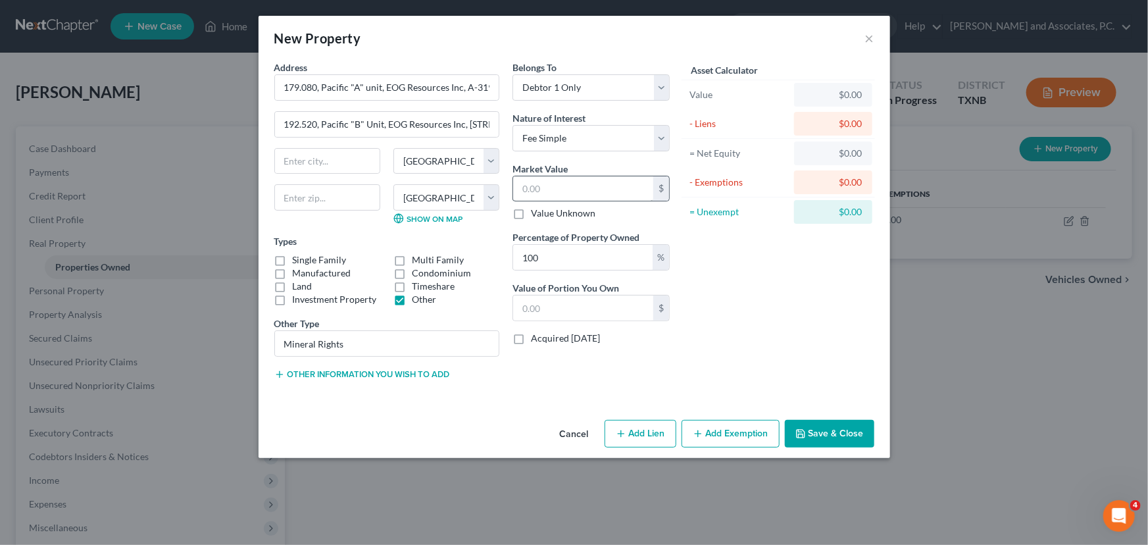
drag, startPoint x: 736, startPoint y: 283, endPoint x: 606, endPoint y: 186, distance: 161.7
click at [736, 283] on div "Asset Calculator Value $0.00 - Liens $0.00 = Net Equity $0.00 - Exemptions $0.0…" at bounding box center [778, 226] width 205 height 330
click at [596, 186] on input "text" at bounding box center [583, 188] width 140 height 25
click at [784, 297] on div "Asset Calculator Value $0.00 - Liens $0.00 = Net Equity $0.00 - Exemptions $0.0…" at bounding box center [778, 226] width 205 height 330
click at [826, 423] on button "Save & Close" at bounding box center [829, 434] width 89 height 28
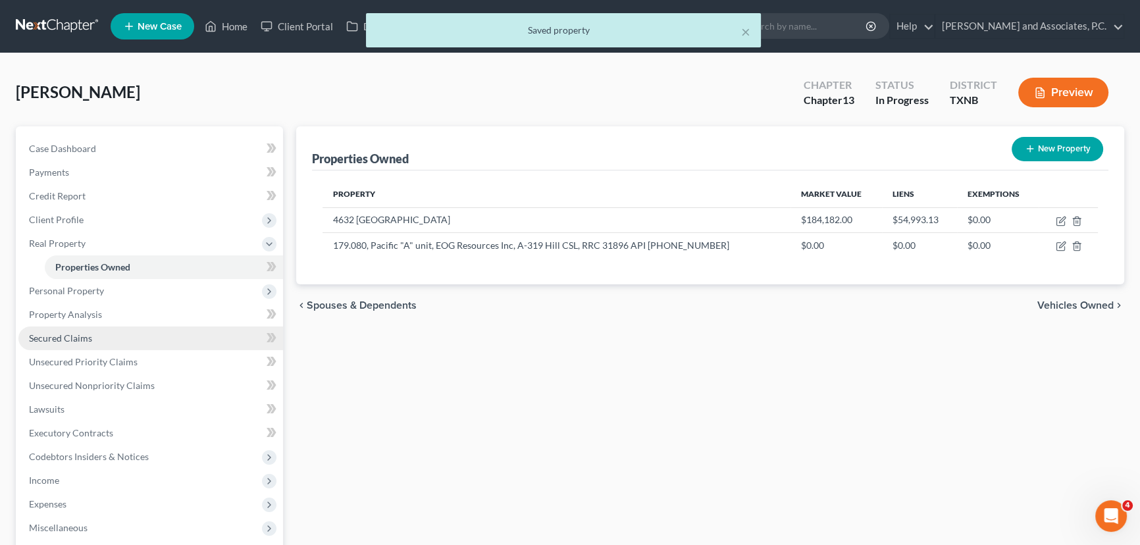
scroll to position [59, 0]
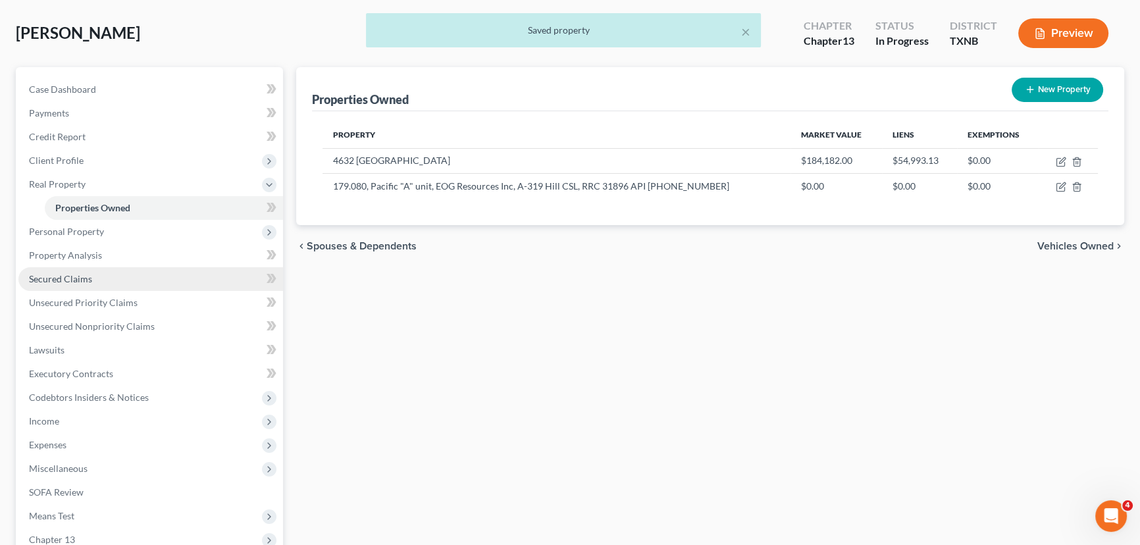
click at [128, 274] on link "Secured Claims" at bounding box center [150, 279] width 265 height 24
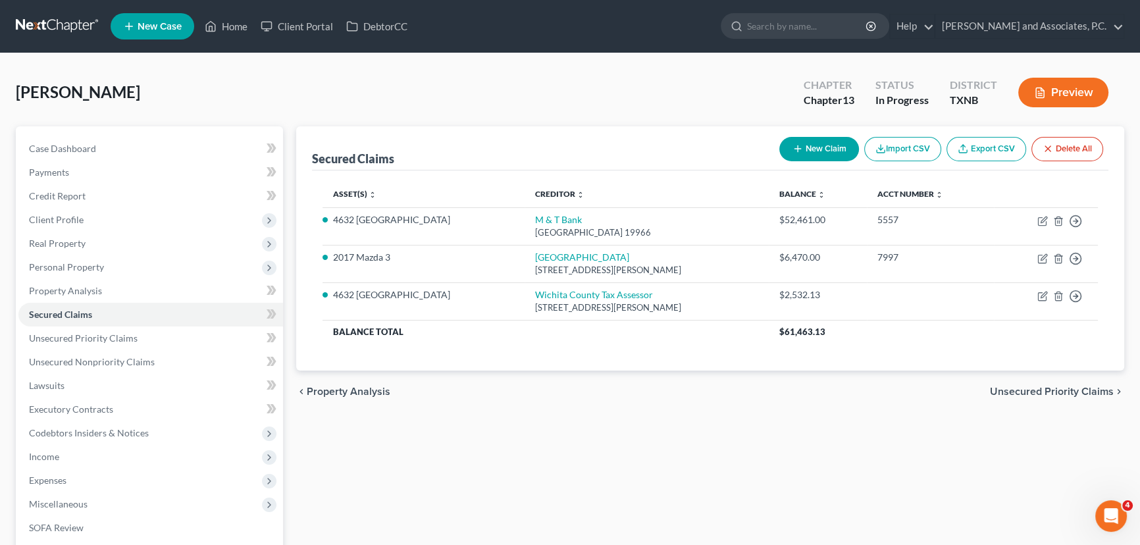
click at [836, 147] on button "New Claim" at bounding box center [819, 149] width 80 height 24
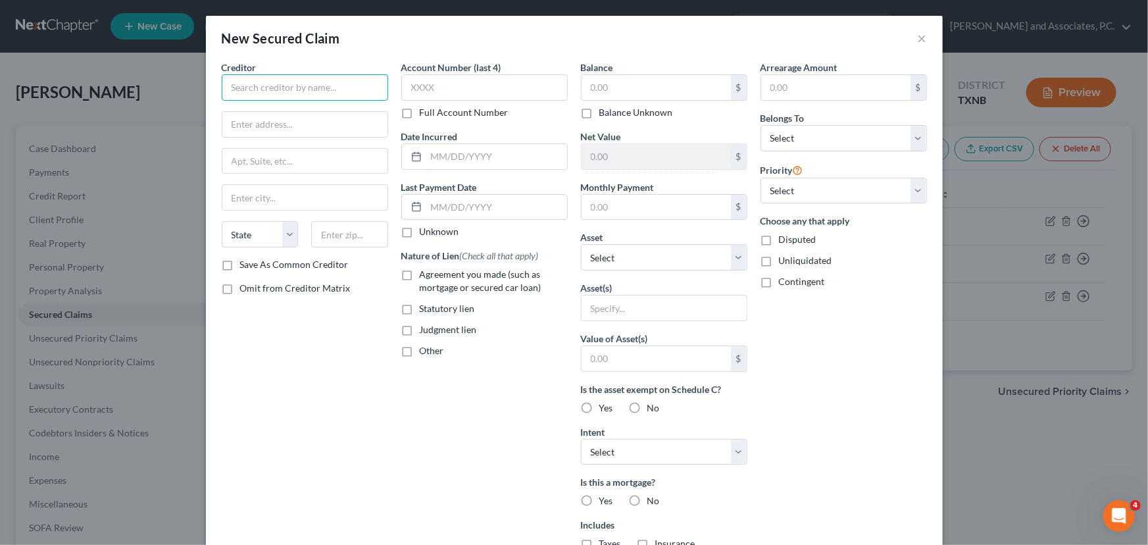
click at [301, 95] on input "text" at bounding box center [305, 87] width 166 height 26
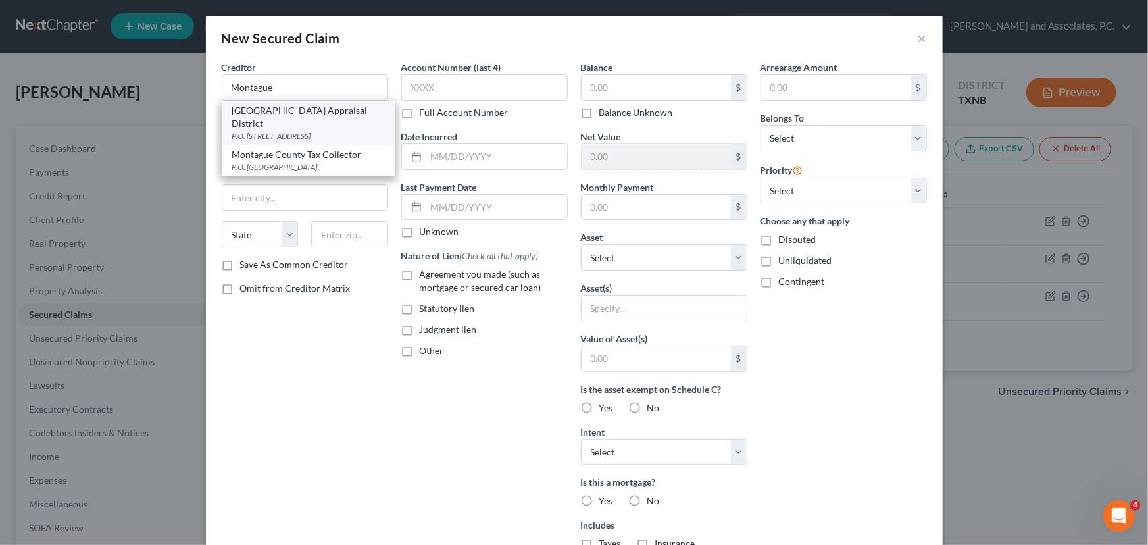
click at [300, 120] on div "Montague County Appraisal District" at bounding box center [308, 117] width 152 height 26
type input "Montague County Appraisal District"
type input "P.O. Box 121"
type input "Montague"
select select "45"
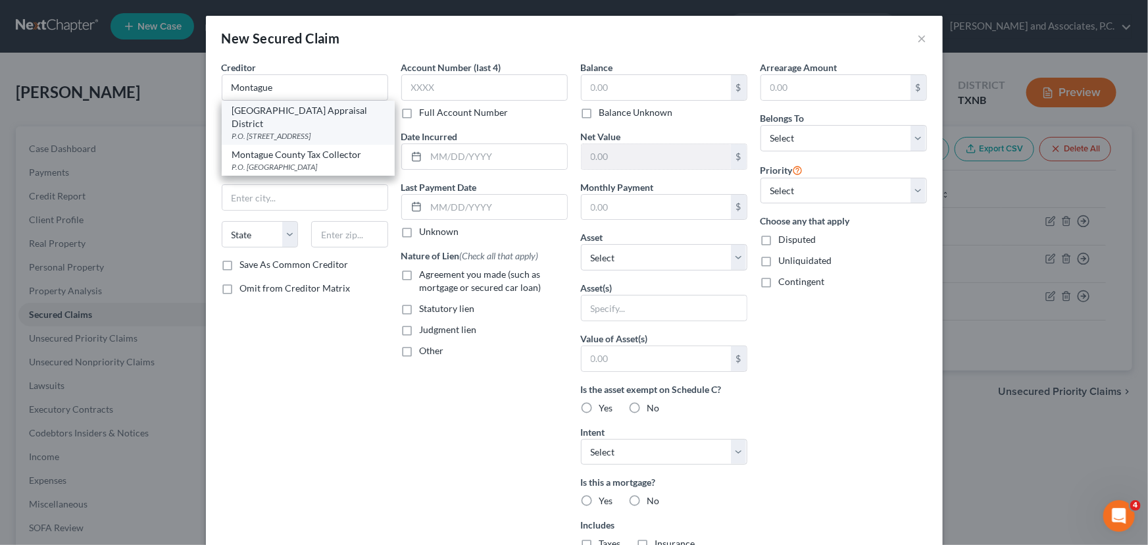
type input "76251"
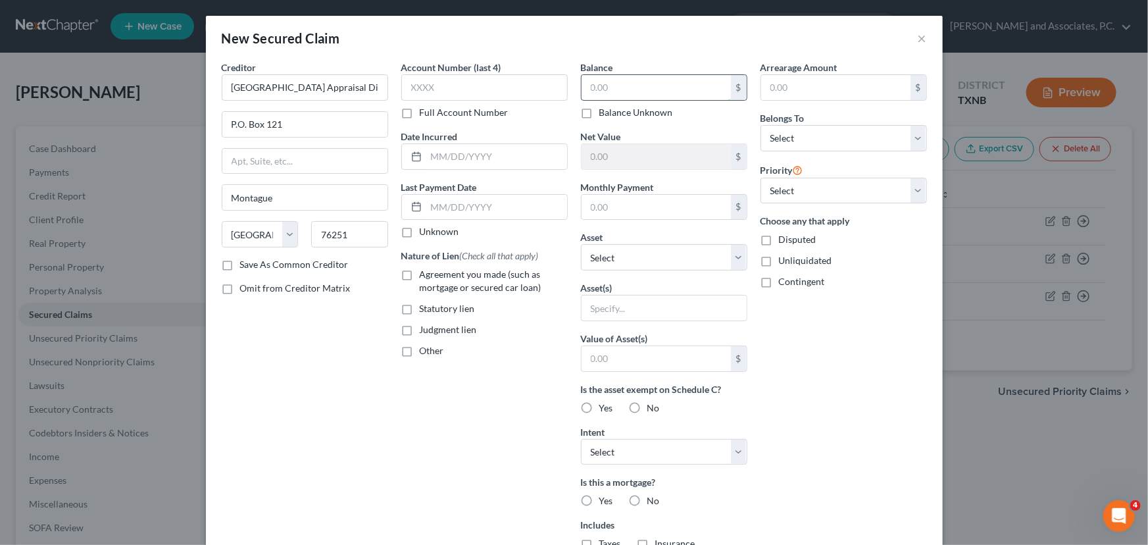
click at [598, 91] on input "text" at bounding box center [656, 87] width 149 height 25
type input "10.00"
click at [631, 252] on select "Select Other Multiple Assets Harley Davidson (Transfer) - $0.0 179.080, Pacific…" at bounding box center [664, 257] width 166 height 26
select select "3"
click at [581, 244] on select "Select Other Multiple Assets Harley Davidson (Transfer) - $0.0 179.080, Pacific…" at bounding box center [664, 257] width 166 height 26
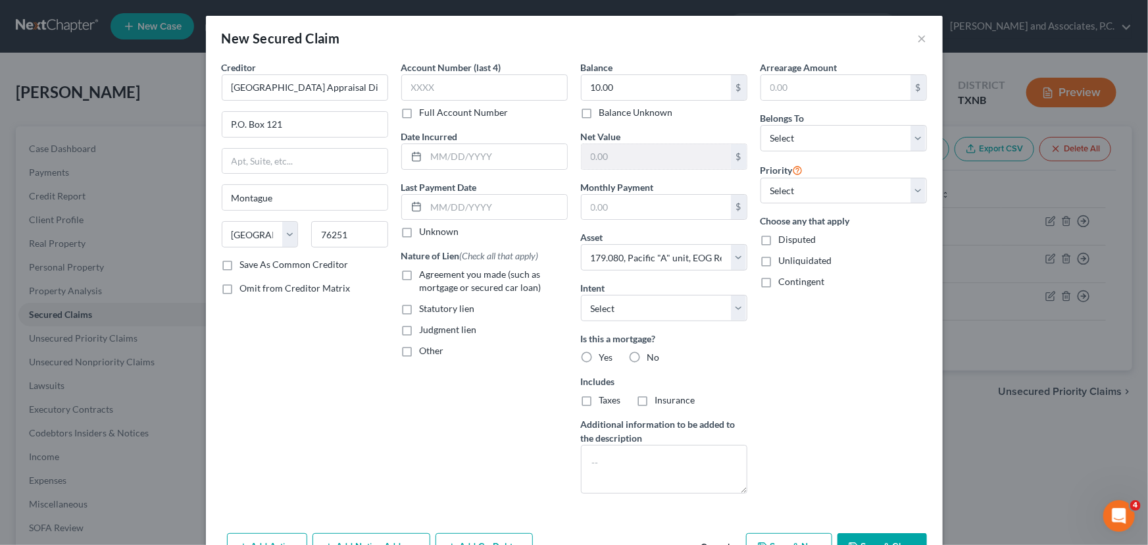
click at [647, 356] on label "No" at bounding box center [653, 357] width 13 height 13
click at [653, 356] on input "No" at bounding box center [657, 355] width 9 height 9
radio input "true"
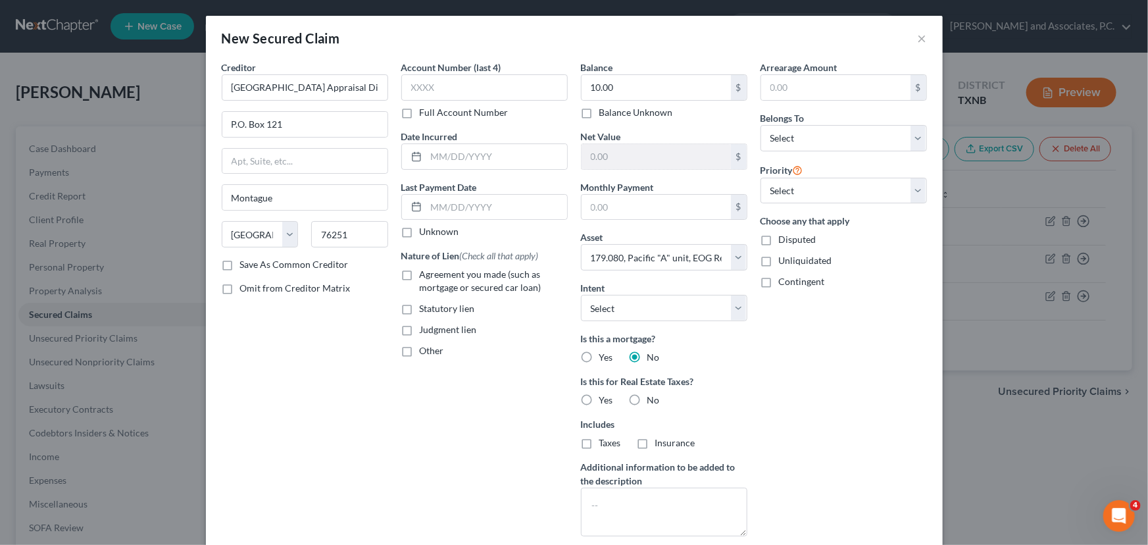
click at [647, 396] on label "No" at bounding box center [653, 399] width 13 height 13
click at [653, 396] on input "No" at bounding box center [657, 397] width 9 height 9
radio input "true"
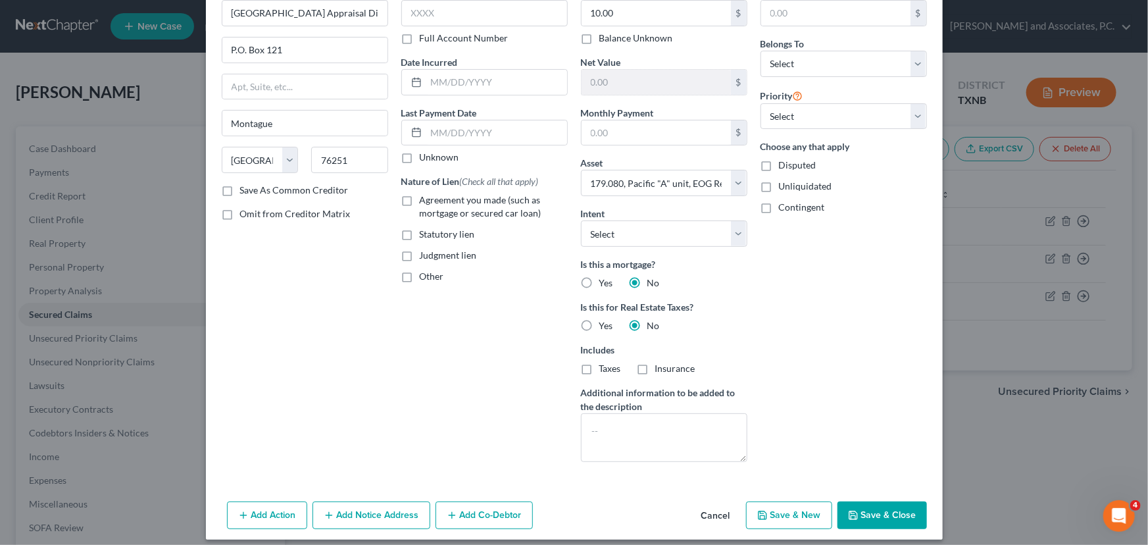
scroll to position [84, 0]
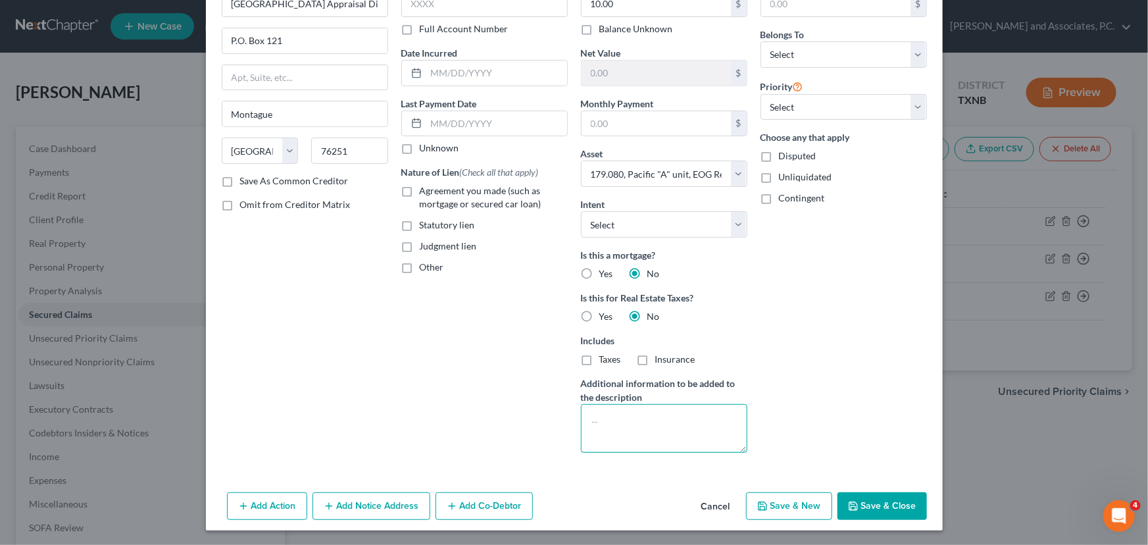
click at [657, 432] on textarea at bounding box center [664, 428] width 166 height 49
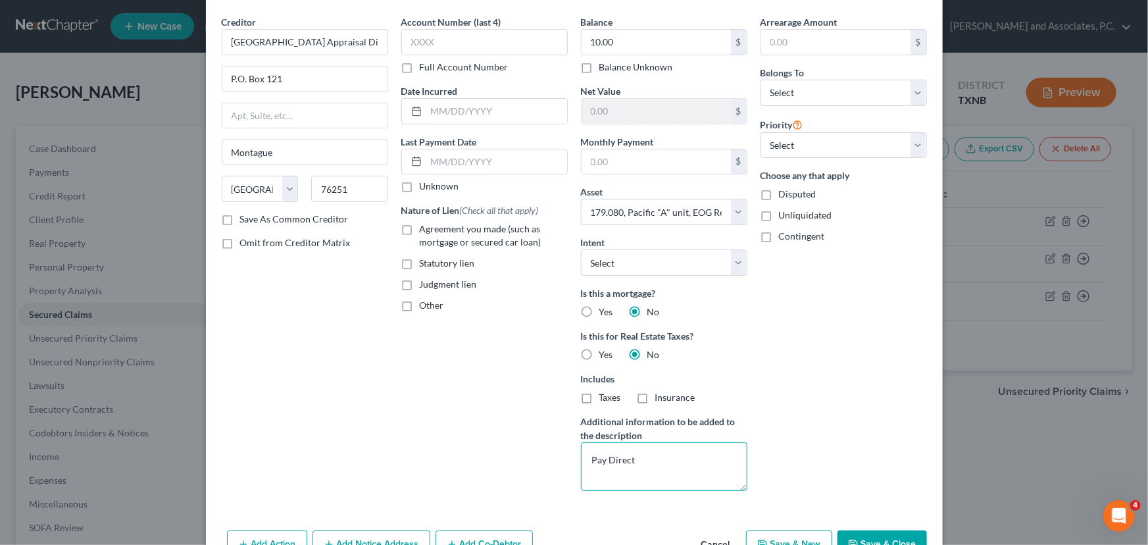
scroll to position [24, 0]
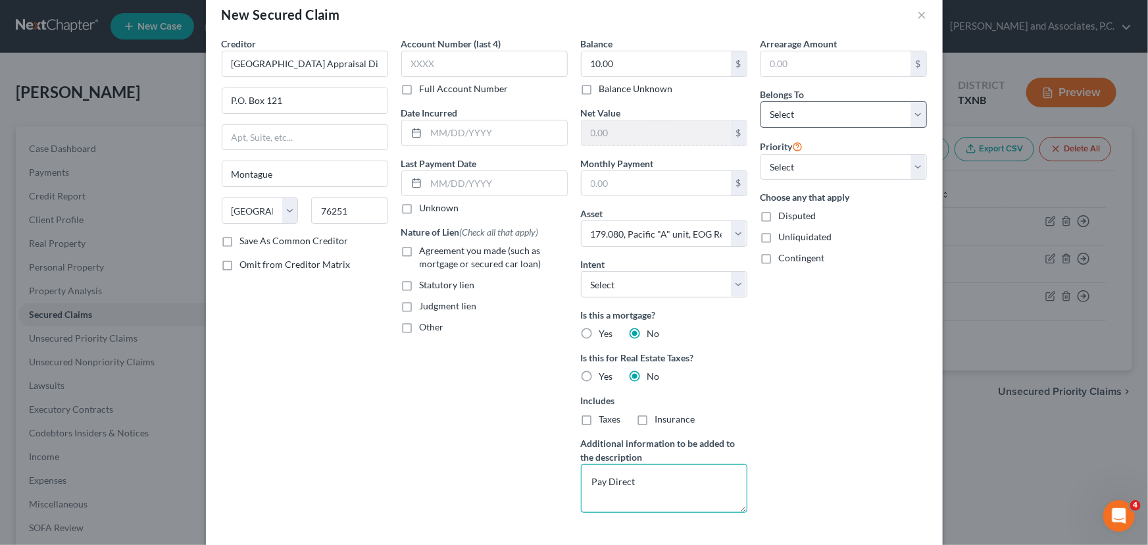
type textarea "Pay Direct"
click at [814, 118] on select "Select Debtor 1 Only Debtor 2 Only Debtor 1 And Debtor 2 Only At Least One Of T…" at bounding box center [844, 114] width 166 height 26
select select "0"
click at [761, 101] on select "Select Debtor 1 Only Debtor 2 Only Debtor 1 And Debtor 2 Only At Least One Of T…" at bounding box center [844, 114] width 166 height 26
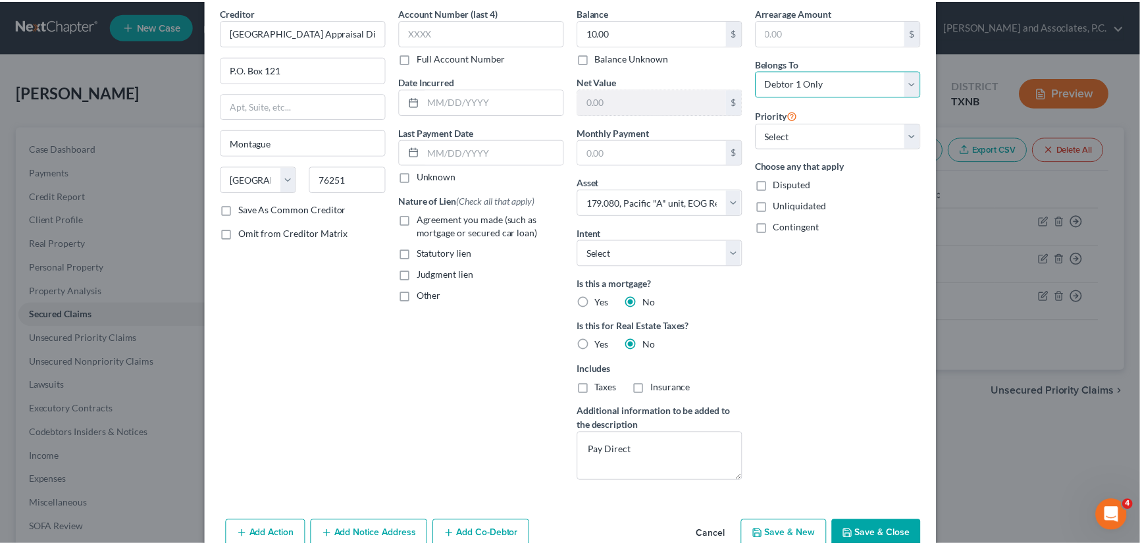
scroll to position [84, 0]
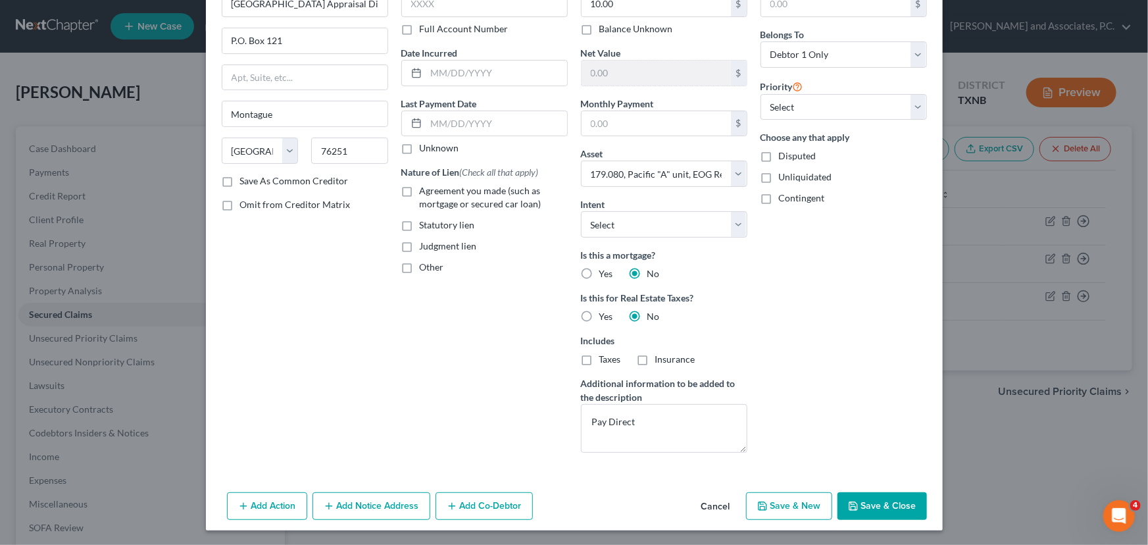
click at [866, 503] on button "Save & Close" at bounding box center [882, 506] width 89 height 28
select select
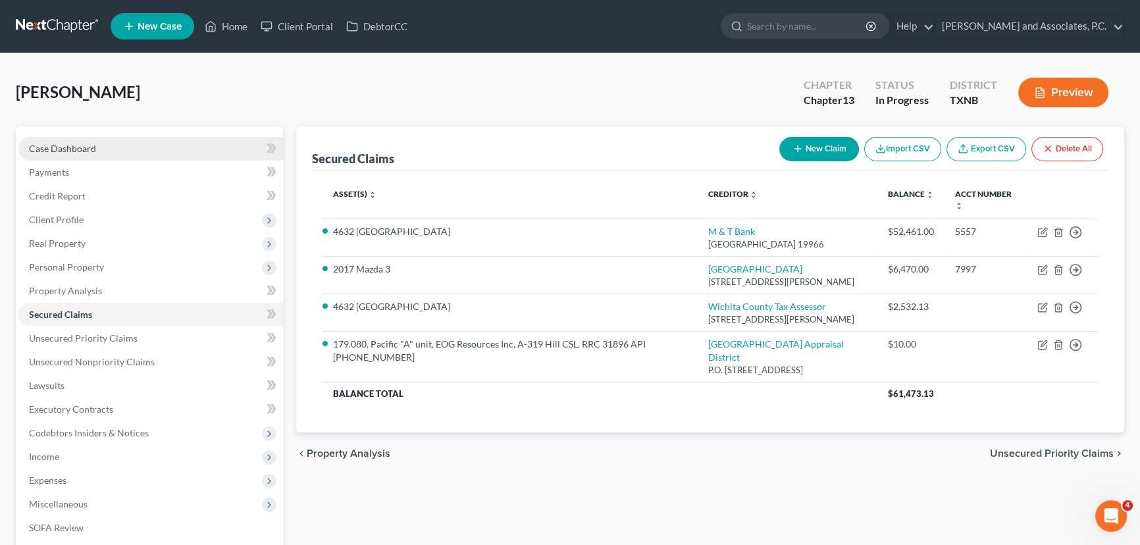
click at [105, 155] on link "Case Dashboard" at bounding box center [150, 149] width 265 height 24
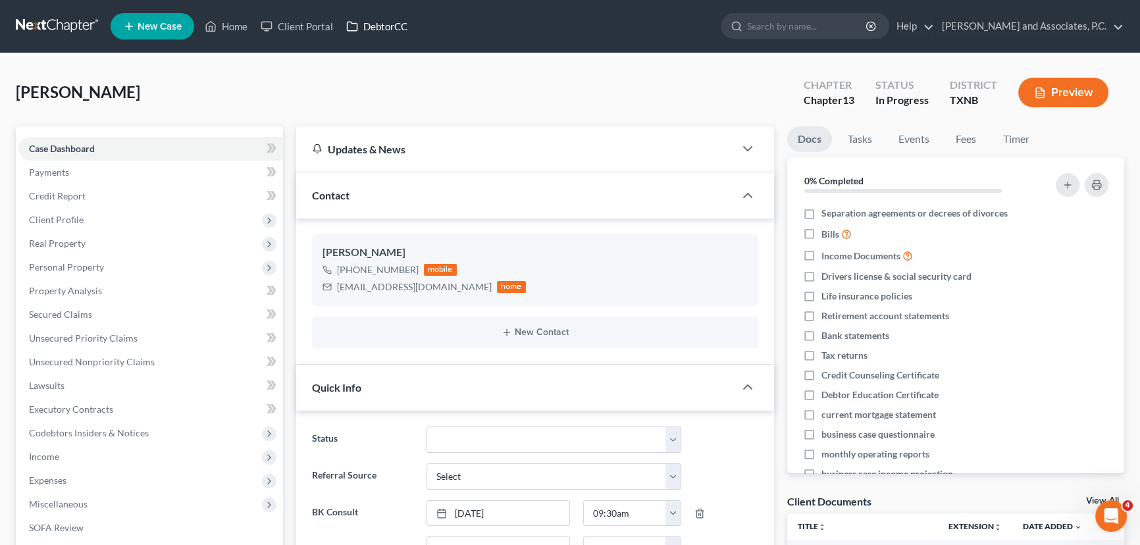
click at [374, 32] on link "DebtorCC" at bounding box center [377, 26] width 74 height 24
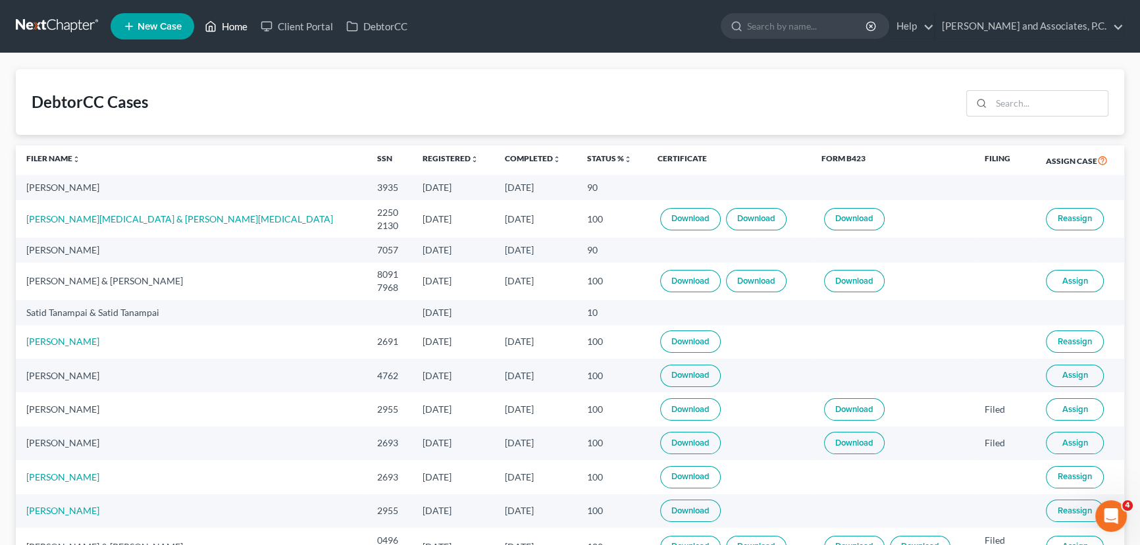
click at [216, 26] on icon at bounding box center [211, 26] width 12 height 16
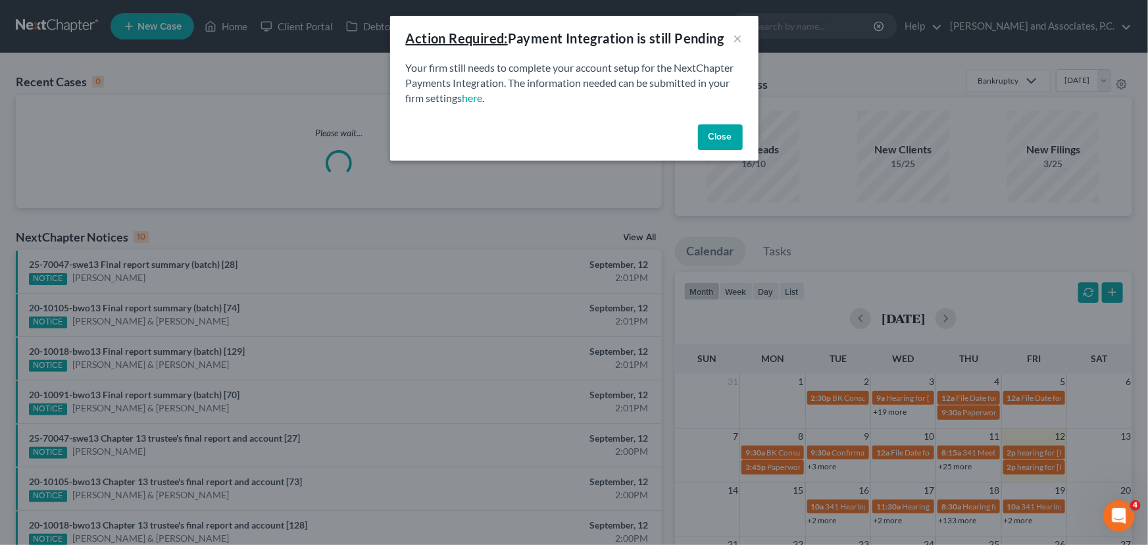
click at [711, 138] on button "Close" at bounding box center [720, 137] width 45 height 26
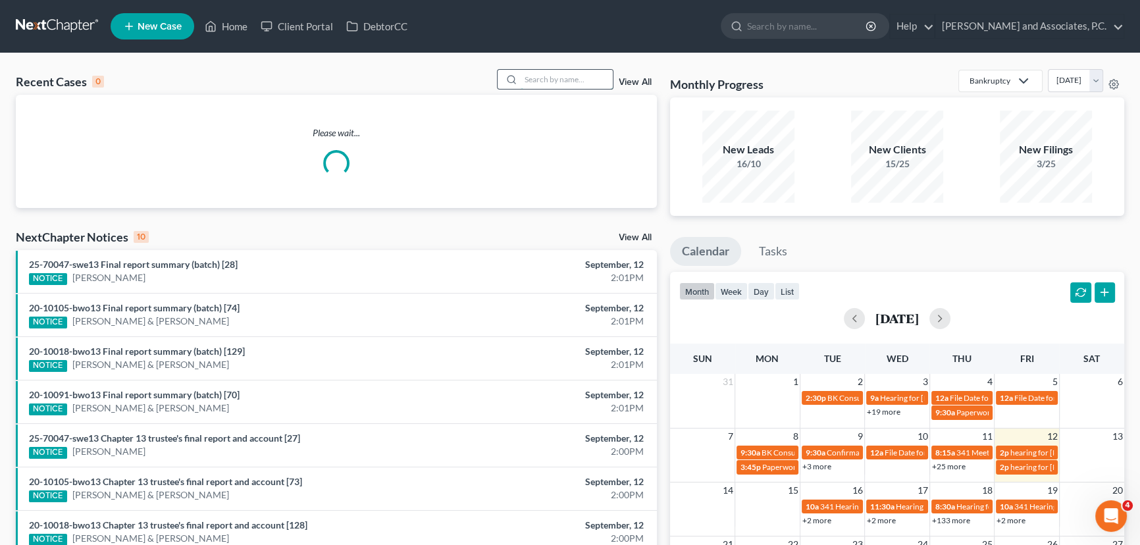
click at [584, 79] on input "search" at bounding box center [566, 79] width 92 height 19
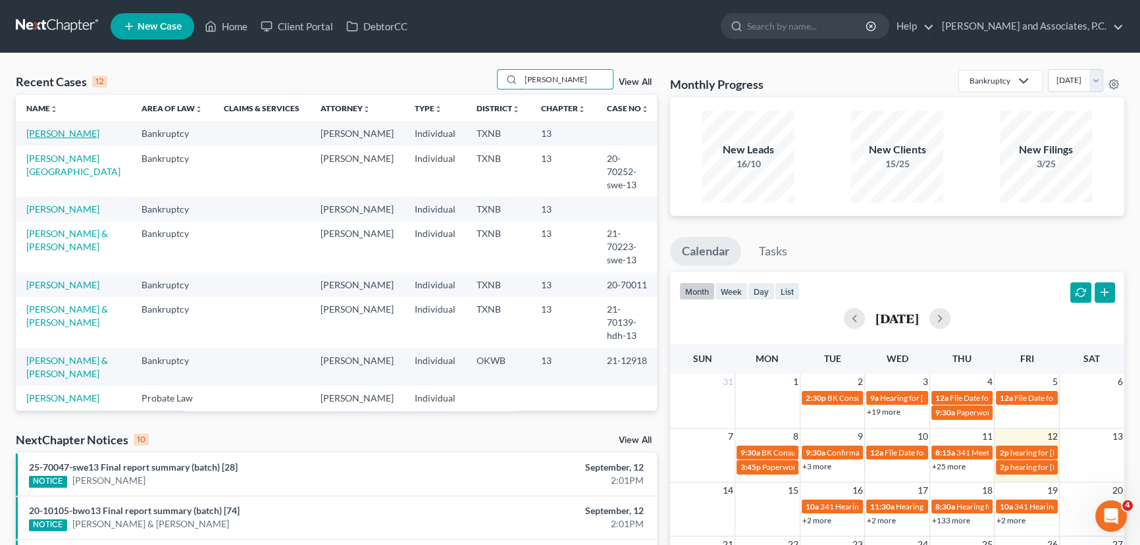
type input "glen"
click at [46, 133] on link "[PERSON_NAME]" at bounding box center [62, 133] width 73 height 11
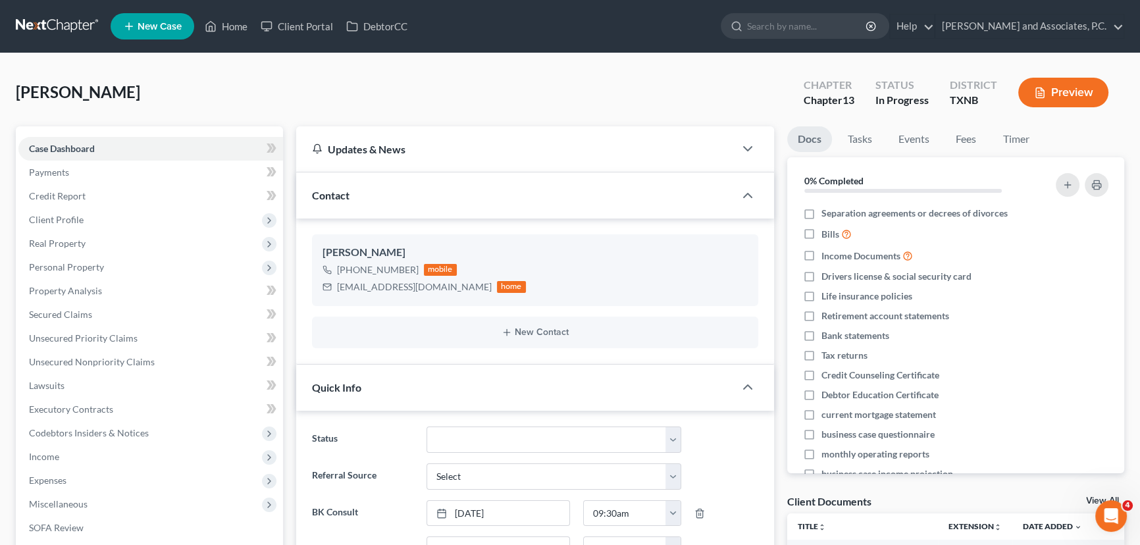
scroll to position [1663, 0]
click at [967, 138] on link "Fees" at bounding box center [966, 139] width 42 height 26
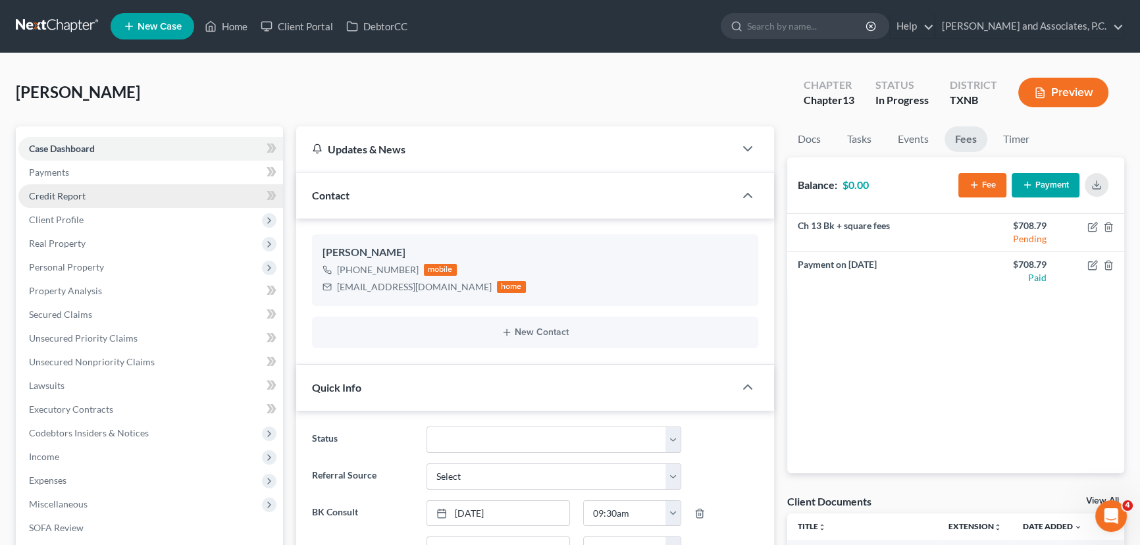
click at [42, 195] on span "Credit Report" at bounding box center [57, 195] width 57 height 11
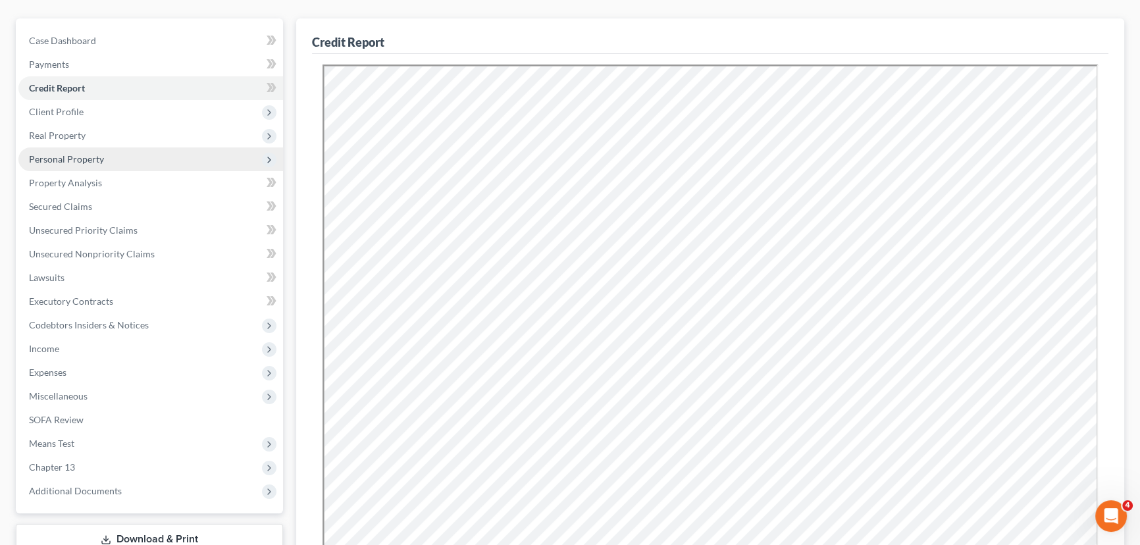
scroll to position [119, 0]
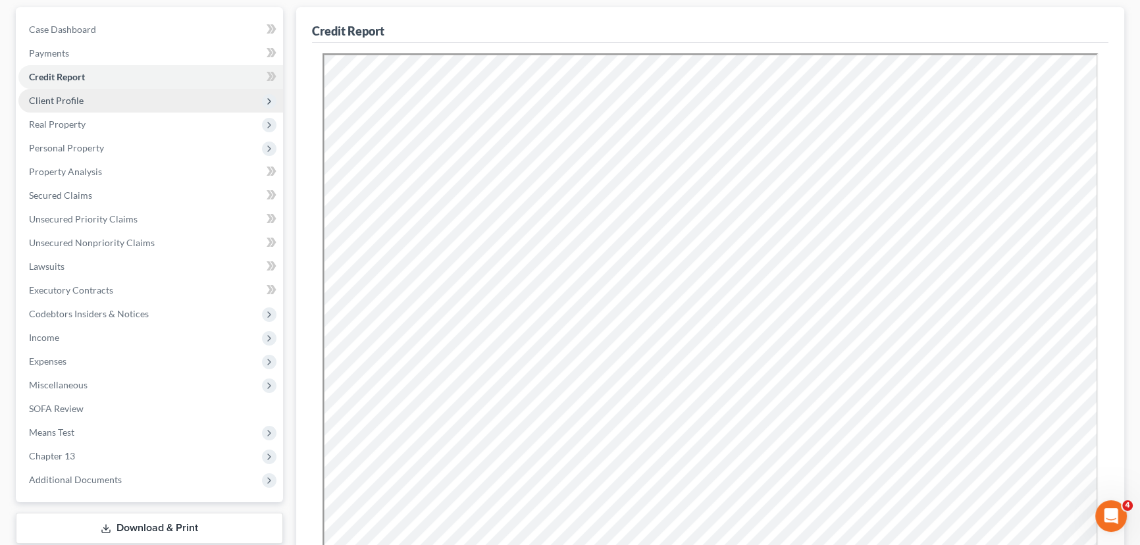
click at [77, 100] on span "Client Profile" at bounding box center [56, 100] width 55 height 11
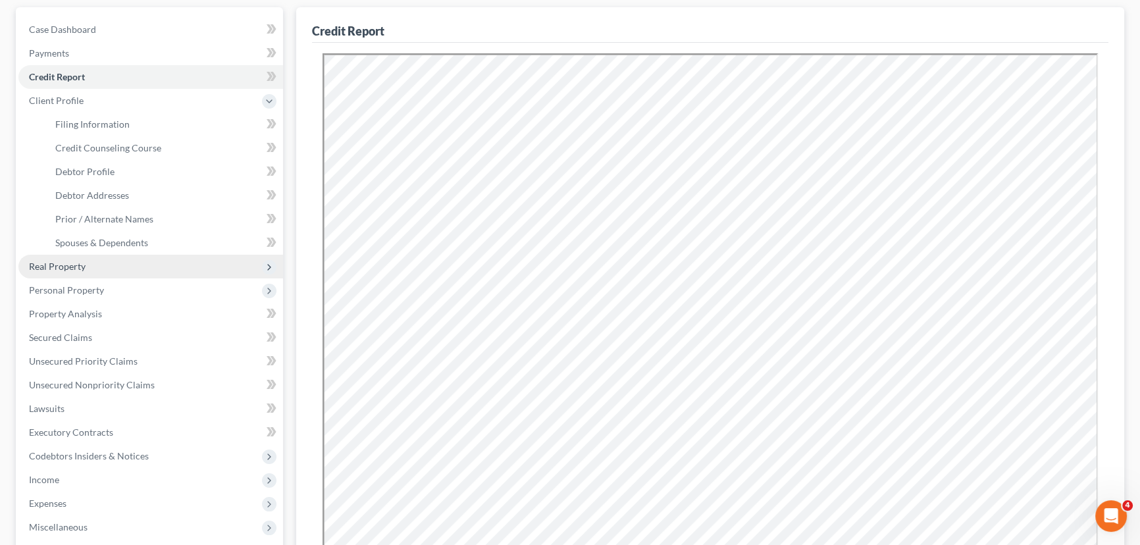
click at [61, 268] on span "Real Property" at bounding box center [57, 266] width 57 height 11
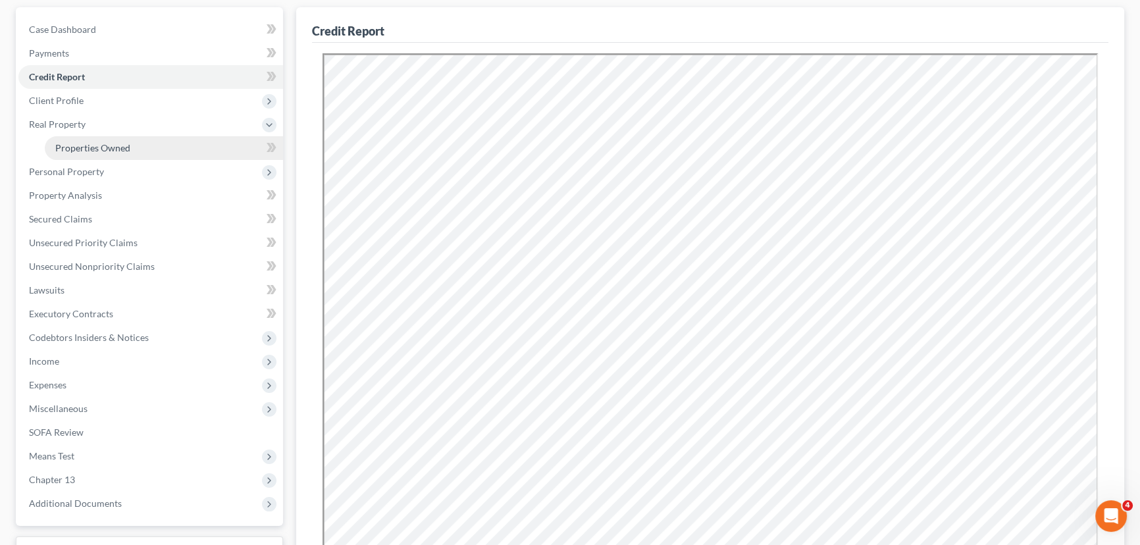
click at [79, 149] on span "Properties Owned" at bounding box center [92, 147] width 75 height 11
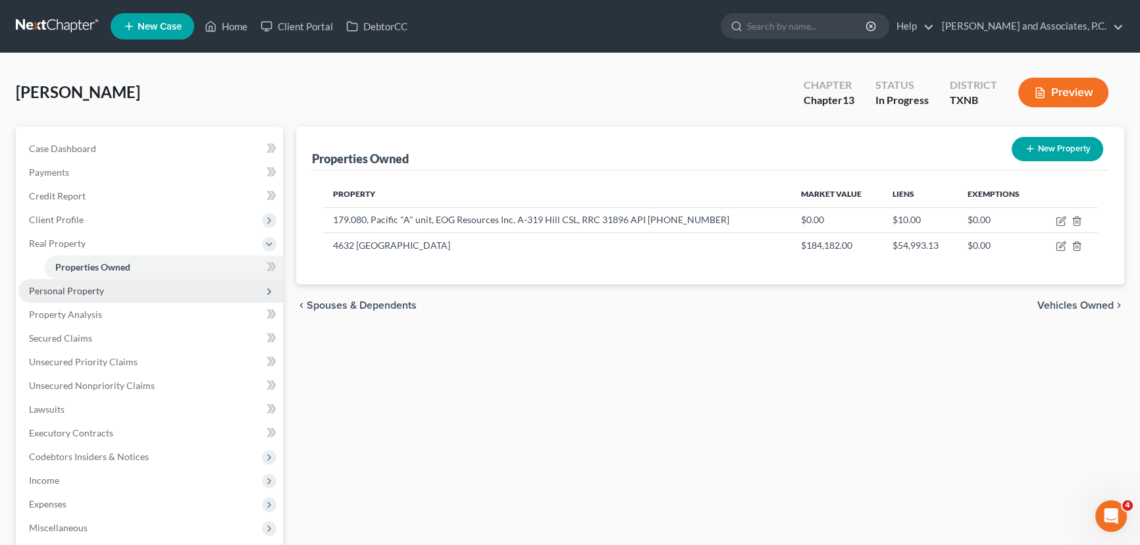
click at [107, 289] on span "Personal Property" at bounding box center [150, 291] width 265 height 24
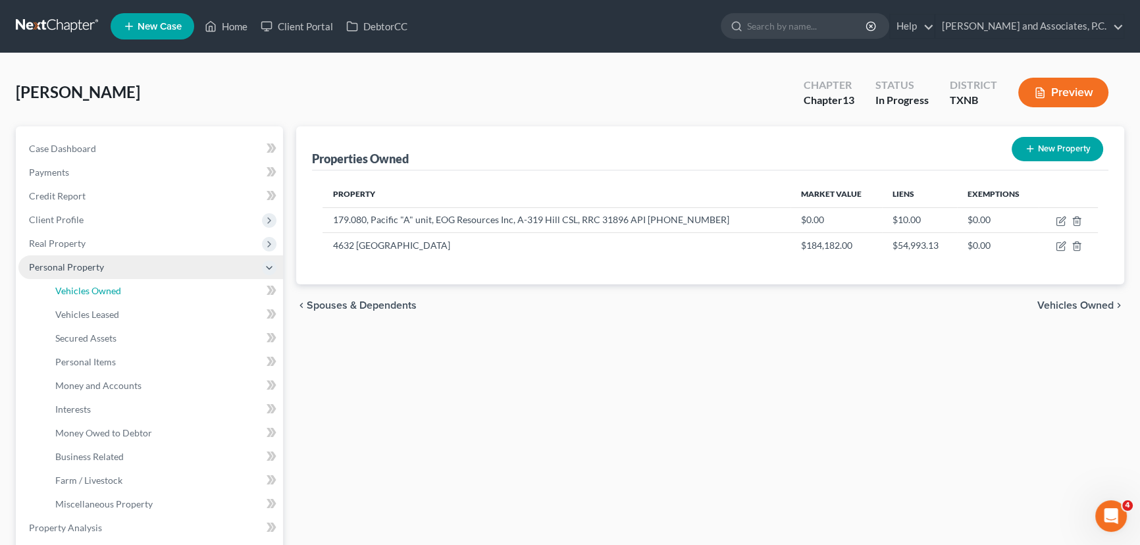
click at [107, 289] on span "Vehicles Owned" at bounding box center [88, 290] width 66 height 11
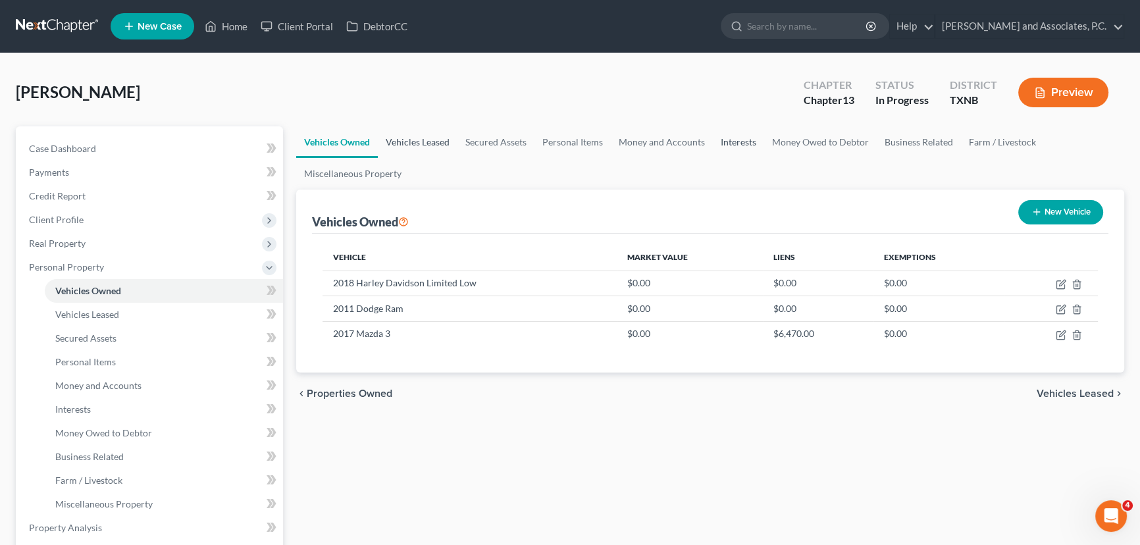
drag, startPoint x: 420, startPoint y: 132, endPoint x: 710, endPoint y: 145, distance: 289.8
click at [420, 132] on link "Vehicles Leased" at bounding box center [418, 142] width 80 height 32
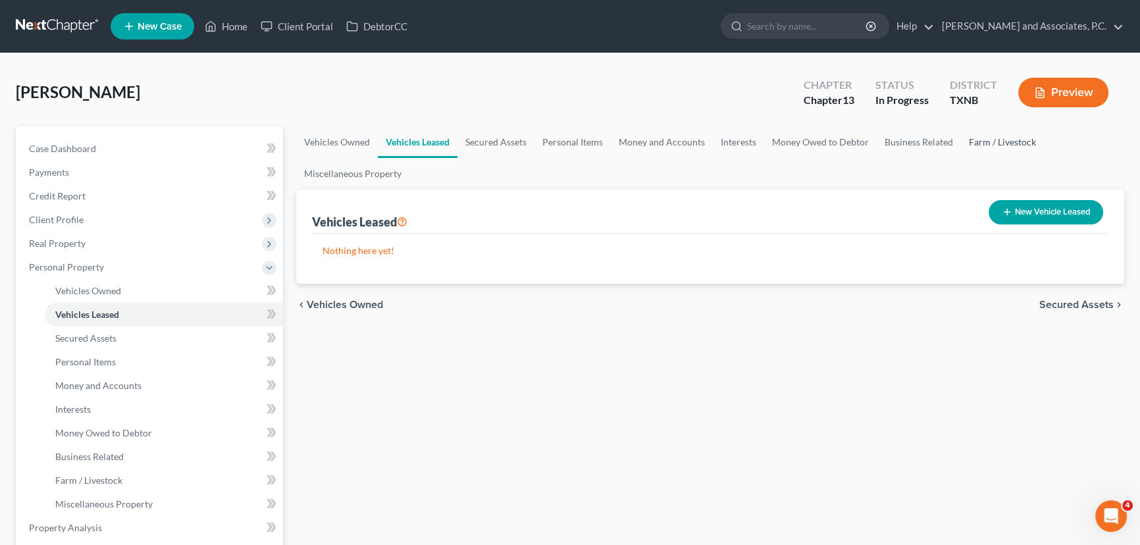
click at [973, 139] on link "Farm / Livestock" at bounding box center [1002, 142] width 83 height 32
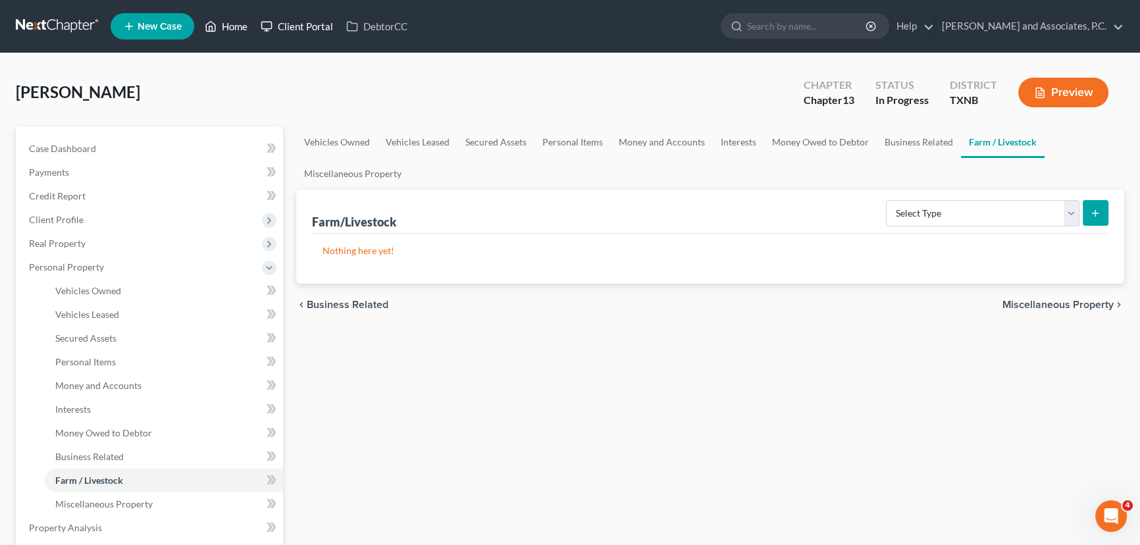
drag, startPoint x: 240, startPoint y: 28, endPoint x: 270, endPoint y: 33, distance: 31.4
click at [240, 28] on link "Home" at bounding box center [226, 26] width 56 height 24
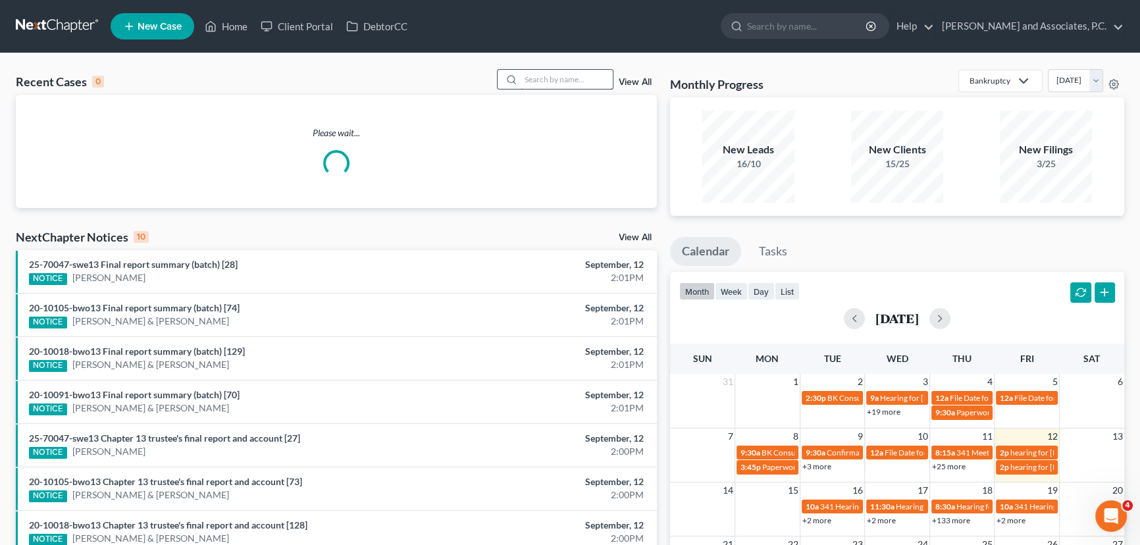
click at [553, 80] on input "search" at bounding box center [566, 79] width 92 height 19
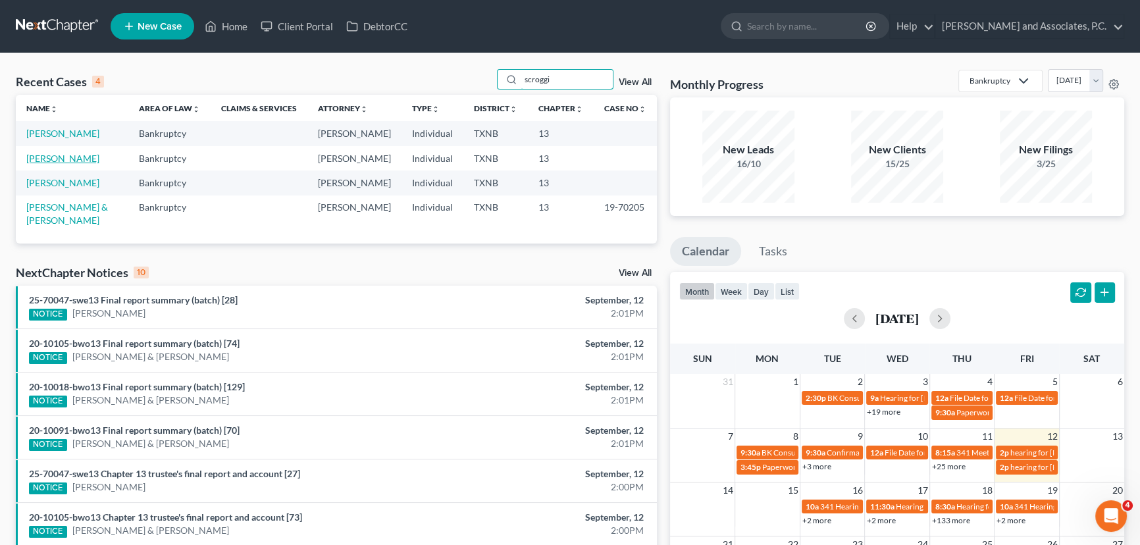
type input "scroggi"
click at [79, 156] on link "Scroggins, Mary" at bounding box center [62, 158] width 73 height 11
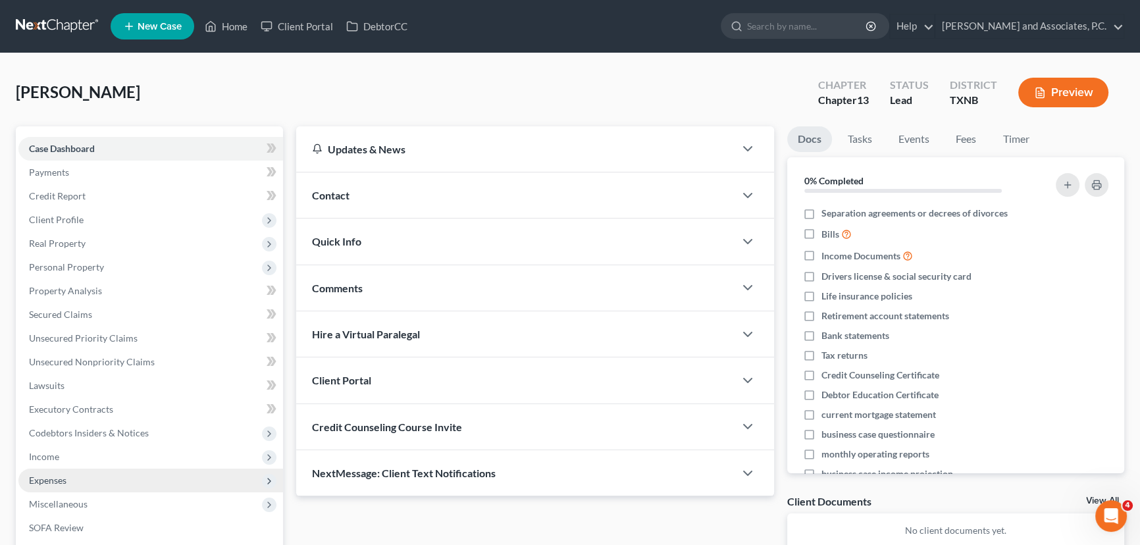
scroll to position [200, 0]
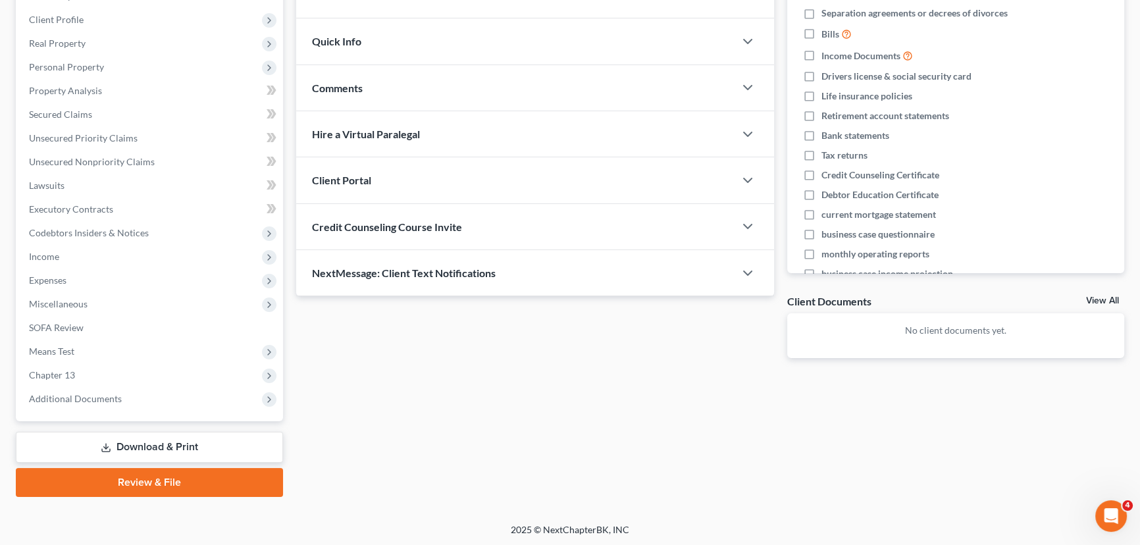
click at [332, 226] on span "Credit Counseling Course Invite" at bounding box center [387, 226] width 150 height 13
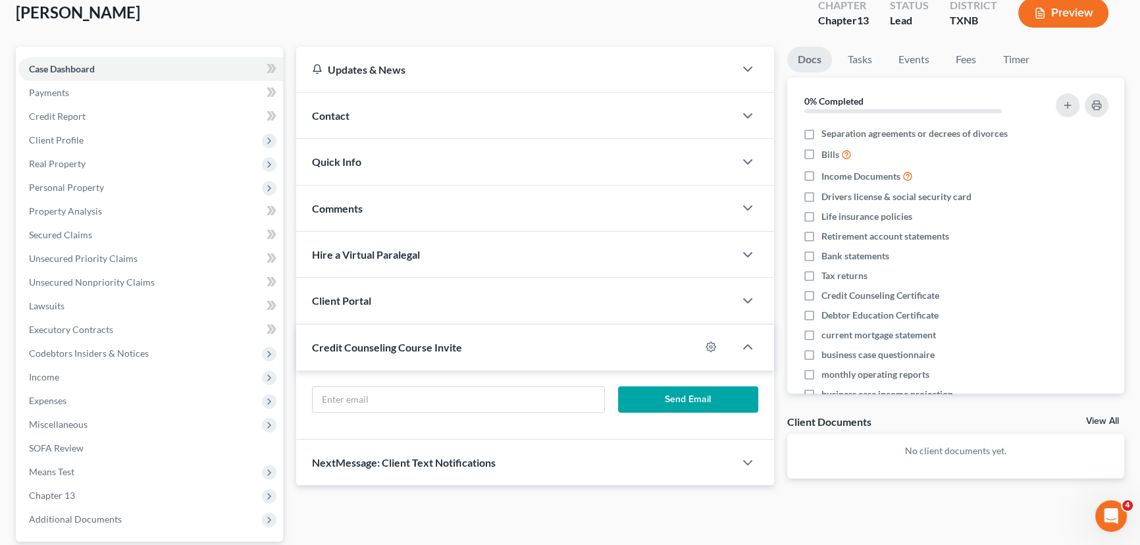
scroll to position [0, 0]
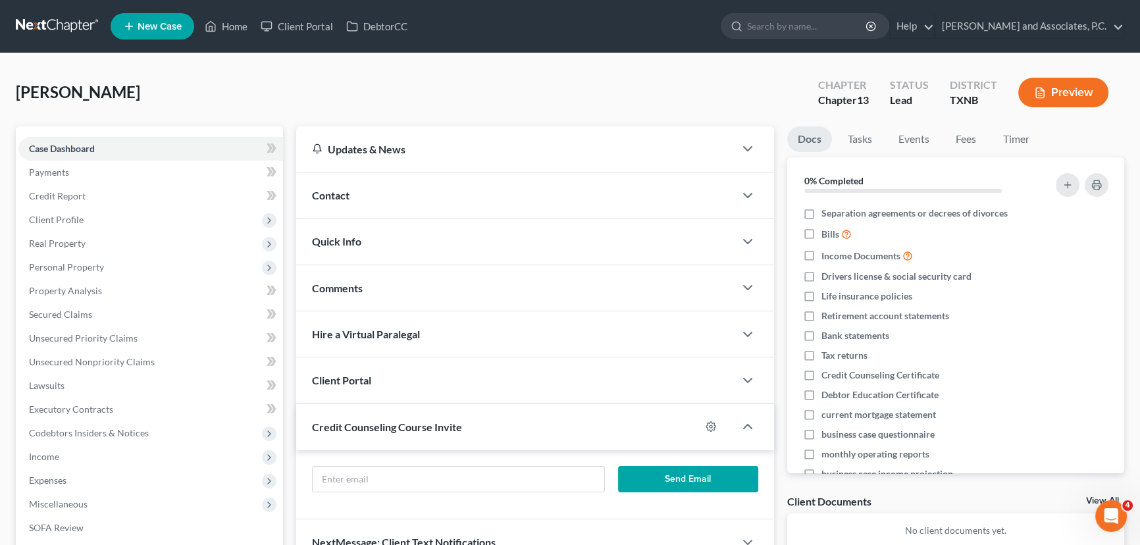
click at [368, 195] on div "Contact" at bounding box center [515, 194] width 438 height 45
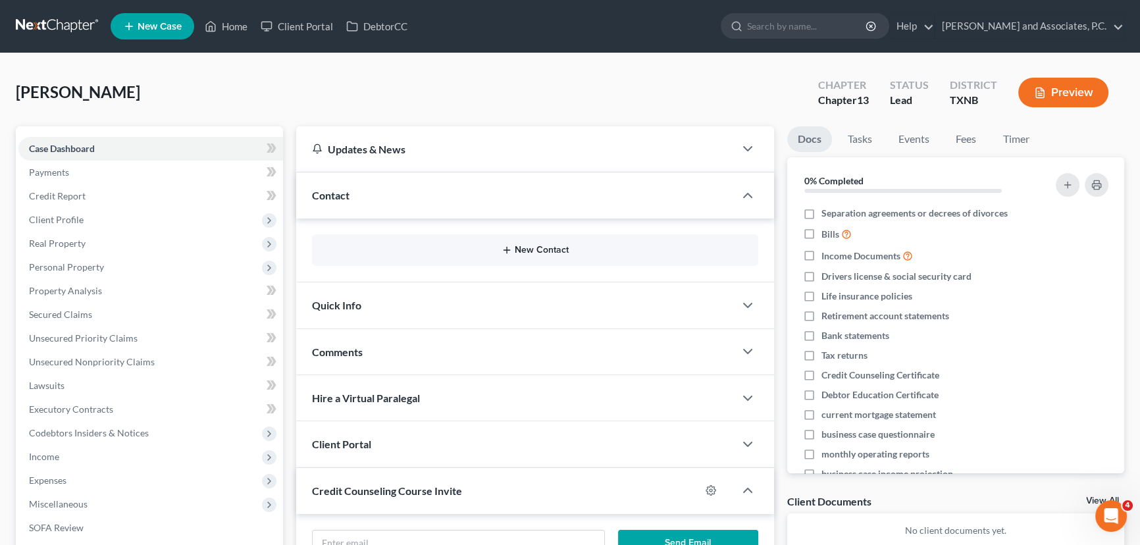
click at [569, 250] on button "New Contact" at bounding box center [534, 250] width 425 height 11
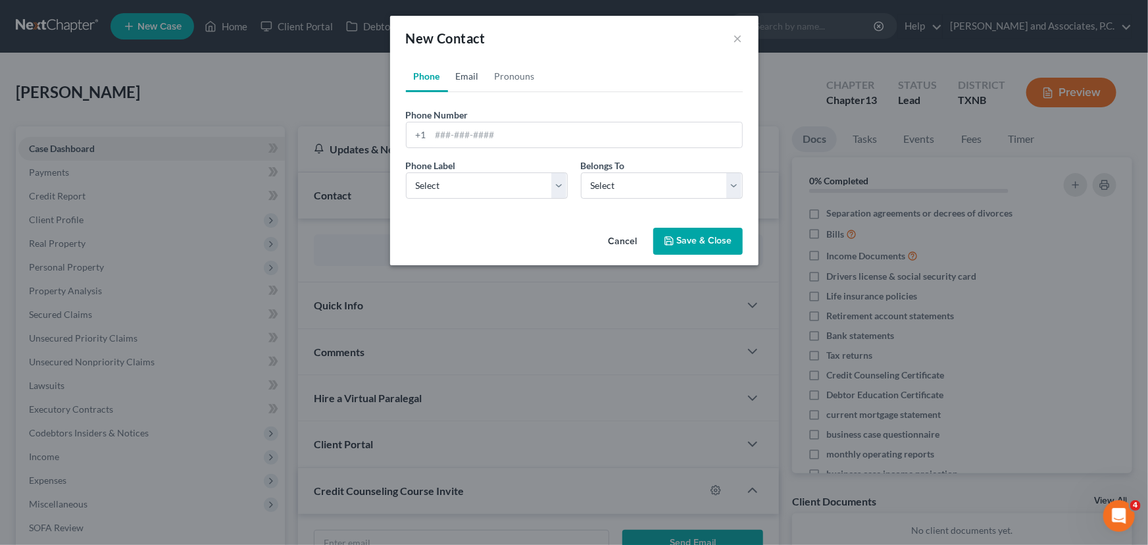
click at [463, 72] on link "Email" at bounding box center [467, 77] width 39 height 32
click at [451, 135] on input "email" at bounding box center [586, 134] width 311 height 25
type input "scroggins68@att.net"
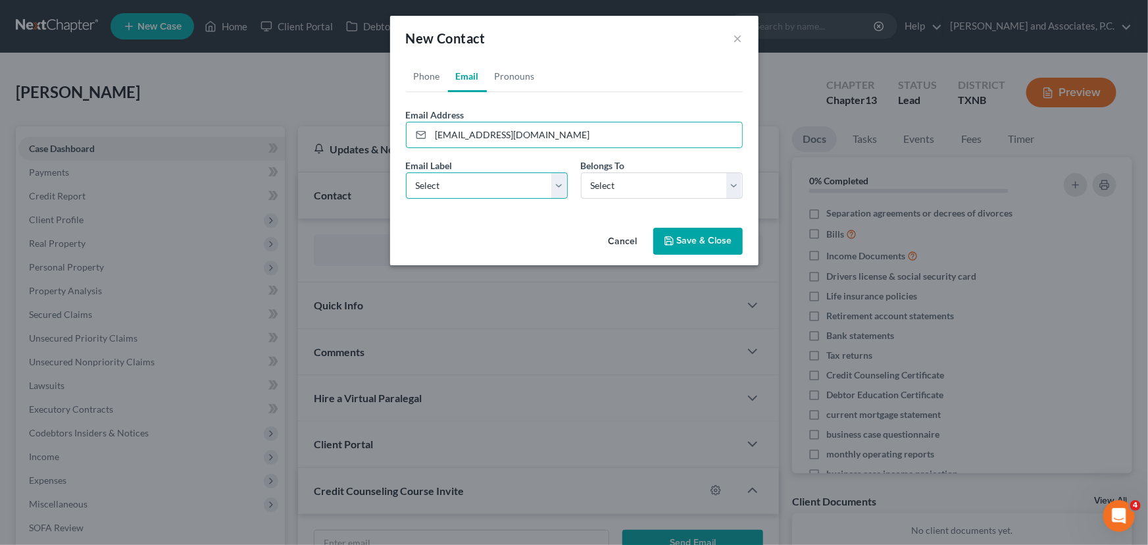
drag, startPoint x: 474, startPoint y: 180, endPoint x: 464, endPoint y: 195, distance: 18.1
click at [474, 180] on select "Select Home Work Other" at bounding box center [487, 185] width 162 height 26
select select "0"
click at [406, 172] on select "Select Home Work Other" at bounding box center [487, 185] width 162 height 26
click at [605, 180] on select "Select Client Other" at bounding box center [662, 185] width 162 height 26
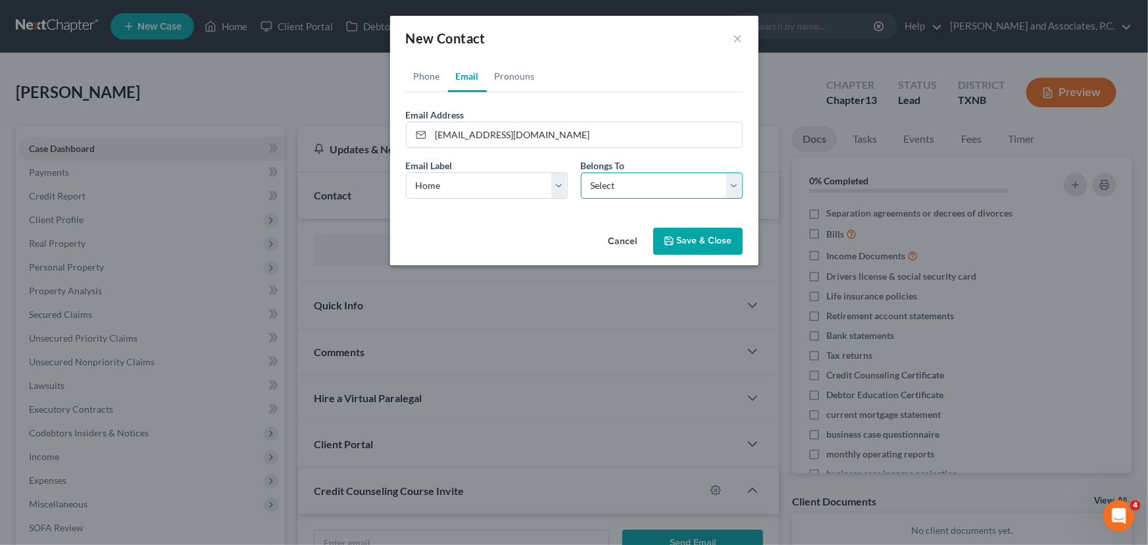
select select "0"
click at [581, 172] on select "Select Client Other" at bounding box center [662, 185] width 162 height 26
select select "0"
drag, startPoint x: 426, startPoint y: 74, endPoint x: 454, endPoint y: 132, distance: 63.9
click at [426, 74] on link "Phone" at bounding box center [427, 77] width 42 height 32
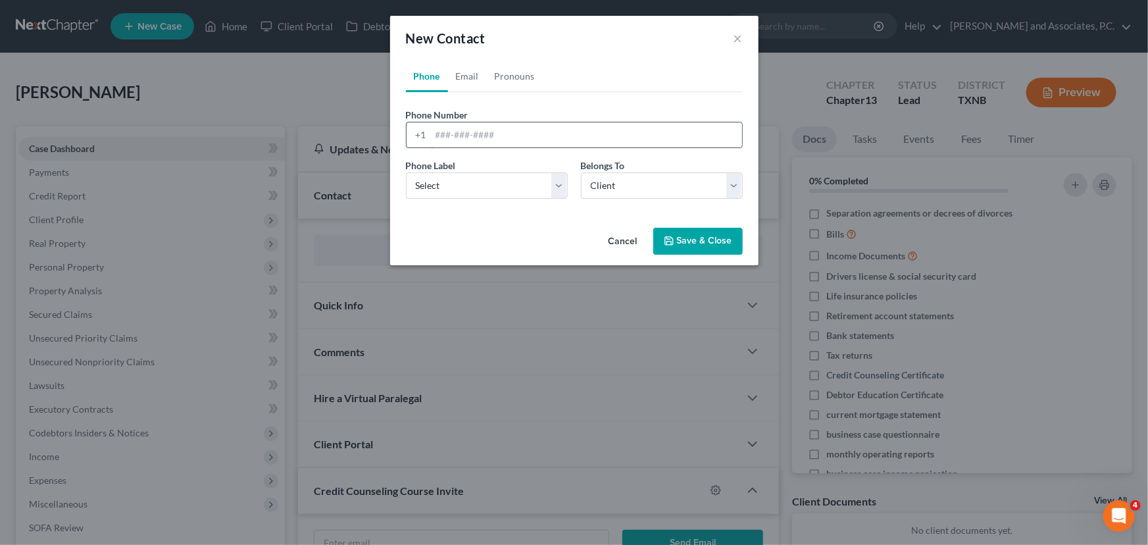
click at [454, 132] on input "tel" at bounding box center [586, 134] width 311 height 25
type input "9404142951"
click at [465, 81] on link "Email" at bounding box center [467, 77] width 39 height 32
click at [691, 236] on button "Save & Close" at bounding box center [697, 242] width 89 height 28
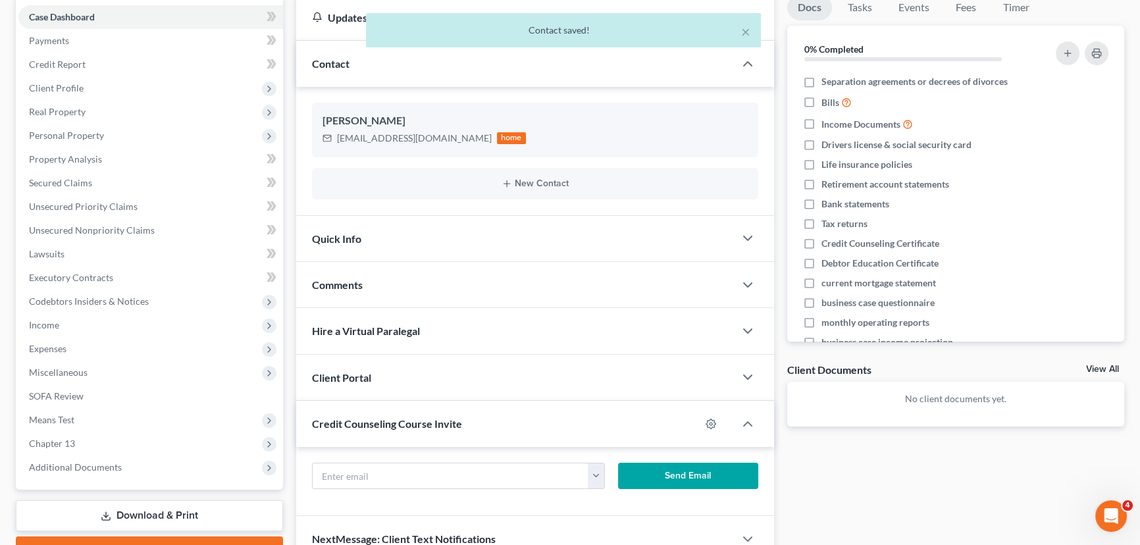
scroll to position [200, 0]
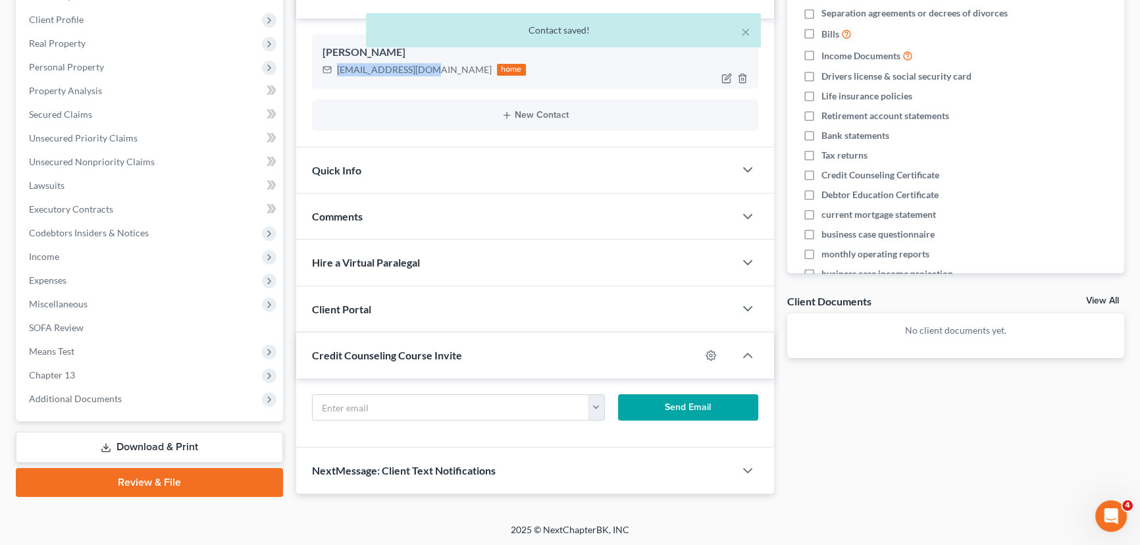
drag, startPoint x: 419, startPoint y: 69, endPoint x: 344, endPoint y: 68, distance: 75.0
click at [335, 70] on div "scroggins68@att.net home" at bounding box center [423, 69] width 203 height 17
copy div "scroggins68@att.net"
click at [378, 401] on input "text" at bounding box center [451, 407] width 276 height 25
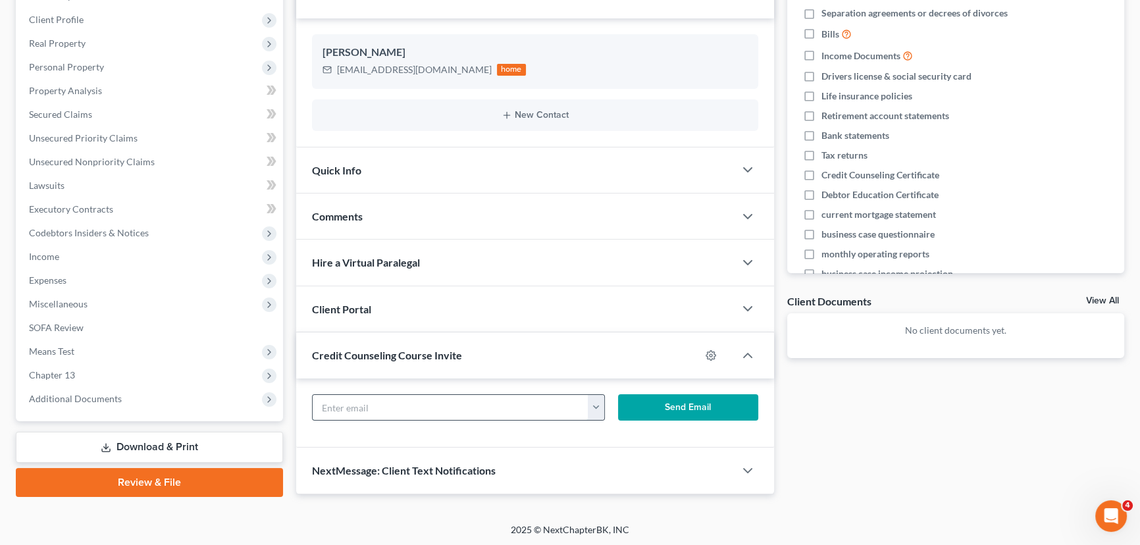
paste input "scroggins68@att.net"
type input "scroggins68@att.net"
click at [684, 414] on button "Send Email" at bounding box center [688, 407] width 140 height 26
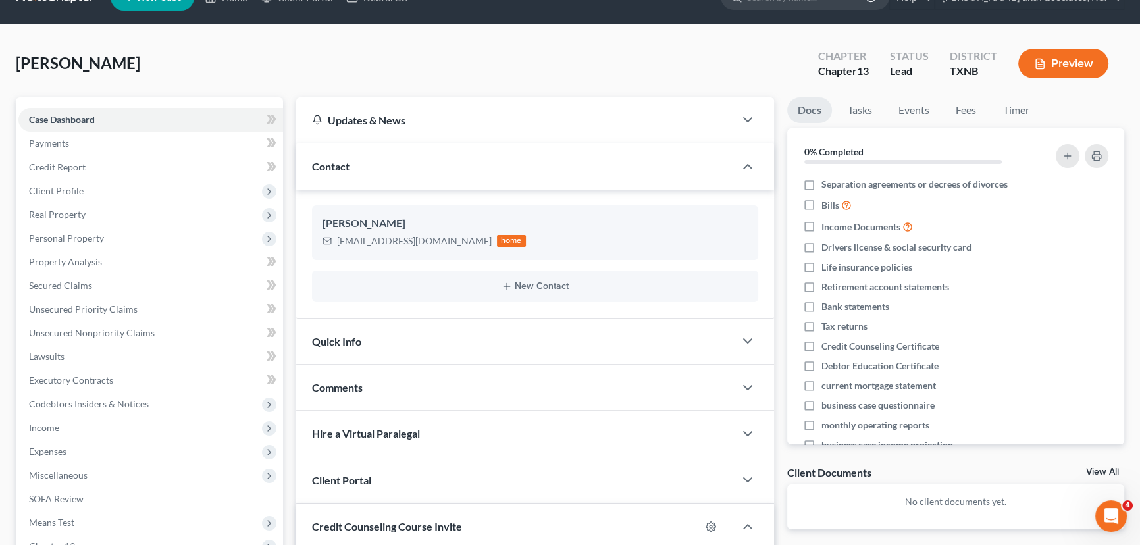
scroll to position [0, 0]
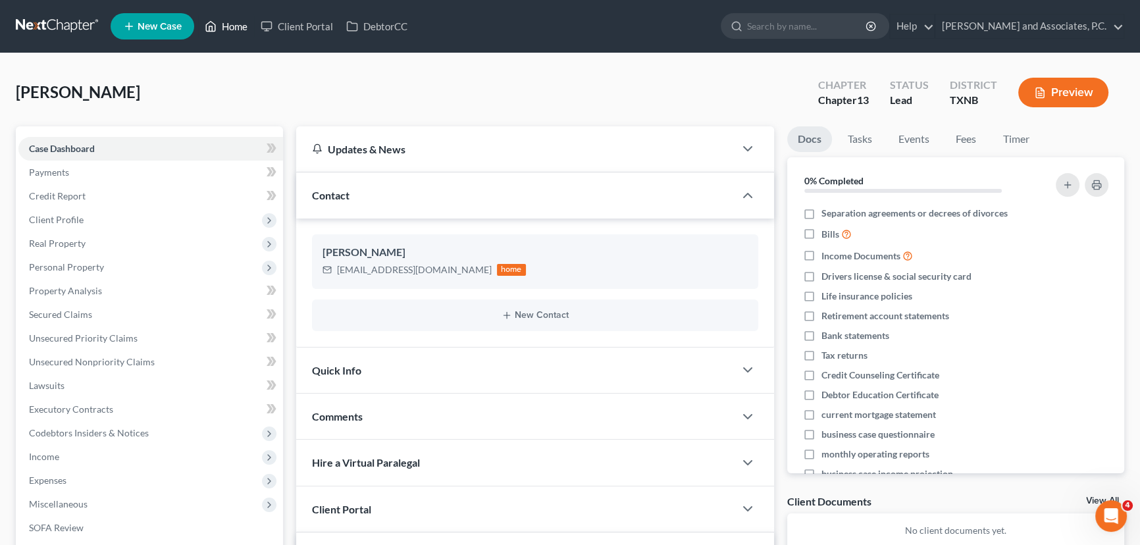
drag, startPoint x: 226, startPoint y: 26, endPoint x: 401, endPoint y: 54, distance: 177.8
click at [226, 26] on link "Home" at bounding box center [226, 26] width 56 height 24
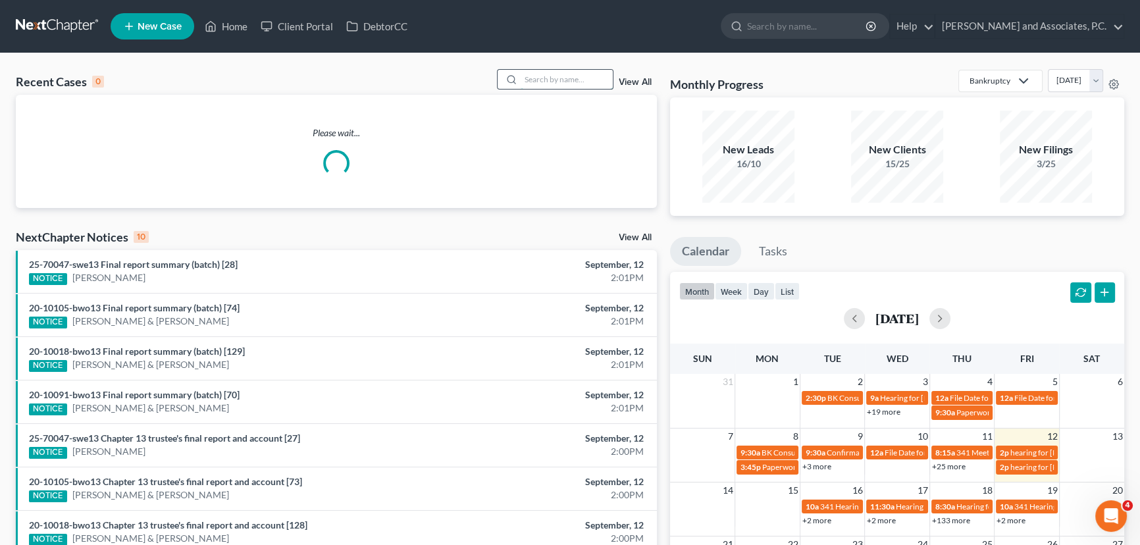
click at [557, 76] on input "search" at bounding box center [566, 79] width 92 height 19
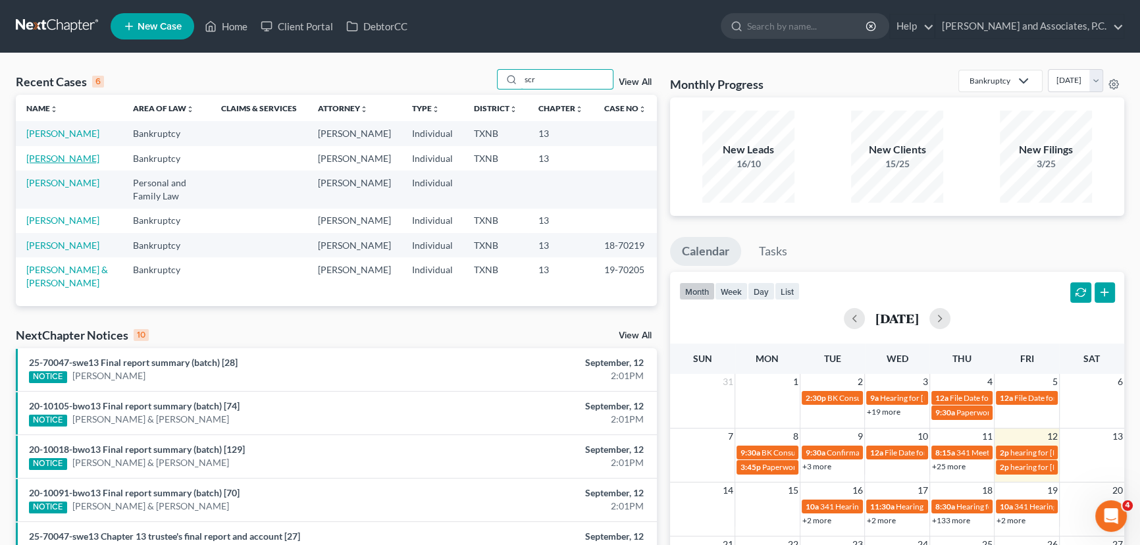
type input "scr"
click at [57, 164] on link "Scroggins, Loyd" at bounding box center [62, 158] width 73 height 11
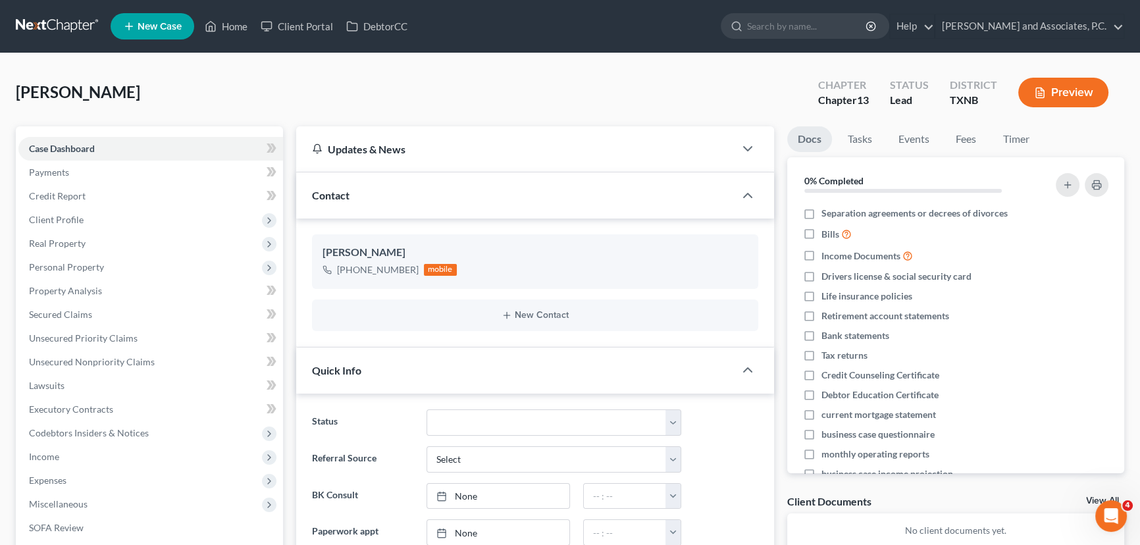
scroll to position [179, 0]
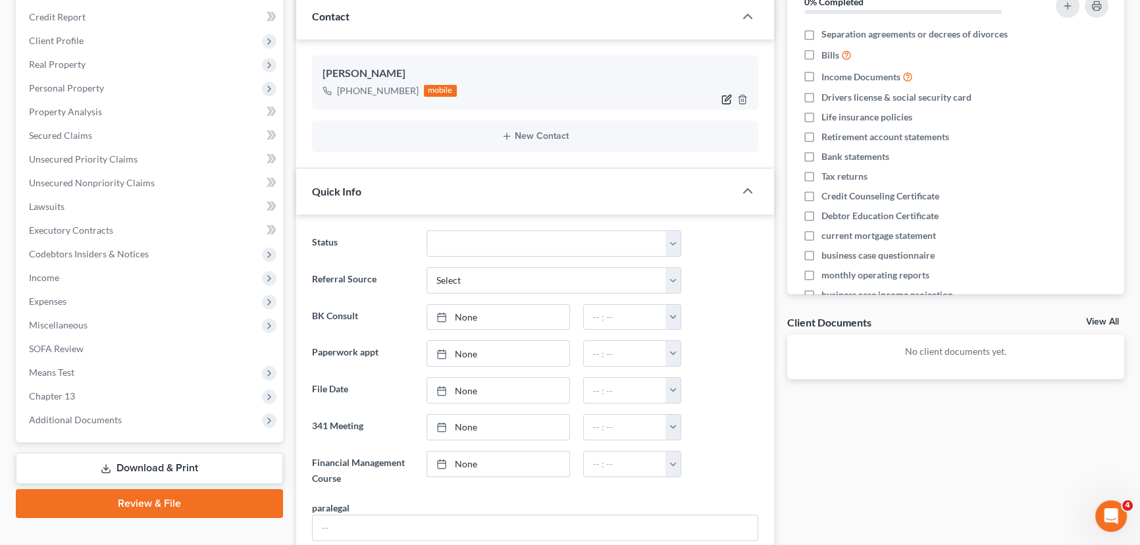
click at [726, 98] on icon "button" at bounding box center [726, 99] width 11 height 11
select select "0"
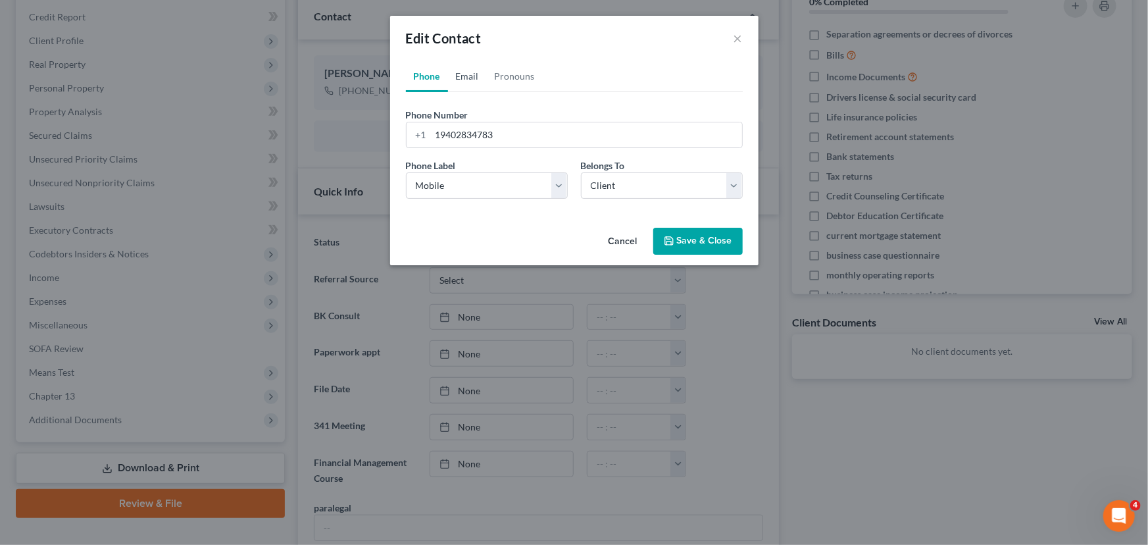
click at [468, 72] on link "Email" at bounding box center [467, 77] width 39 height 32
click at [460, 133] on input "email" at bounding box center [586, 134] width 311 height 25
type input "oglalalakota71@gmail.com"
click at [724, 236] on button "Save & Close" at bounding box center [697, 242] width 89 height 28
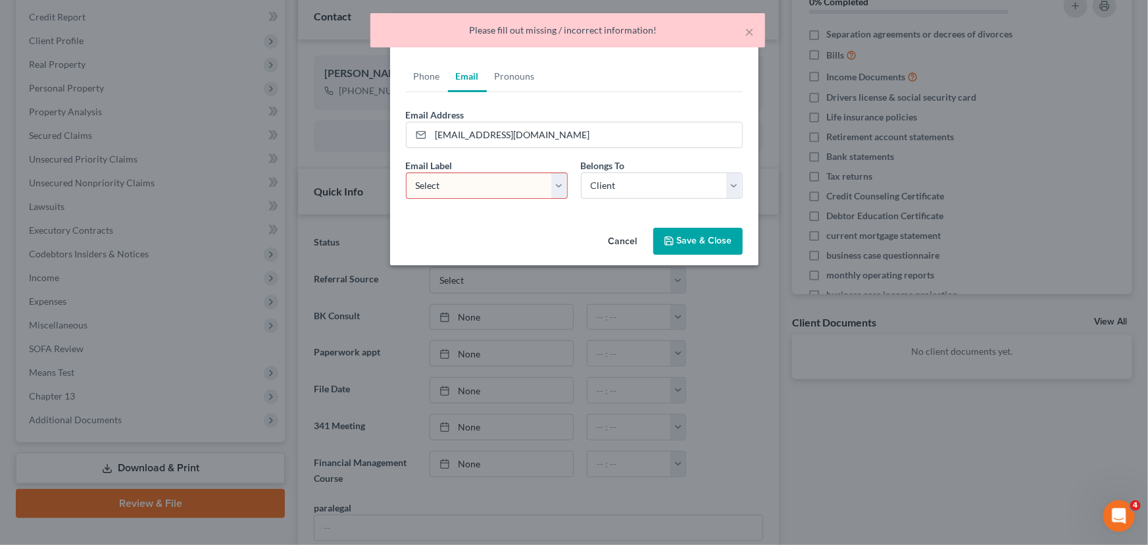
drag, startPoint x: 476, startPoint y: 183, endPoint x: 467, endPoint y: 196, distance: 16.1
click at [476, 183] on select "Select Home Work Other" at bounding box center [487, 185] width 162 height 26
select select "0"
click at [406, 172] on select "Select Home Work Other" at bounding box center [487, 185] width 162 height 26
click at [684, 241] on button "Save & Close" at bounding box center [697, 242] width 89 height 28
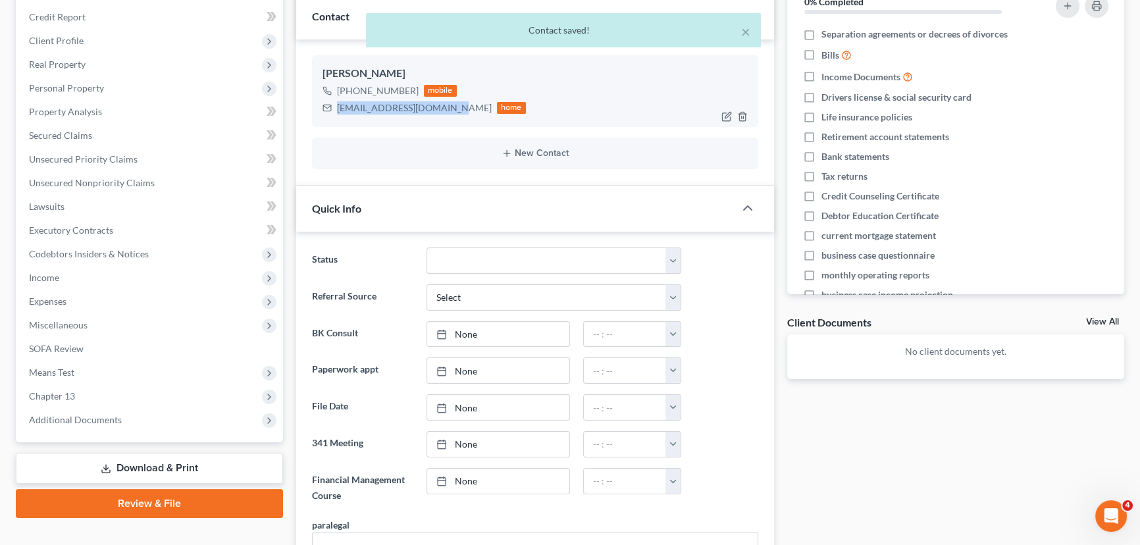
drag, startPoint x: 443, startPoint y: 105, endPoint x: 337, endPoint y: 105, distance: 105.9
click at [337, 105] on div "oglalalakota71@gmail.com" at bounding box center [414, 107] width 155 height 13
copy div "oglalalakota71@gmail.com"
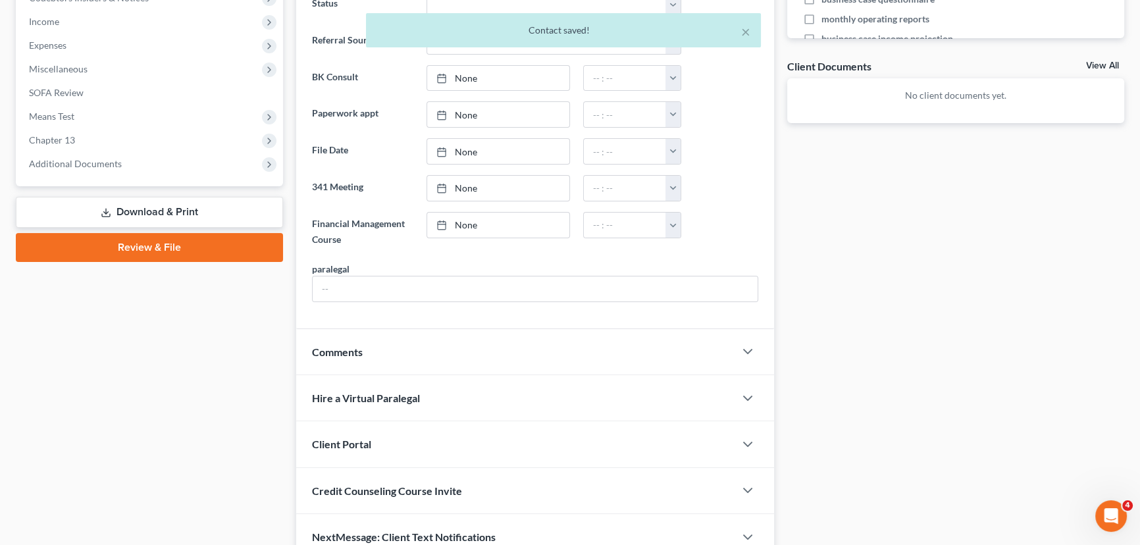
scroll to position [497, 0]
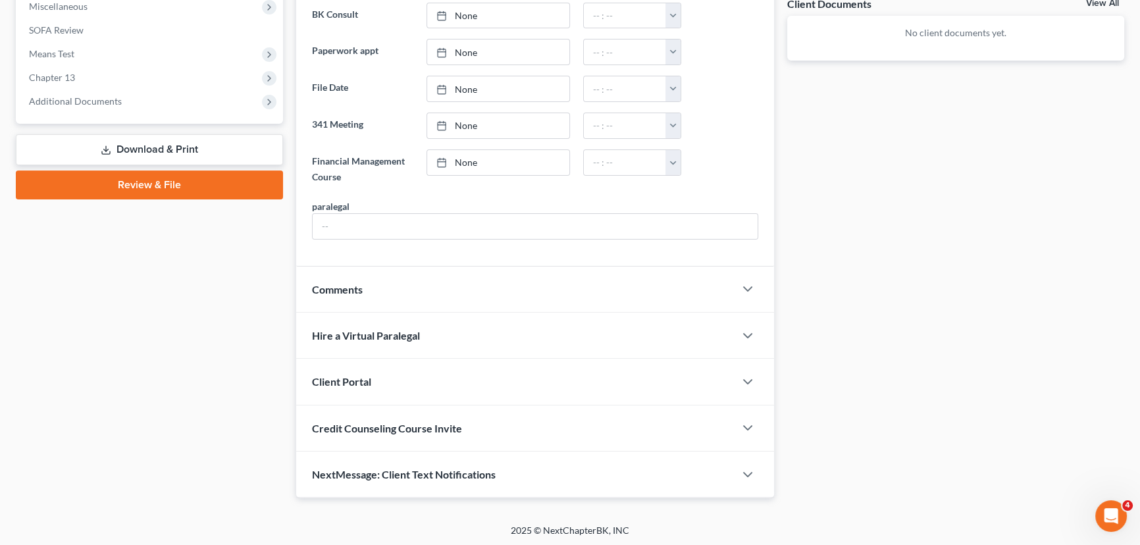
click at [370, 422] on span "Credit Counseling Course Invite" at bounding box center [387, 428] width 150 height 13
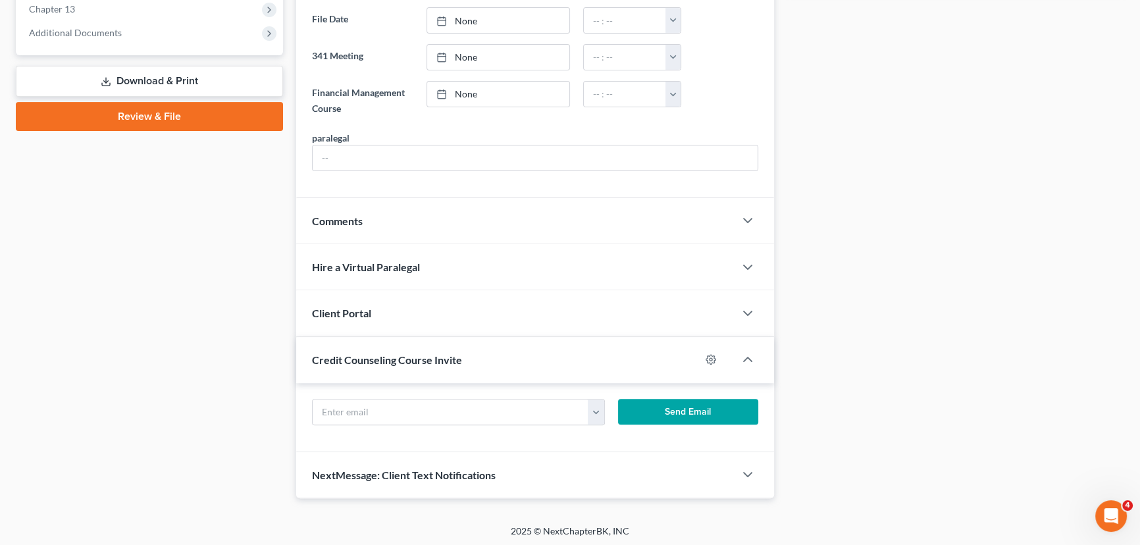
scroll to position [566, 0]
click at [360, 404] on input "text" at bounding box center [451, 411] width 276 height 25
paste input "oglalalakota71@gmail.com"
type input "oglalalakota71@gmail.com"
click at [704, 408] on button "Send Email" at bounding box center [688, 412] width 140 height 26
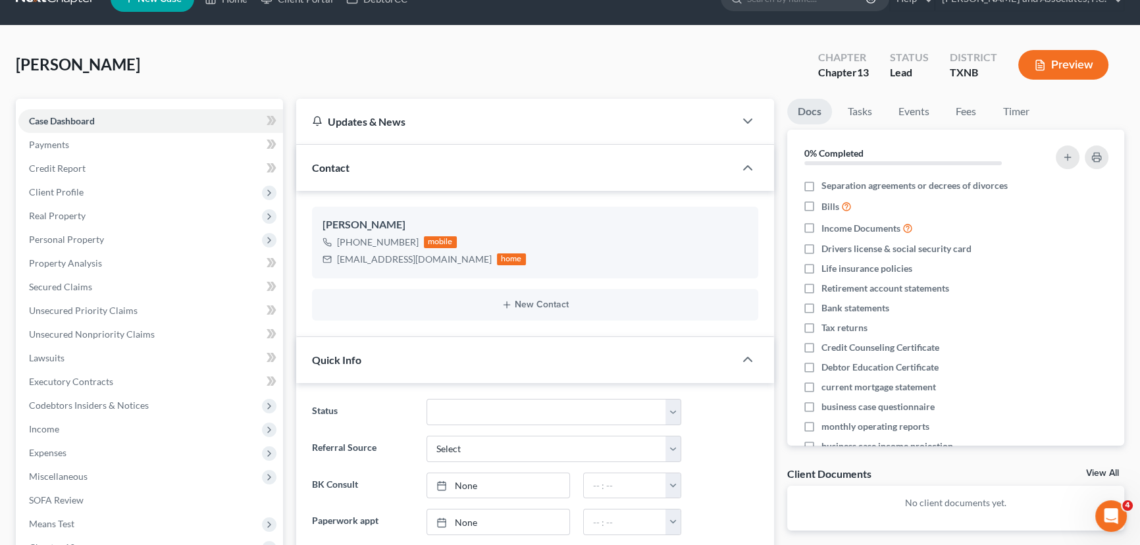
scroll to position [0, 0]
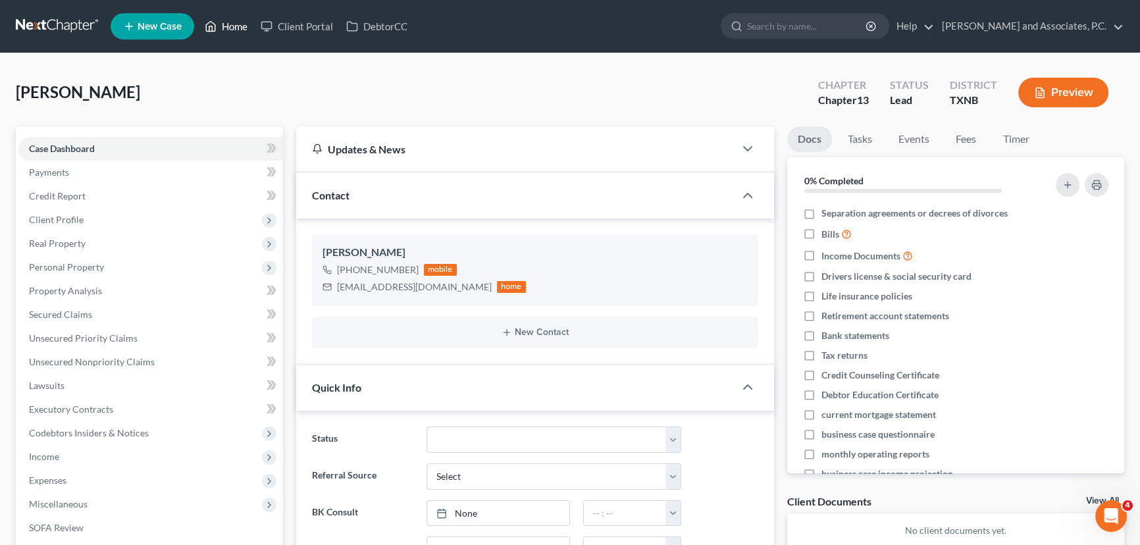
click at [232, 26] on link "Home" at bounding box center [226, 26] width 56 height 24
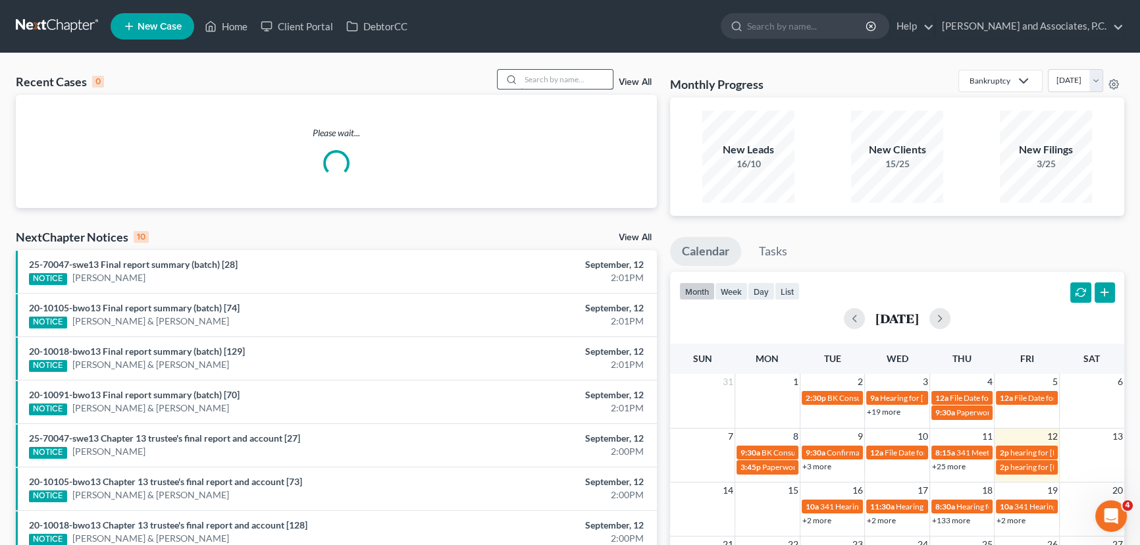
click at [570, 80] on input "search" at bounding box center [566, 79] width 92 height 19
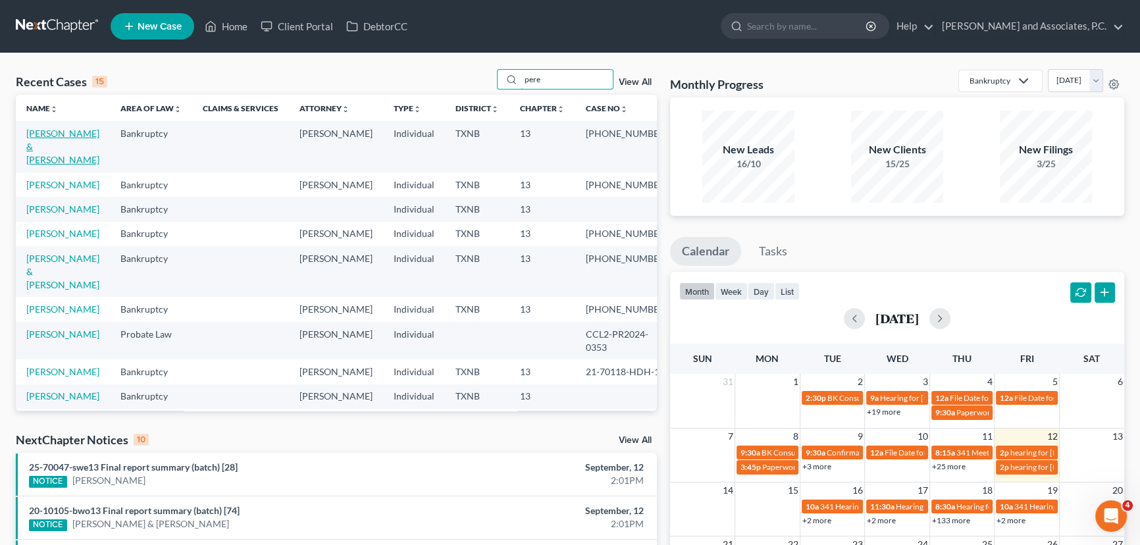
type input "pere"
click at [46, 138] on link "Perez, Alfred & Patricia" at bounding box center [62, 147] width 73 height 38
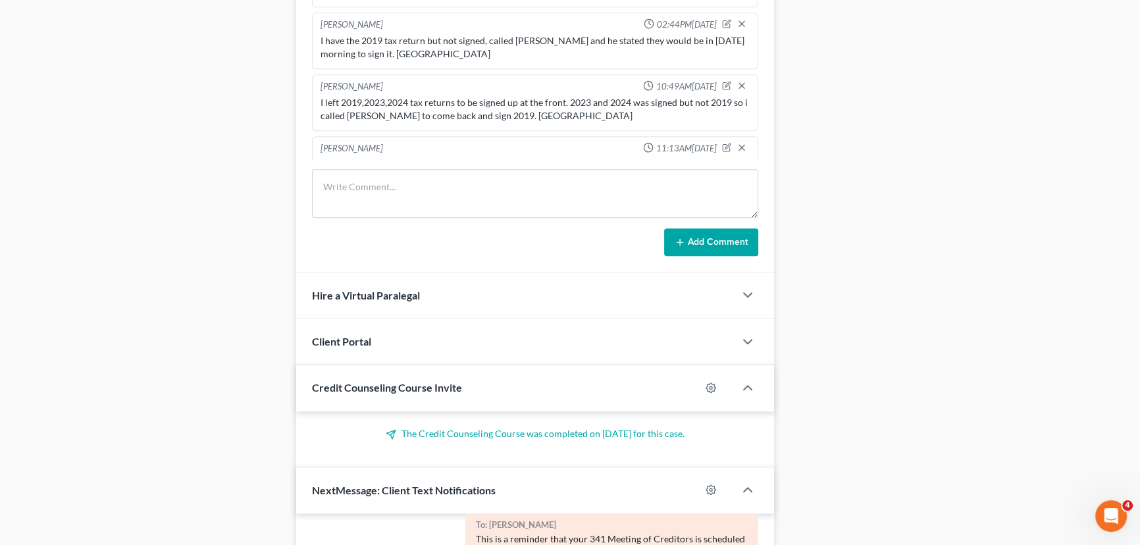
scroll to position [1269, 0]
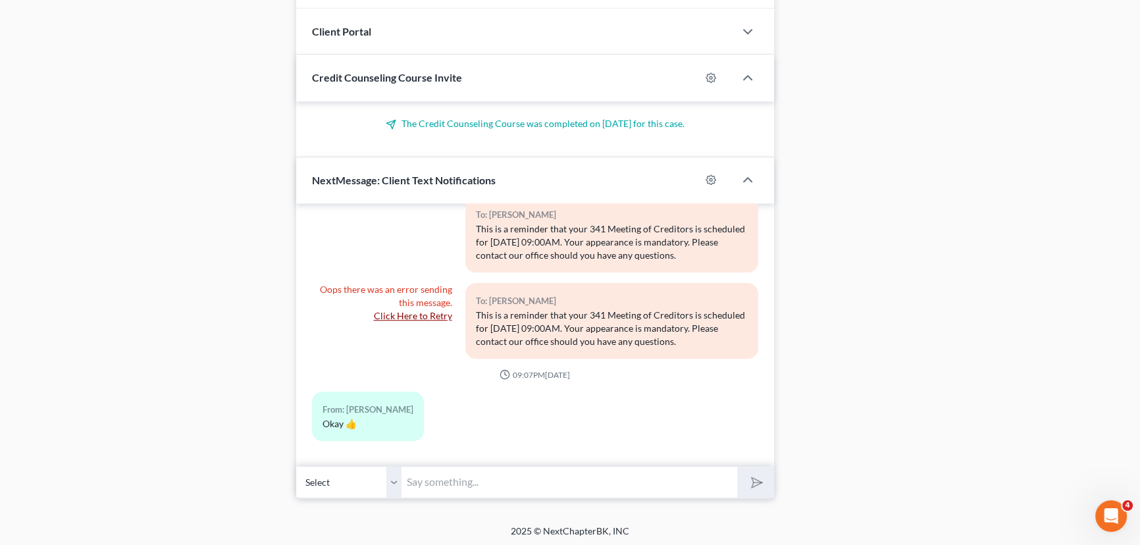
click at [479, 478] on input "text" at bounding box center [569, 482] width 336 height 32
drag, startPoint x: 394, startPoint y: 469, endPoint x: 431, endPoint y: 477, distance: 37.8
click at [394, 469] on select "Select +1 (281) 919-9877 - Alfred Perez +1 (281) 262-0539 - Patricia Perez" at bounding box center [348, 482] width 105 height 32
click at [431, 477] on input "text" at bounding box center [569, 482] width 336 height 32
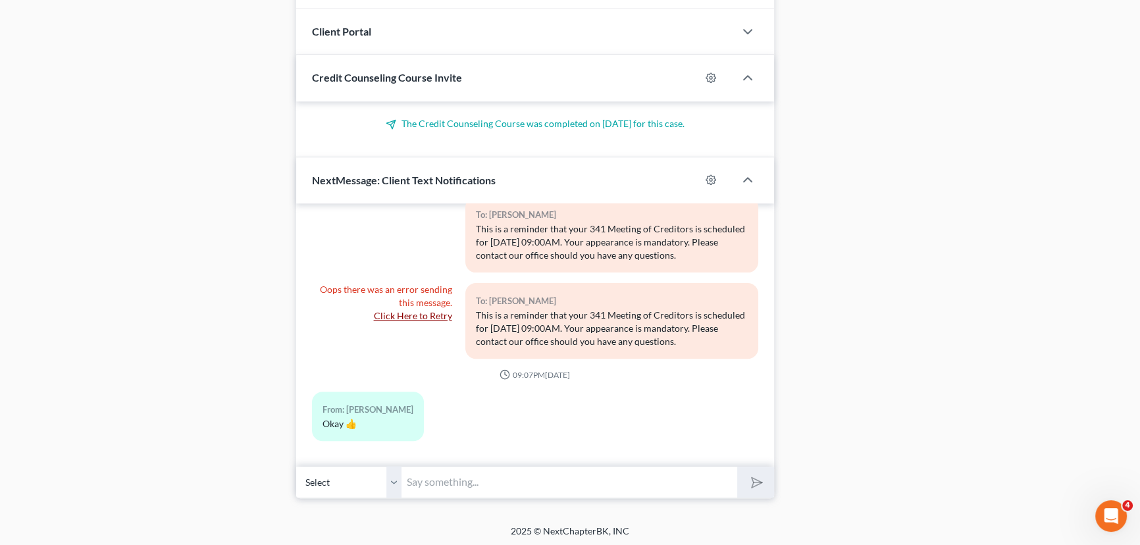
click at [431, 477] on input "text" at bounding box center [569, 482] width 336 height 32
type input "Hey!!"
click at [737, 467] on button "submit" at bounding box center [755, 482] width 36 height 31
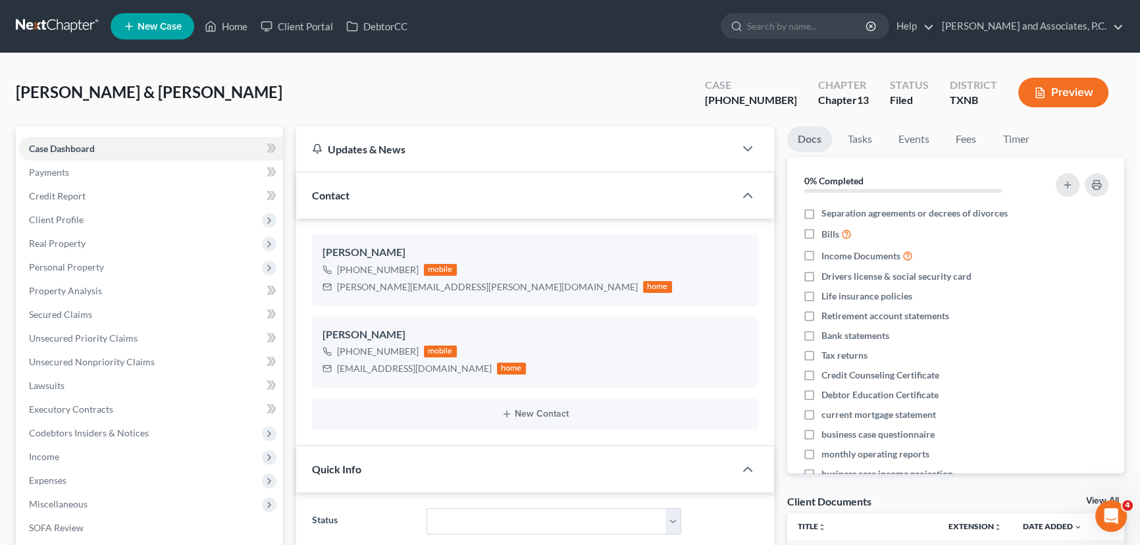
scroll to position [0, 0]
click at [337, 100] on div "Perez, Alfred & Patricia Upgraded Case 25-70191-13 Chapter Chapter 13 Status Fi…" at bounding box center [570, 97] width 1108 height 57
drag, startPoint x: 224, startPoint y: 35, endPoint x: 288, endPoint y: 40, distance: 64.7
click at [224, 35] on link "Home" at bounding box center [226, 26] width 56 height 24
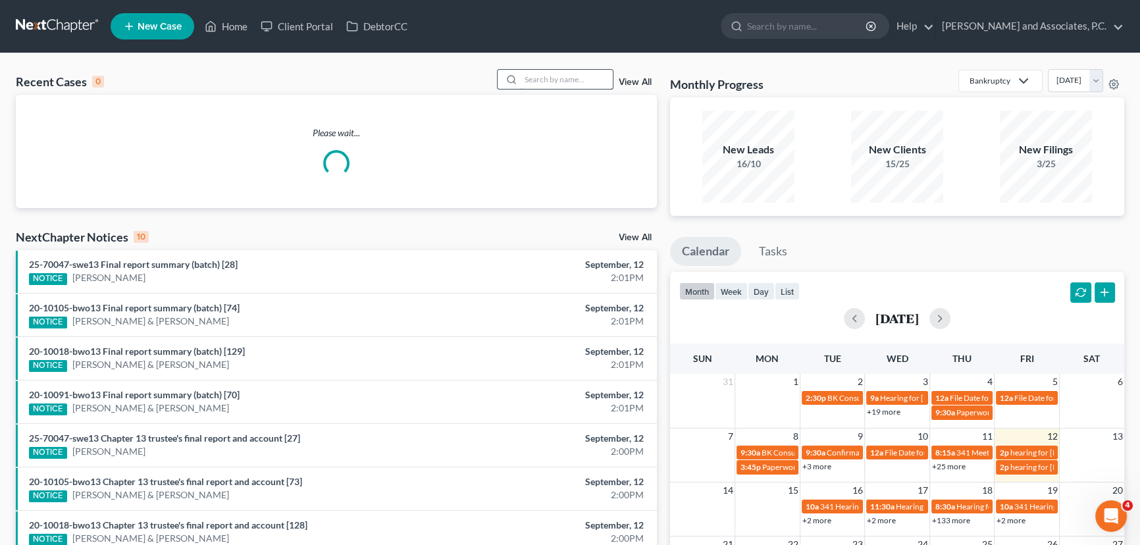
click at [564, 80] on input "search" at bounding box center [566, 79] width 92 height 19
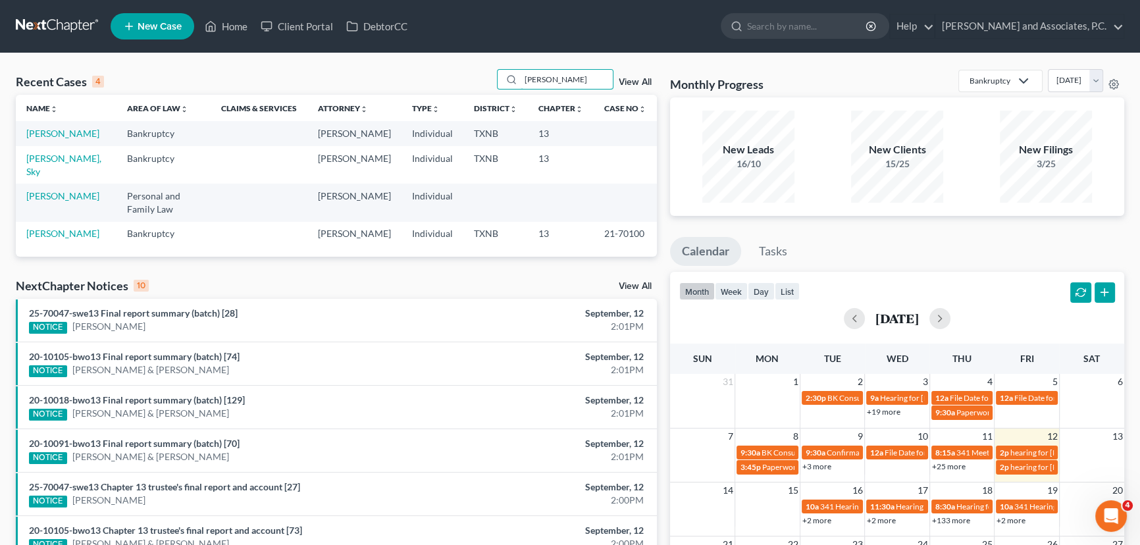
type input "watkins"
click at [245, 56] on div "Recent Cases 4 watkins View All Name unfold_more expand_more expand_less Area o…" at bounding box center [570, 411] width 1140 height 716
click at [73, 135] on link "Watkins, Peggy" at bounding box center [62, 133] width 73 height 11
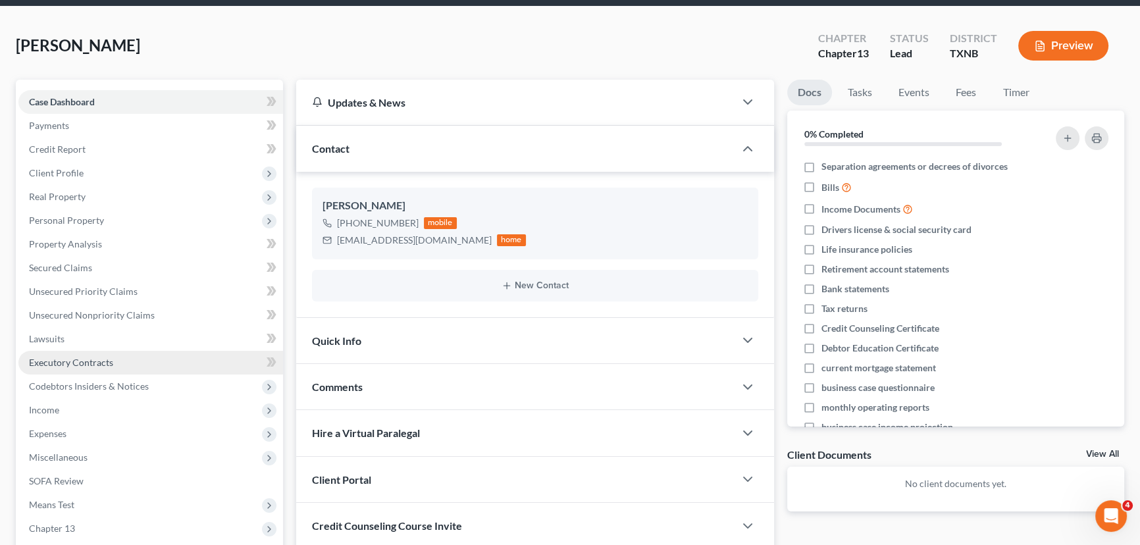
scroll to position [200, 0]
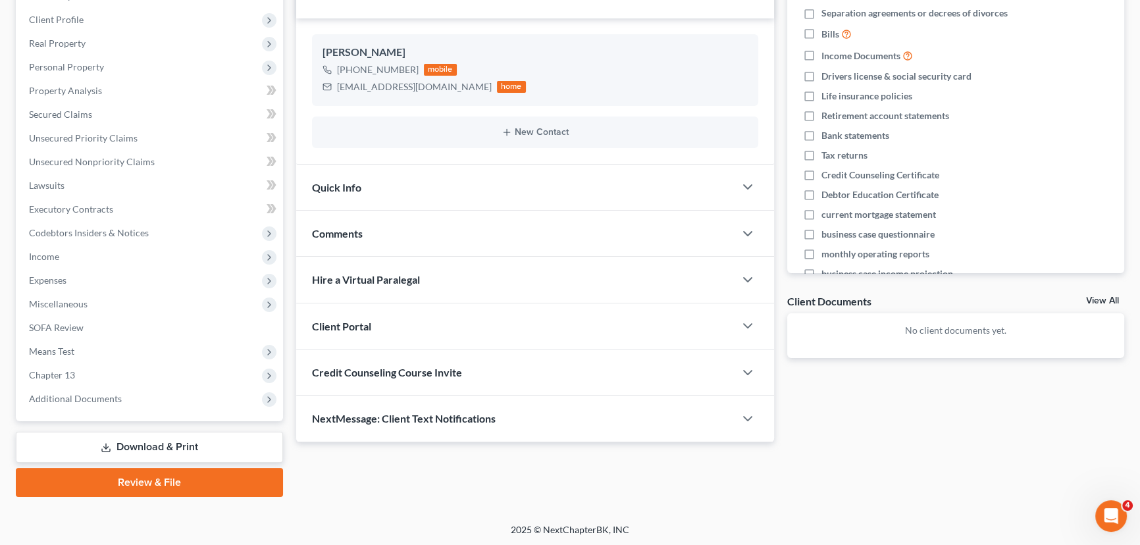
click at [365, 404] on div "NextMessage: Client Text Notifications" at bounding box center [515, 417] width 438 height 45
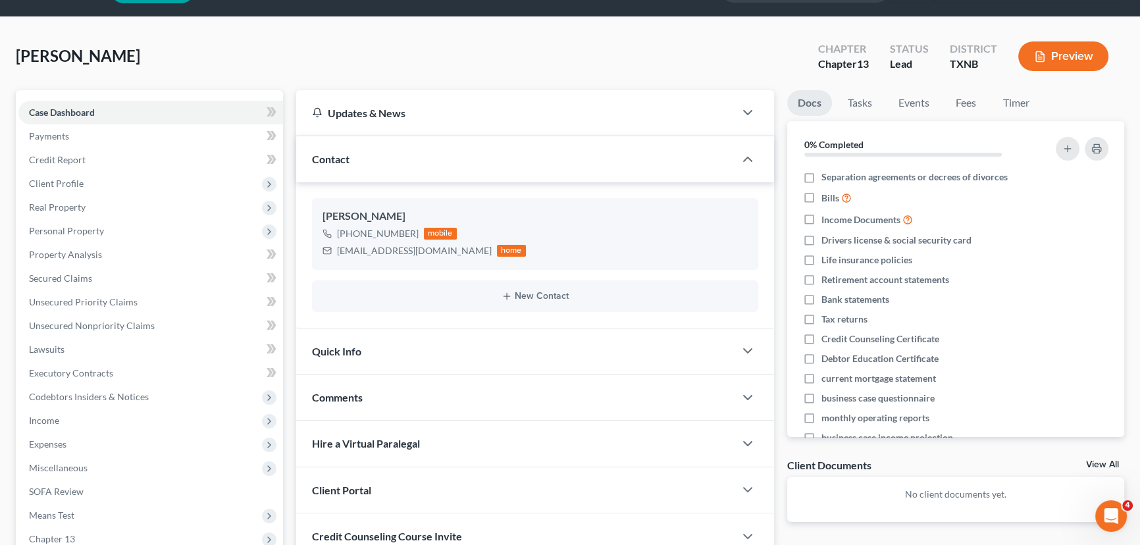
scroll to position [0, 0]
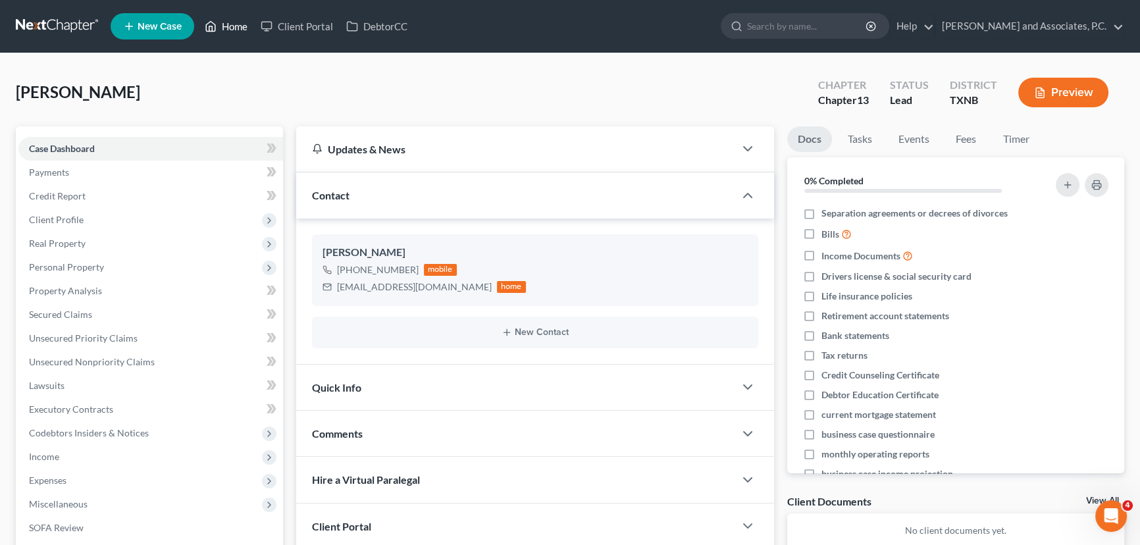
click at [230, 25] on link "Home" at bounding box center [226, 26] width 56 height 24
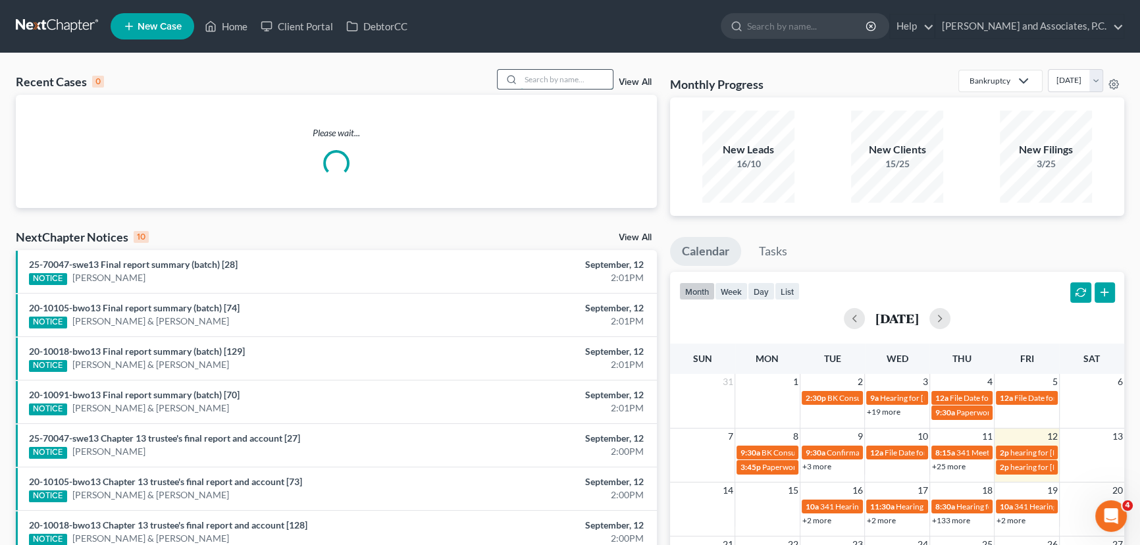
click at [541, 78] on input "search" at bounding box center [566, 79] width 92 height 19
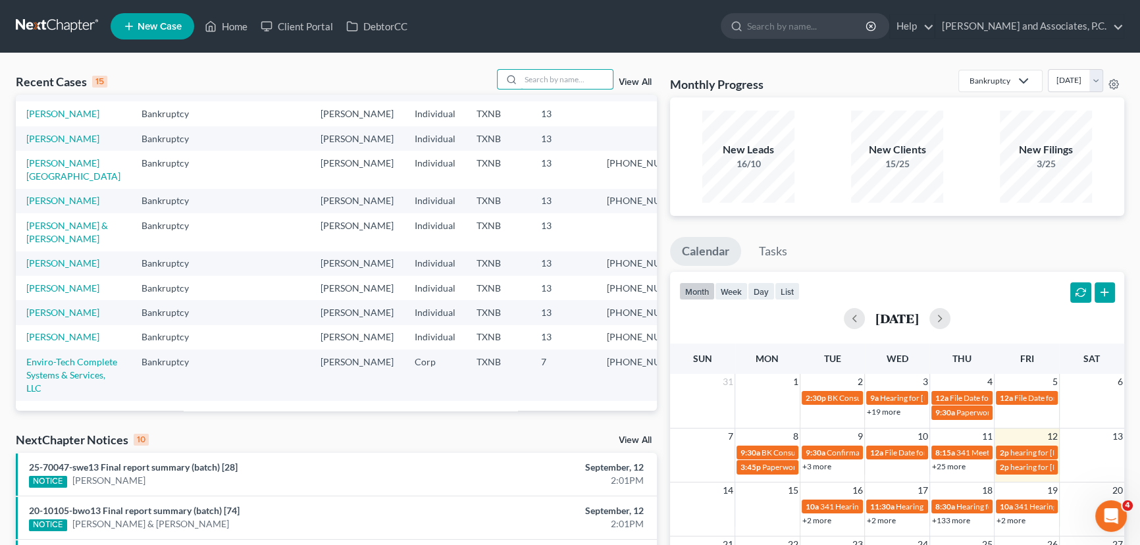
scroll to position [241, 0]
click at [520, 77] on input "search" at bounding box center [566, 79] width 92 height 19
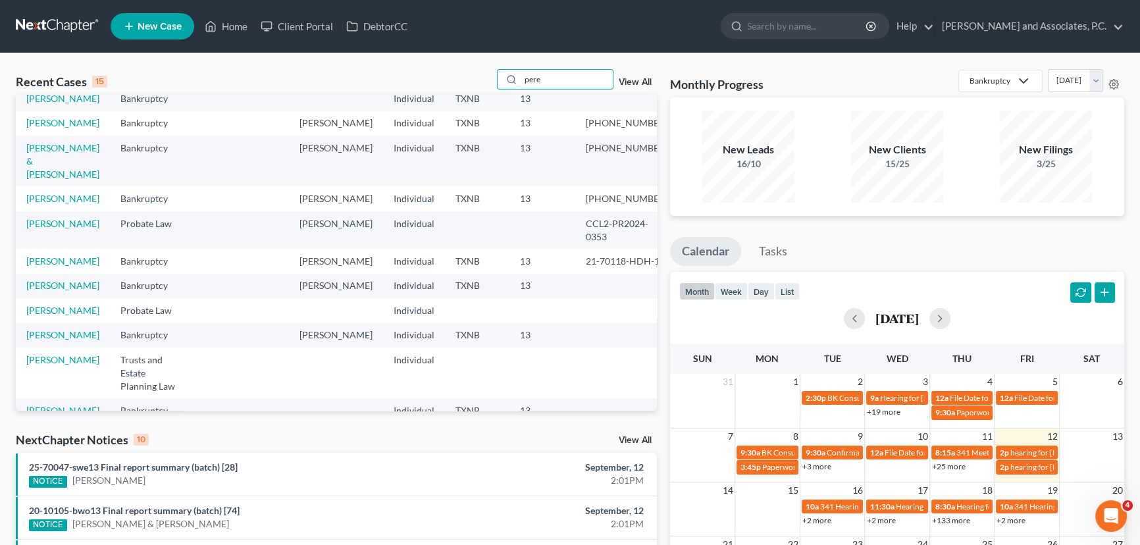
scroll to position [0, 0]
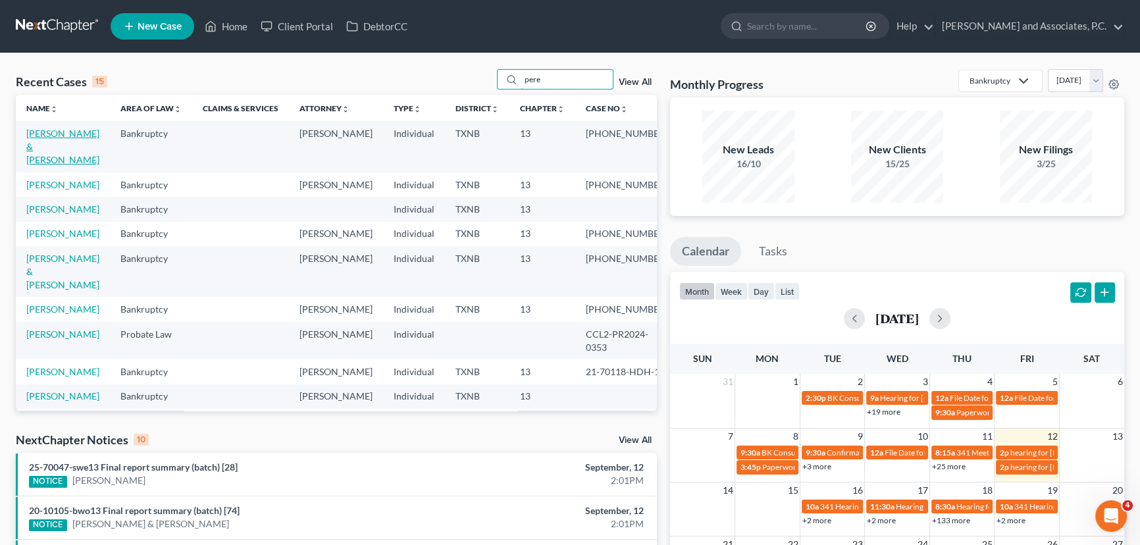
type input "pere"
click at [66, 138] on link "Perez, Alfred & Patricia" at bounding box center [62, 147] width 73 height 38
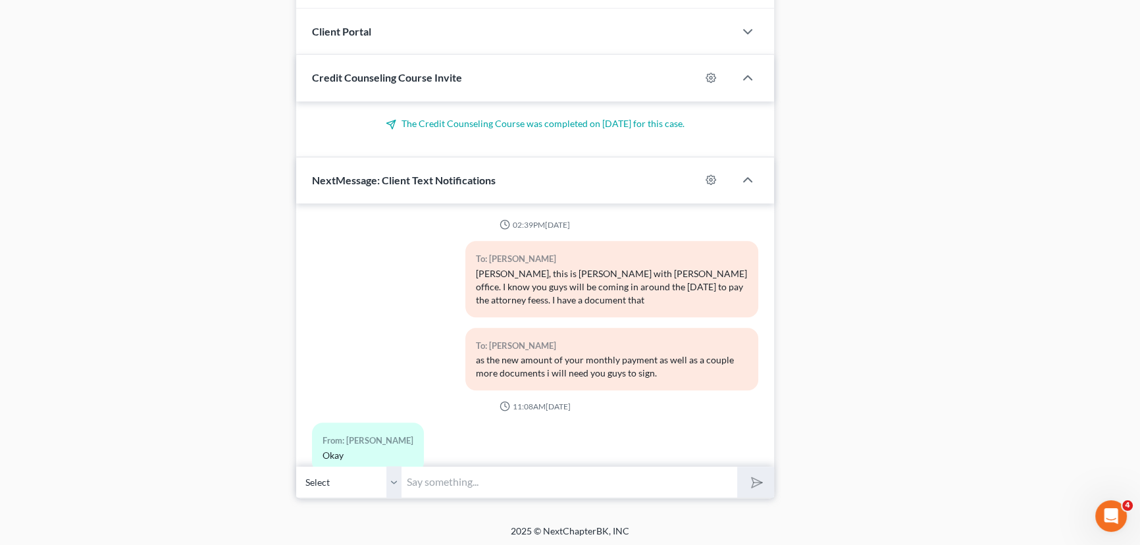
scroll to position [916, 0]
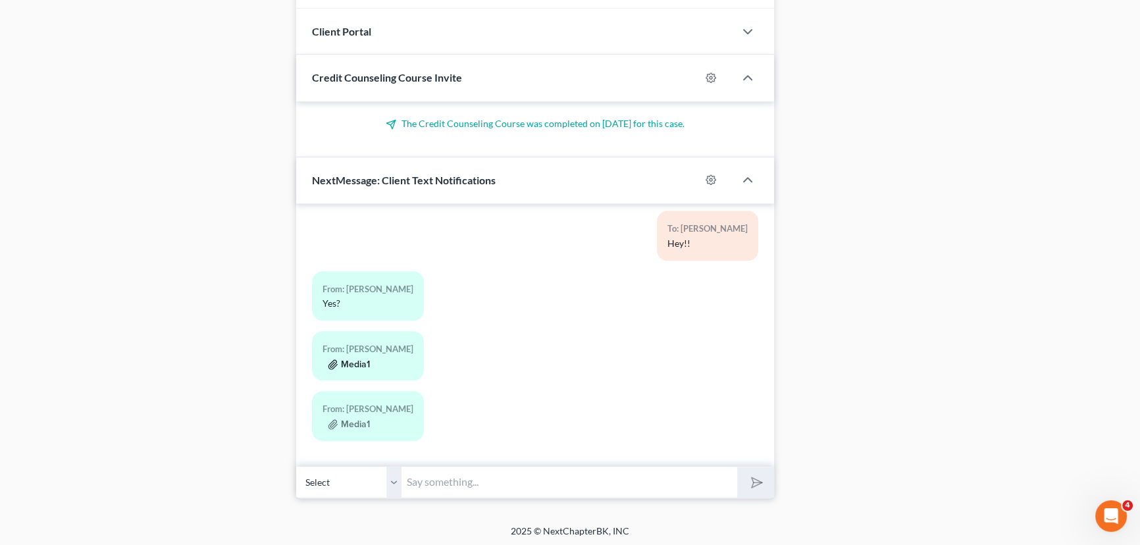
click at [362, 359] on button "Media1" at bounding box center [349, 364] width 42 height 11
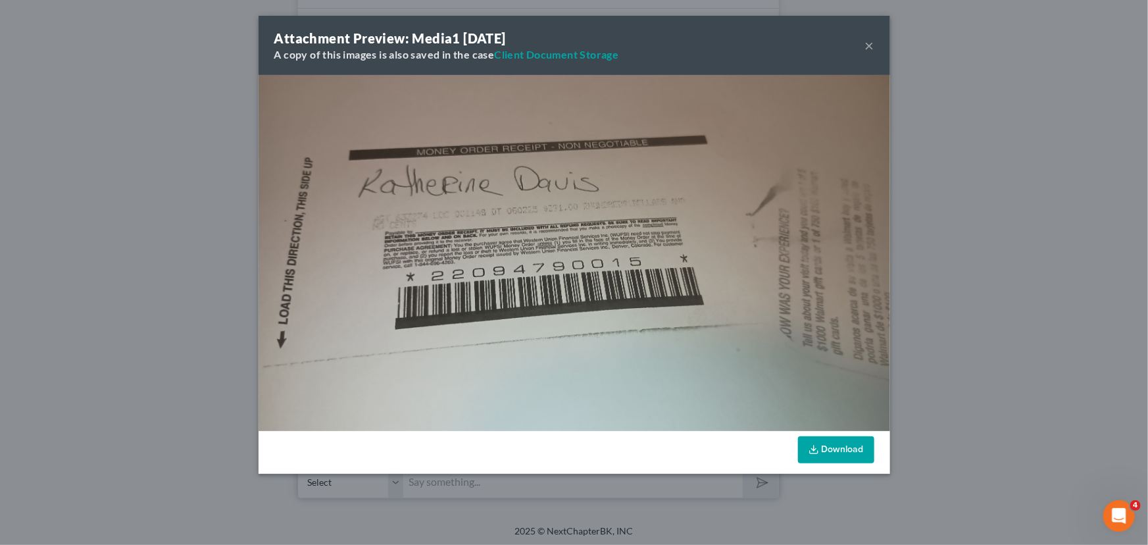
click at [869, 44] on button "×" at bounding box center [869, 46] width 9 height 16
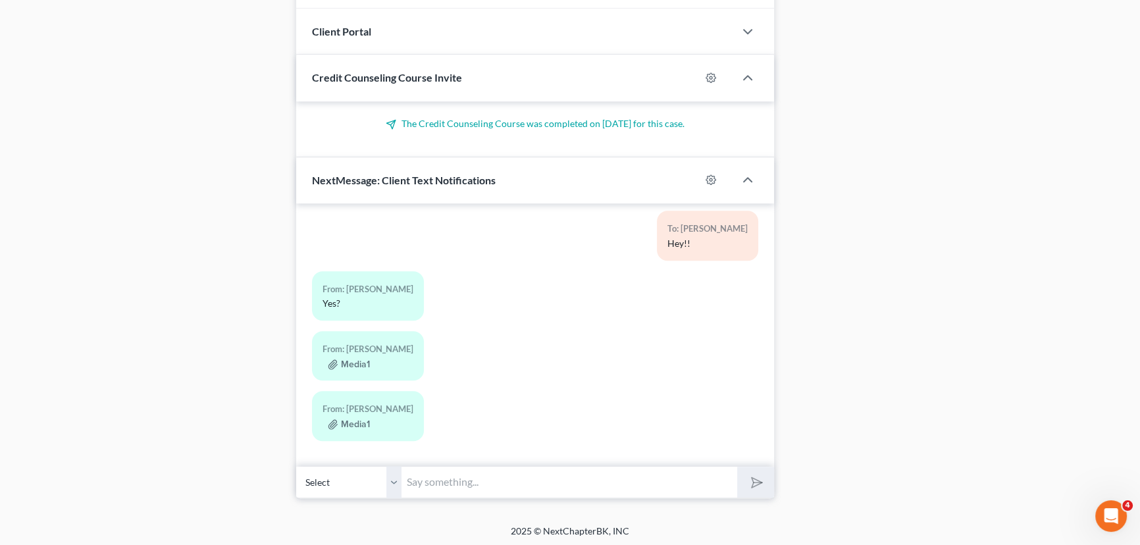
click at [367, 417] on div "Media1" at bounding box center [367, 423] width 91 height 13
click at [360, 423] on button "Media1" at bounding box center [349, 424] width 42 height 11
click at [360, 421] on div "Attachment Preview: Media1 09/12/2025 A copy of this images is also saved in th…" at bounding box center [570, 272] width 1140 height 545
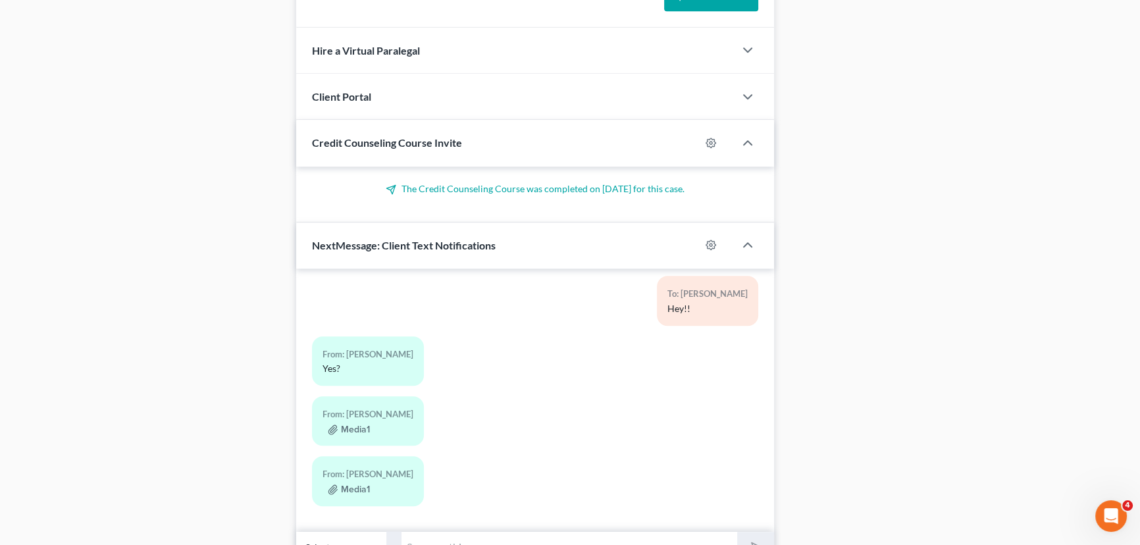
scroll to position [1269, 0]
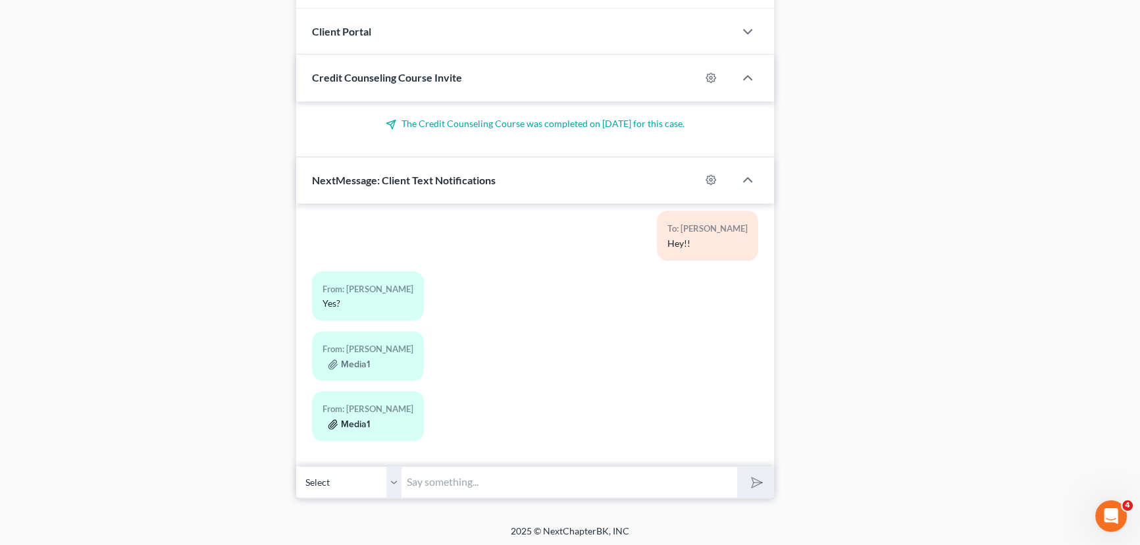
click at [355, 420] on button "Media1" at bounding box center [349, 424] width 42 height 11
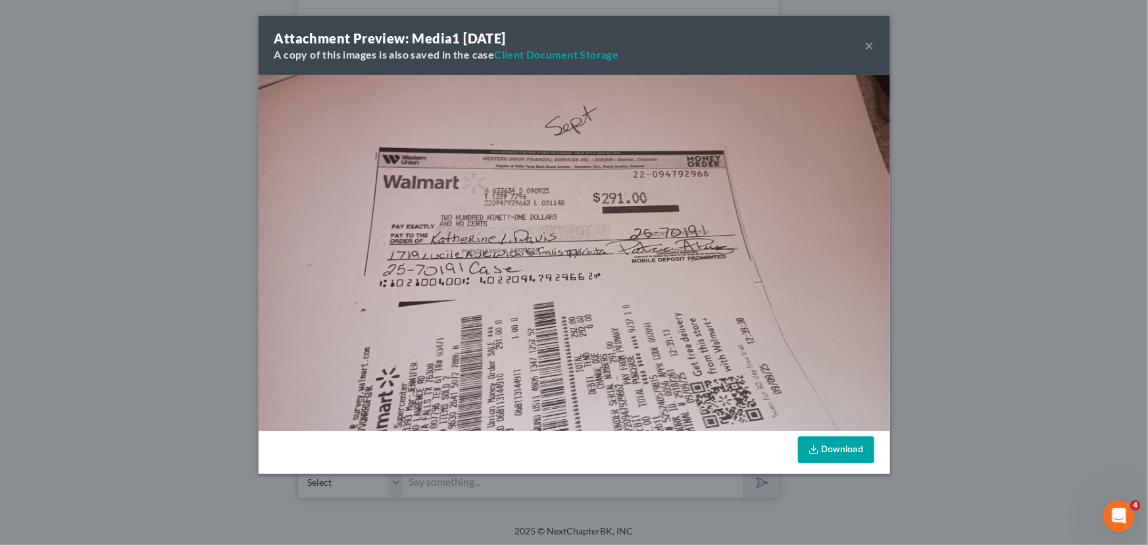
click at [871, 42] on button "×" at bounding box center [869, 46] width 9 height 16
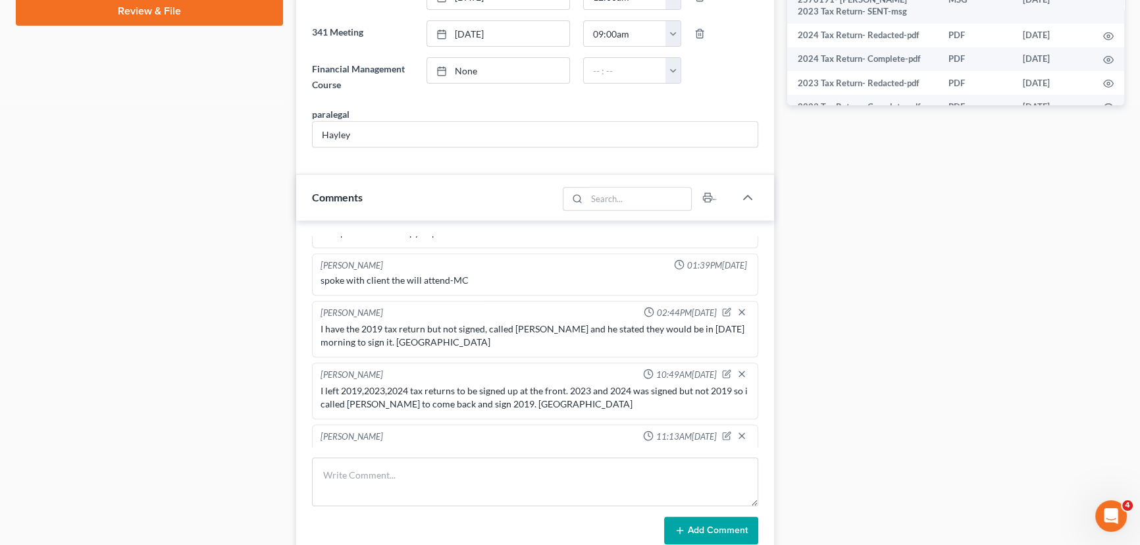
scroll to position [372, 0]
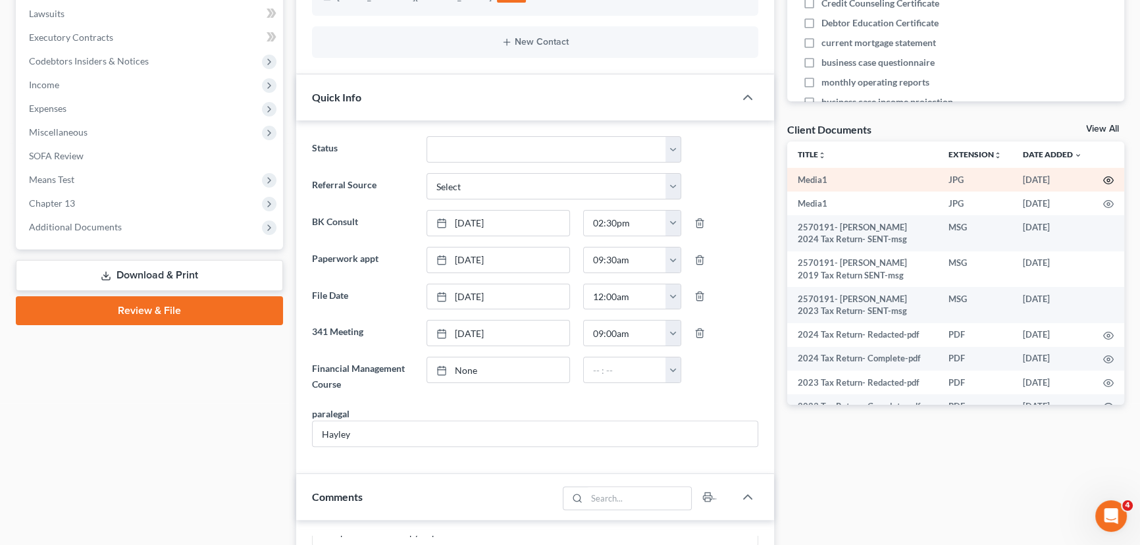
click at [1103, 178] on icon "button" at bounding box center [1108, 180] width 11 height 11
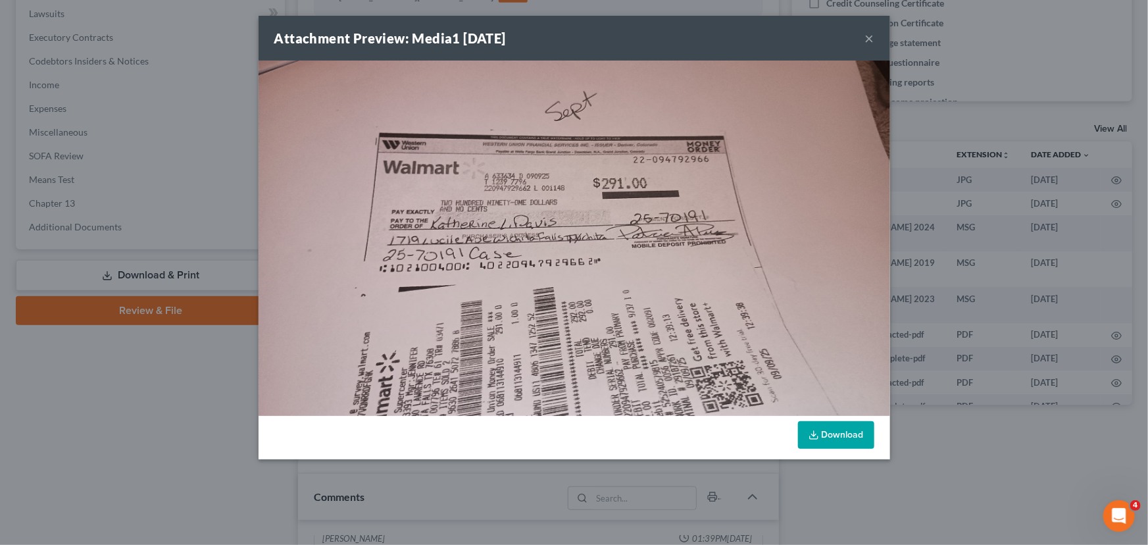
click at [872, 38] on button "×" at bounding box center [869, 38] width 9 height 16
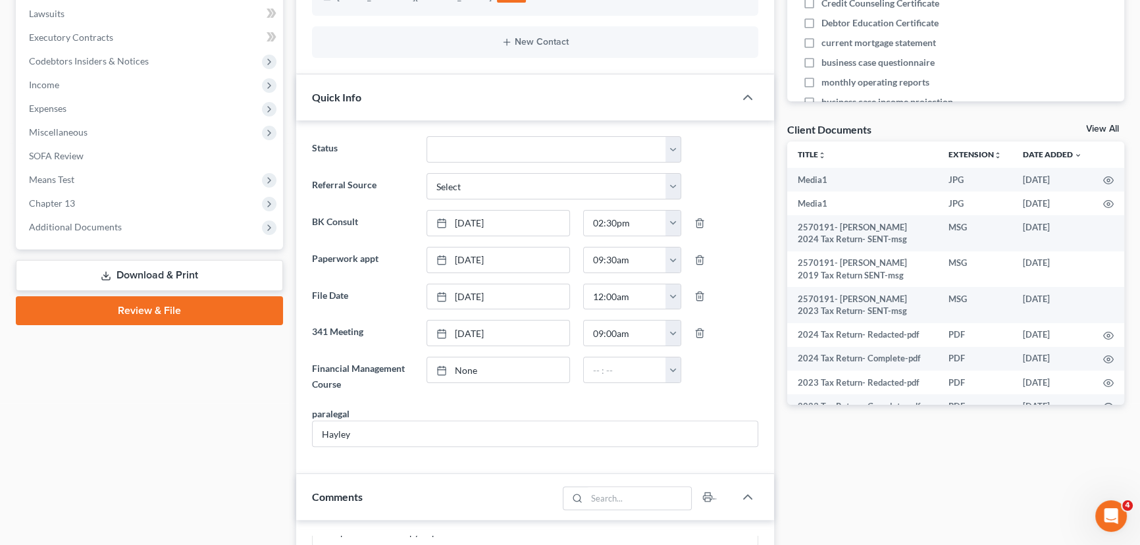
click at [1098, 124] on link "View All" at bounding box center [1102, 128] width 33 height 9
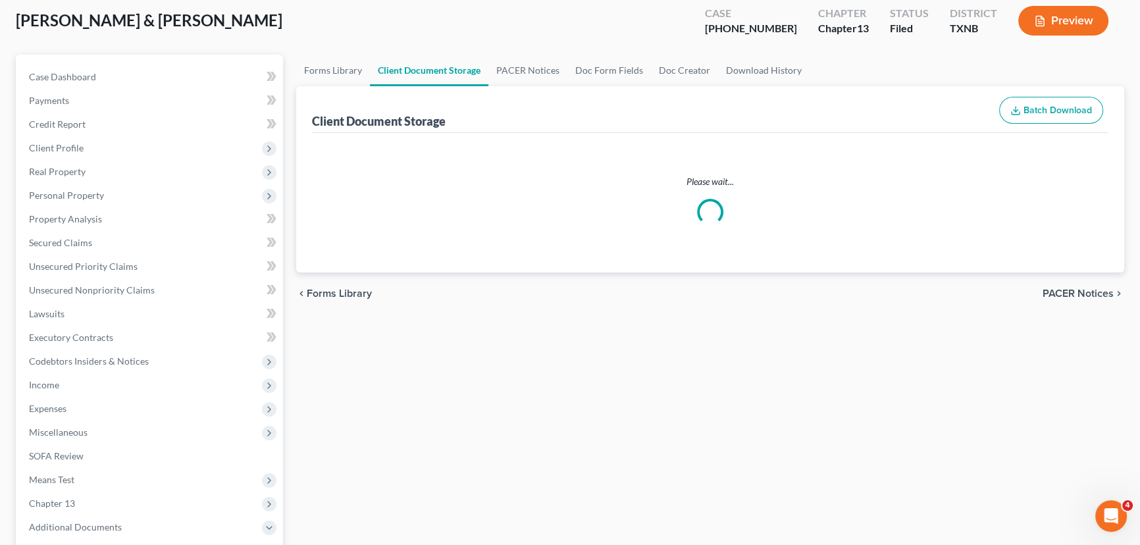
scroll to position [28, 0]
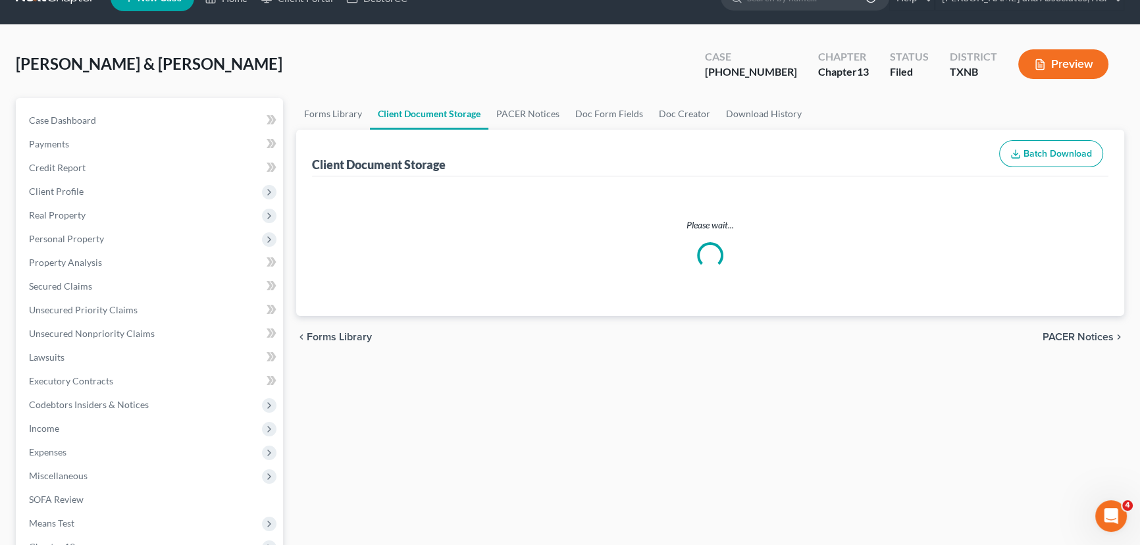
select select "21"
select select "10"
select select "6"
select select "18"
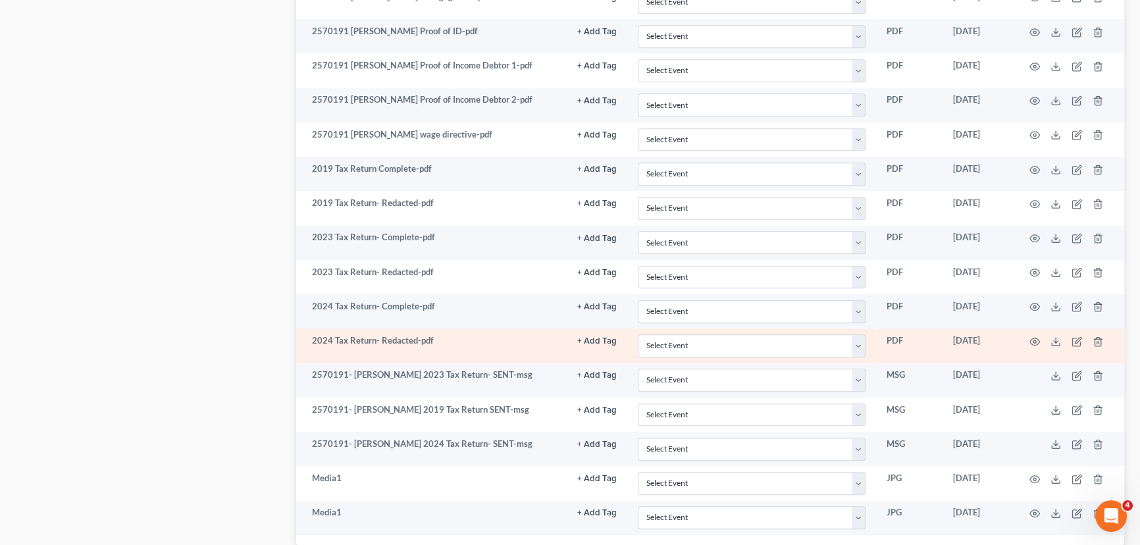
scroll to position [1175, 0]
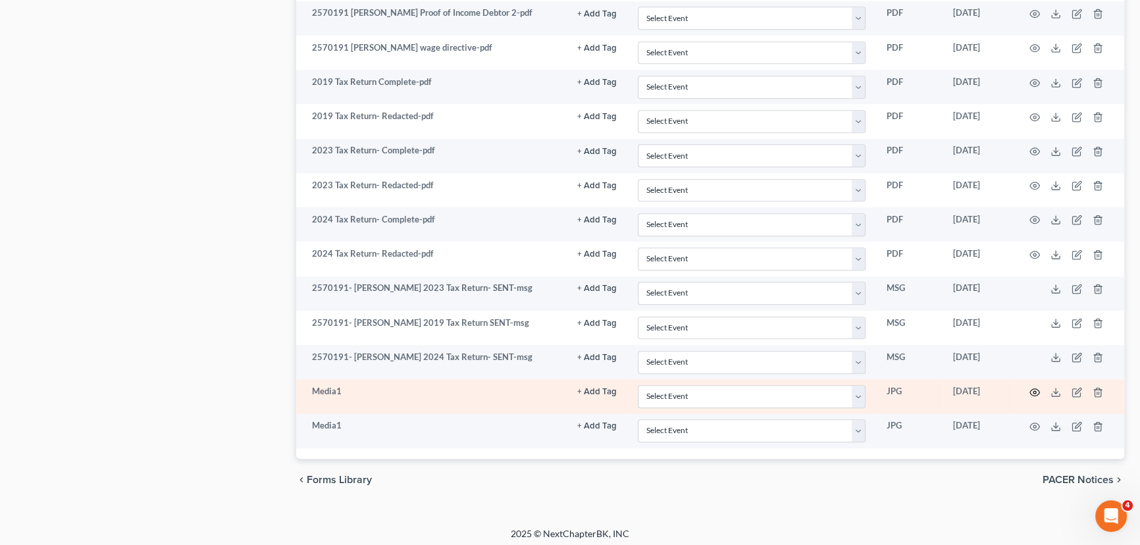
click at [1037, 388] on icon "button" at bounding box center [1034, 392] width 11 height 11
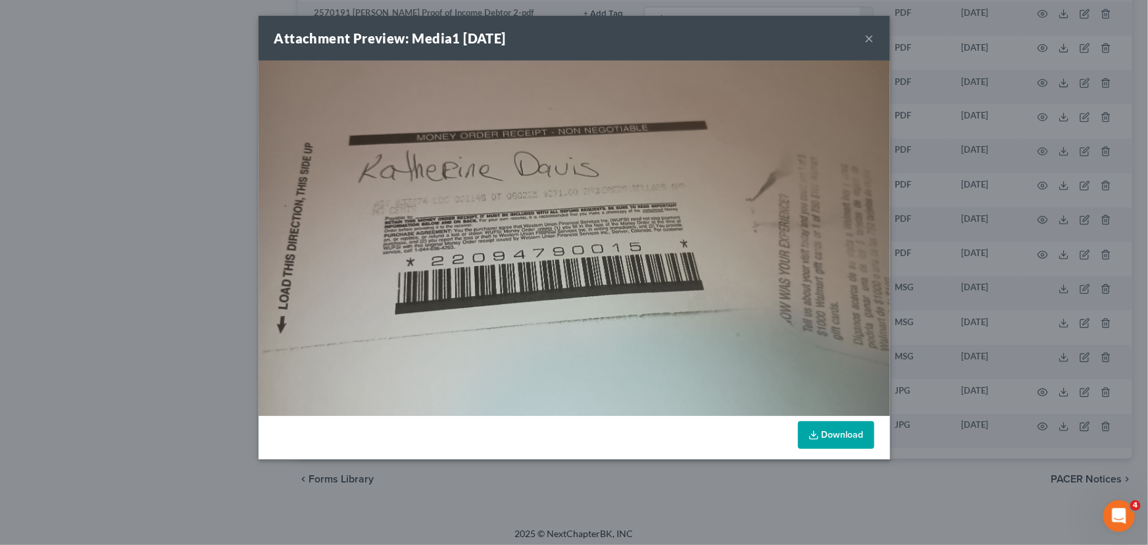
click at [869, 36] on button "×" at bounding box center [869, 38] width 9 height 16
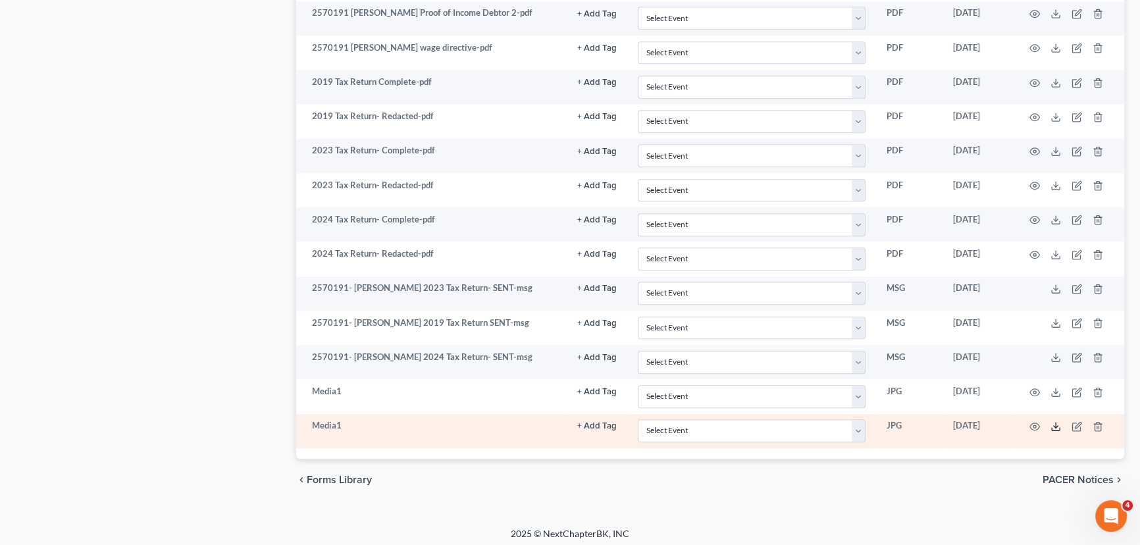
click at [1059, 421] on icon at bounding box center [1055, 426] width 11 height 11
click at [1053, 421] on icon at bounding box center [1055, 426] width 11 height 11
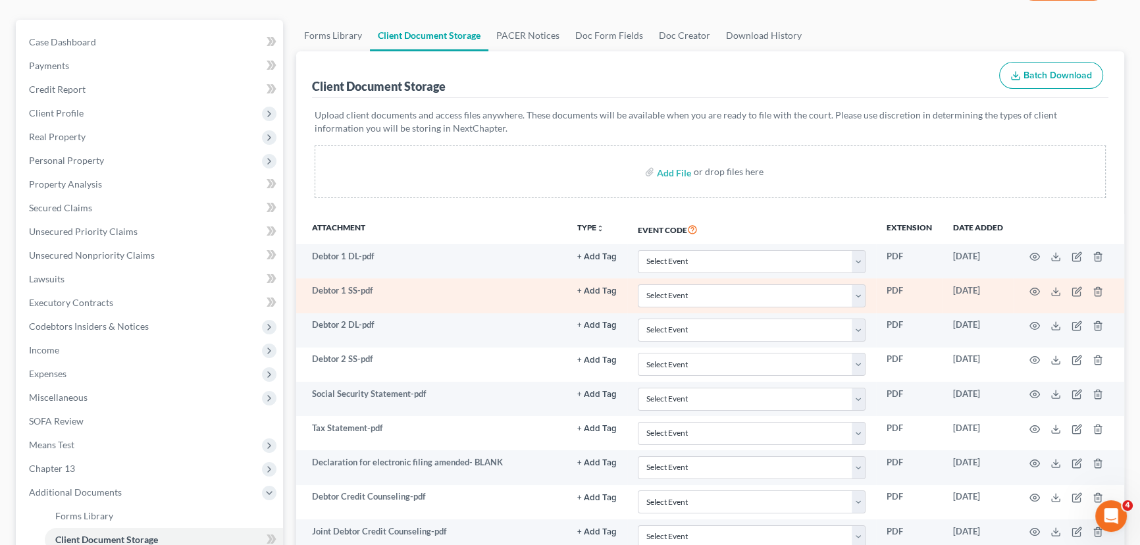
scroll to position [38, 0]
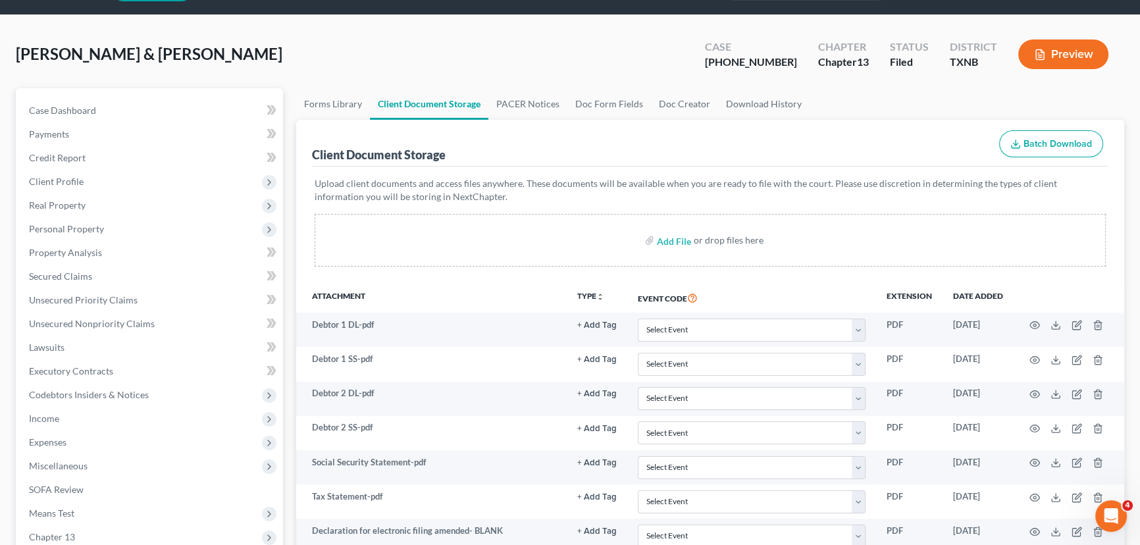
select select "21"
select select "10"
select select "6"
select select "18"
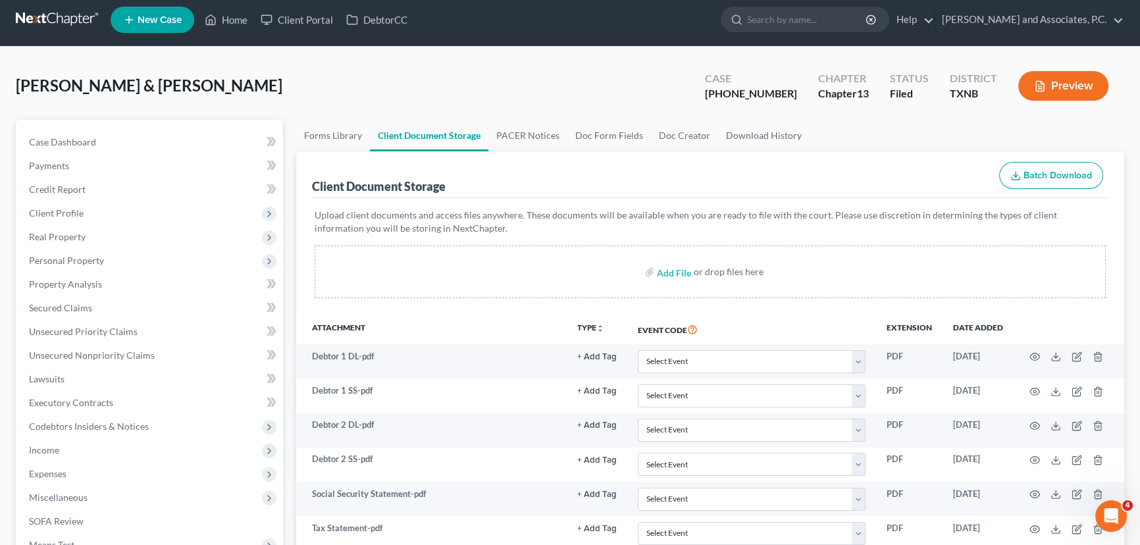
scroll to position [0, 0]
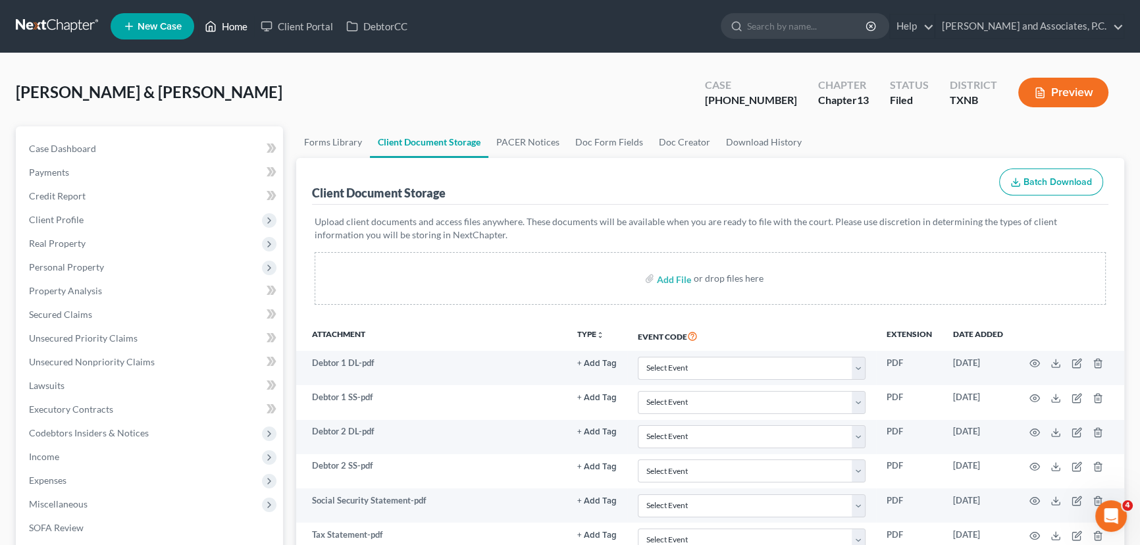
click at [230, 24] on link "Home" at bounding box center [226, 26] width 56 height 24
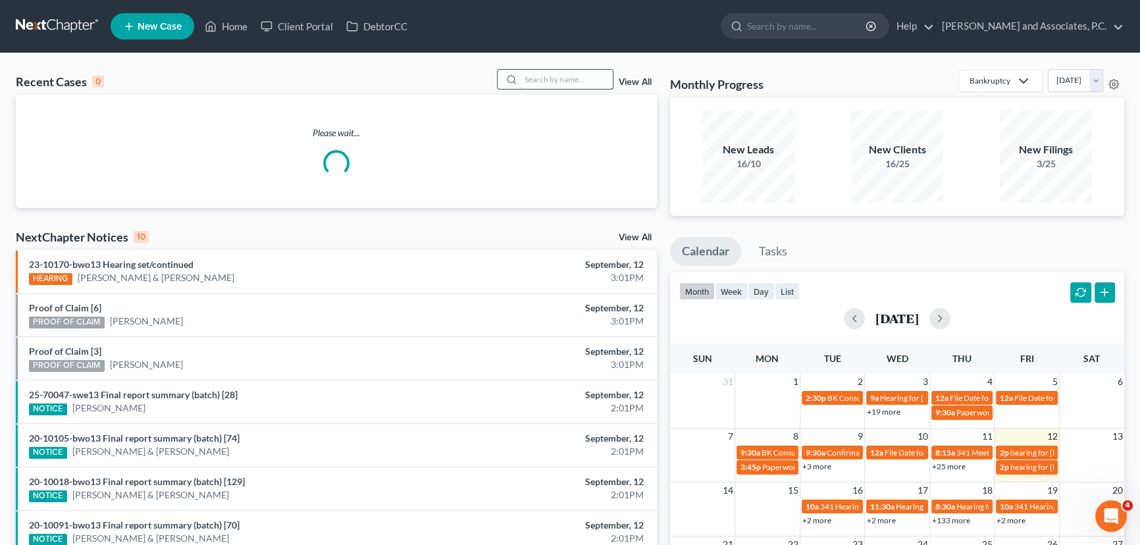
click at [536, 73] on input "search" at bounding box center [566, 79] width 92 height 19
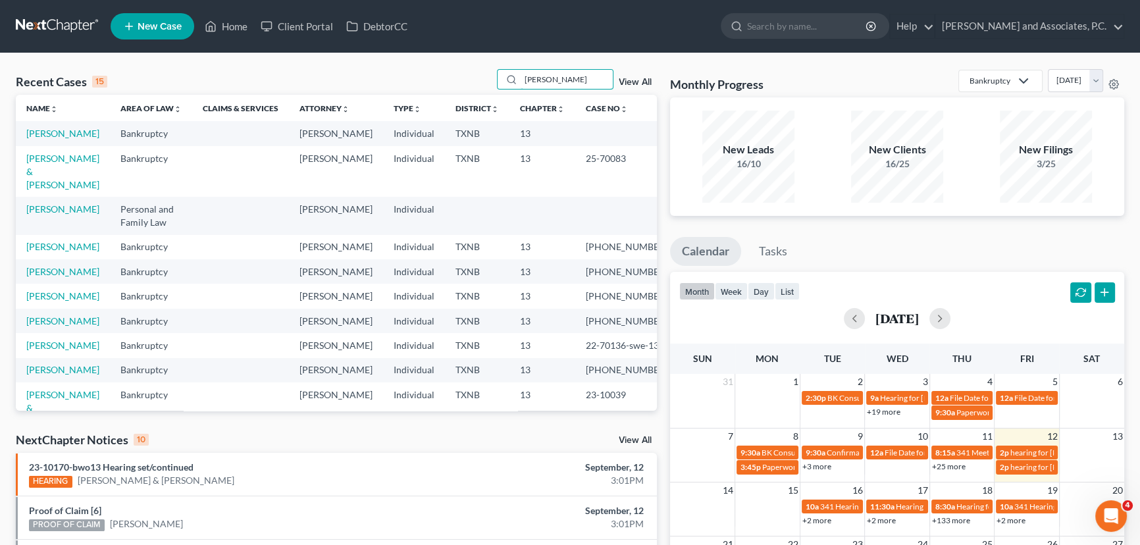
type input "john"
click at [57, 132] on link "[PERSON_NAME]" at bounding box center [62, 133] width 73 height 11
select select "7"
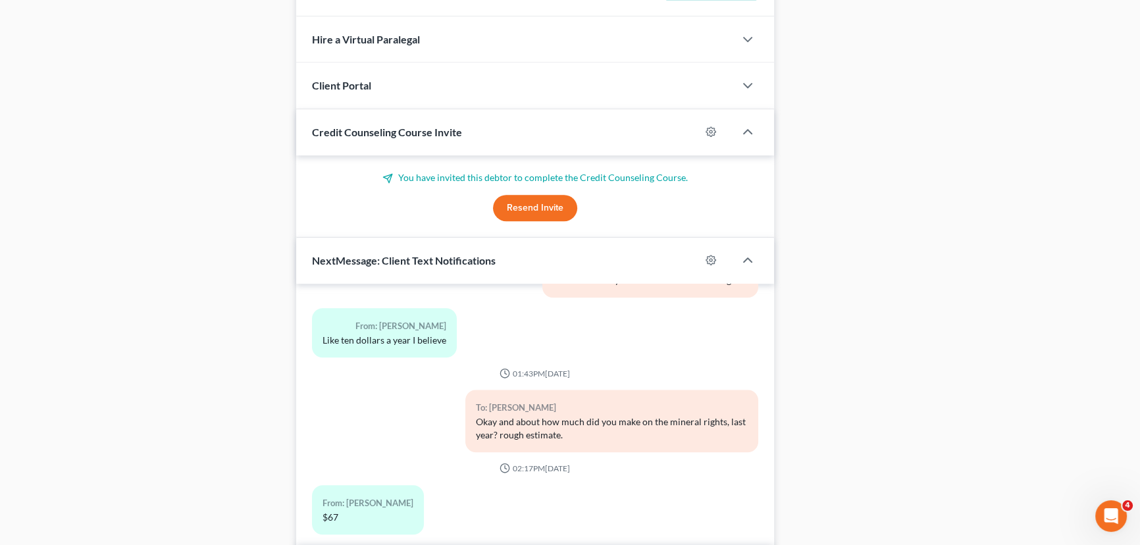
scroll to position [1046, 0]
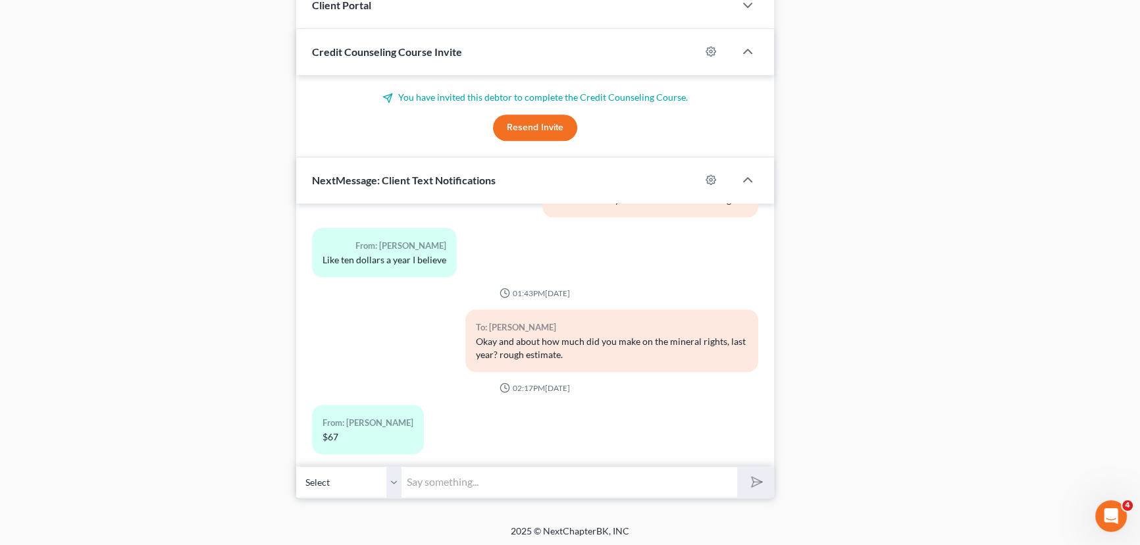
click at [468, 478] on input "text" at bounding box center [569, 482] width 336 height 32
type input "Thank you, have a great weekend."
click at [737, 467] on button "submit" at bounding box center [755, 482] width 36 height 31
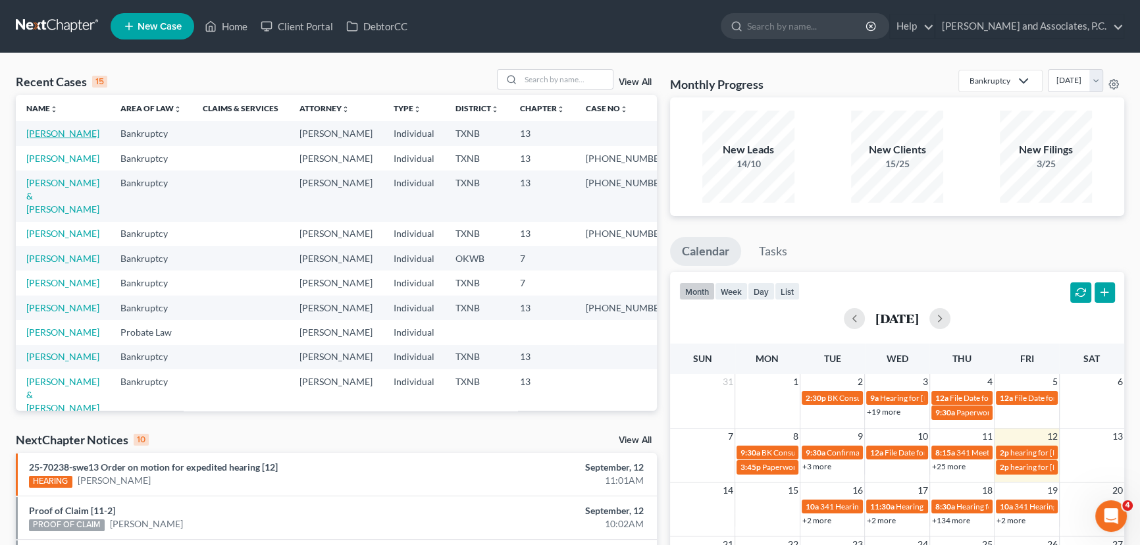
click at [58, 130] on link "[PERSON_NAME]" at bounding box center [62, 133] width 73 height 11
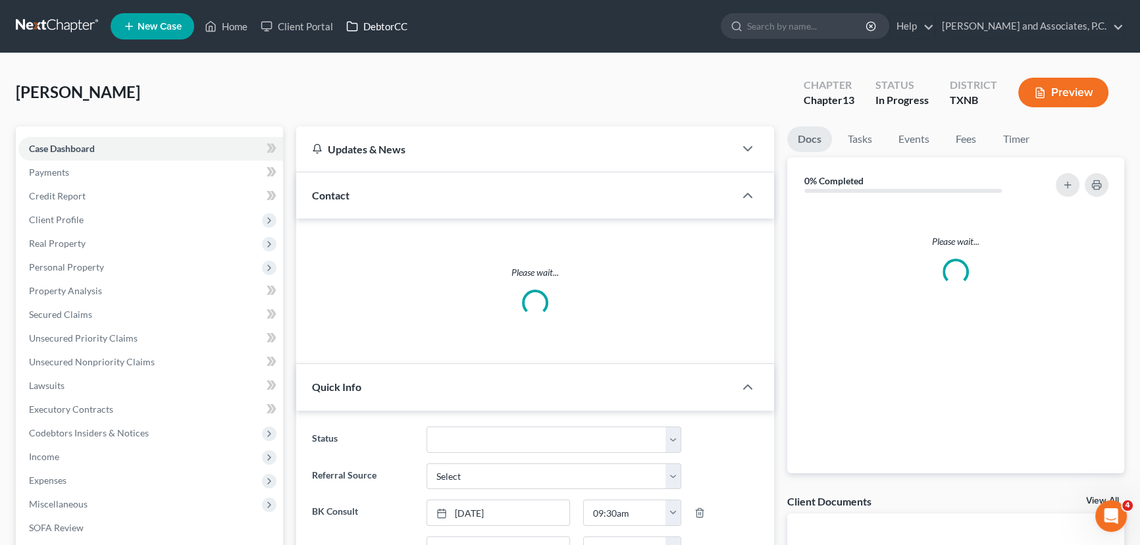
click at [391, 28] on link "DebtorCC" at bounding box center [377, 26] width 74 height 24
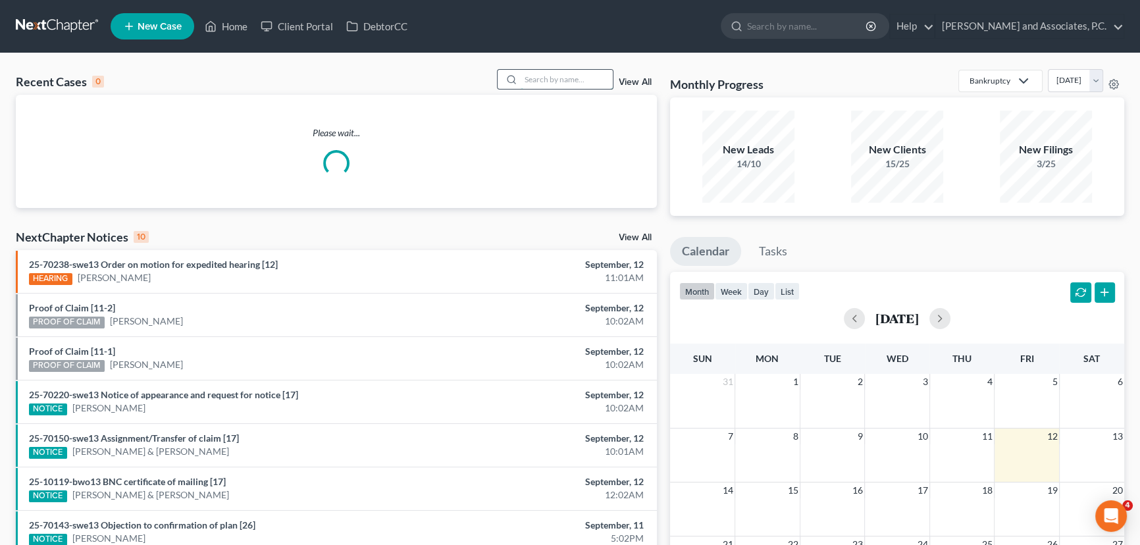
click at [551, 78] on input "search" at bounding box center [566, 79] width 92 height 19
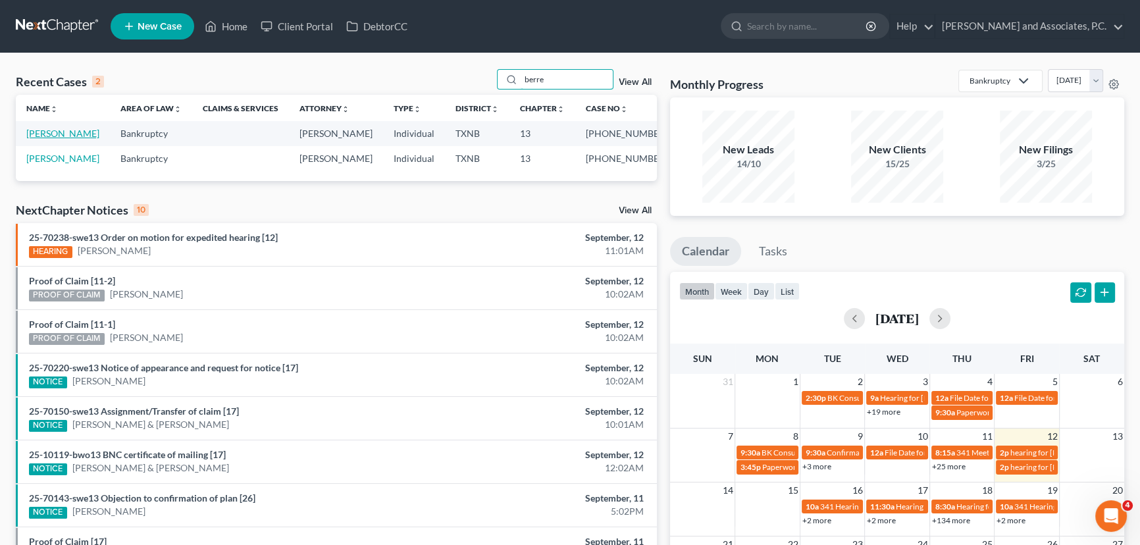
type input "berre"
click at [66, 131] on link "[PERSON_NAME]" at bounding box center [62, 133] width 73 height 11
select select "0"
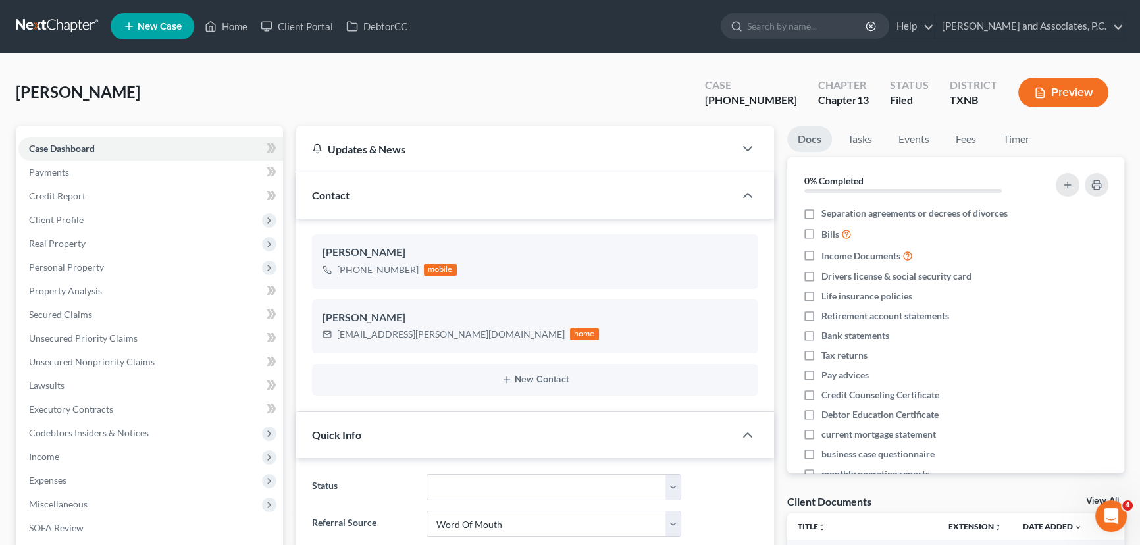
click at [275, 89] on div "Berre, George Upgraded Case 24-70315-13 Chapter Chapter 13 Status Filed Distric…" at bounding box center [570, 97] width 1108 height 57
click at [109, 380] on link "Lawsuits" at bounding box center [150, 386] width 265 height 24
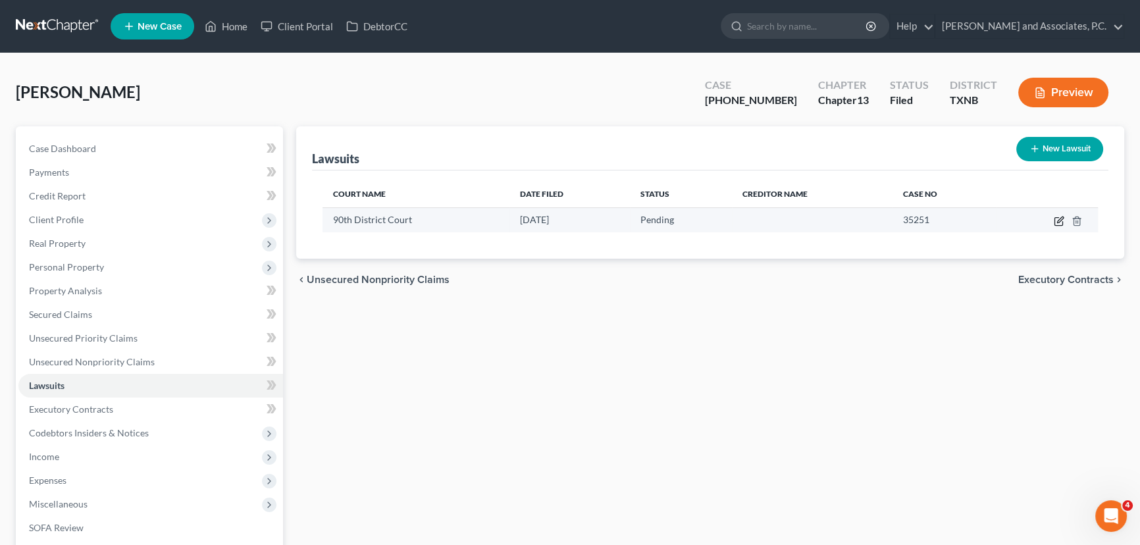
click at [1058, 218] on icon "button" at bounding box center [1060, 219] width 6 height 6
select select "45"
select select "0"
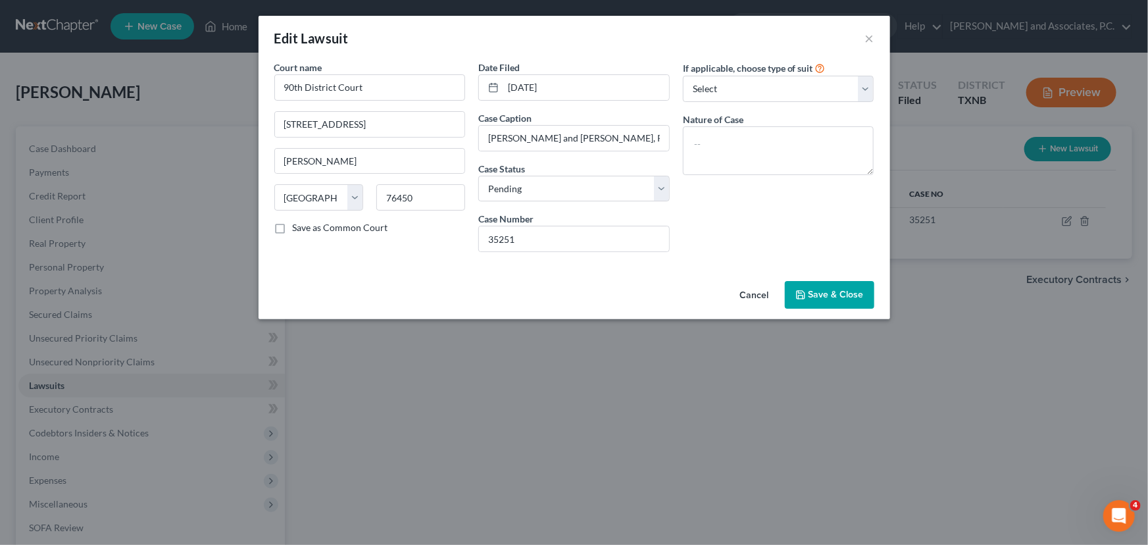
click at [749, 297] on button "Cancel" at bounding box center [755, 295] width 50 height 26
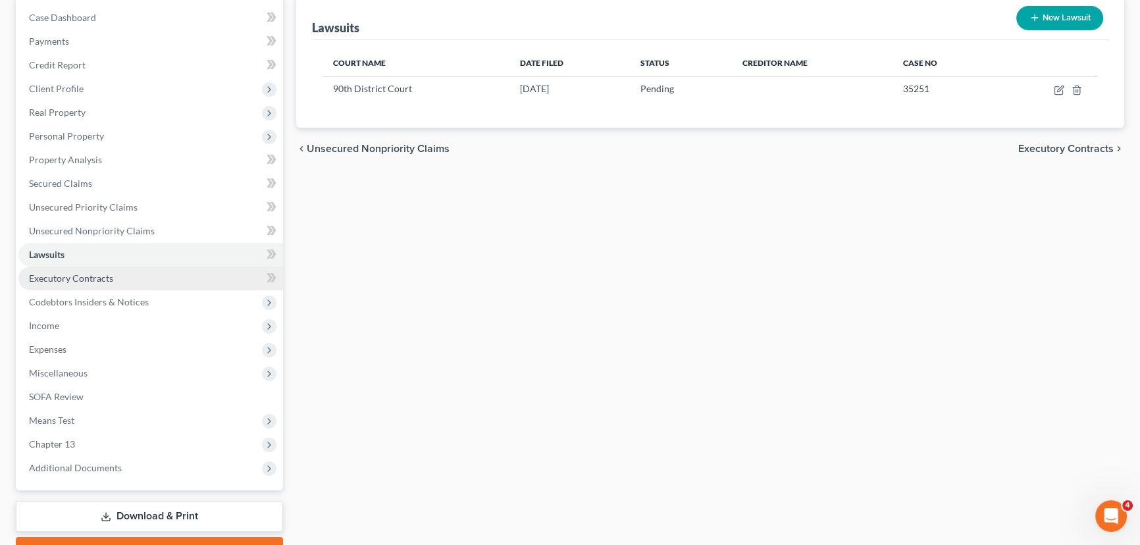
scroll to position [179, 0]
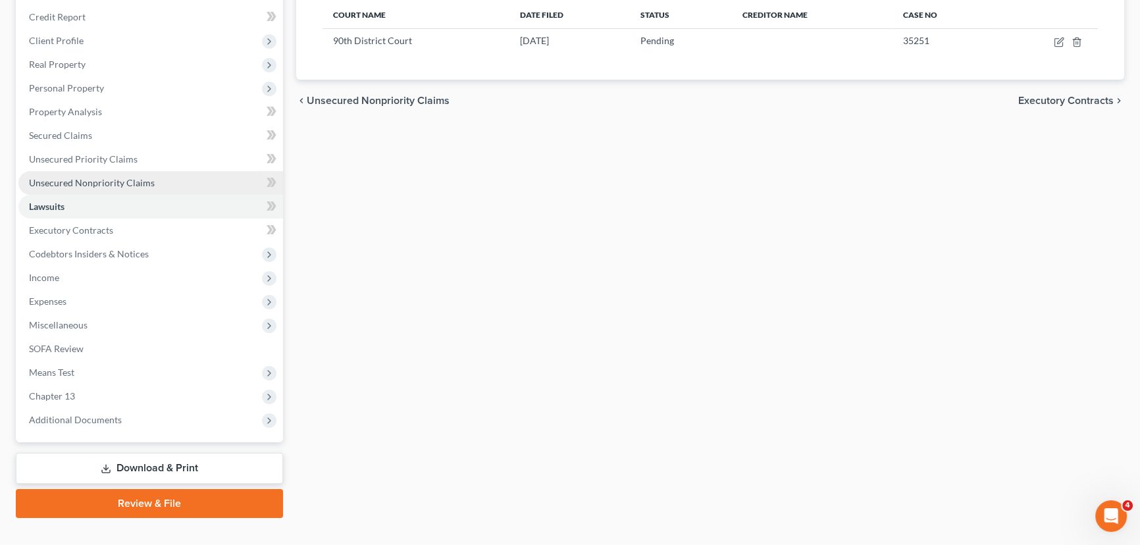
click at [135, 181] on span "Unsecured Nonpriority Claims" at bounding box center [92, 182] width 126 height 11
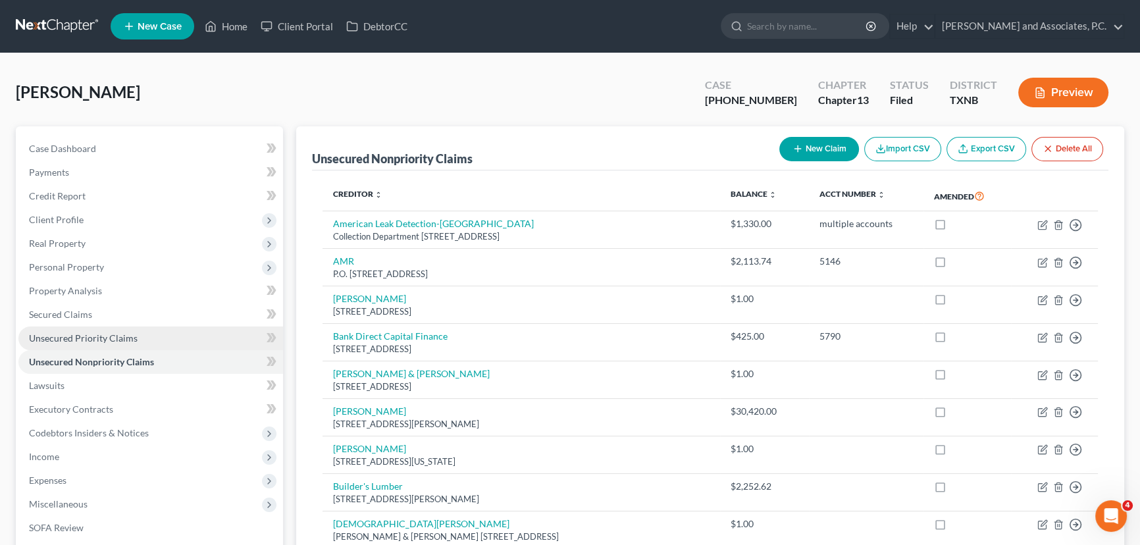
click at [109, 329] on link "Unsecured Priority Claims" at bounding box center [150, 338] width 265 height 24
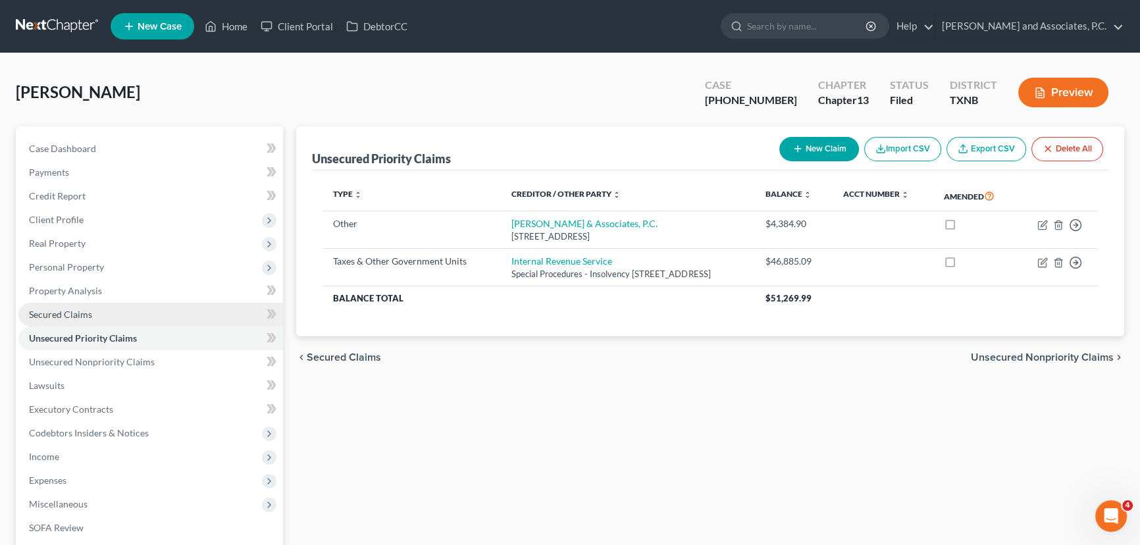
click at [99, 305] on link "Secured Claims" at bounding box center [150, 315] width 265 height 24
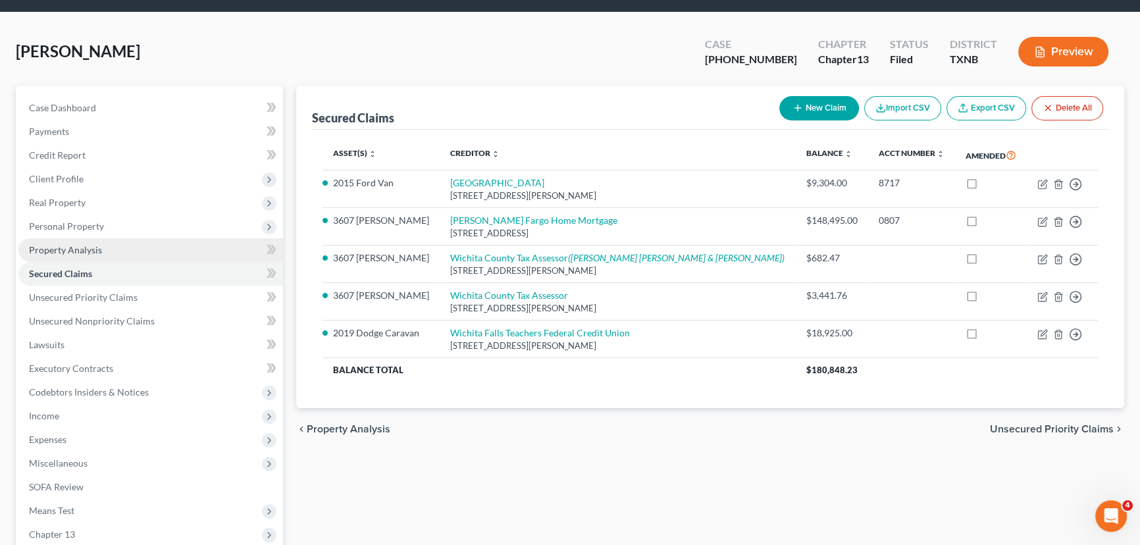
scroll to position [59, 0]
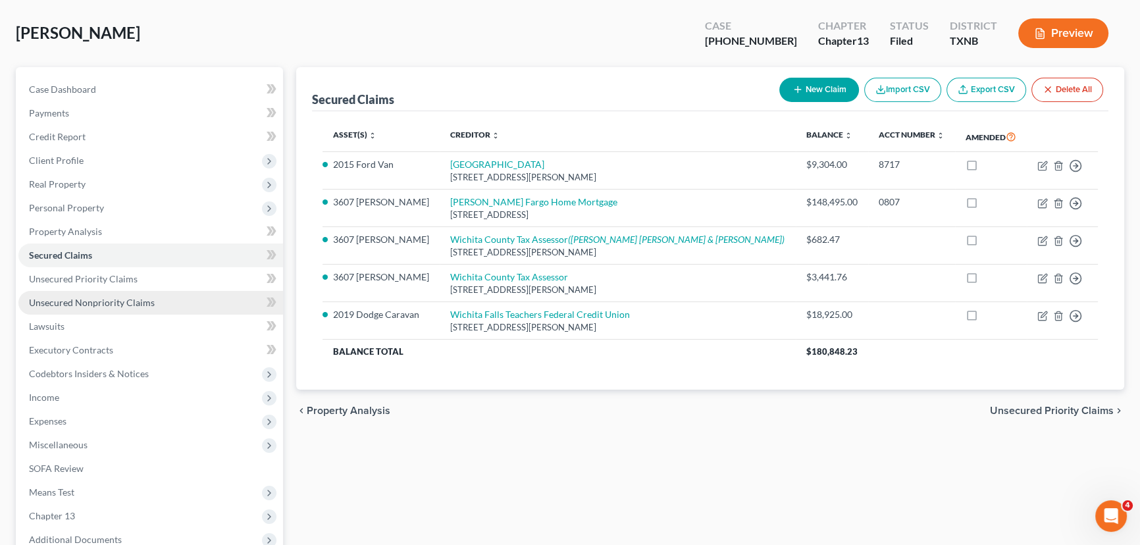
click at [107, 297] on span "Unsecured Nonpriority Claims" at bounding box center [92, 302] width 126 height 11
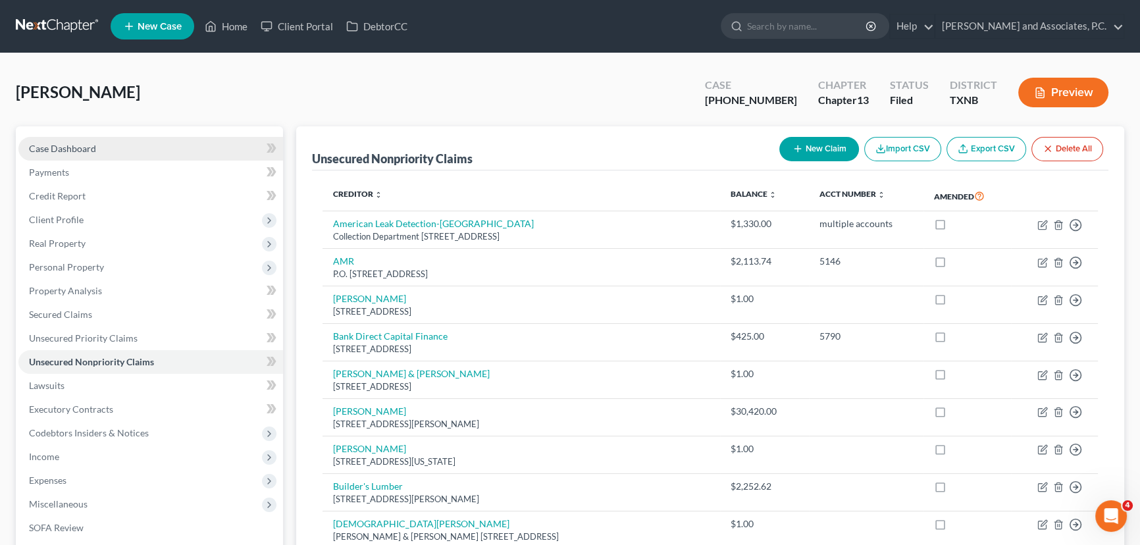
click at [127, 156] on link "Case Dashboard" at bounding box center [150, 149] width 265 height 24
select select "0"
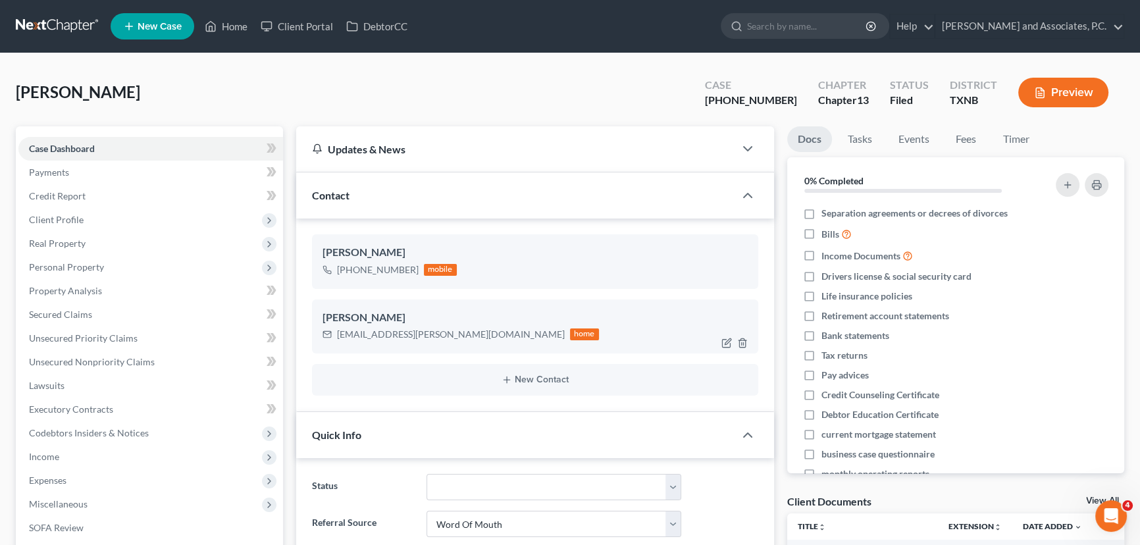
scroll to position [2810, 0]
select select "5"
select select "0"
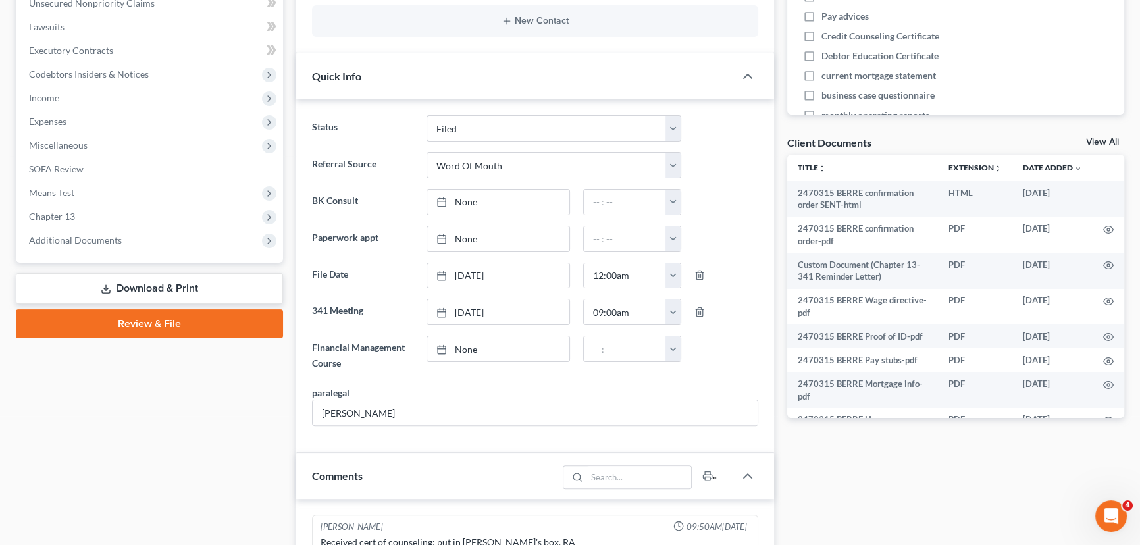
scroll to position [2810, 0]
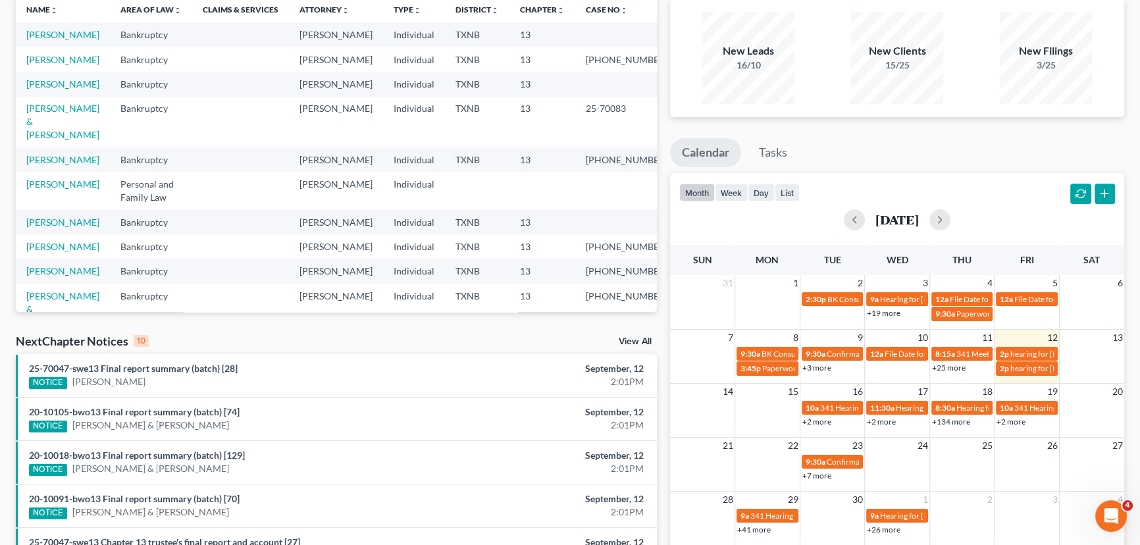
scroll to position [119, 0]
